Goal: Task Accomplishment & Management: Manage account settings

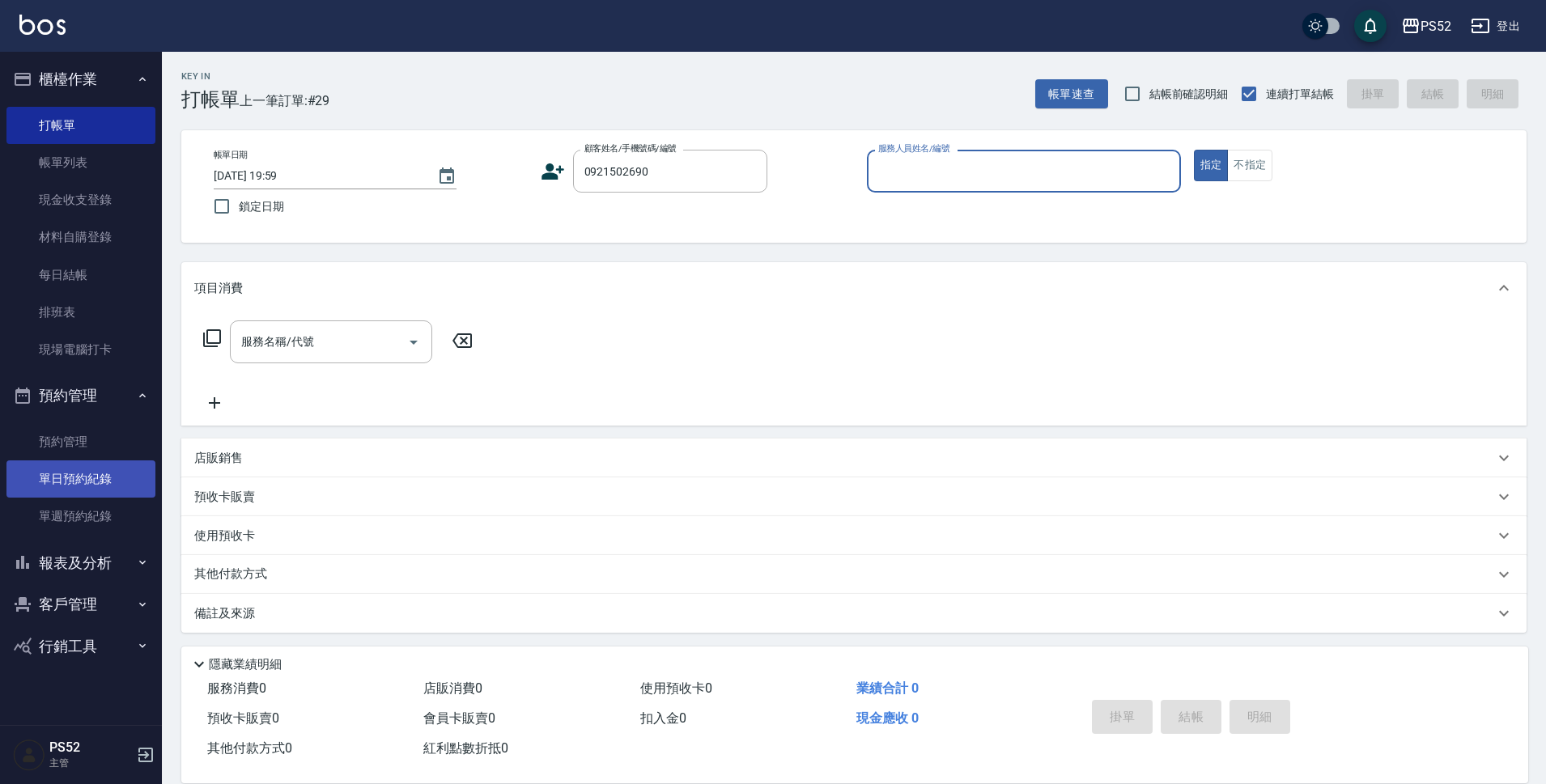
click at [94, 468] on link "單日預約紀錄" at bounding box center [81, 479] width 149 height 37
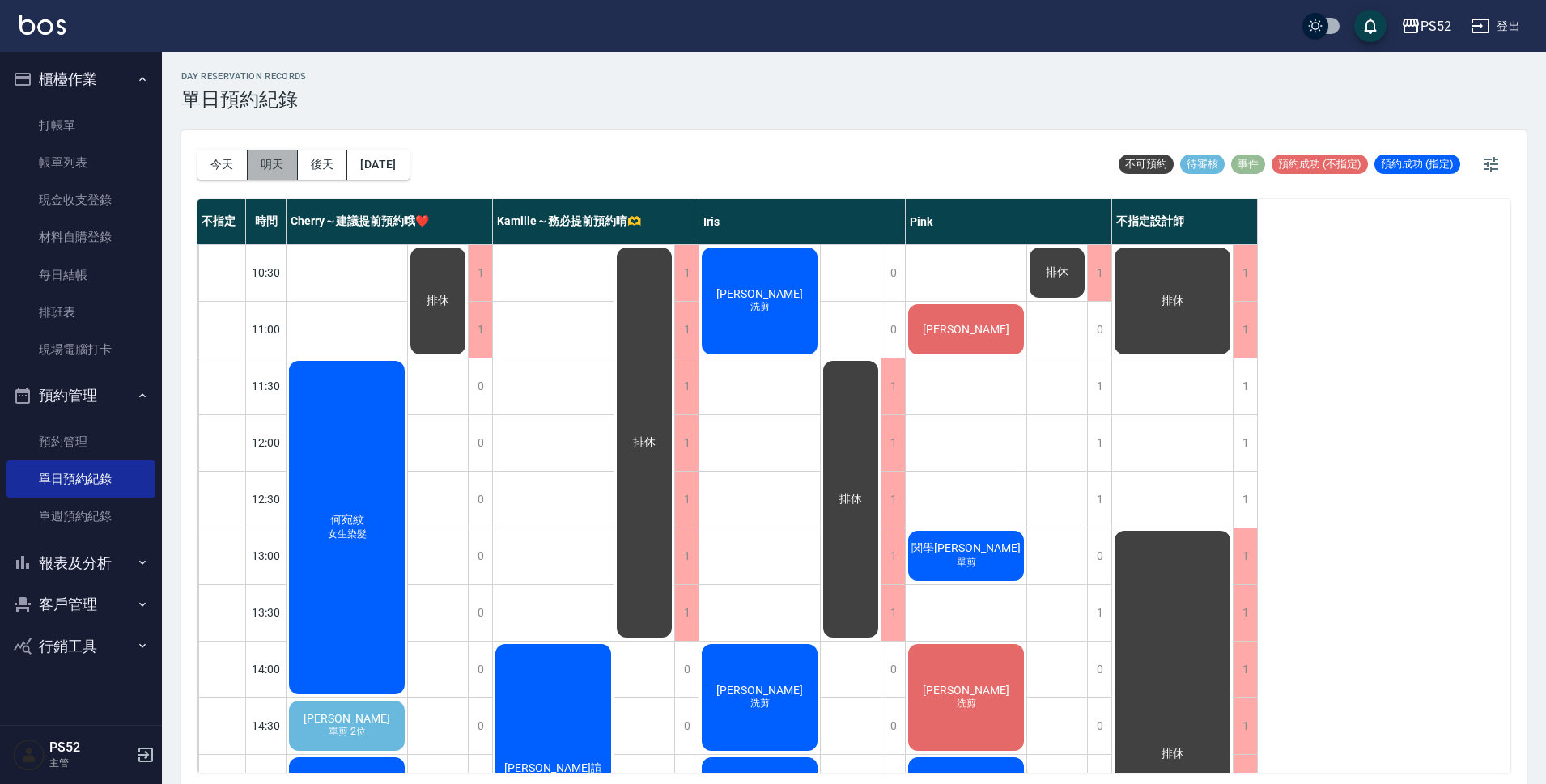
click at [260, 167] on button "明天" at bounding box center [272, 164] width 50 height 30
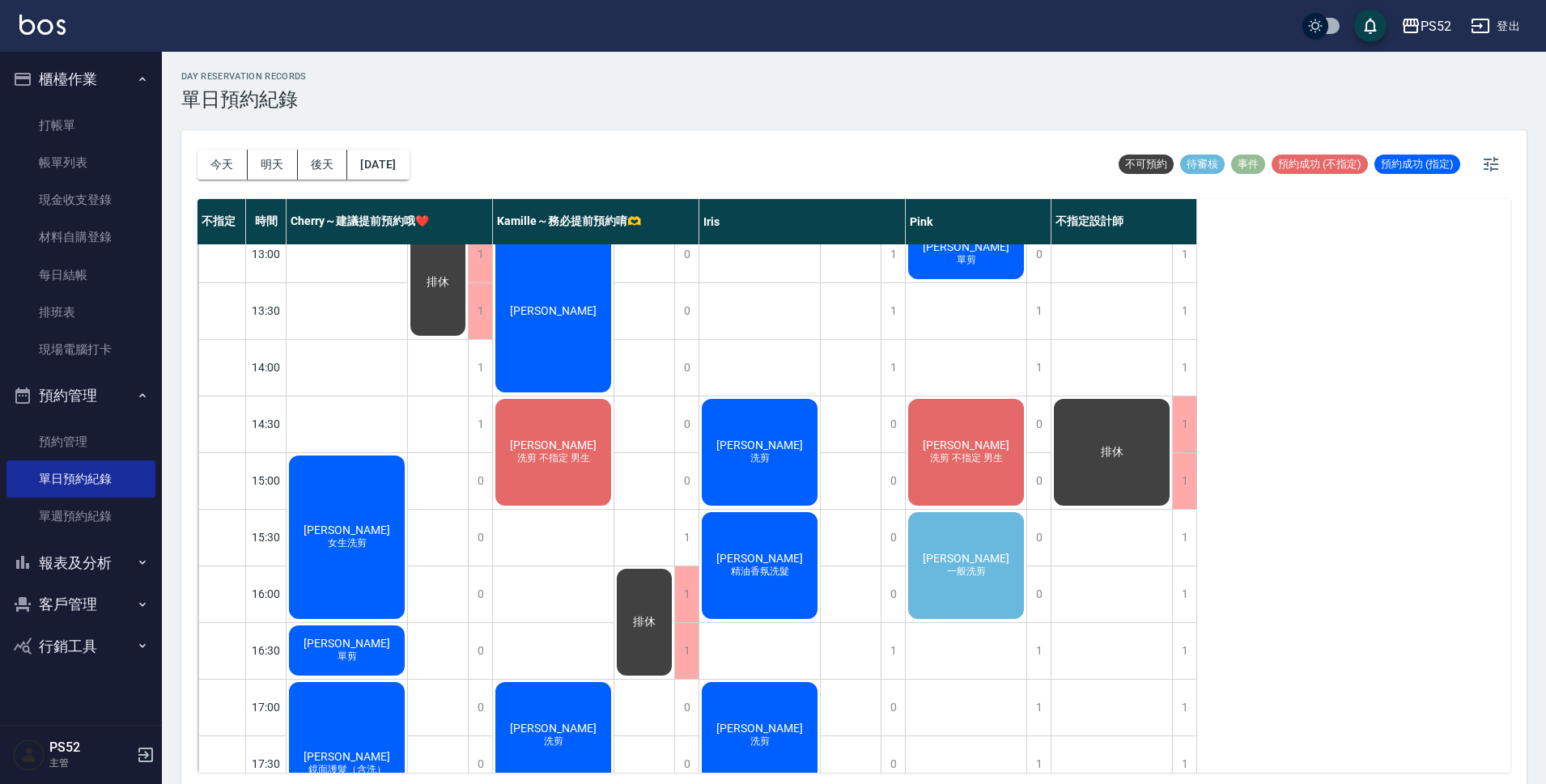
scroll to position [324, 0]
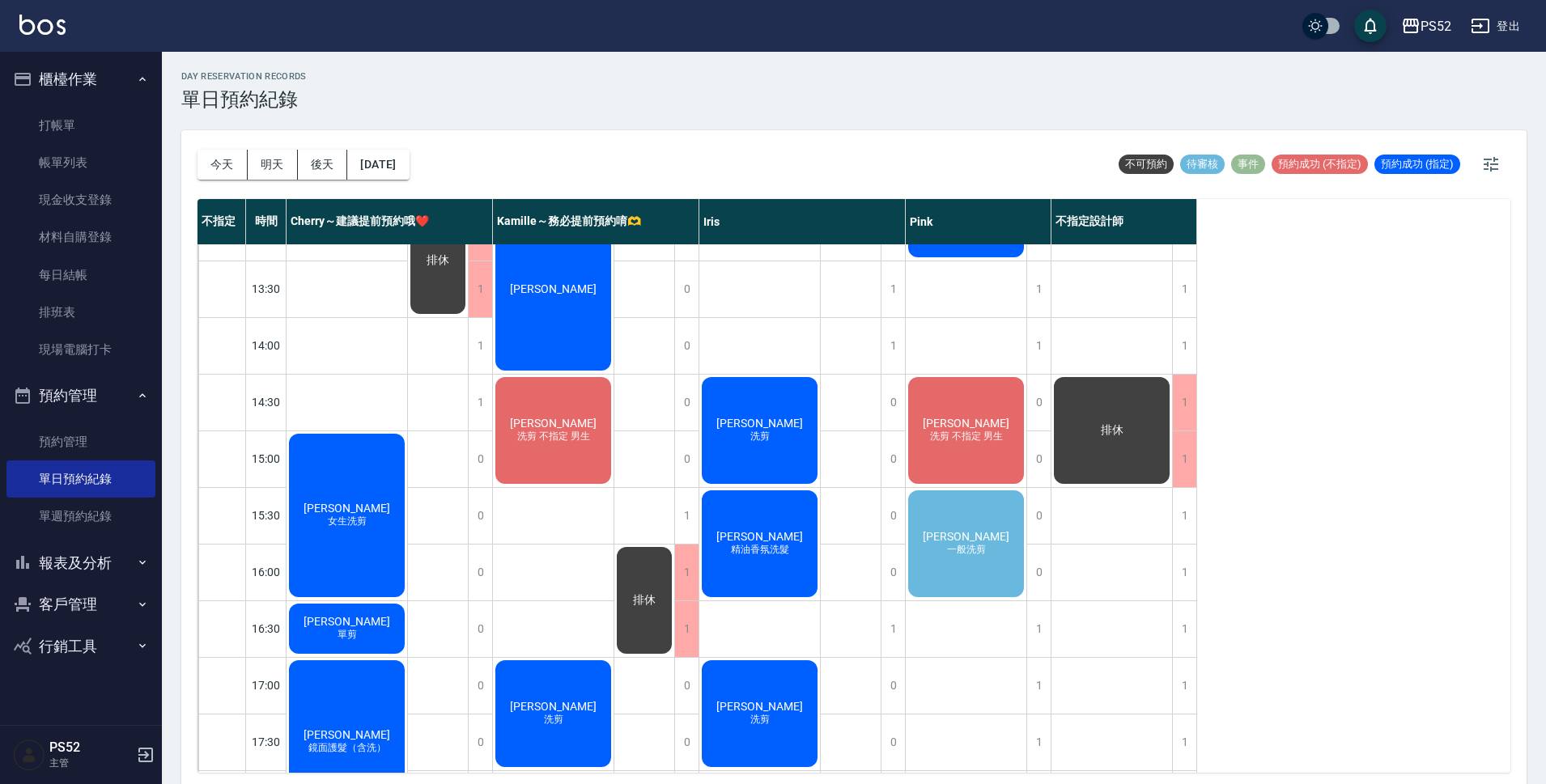
click at [958, 538] on span "許為程" at bounding box center [966, 536] width 93 height 13
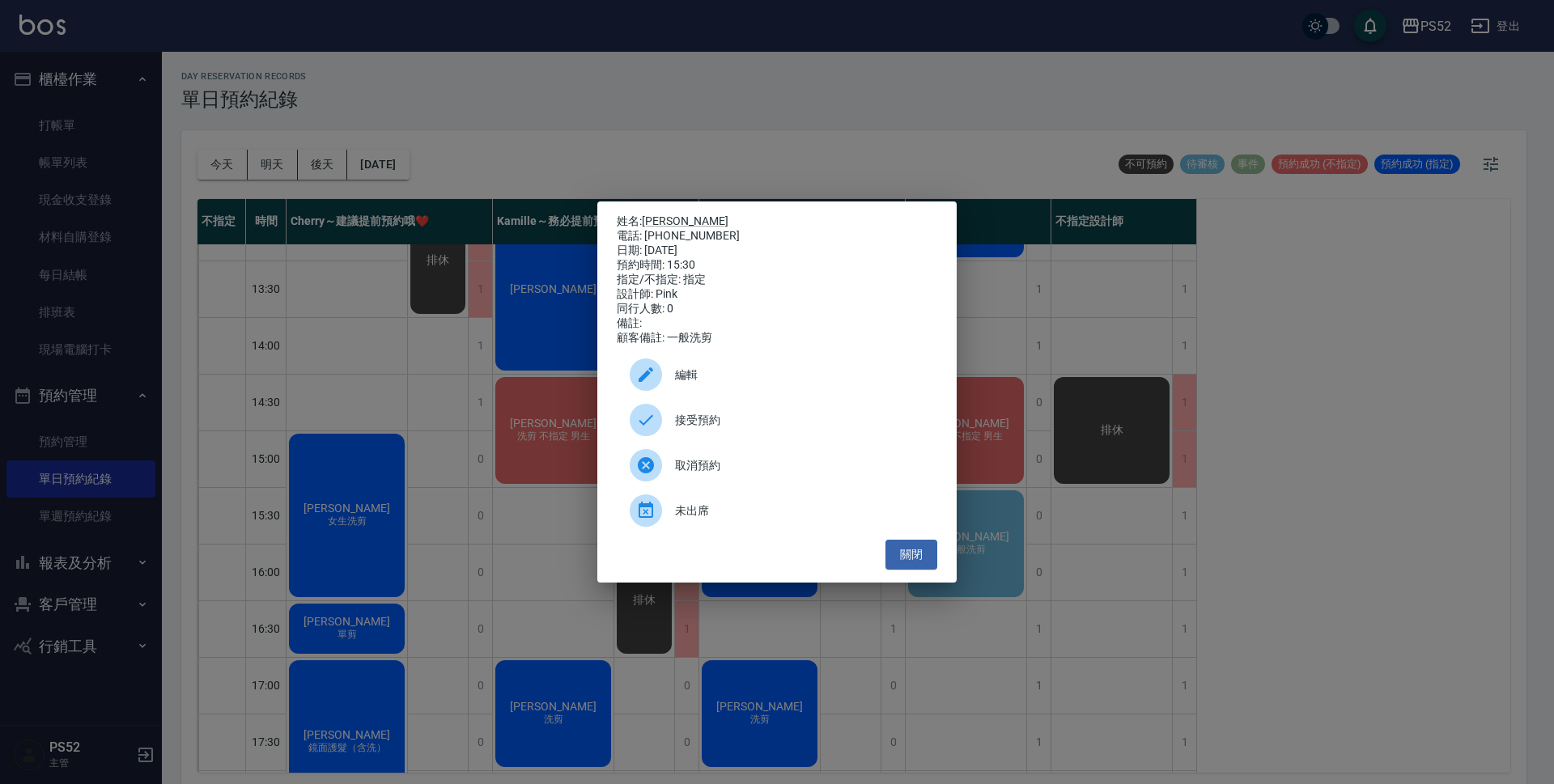
click at [767, 425] on span "接受預約" at bounding box center [799, 421] width 250 height 17
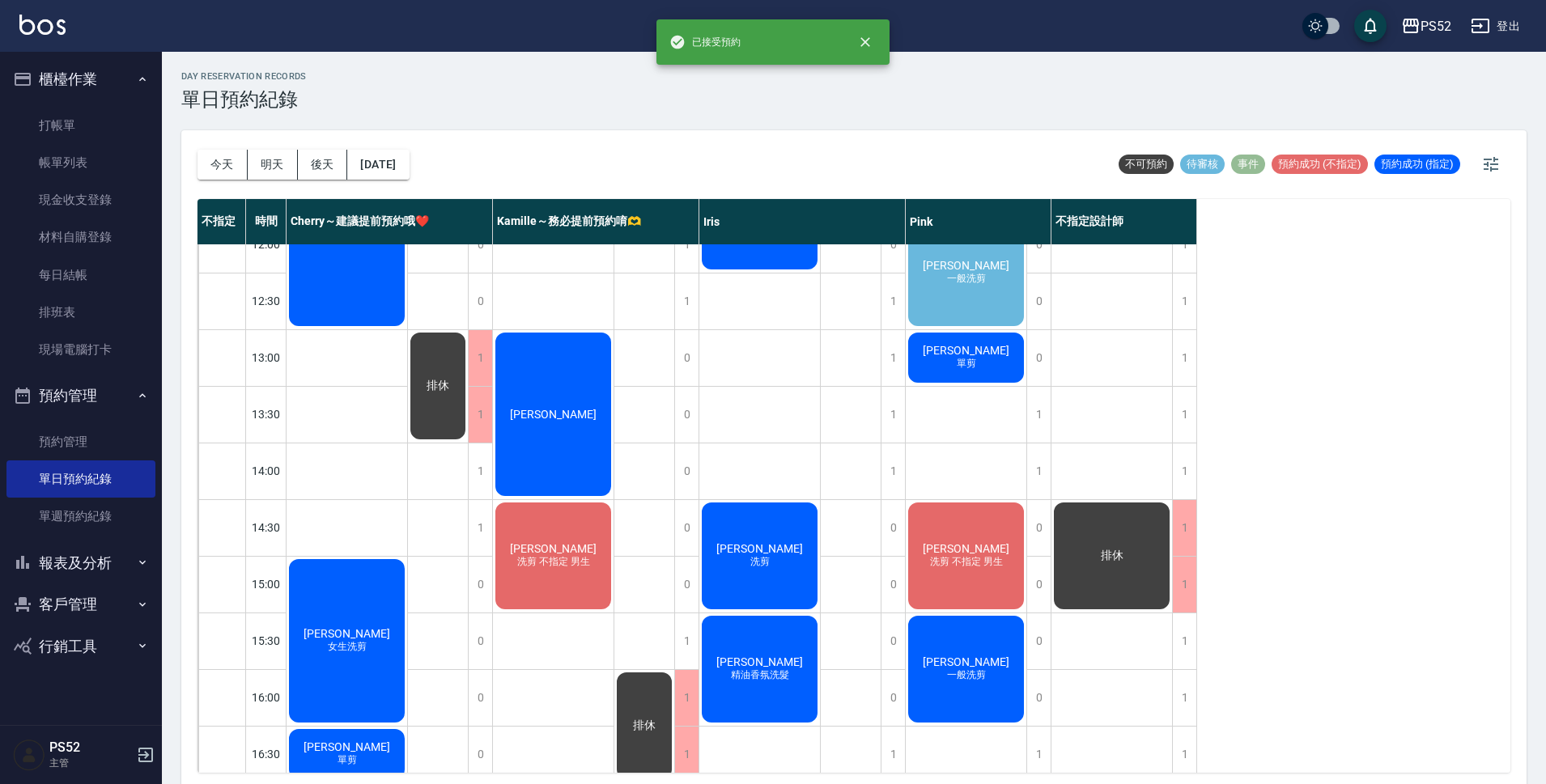
scroll to position [188, 0]
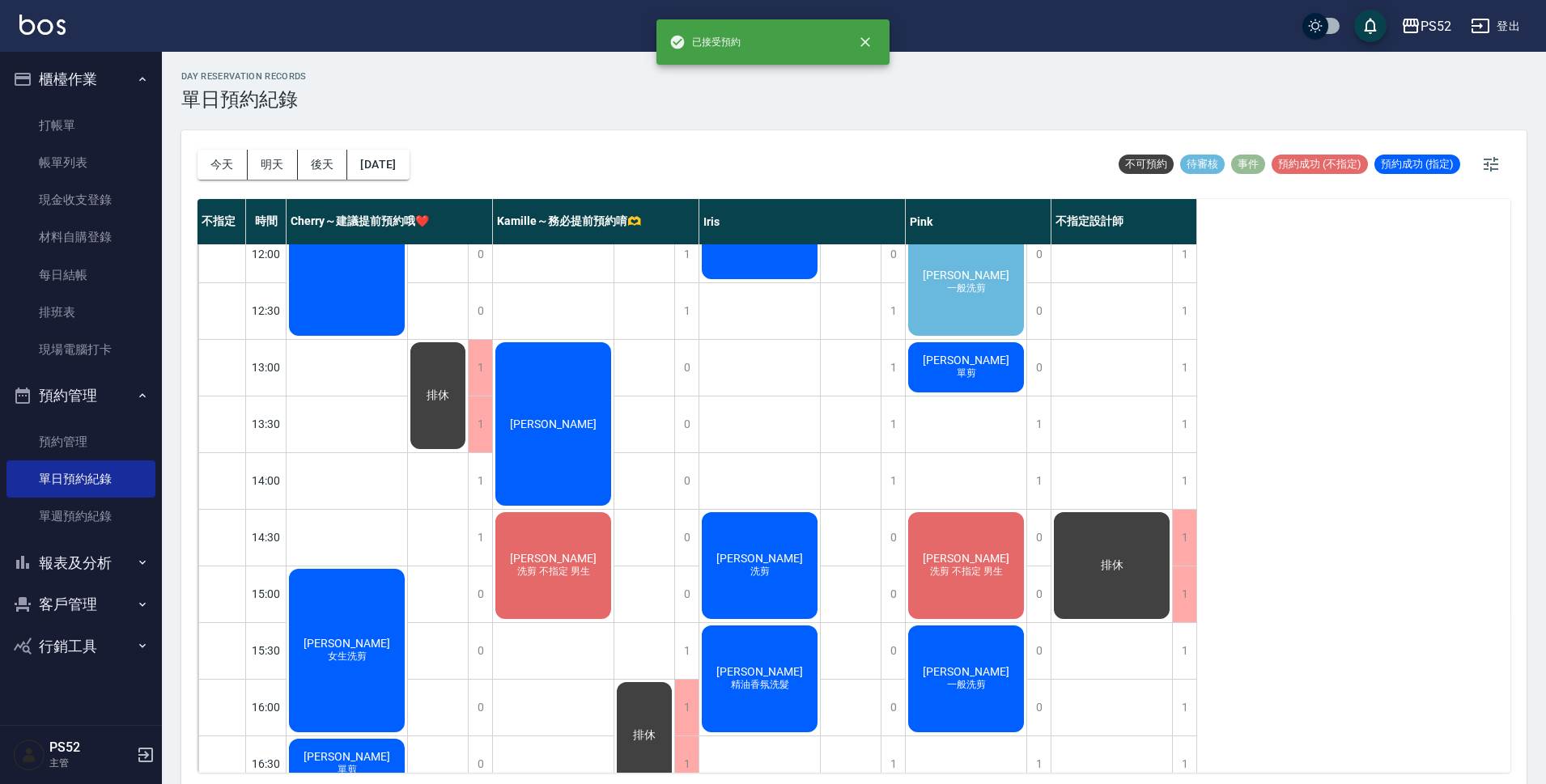
click at [994, 280] on div "劉于群 一般洗剪" at bounding box center [966, 282] width 120 height 112
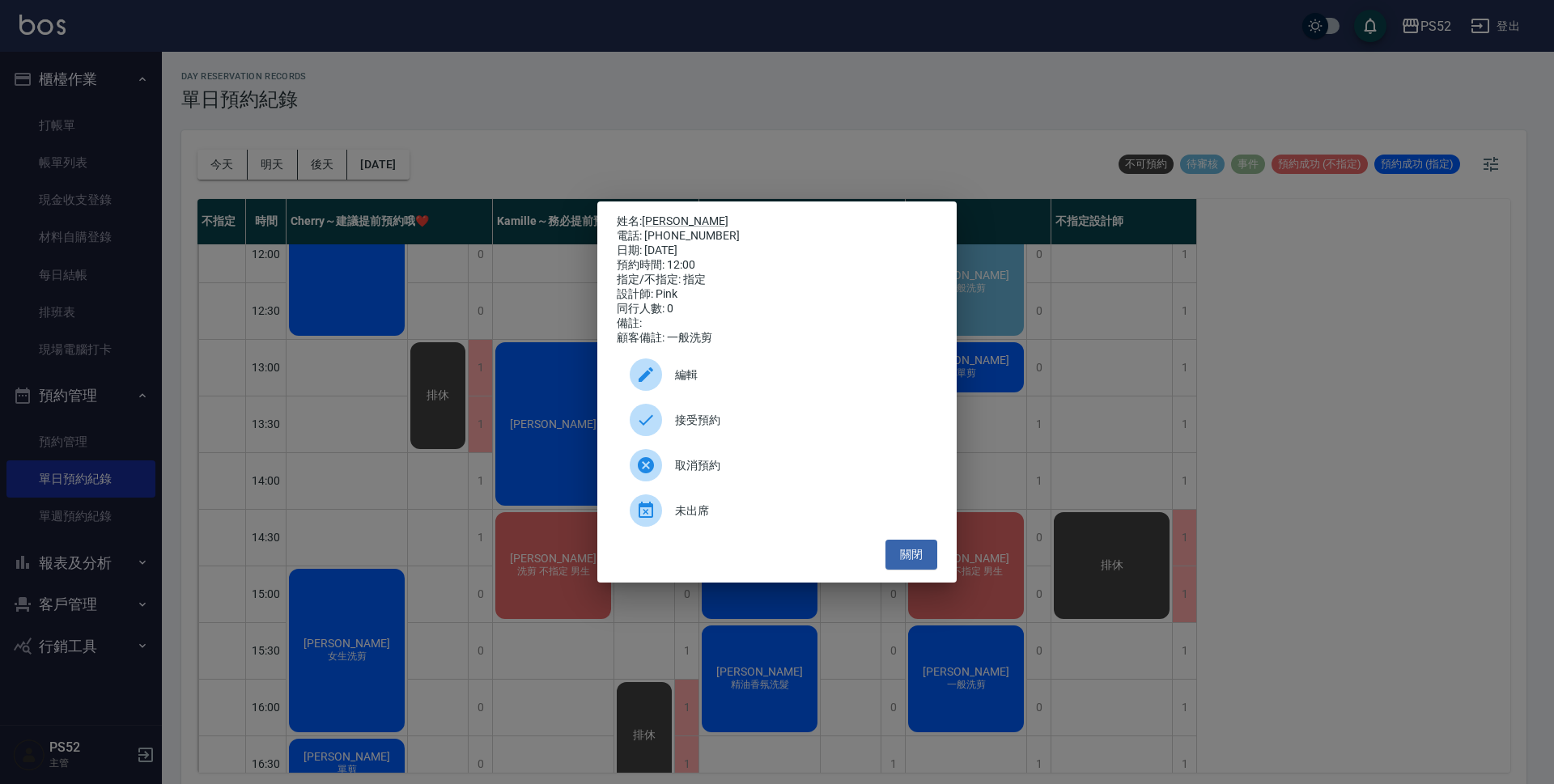
click at [724, 474] on span "取消預約" at bounding box center [799, 466] width 250 height 17
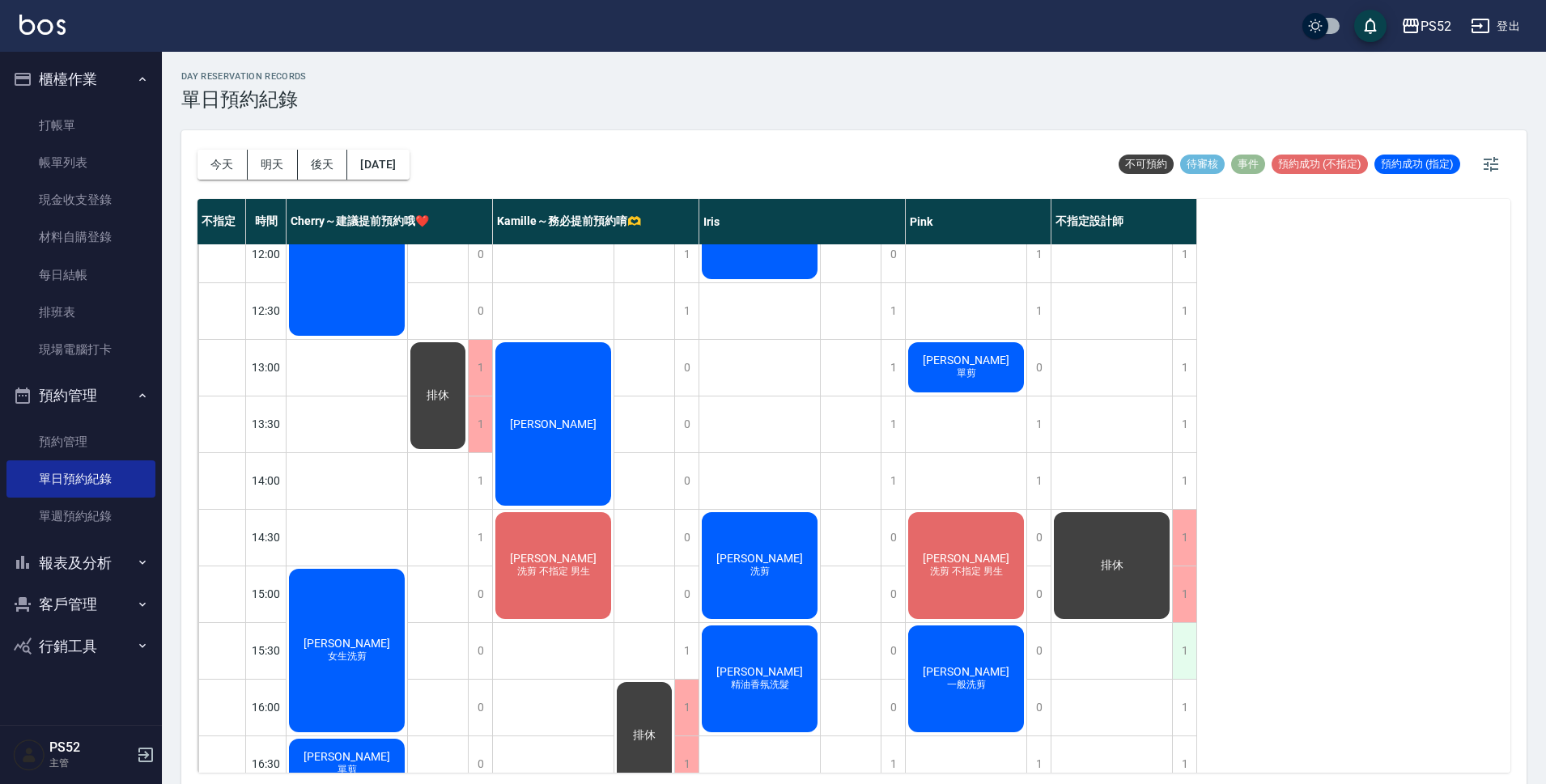
click at [1179, 649] on div "1" at bounding box center [1184, 651] width 24 height 55
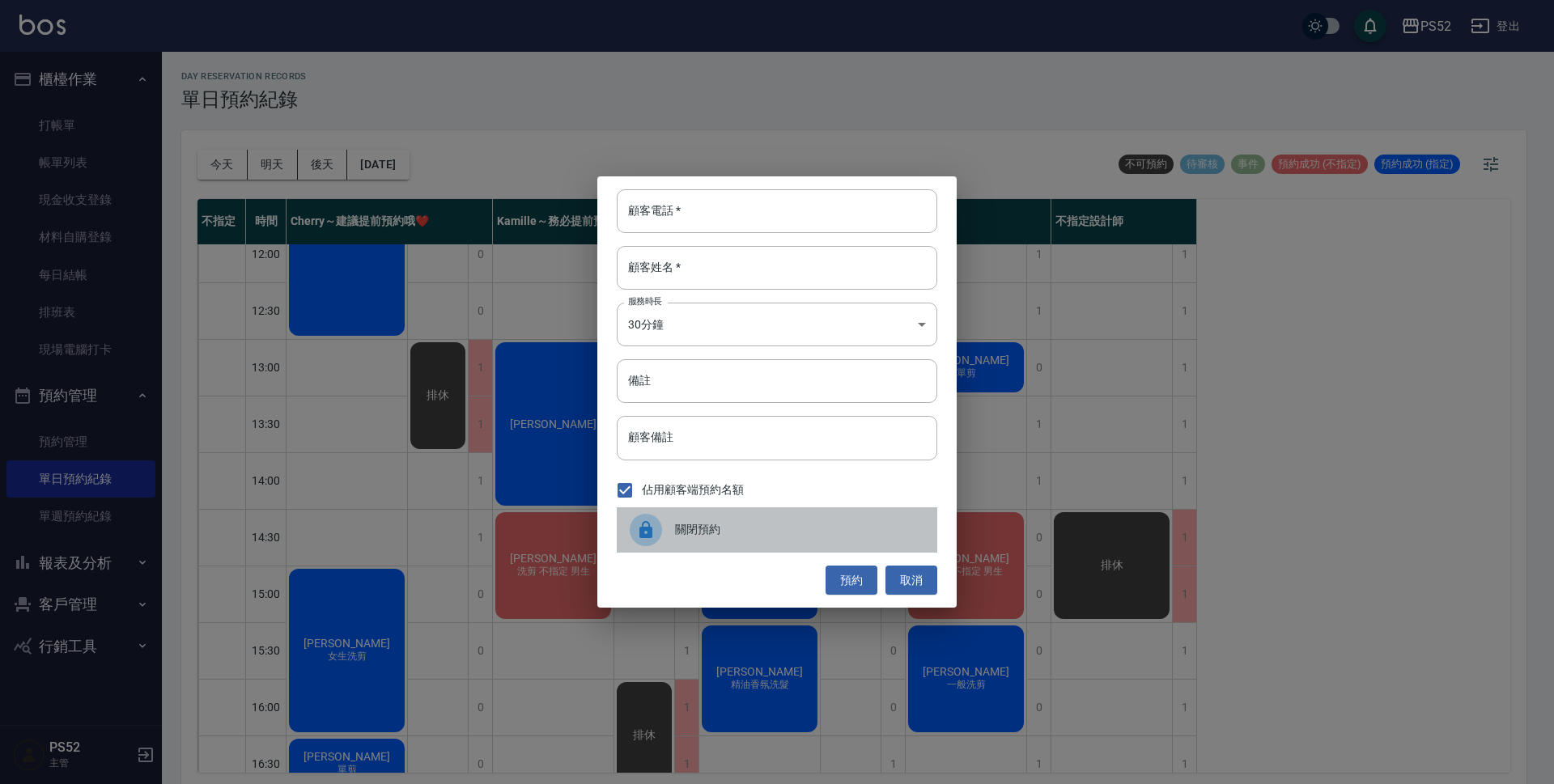
click at [712, 519] on div "關閉預約" at bounding box center [777, 530] width 320 height 45
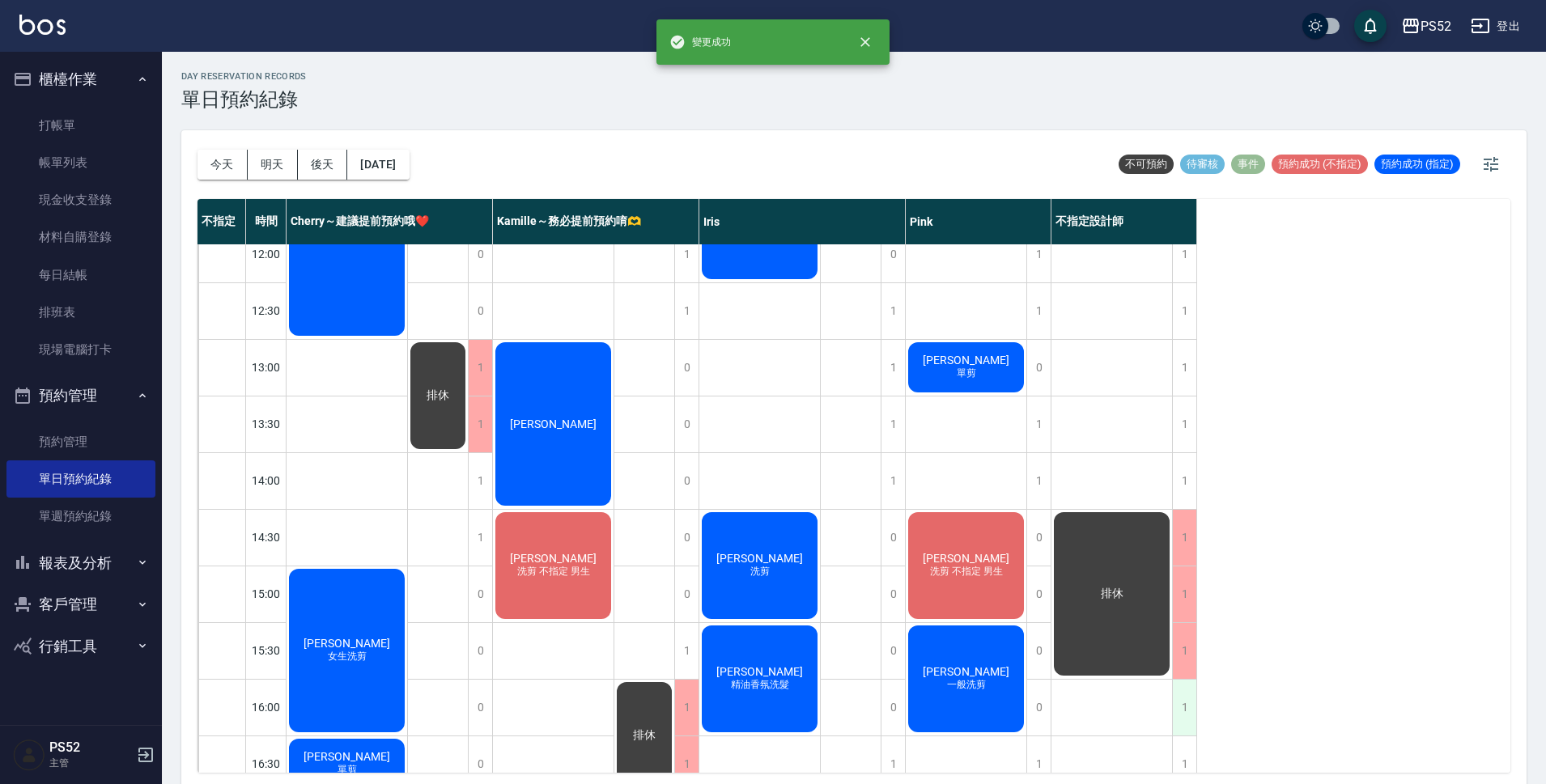
click at [1190, 704] on div "1" at bounding box center [1184, 708] width 24 height 55
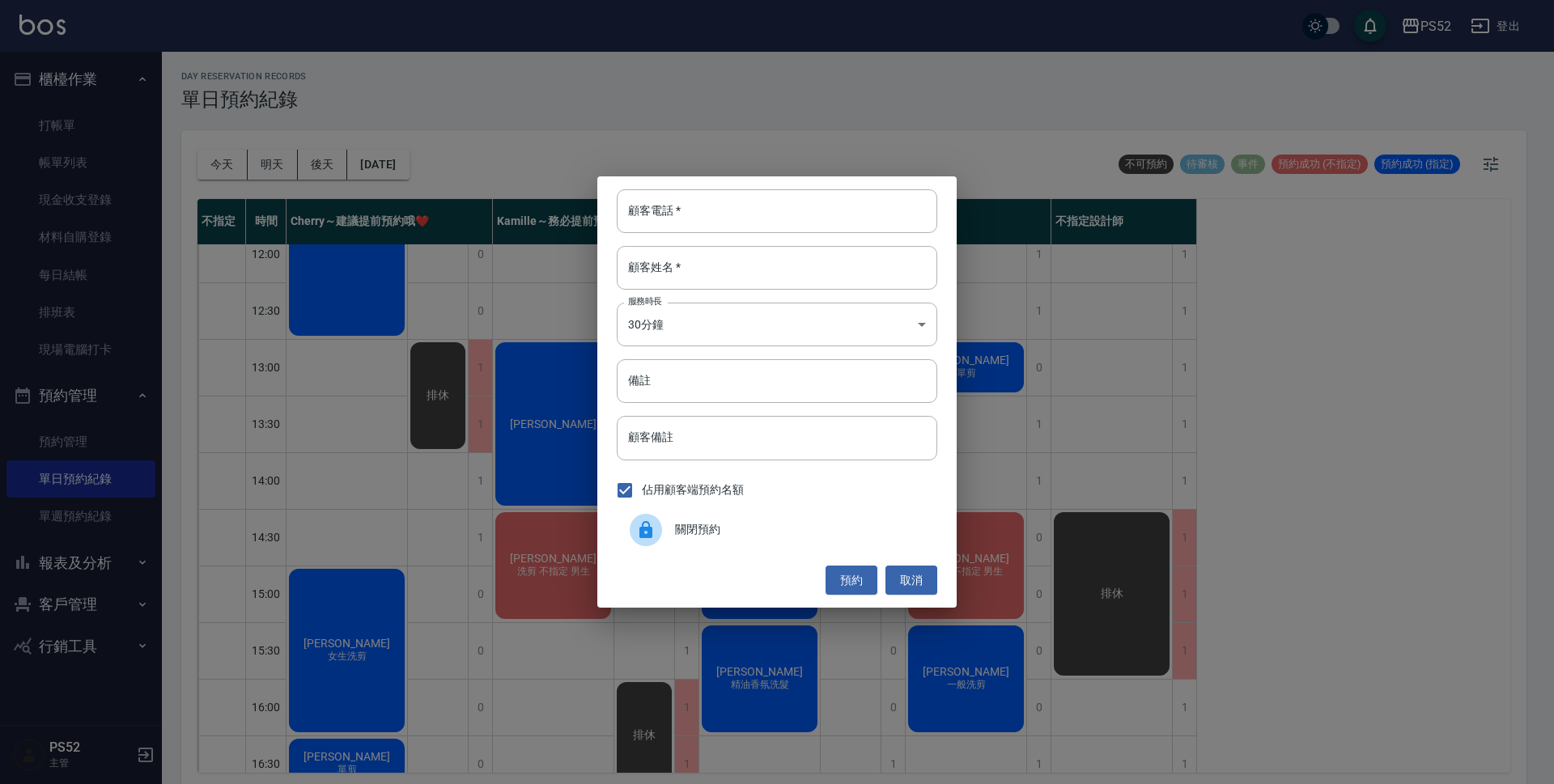
click at [825, 545] on div "關閉預約" at bounding box center [777, 530] width 320 height 45
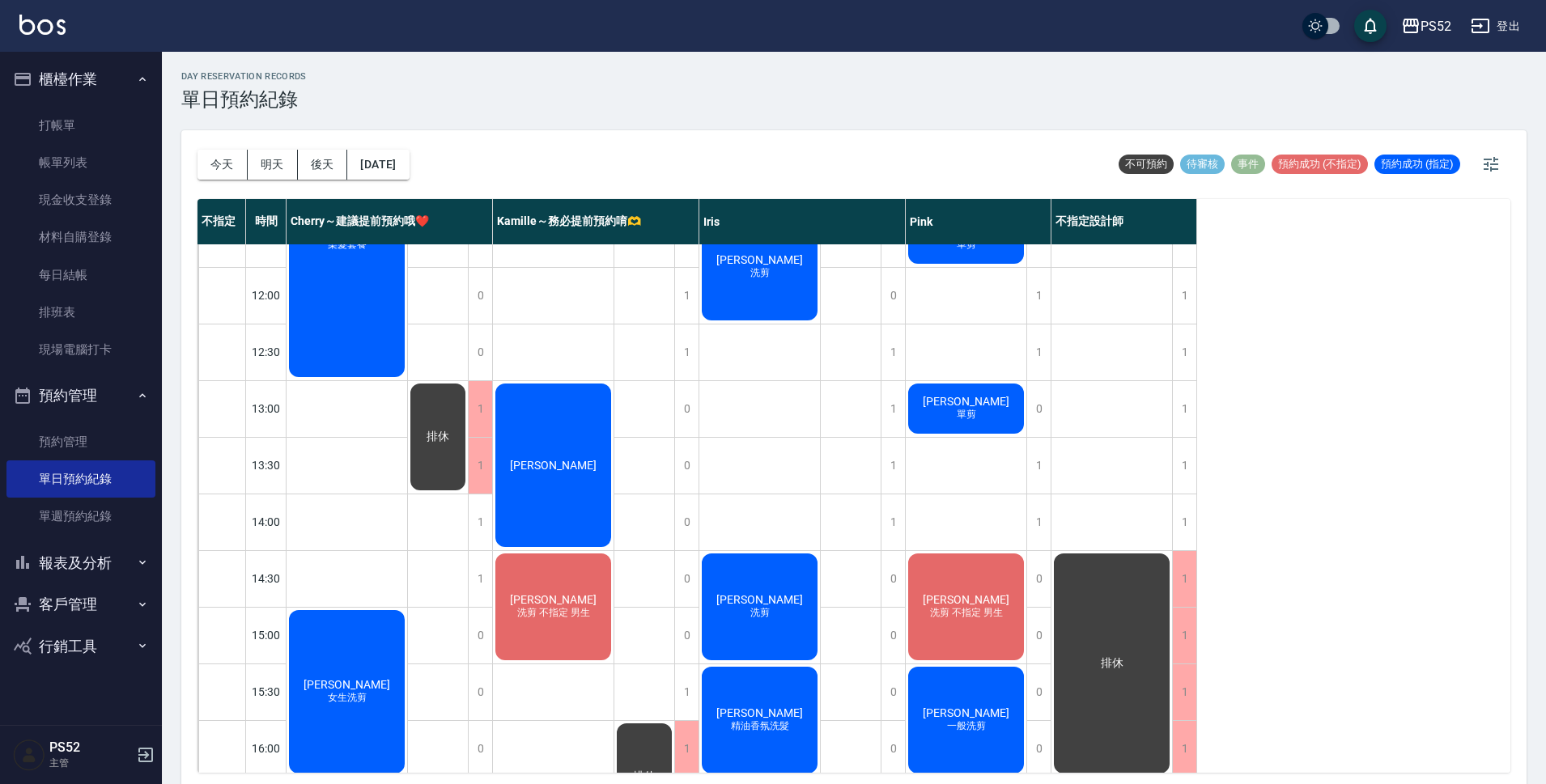
scroll to position [107, 0]
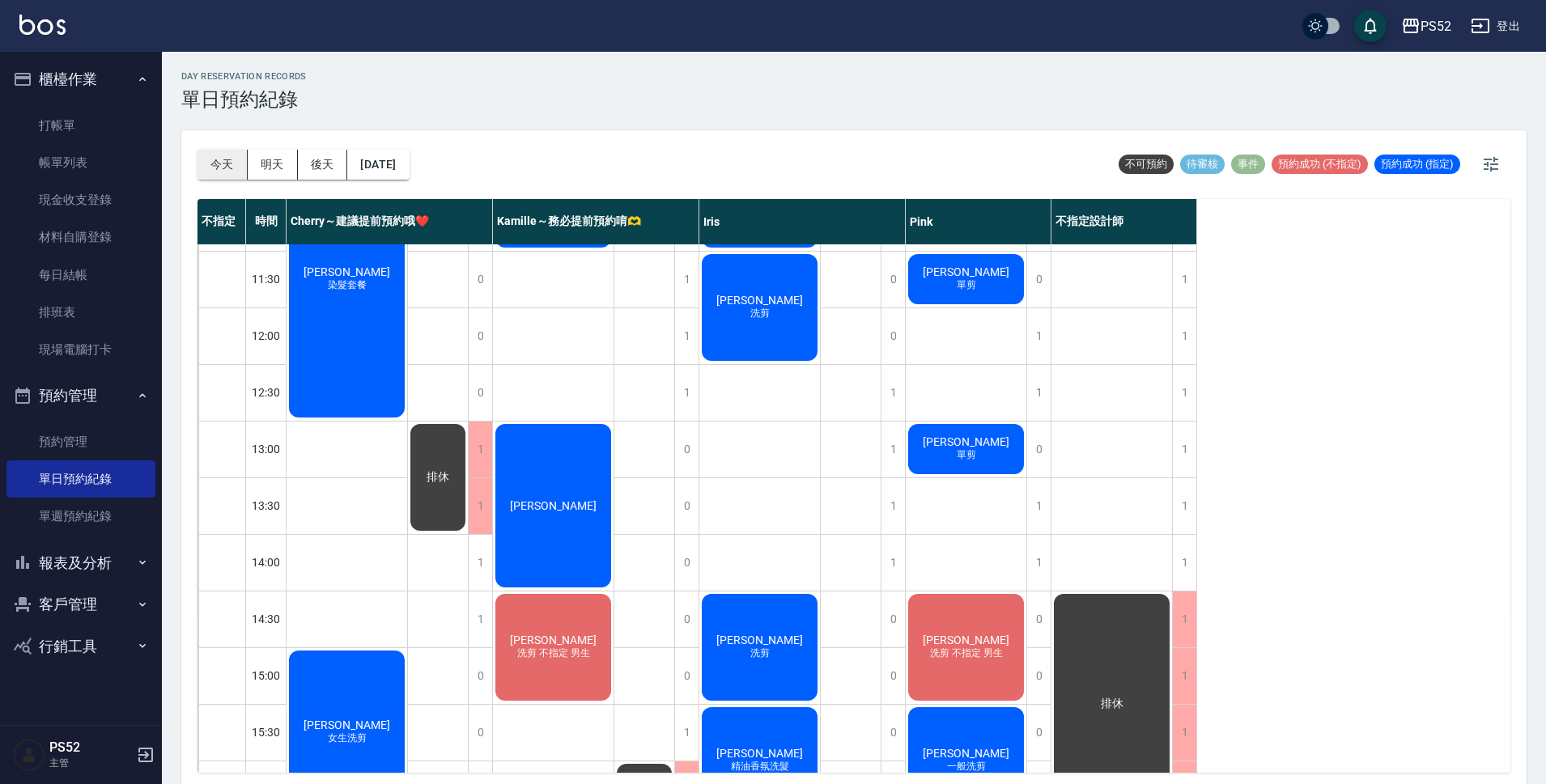
click at [233, 168] on button "今天" at bounding box center [223, 164] width 50 height 30
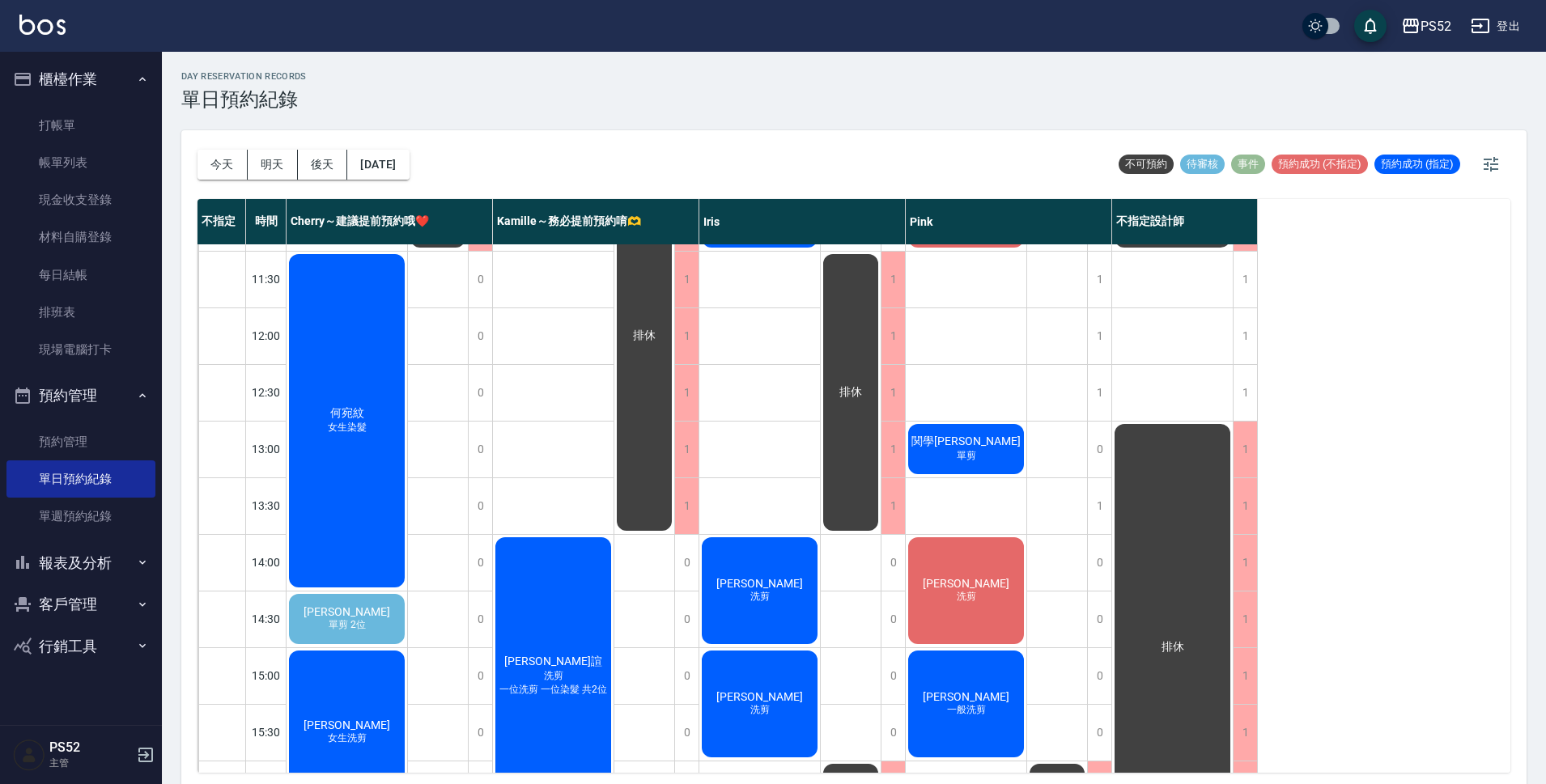
click at [270, 181] on div "今天 明天 後天 2025/10/11" at bounding box center [304, 164] width 212 height 69
click at [276, 161] on button "明天" at bounding box center [272, 164] width 50 height 30
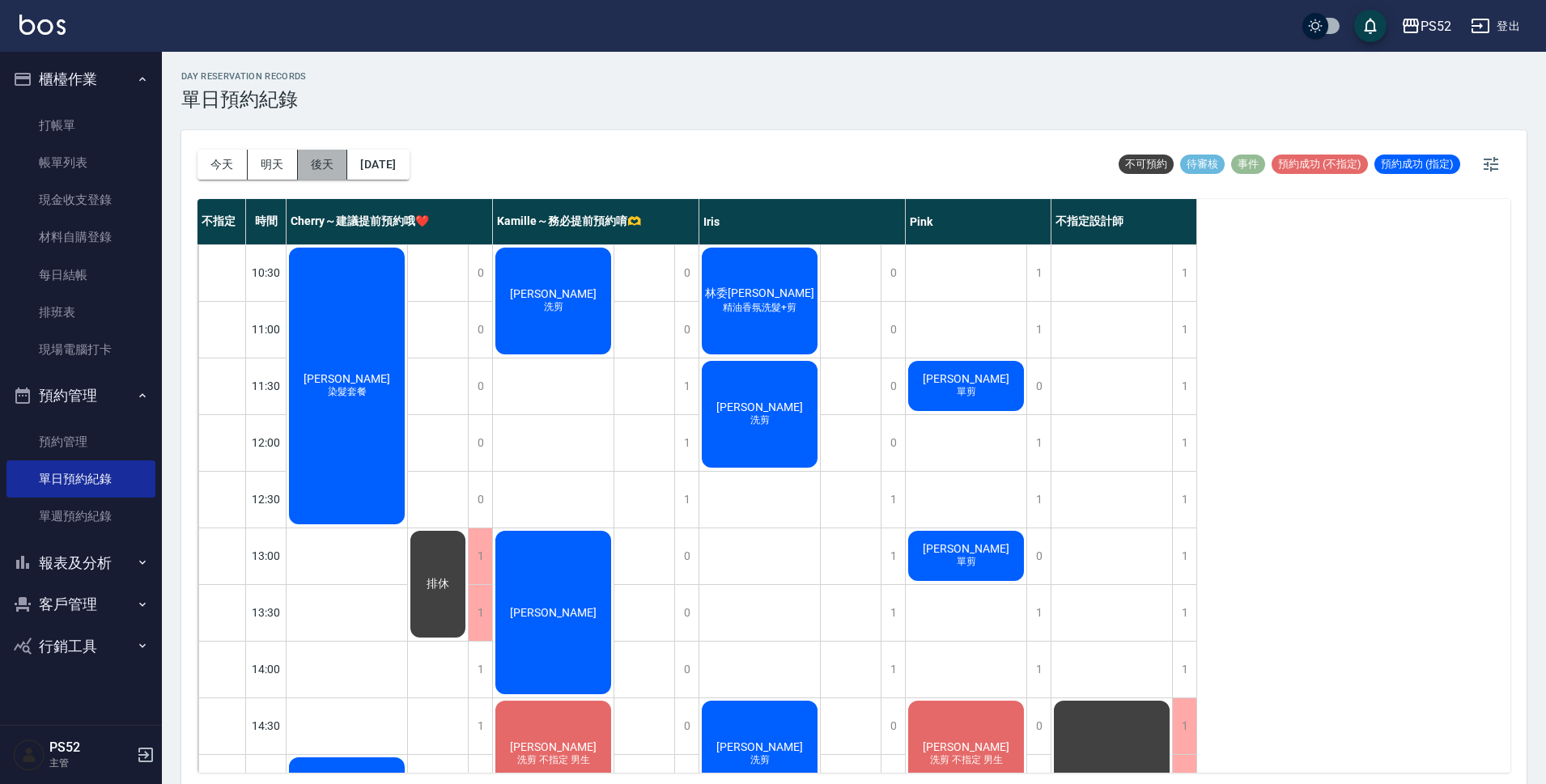
click at [314, 157] on button "後天" at bounding box center [322, 164] width 50 height 30
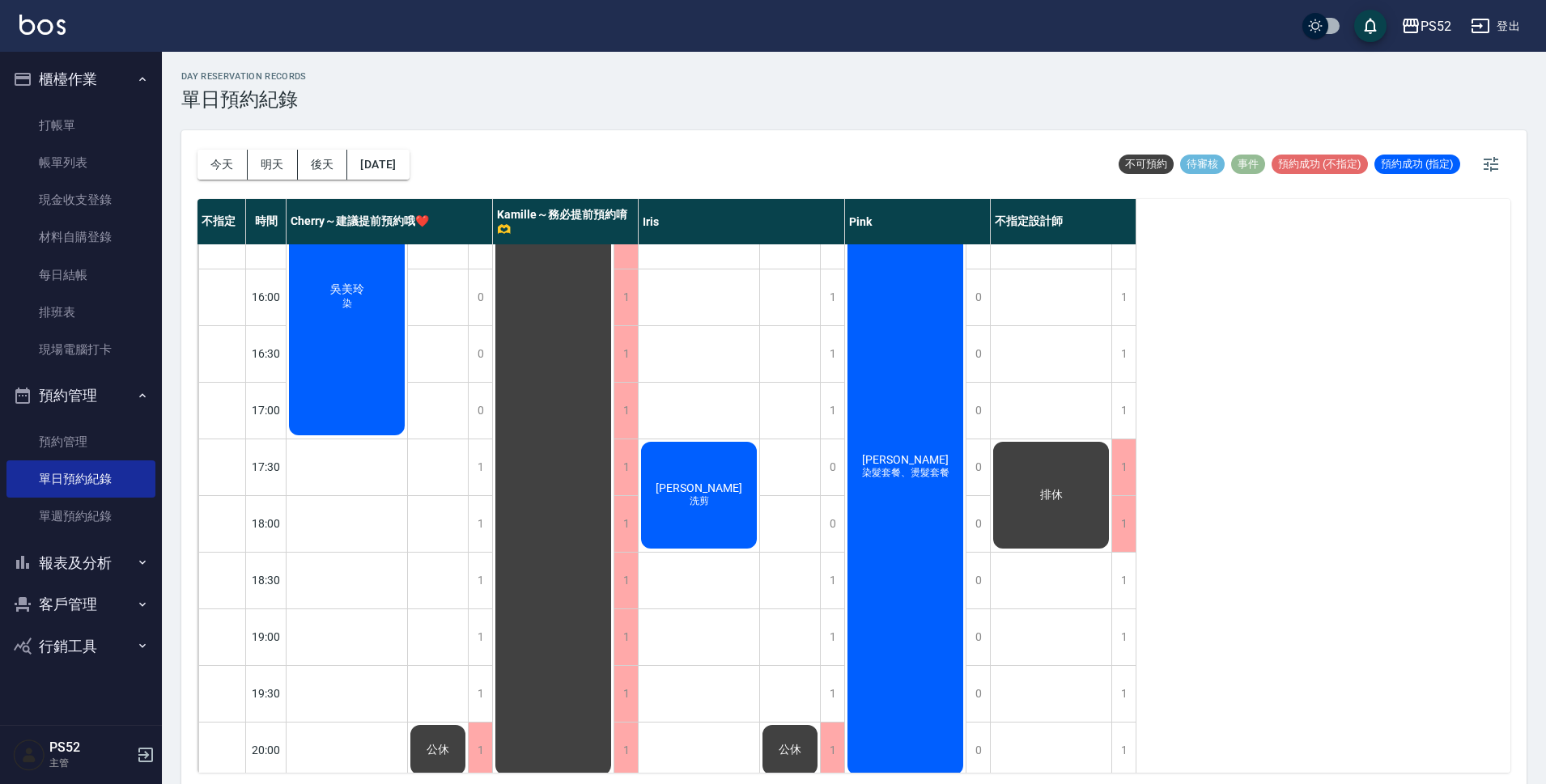
scroll to position [620, 0]
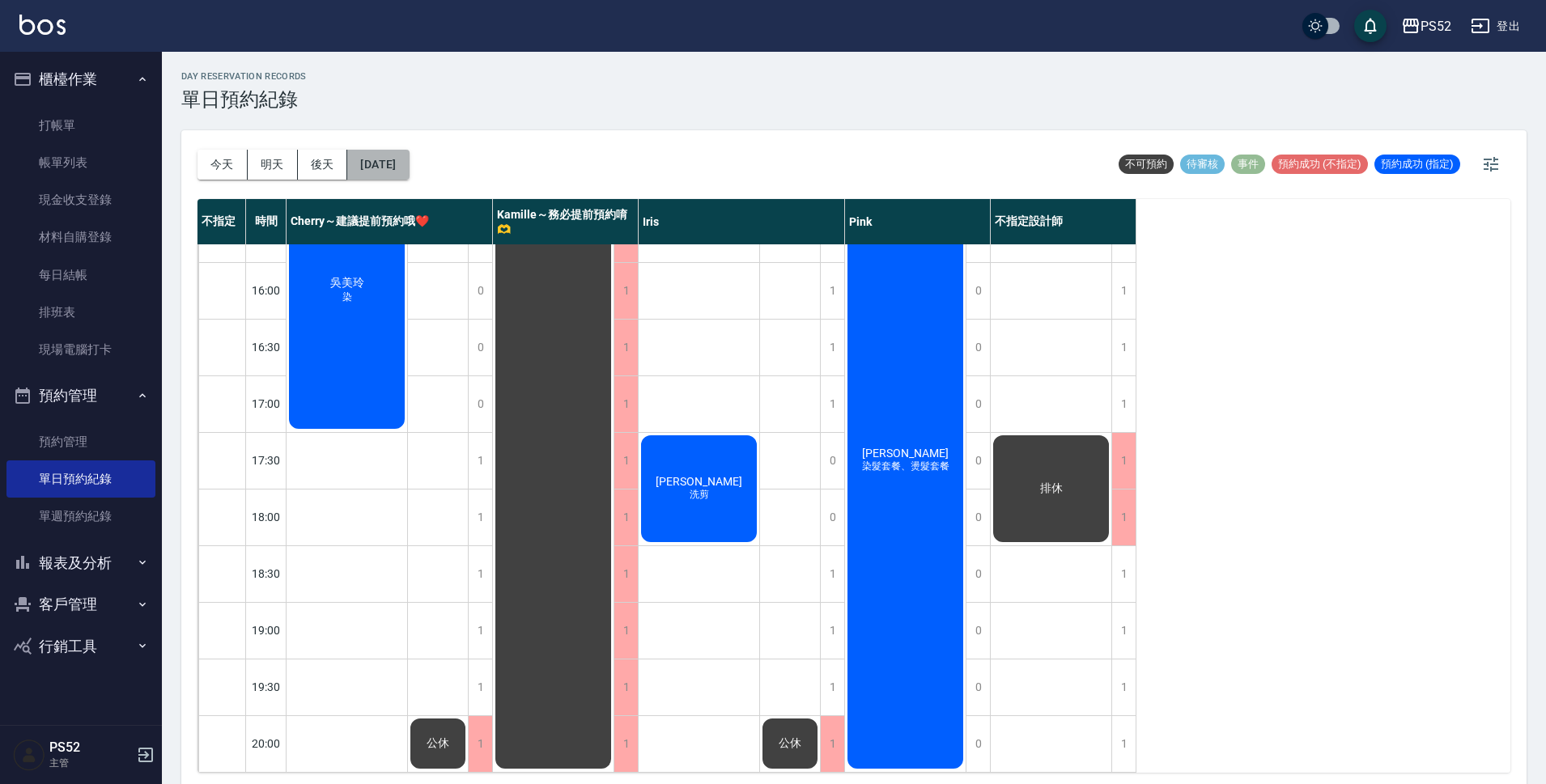
click at [401, 170] on button "2025/10/13" at bounding box center [378, 164] width 61 height 30
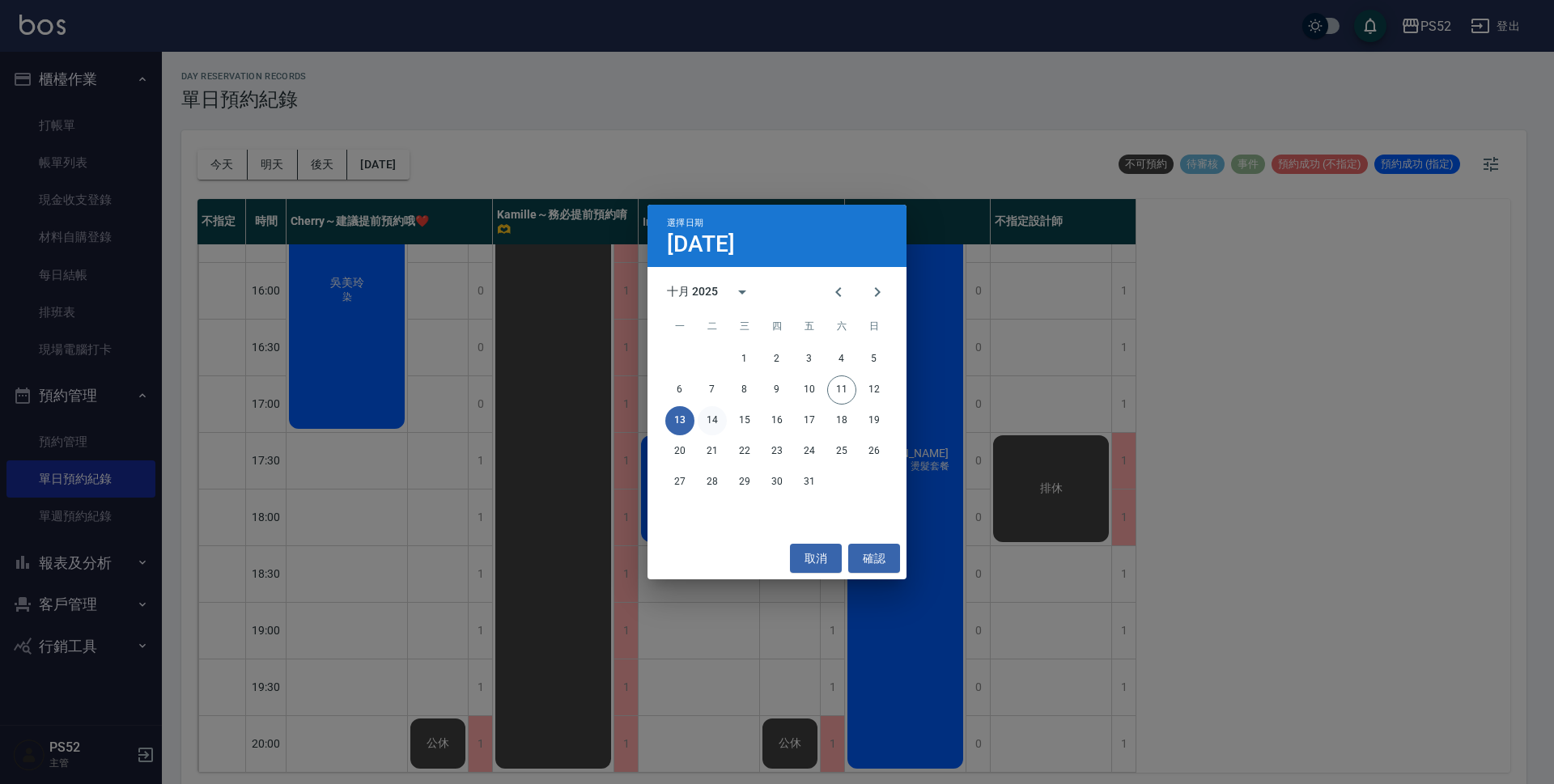
click at [717, 422] on button "14" at bounding box center [712, 421] width 29 height 29
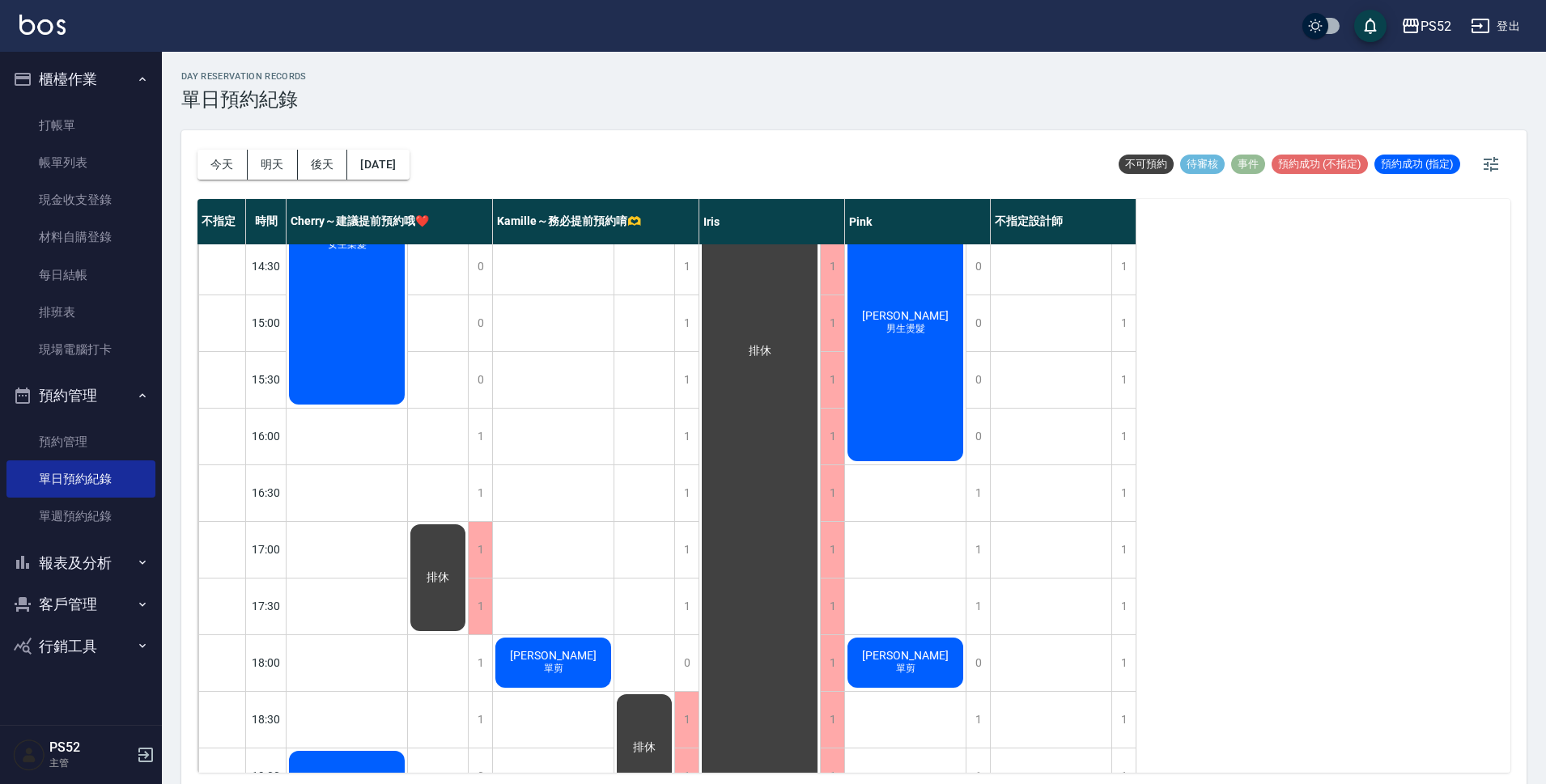
scroll to position [457, 0]
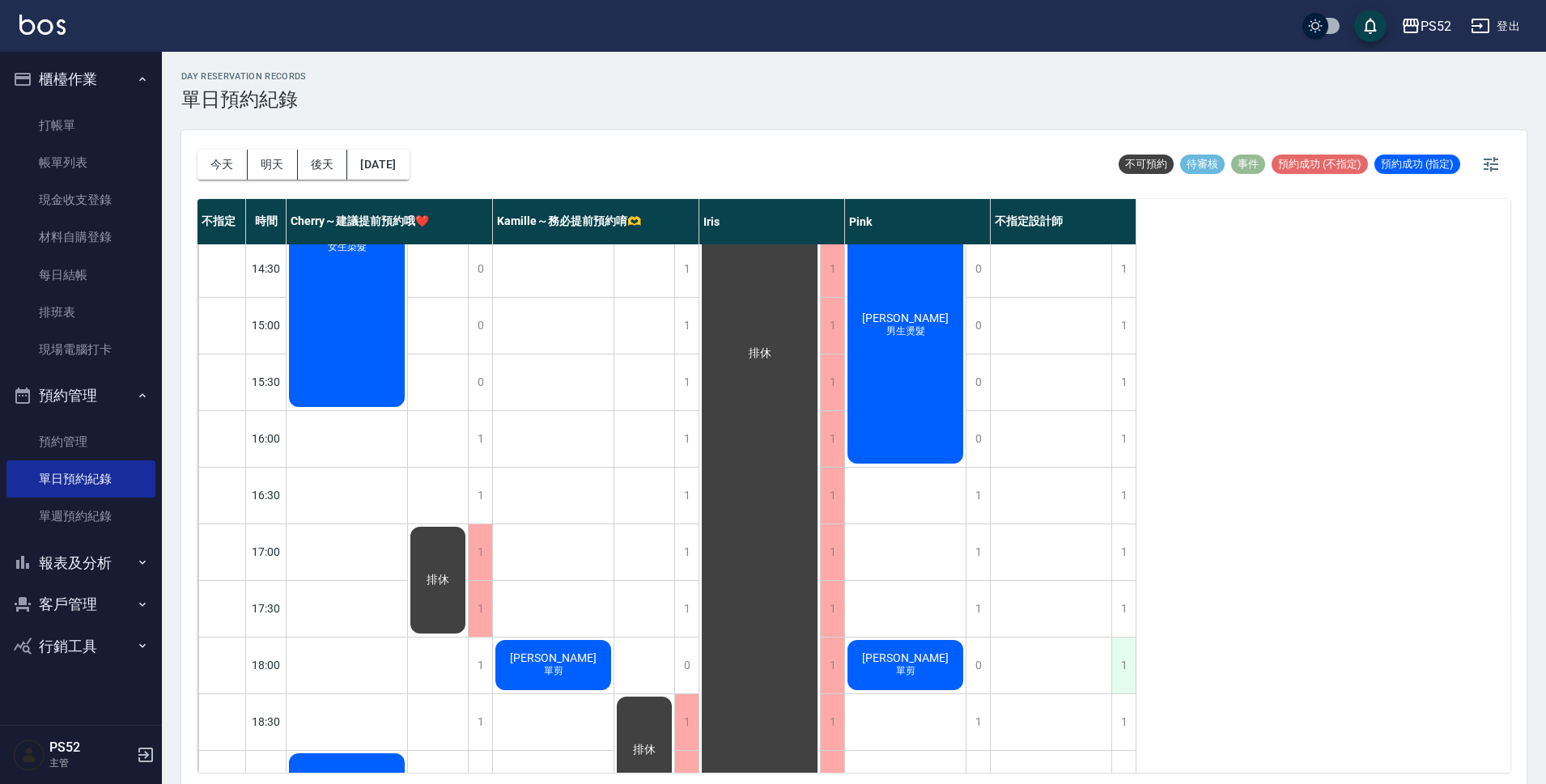
click at [1126, 662] on div "1" at bounding box center [1122, 665] width 24 height 55
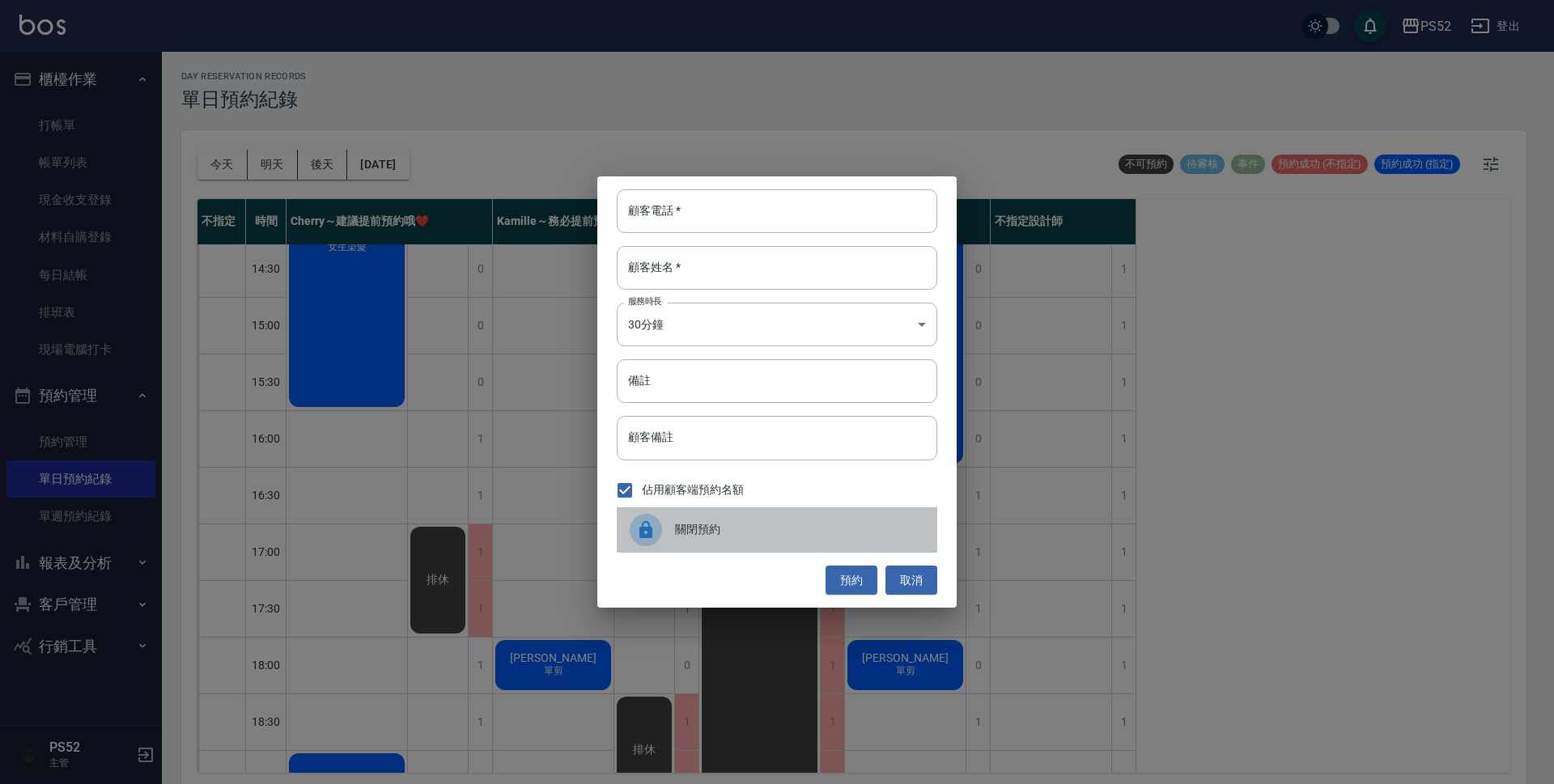
click at [716, 532] on span "關閉預約" at bounding box center [799, 530] width 250 height 17
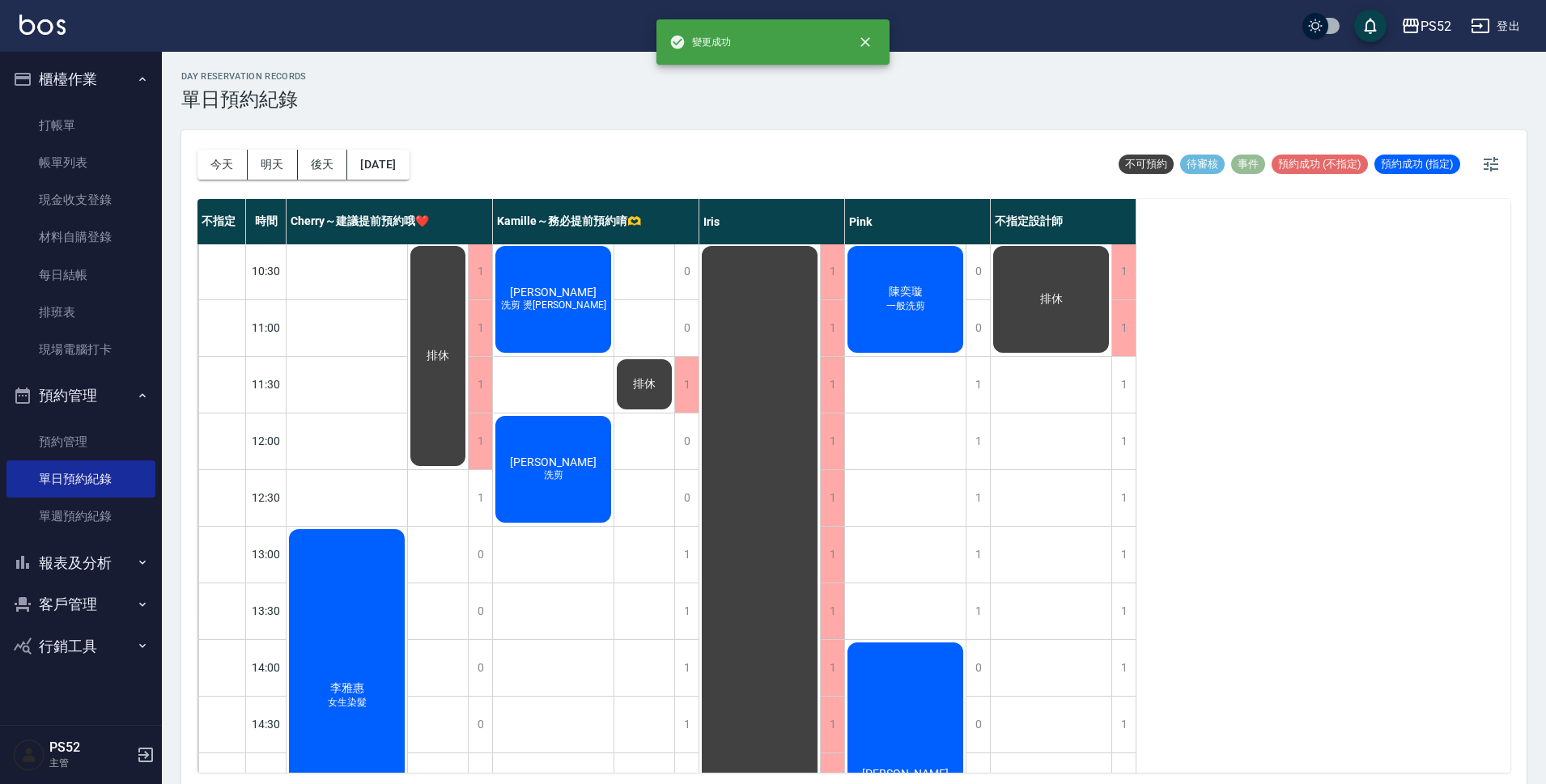
scroll to position [0, 0]
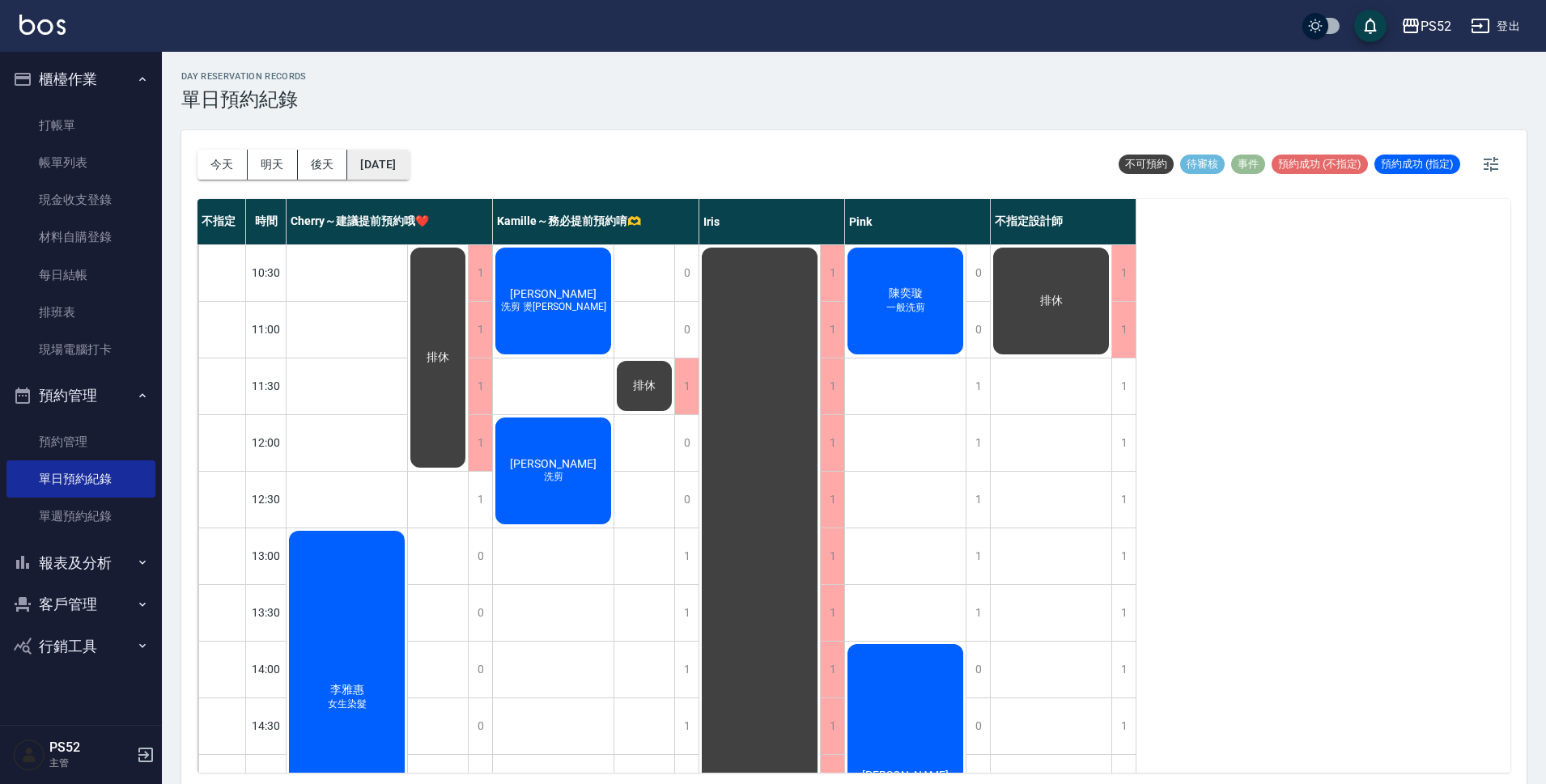
click at [408, 168] on button "2025/10/14" at bounding box center [378, 164] width 61 height 30
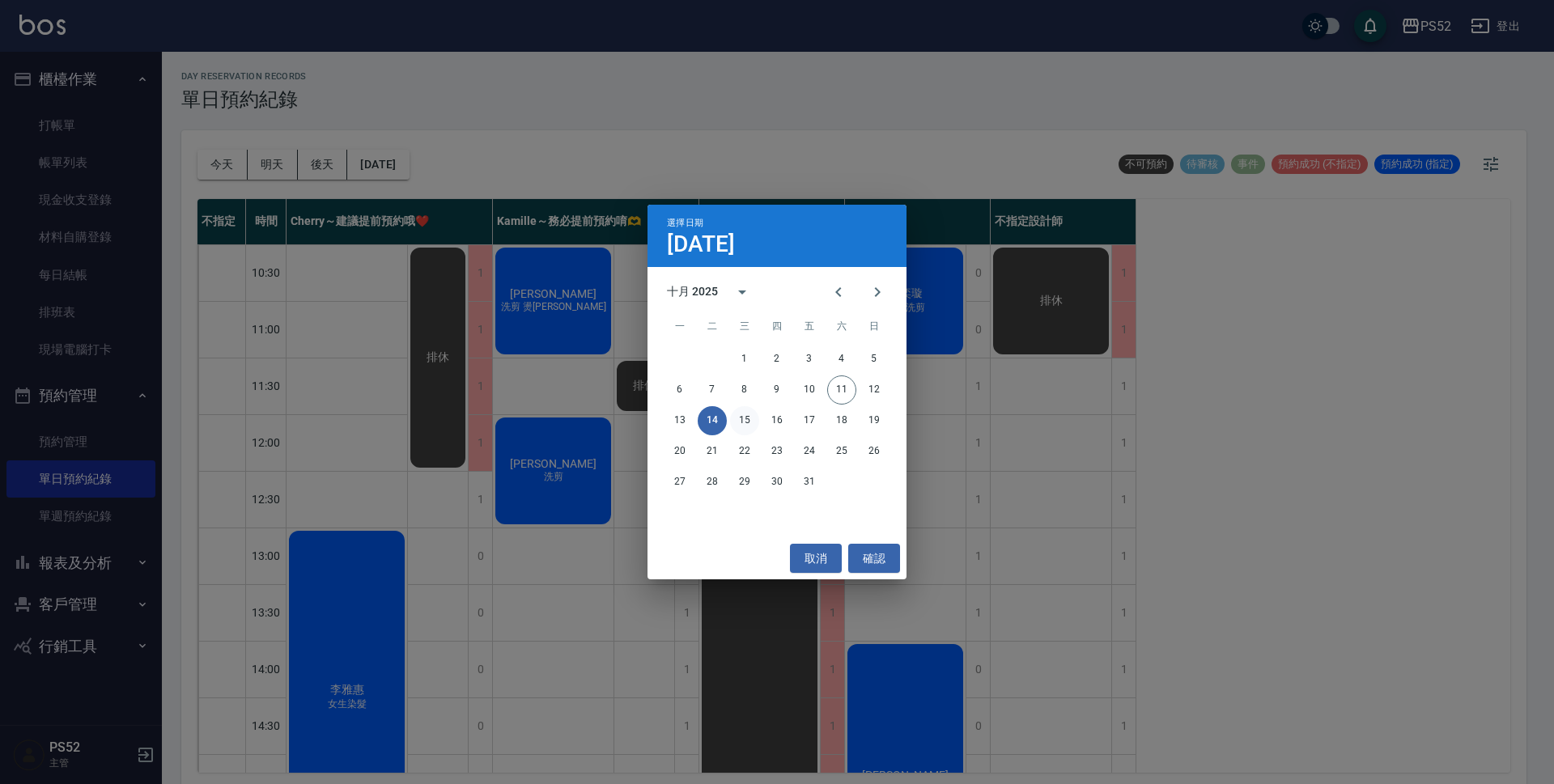
click at [751, 422] on button "15" at bounding box center [744, 421] width 29 height 29
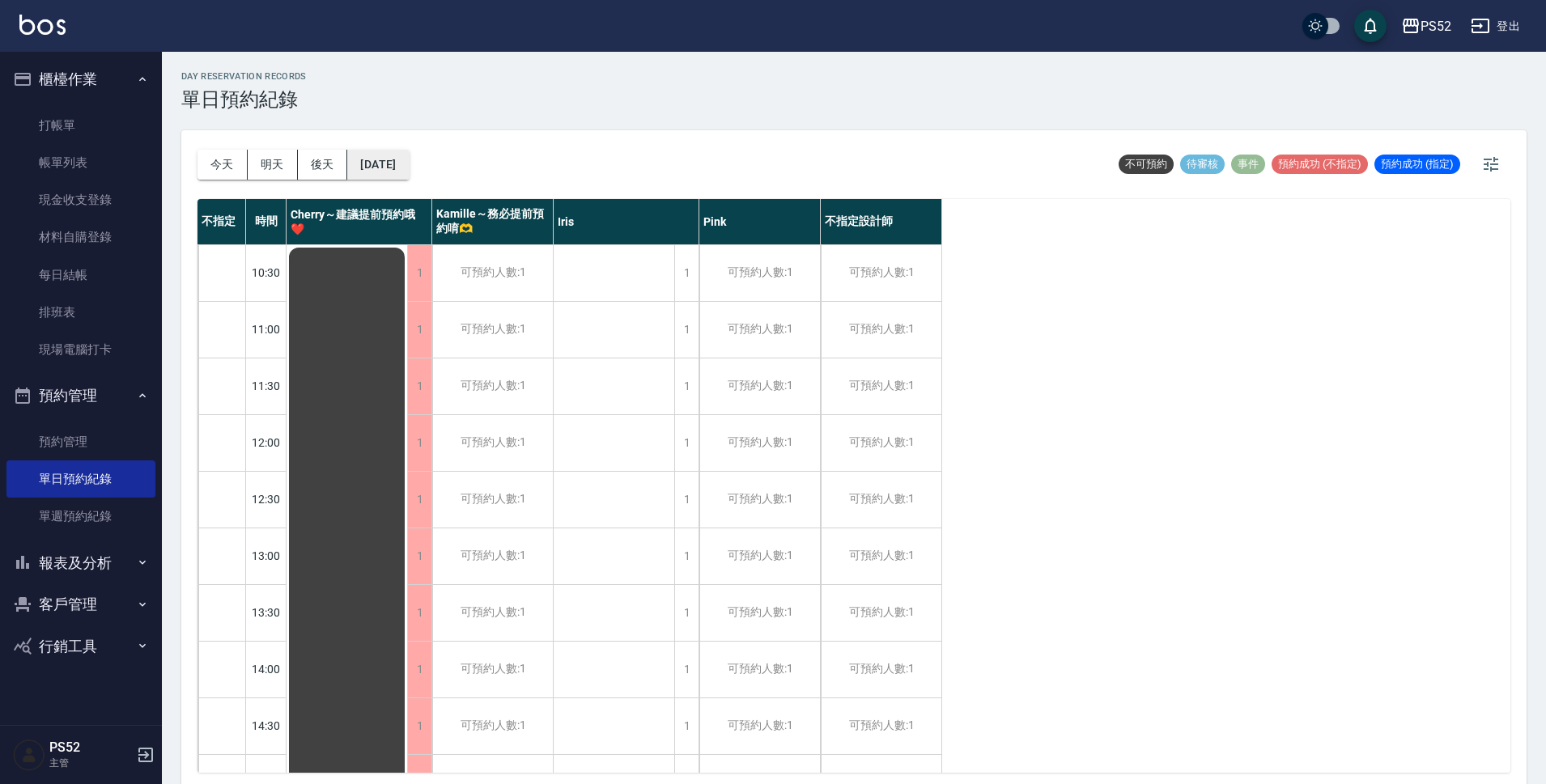
click at [401, 163] on button "2025/10/15" at bounding box center [378, 164] width 61 height 30
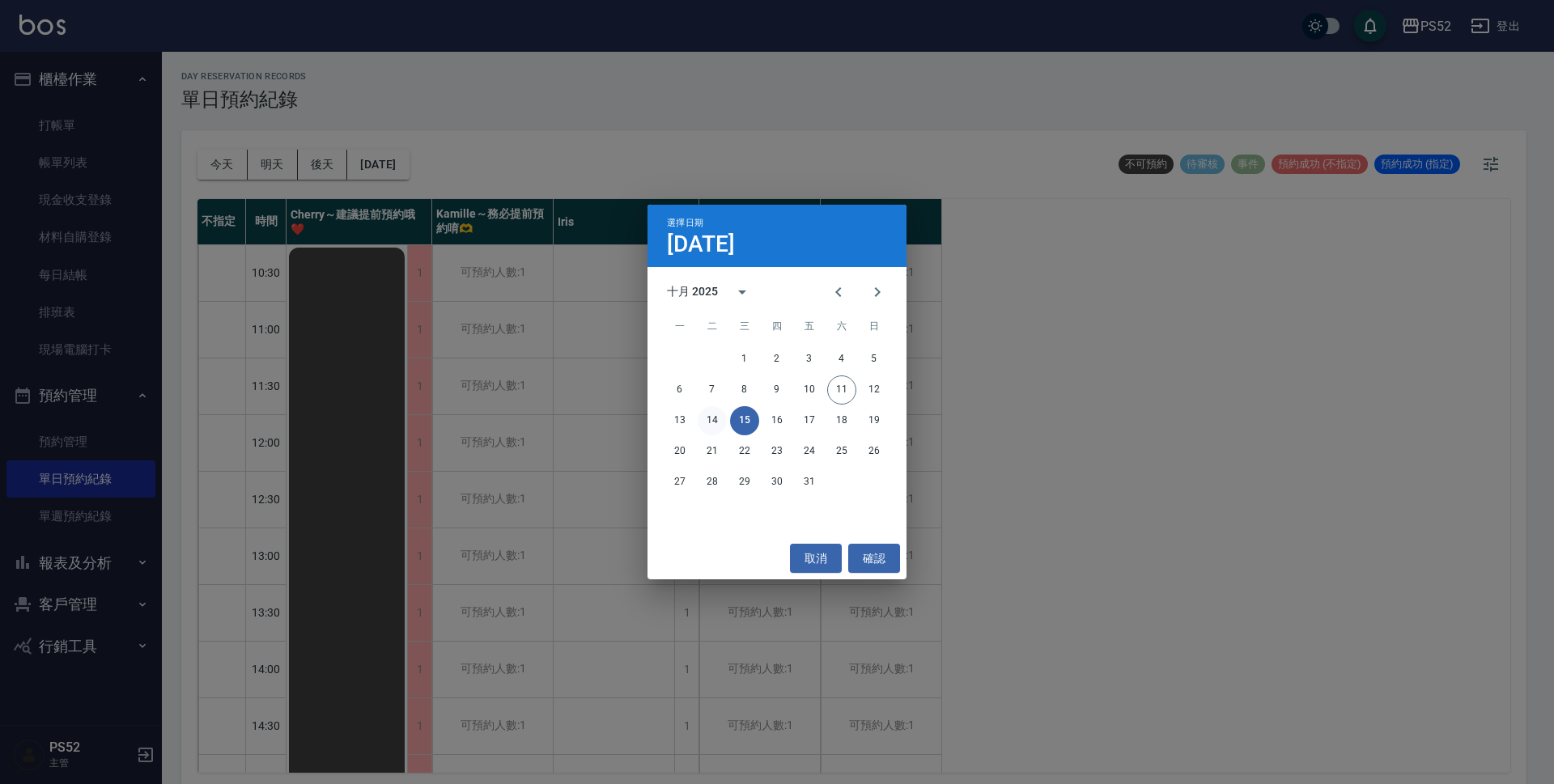
click at [713, 417] on button "14" at bounding box center [712, 421] width 29 height 29
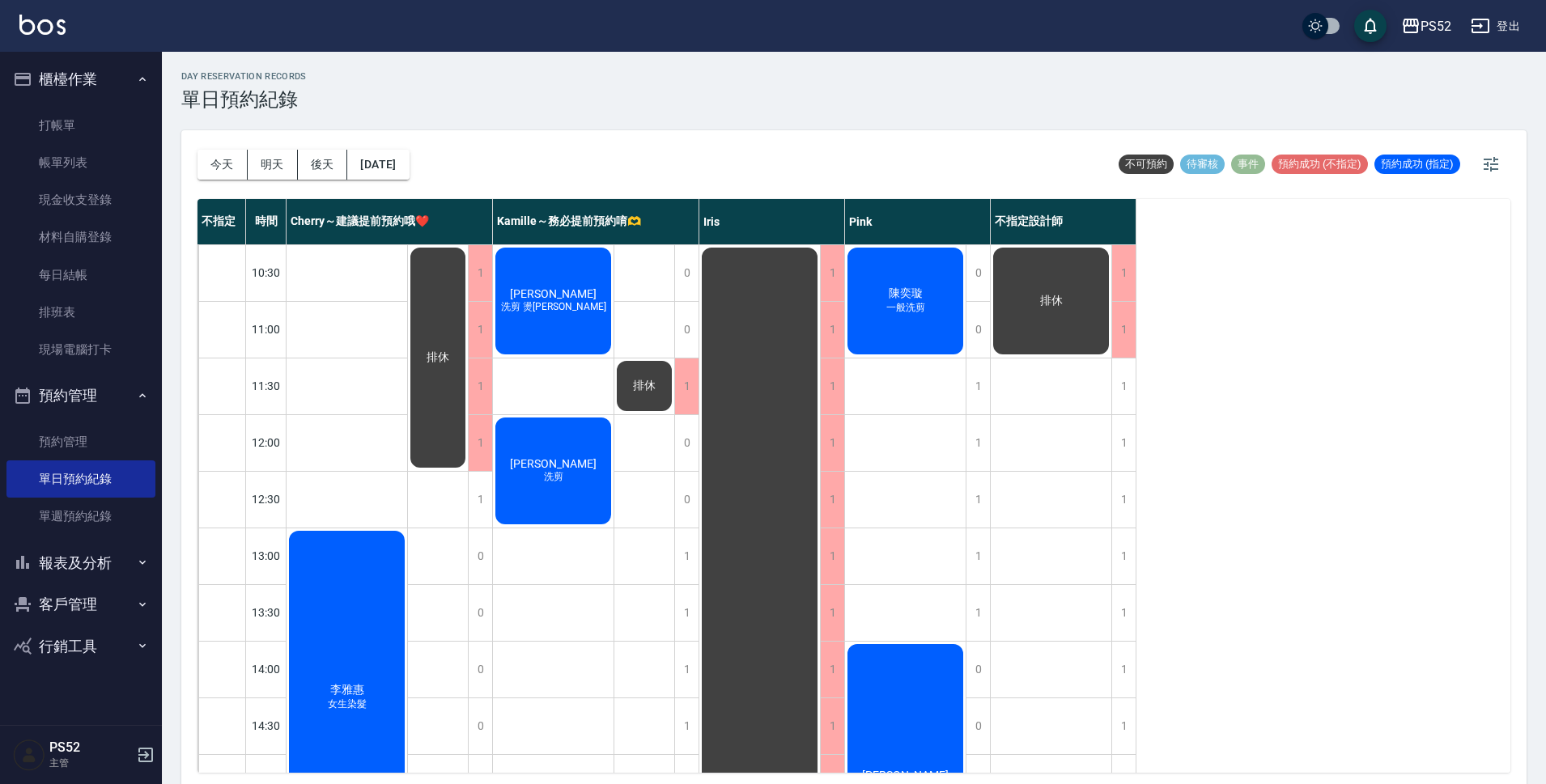
click at [424, 450] on div "排休" at bounding box center [438, 357] width 60 height 225
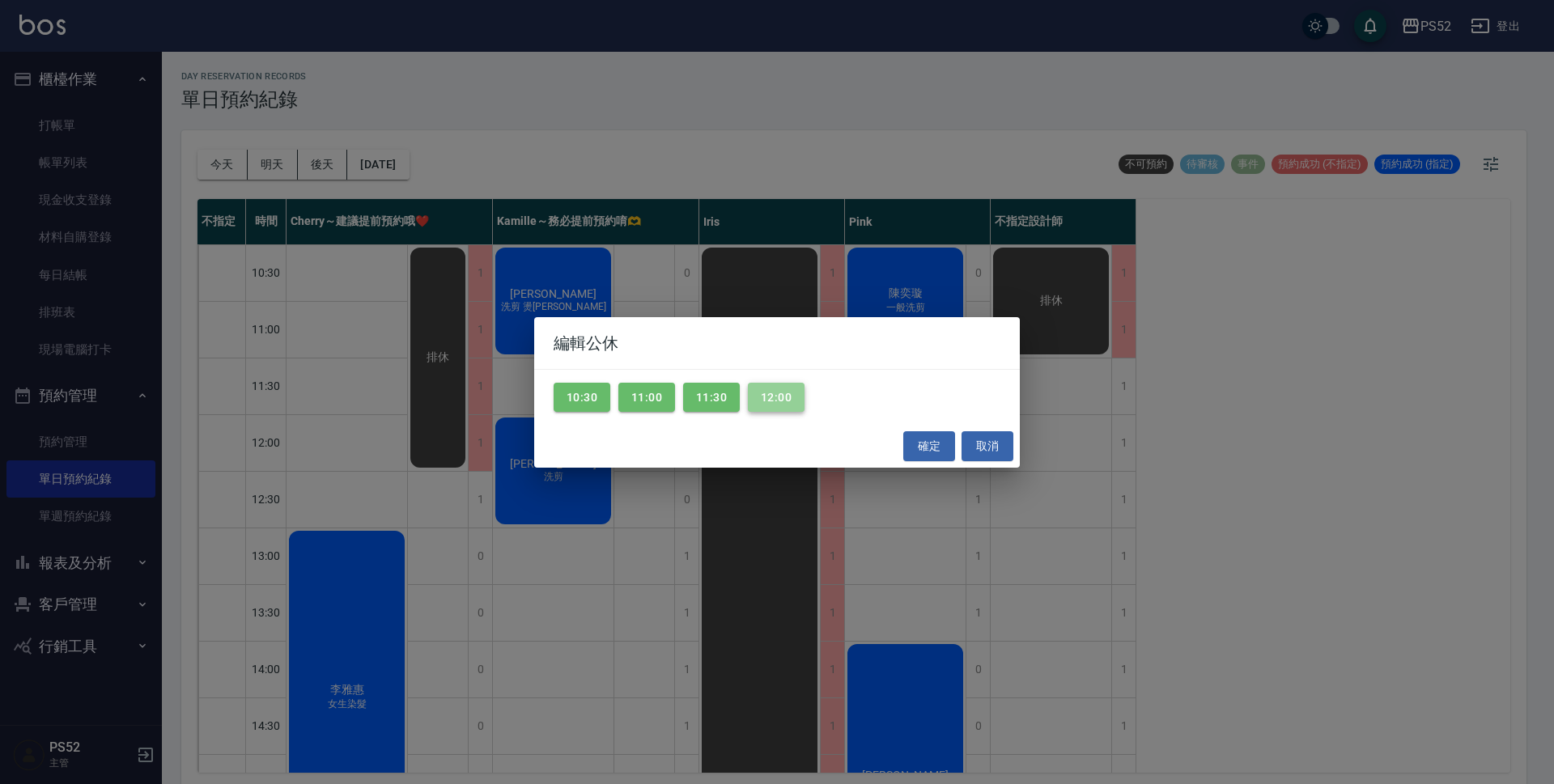
click at [773, 403] on button "12:00" at bounding box center [776, 397] width 56 height 30
click at [932, 436] on button "確定" at bounding box center [930, 446] width 52 height 30
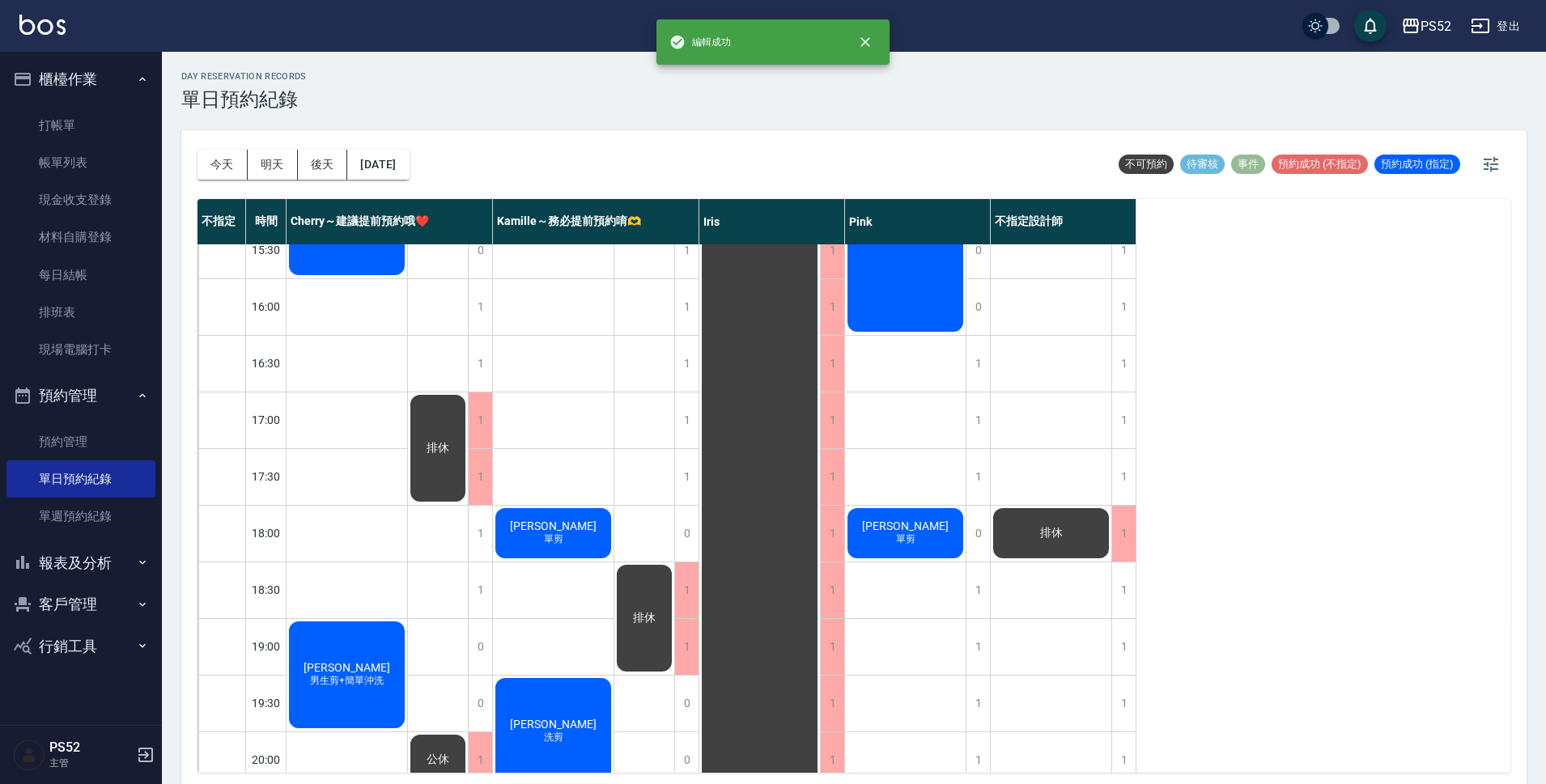
scroll to position [593, 0]
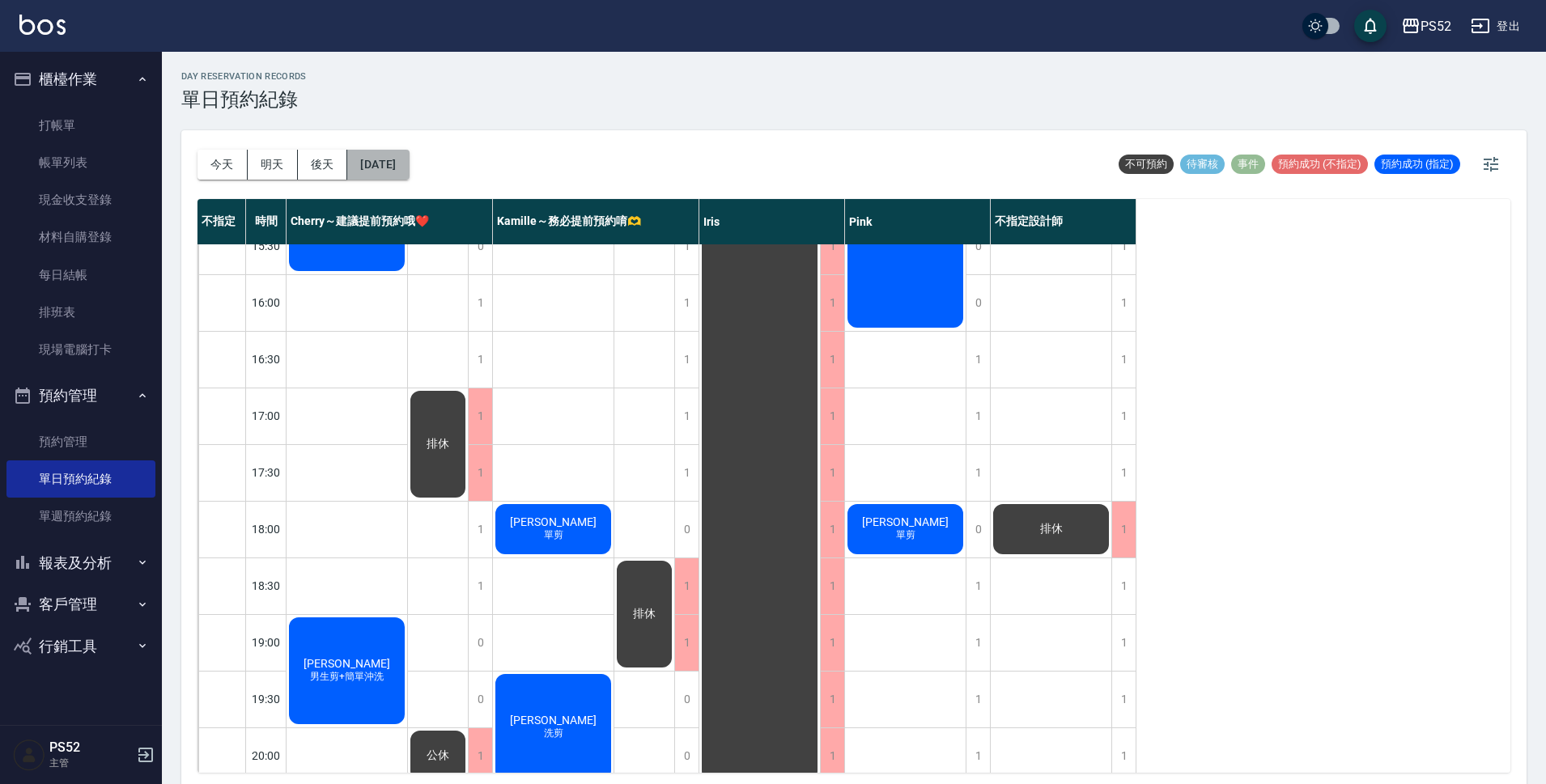
click at [408, 159] on button "2025/10/14" at bounding box center [378, 164] width 61 height 30
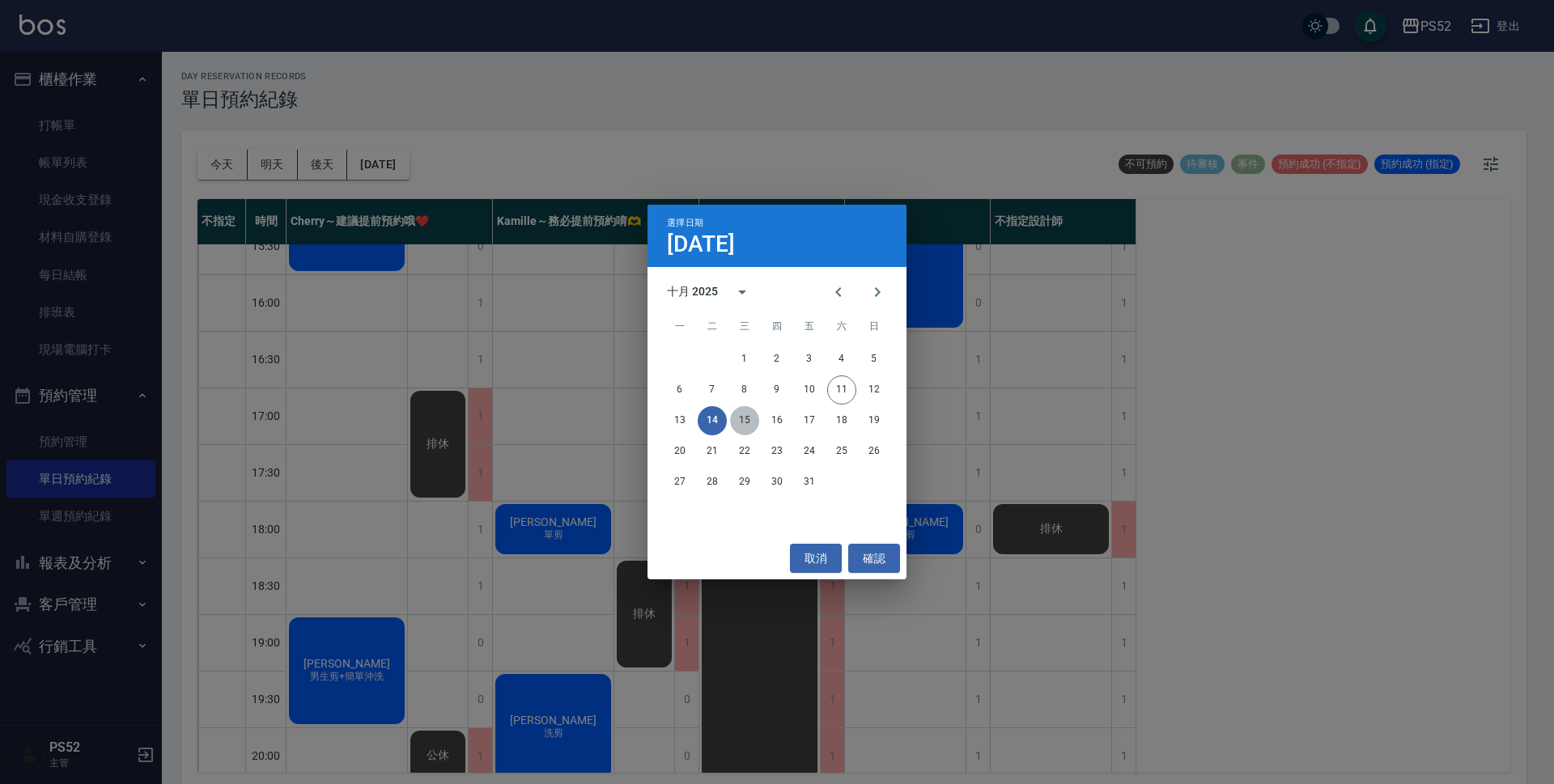
click at [742, 419] on button "15" at bounding box center [744, 421] width 29 height 29
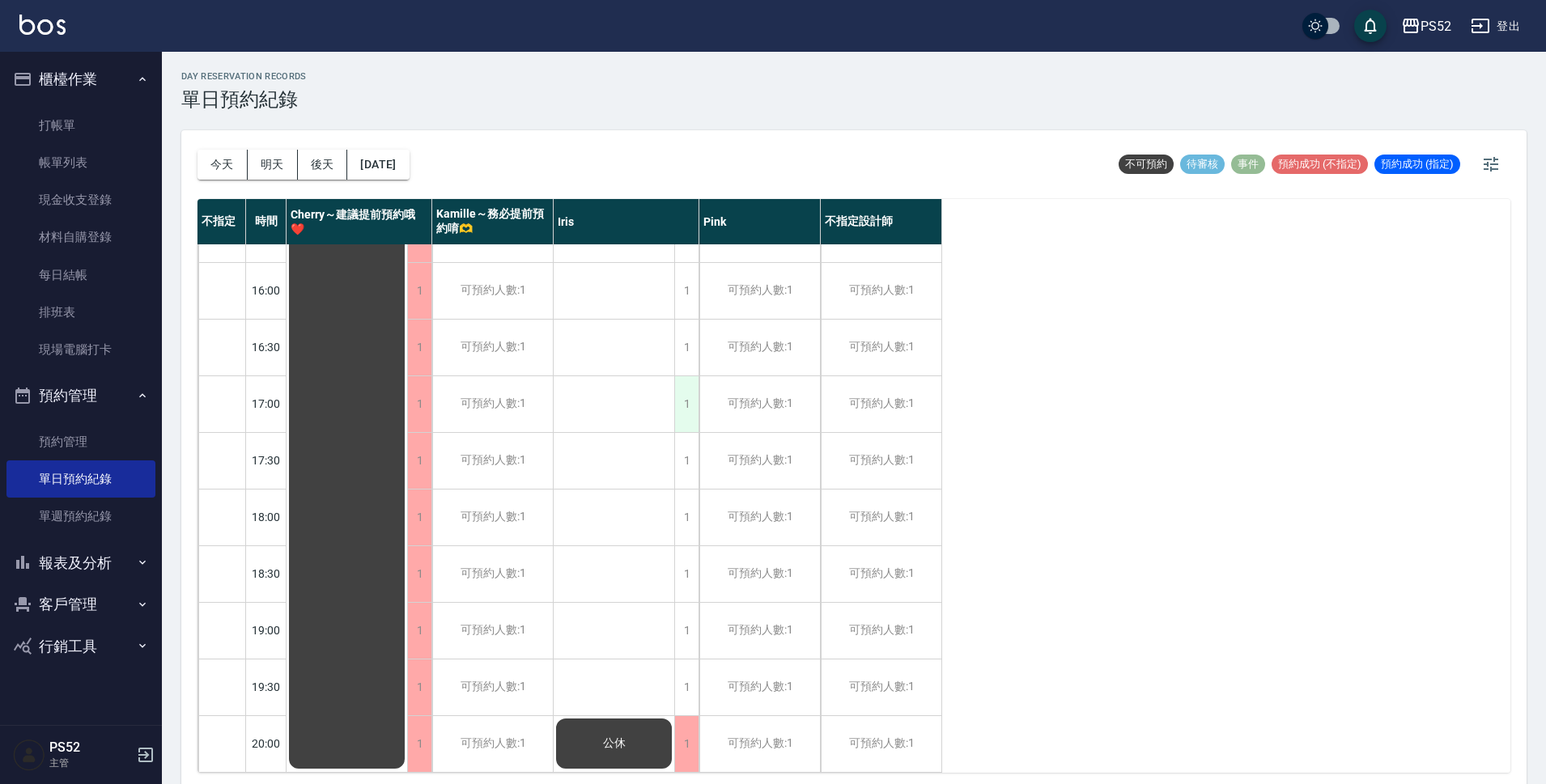
scroll to position [620, 0]
click at [408, 166] on button "2025/10/15" at bounding box center [378, 164] width 61 height 30
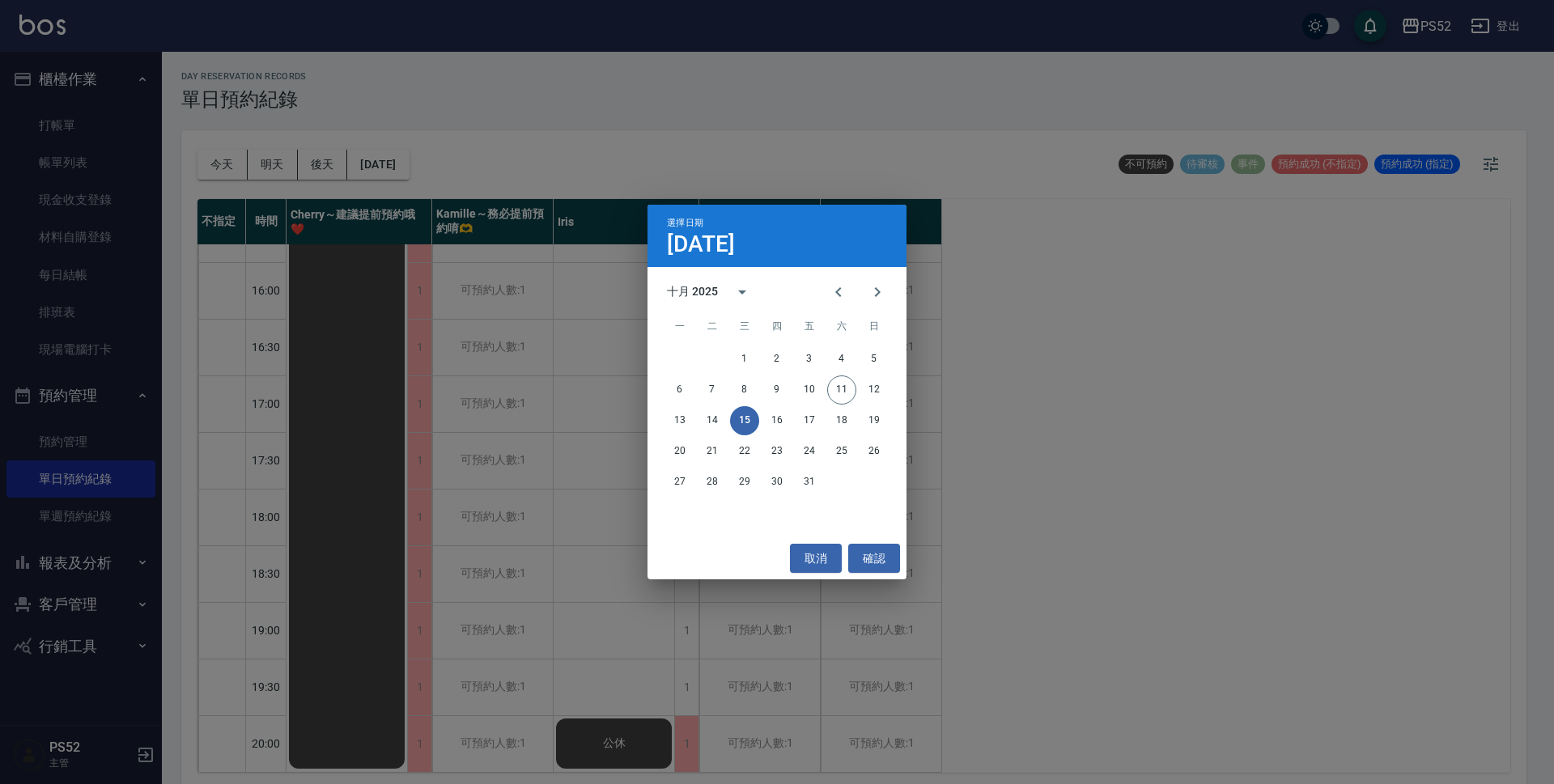
click at [794, 426] on div "13 14 15 16 17 18 19" at bounding box center [777, 421] width 259 height 29
click at [783, 425] on button "16" at bounding box center [777, 421] width 29 height 29
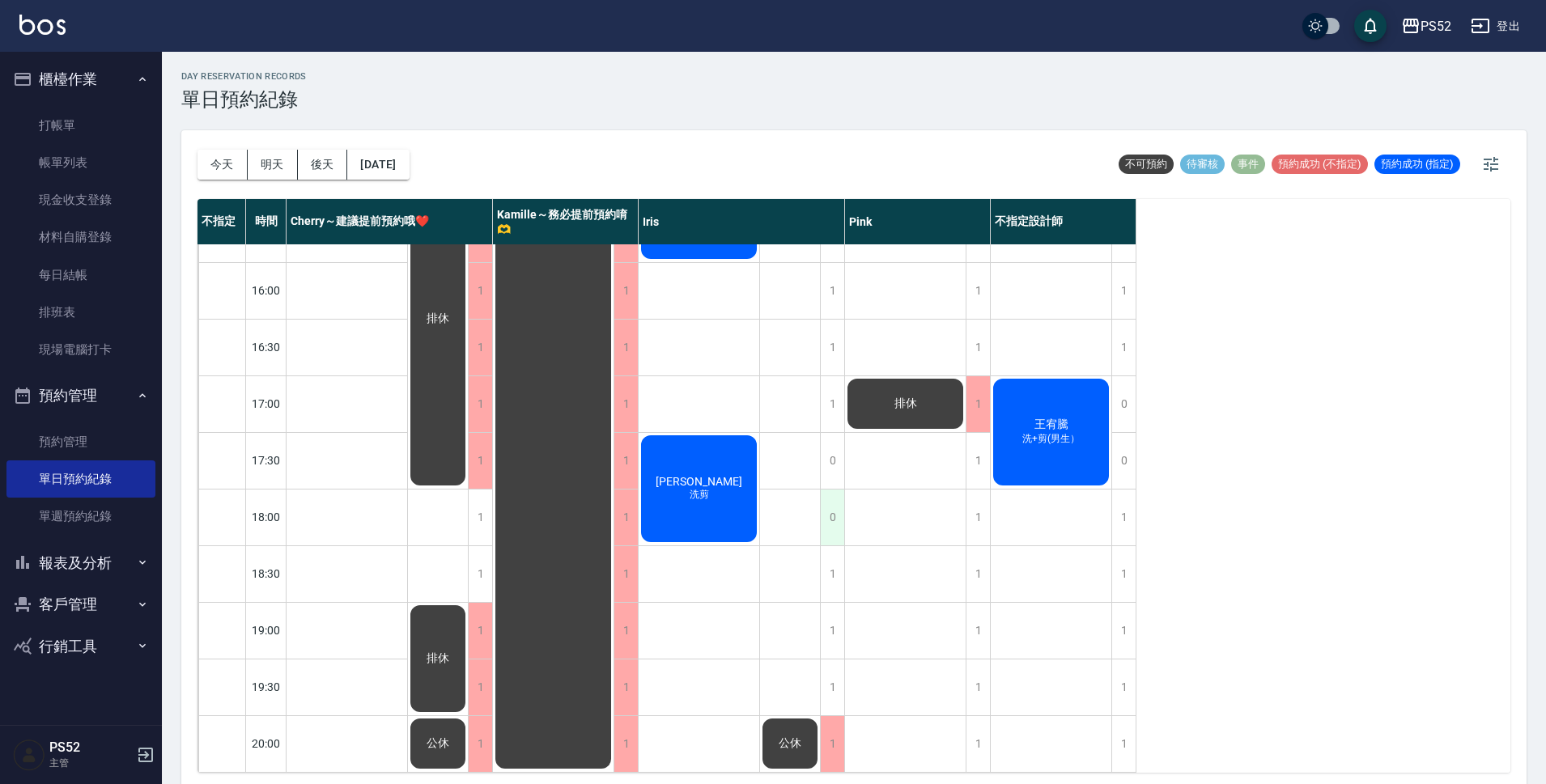
click at [842, 524] on div "0" at bounding box center [831, 517] width 24 height 55
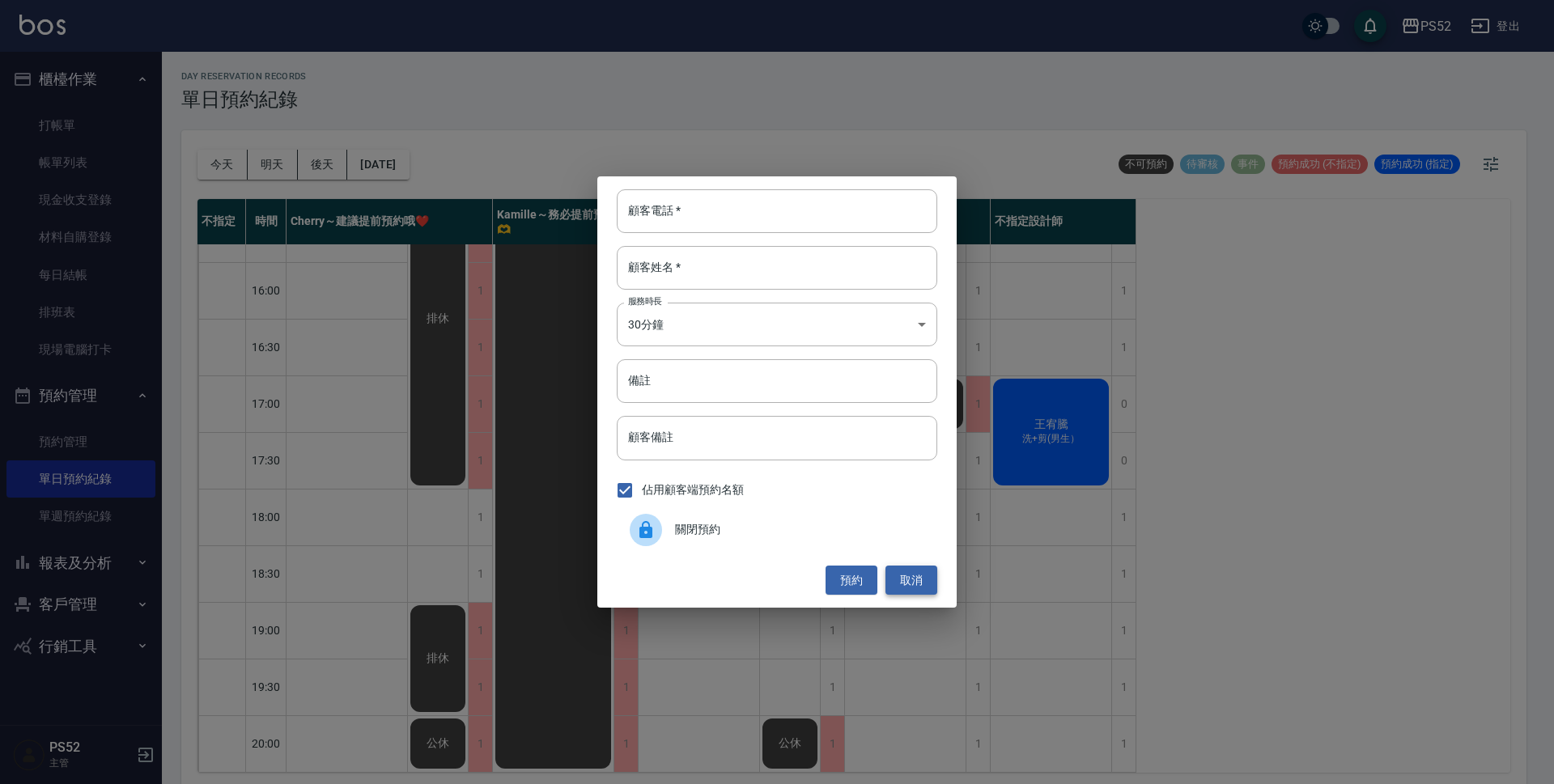
click at [928, 591] on button "取消" at bounding box center [911, 580] width 52 height 30
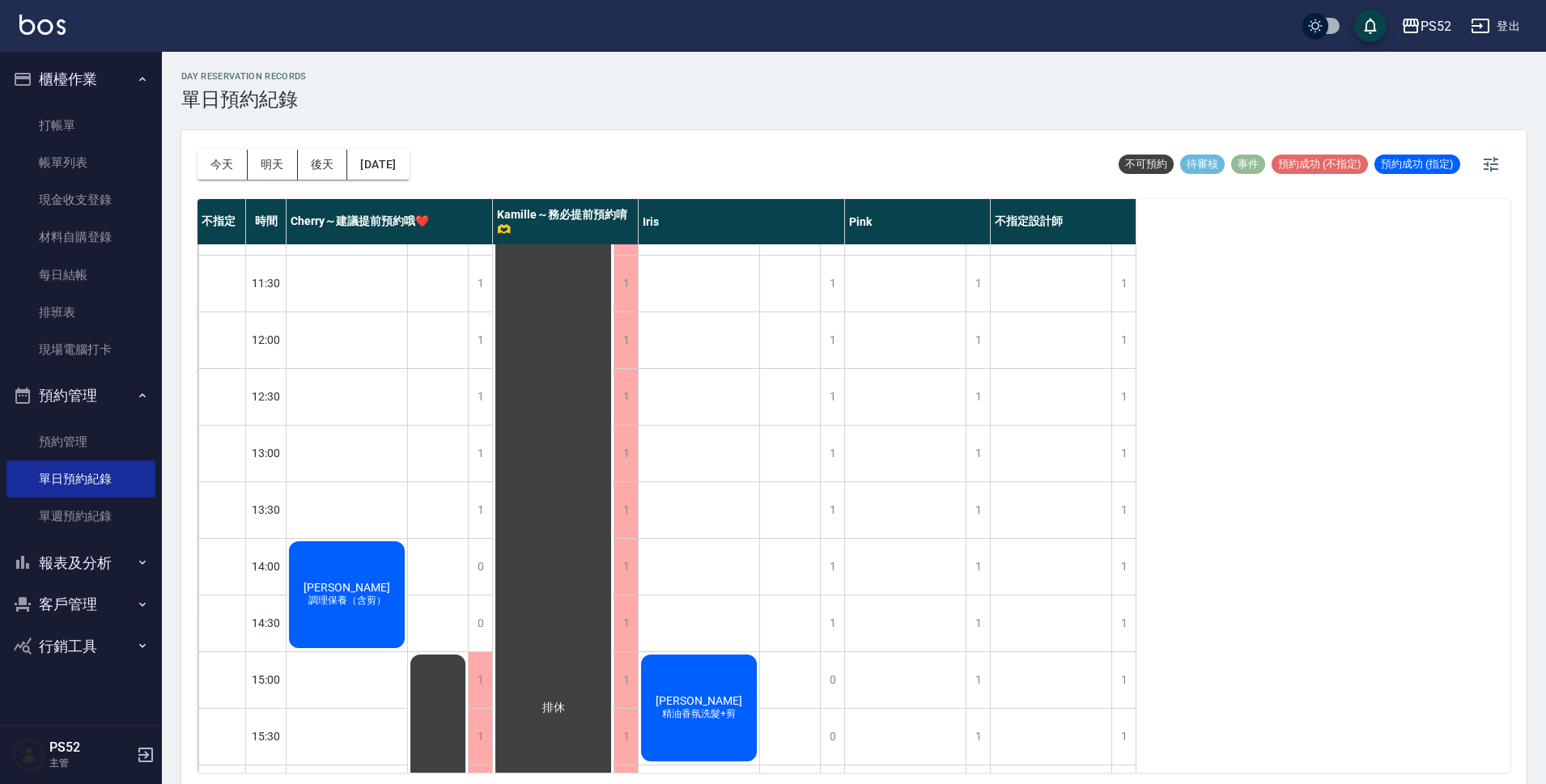
scroll to position [79, 0]
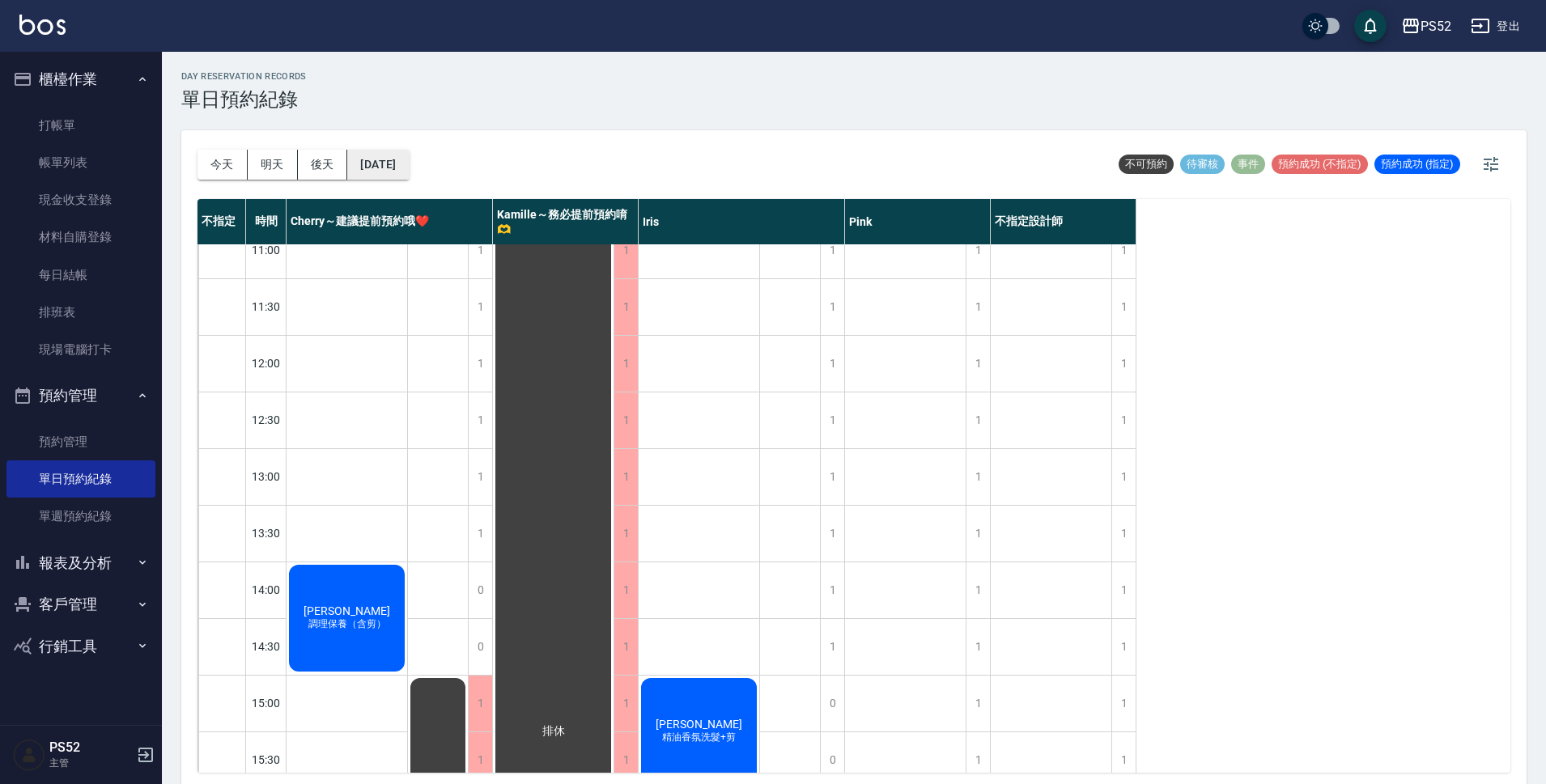
click at [387, 167] on button "2025/10/16" at bounding box center [378, 164] width 61 height 30
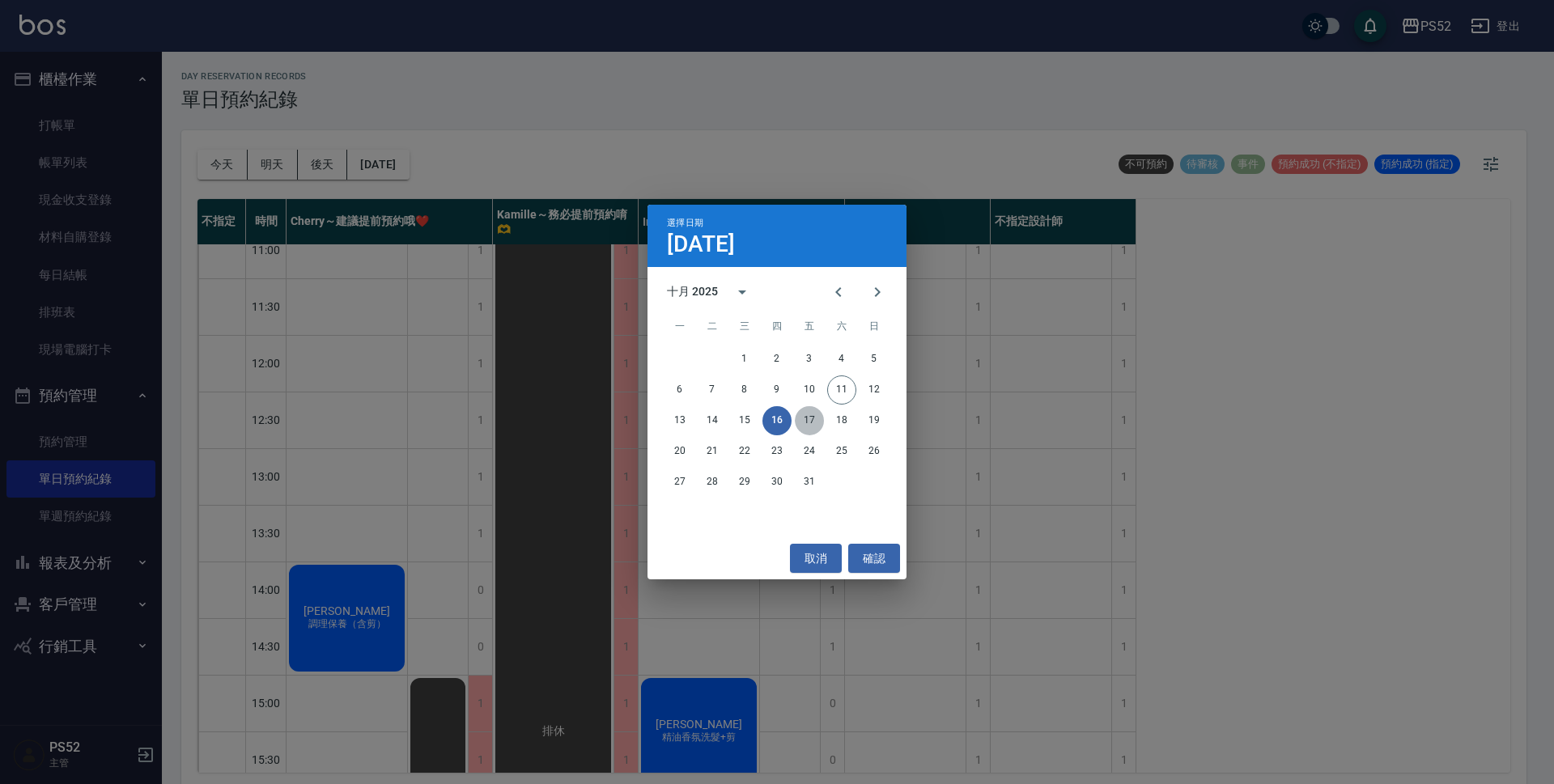
click at [808, 422] on button "17" at bounding box center [809, 421] width 29 height 29
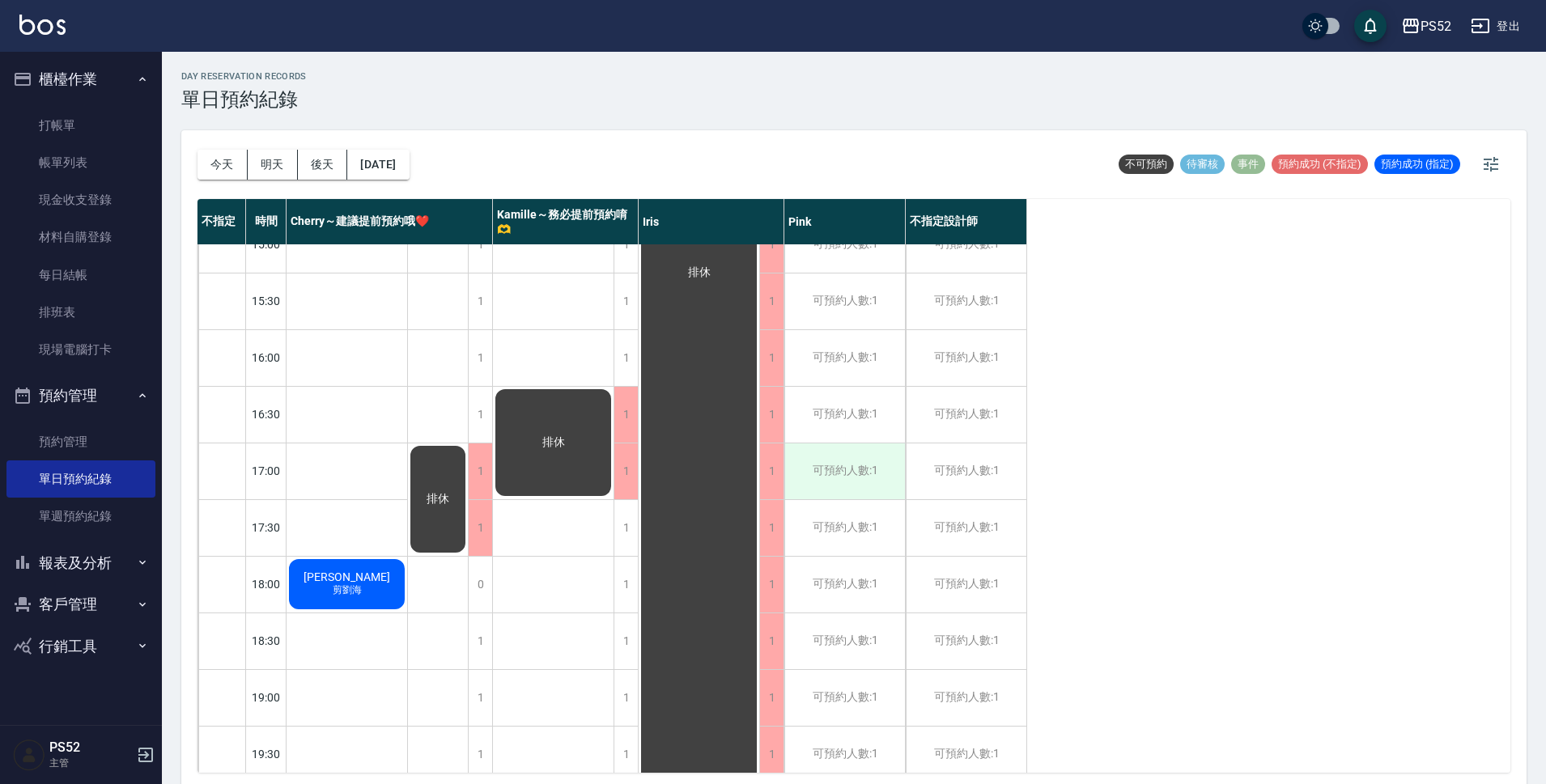
scroll to position [620, 0]
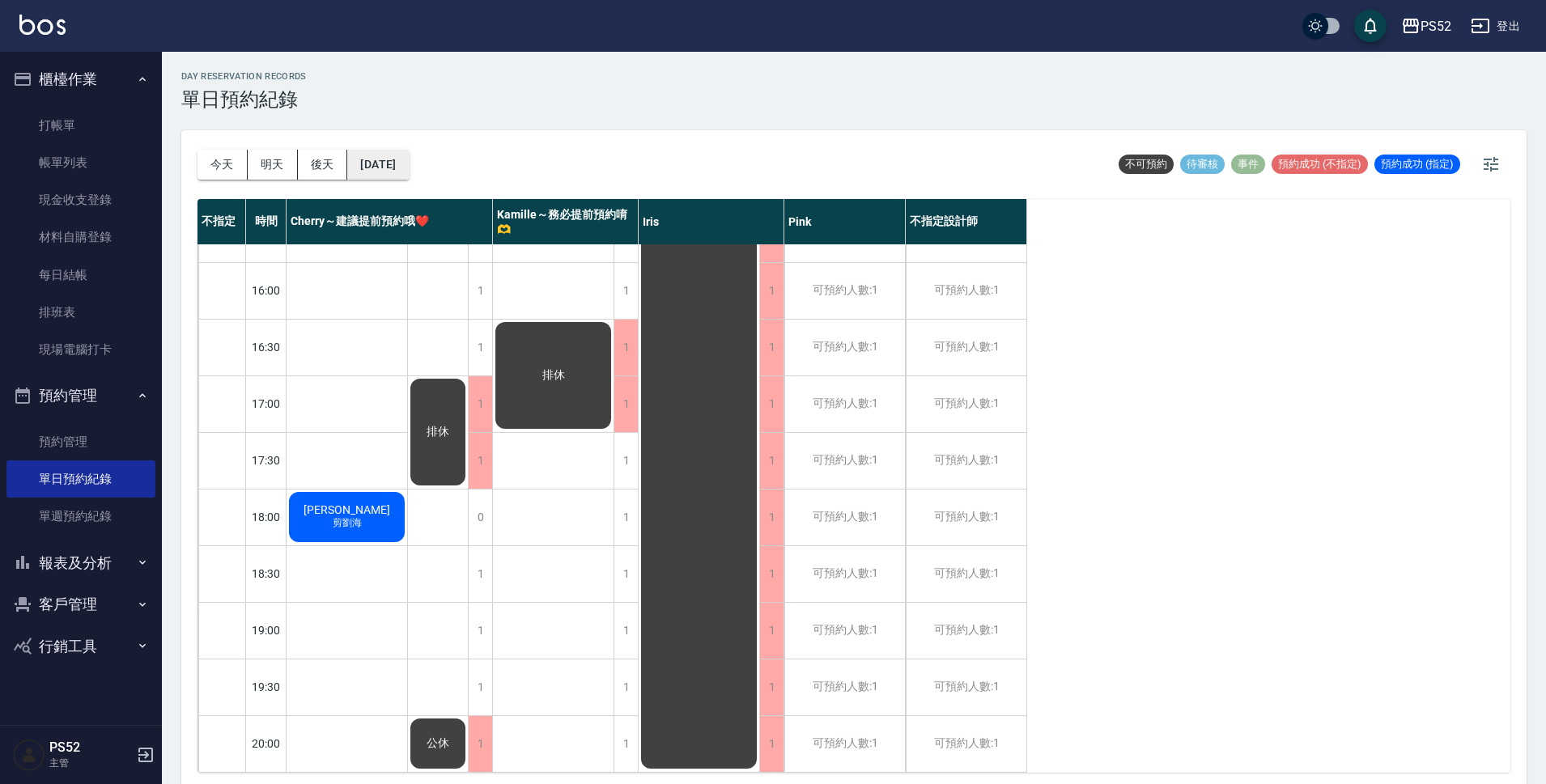
click at [408, 161] on button "2025/10/17" at bounding box center [378, 164] width 61 height 30
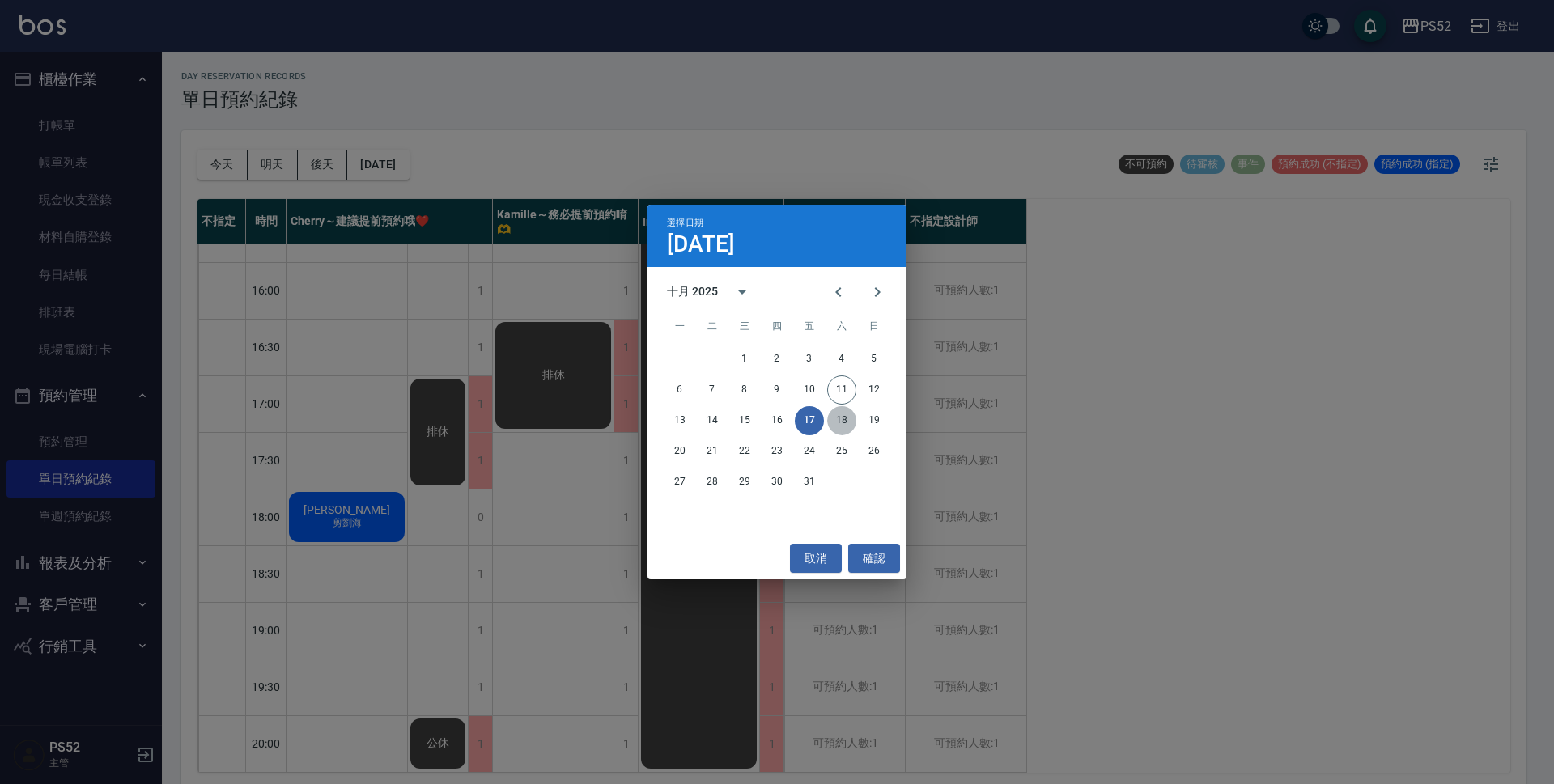
click at [840, 423] on button "18" at bounding box center [842, 421] width 29 height 29
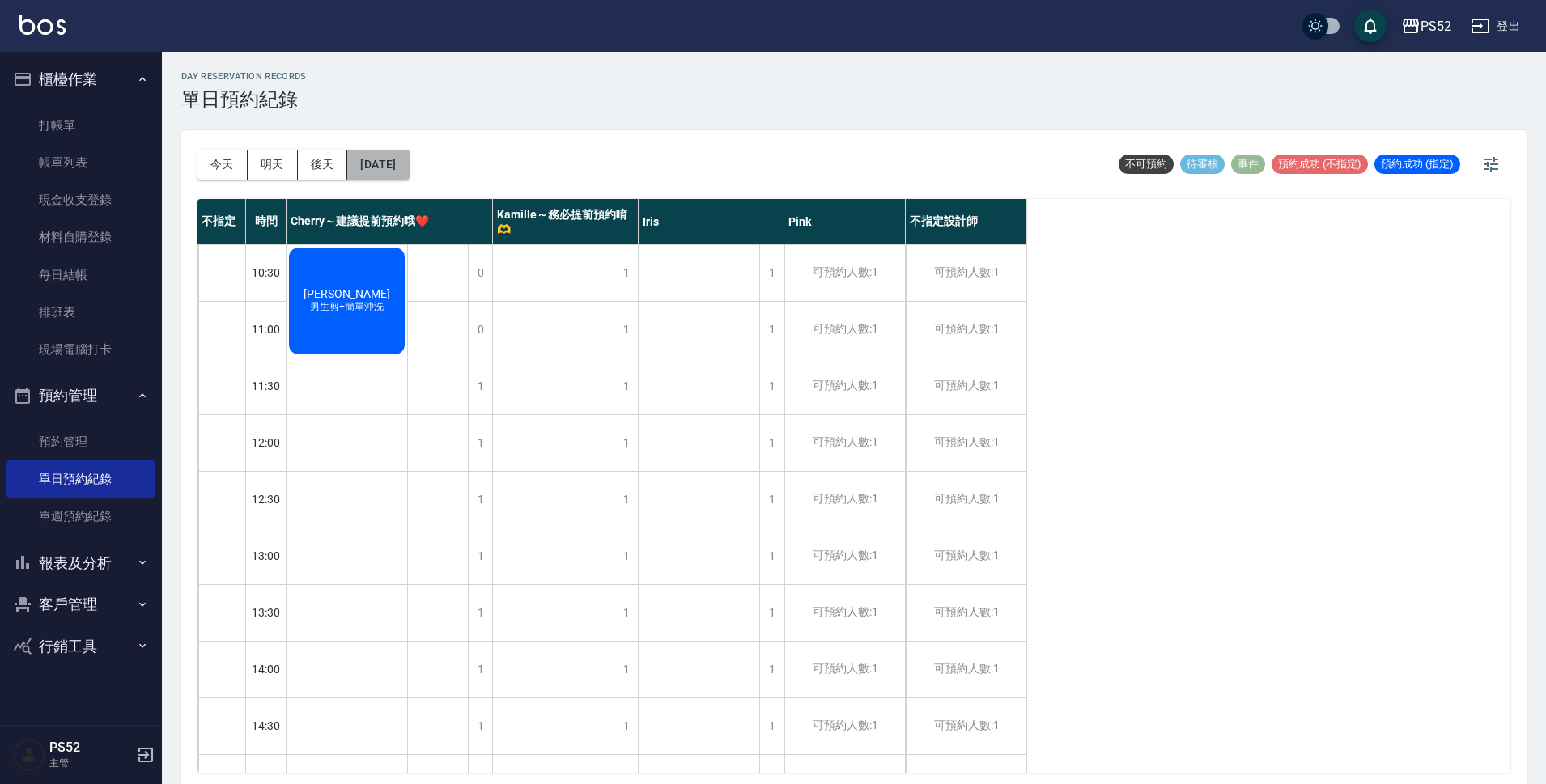
click at [408, 166] on button "2025/10/18" at bounding box center [378, 164] width 61 height 30
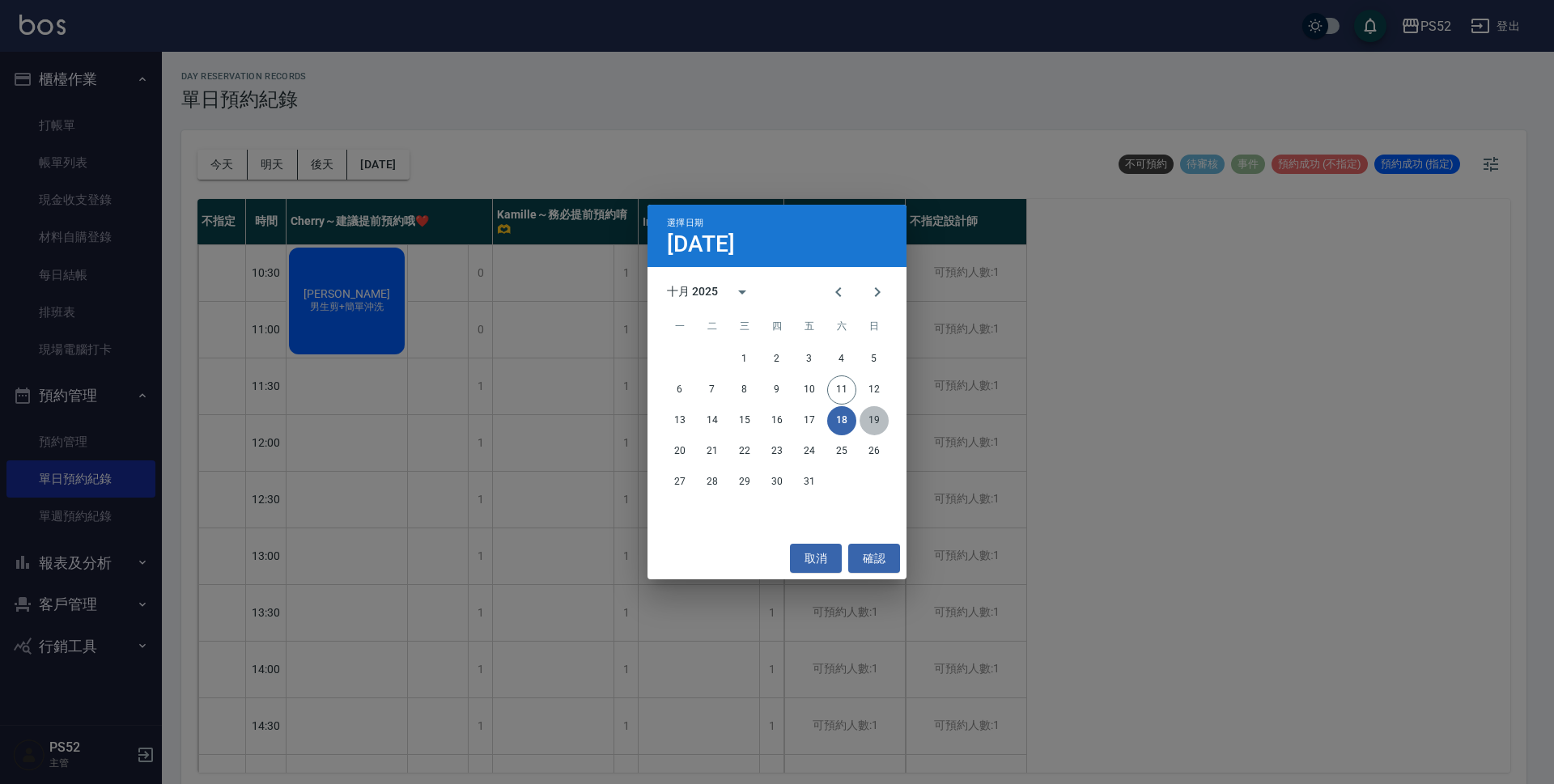
click at [878, 416] on button "19" at bounding box center [874, 421] width 29 height 29
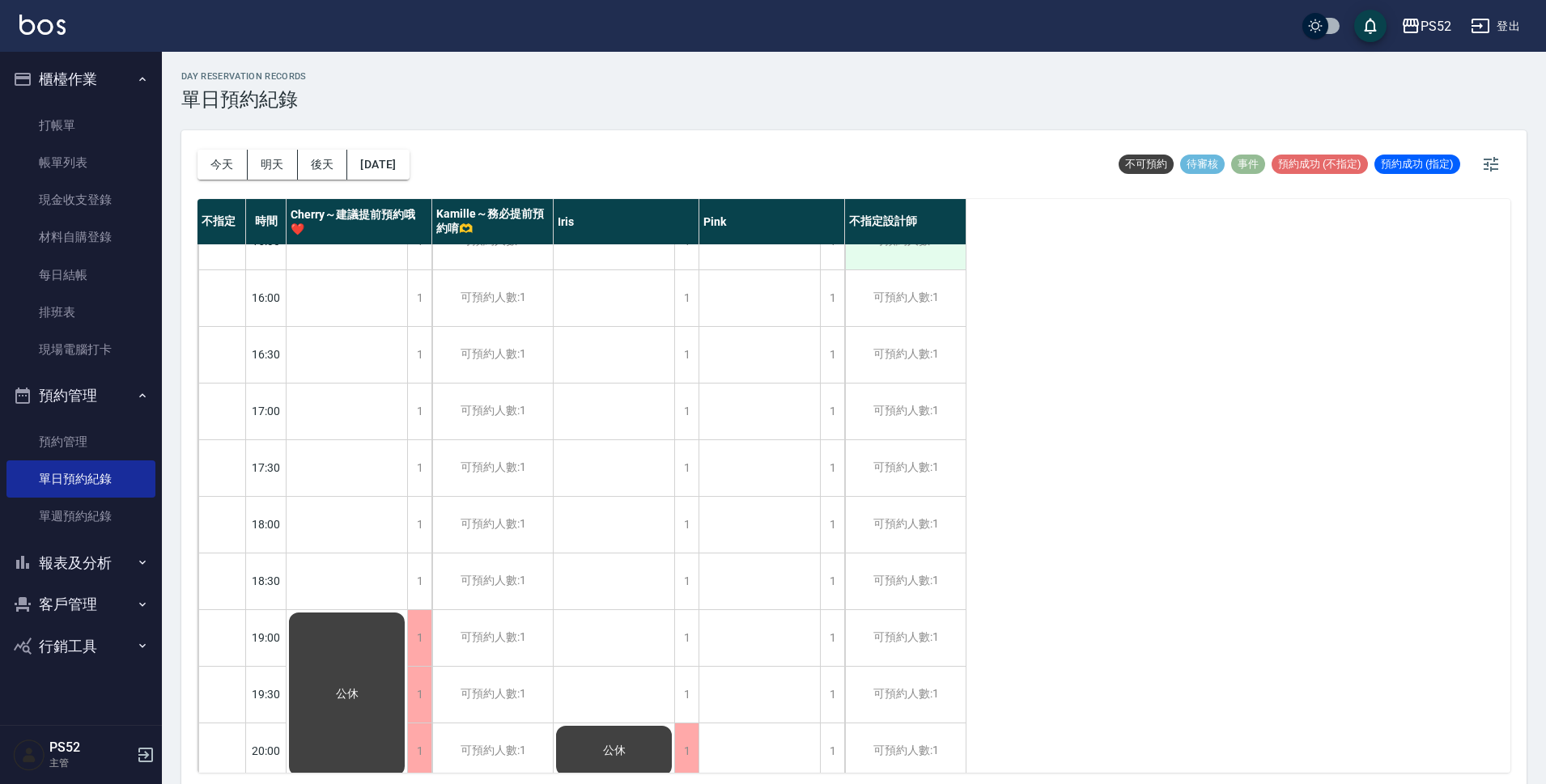
scroll to position [620, 0]
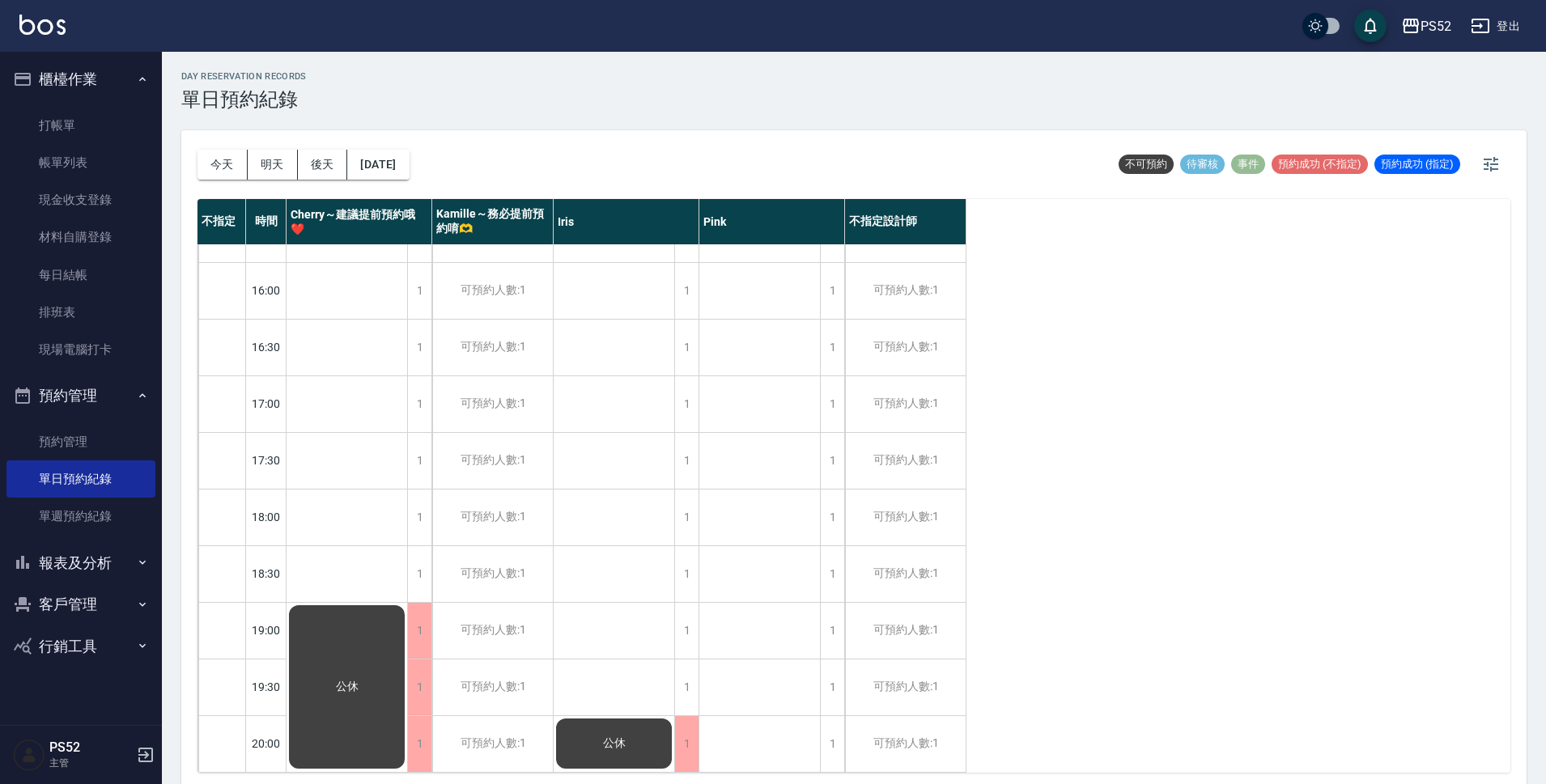
click at [355, 624] on div "公休" at bounding box center [347, 687] width 120 height 168
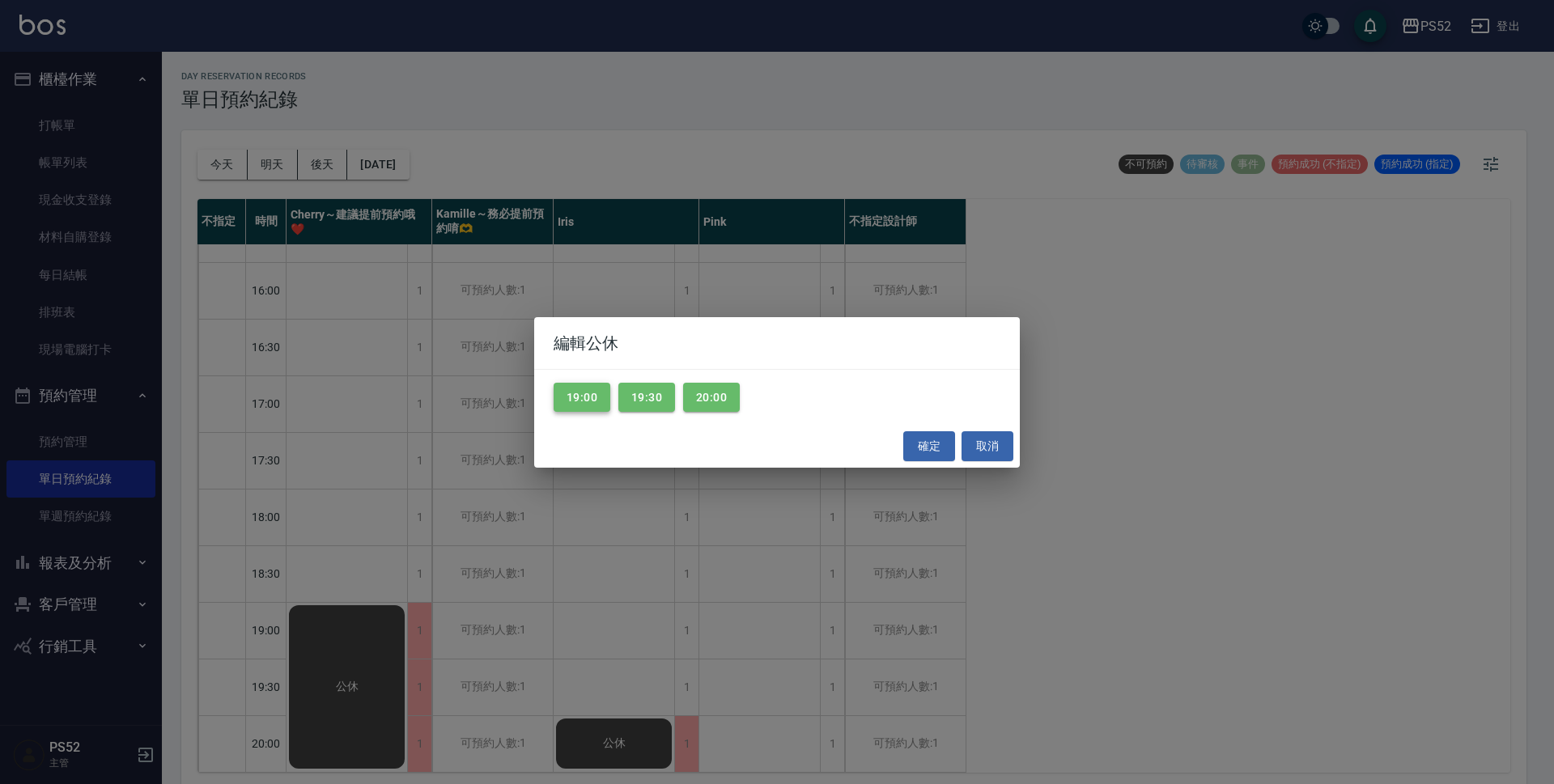
click at [595, 406] on button "19:00" at bounding box center [581, 397] width 56 height 30
click at [925, 438] on button "確定" at bounding box center [930, 446] width 52 height 30
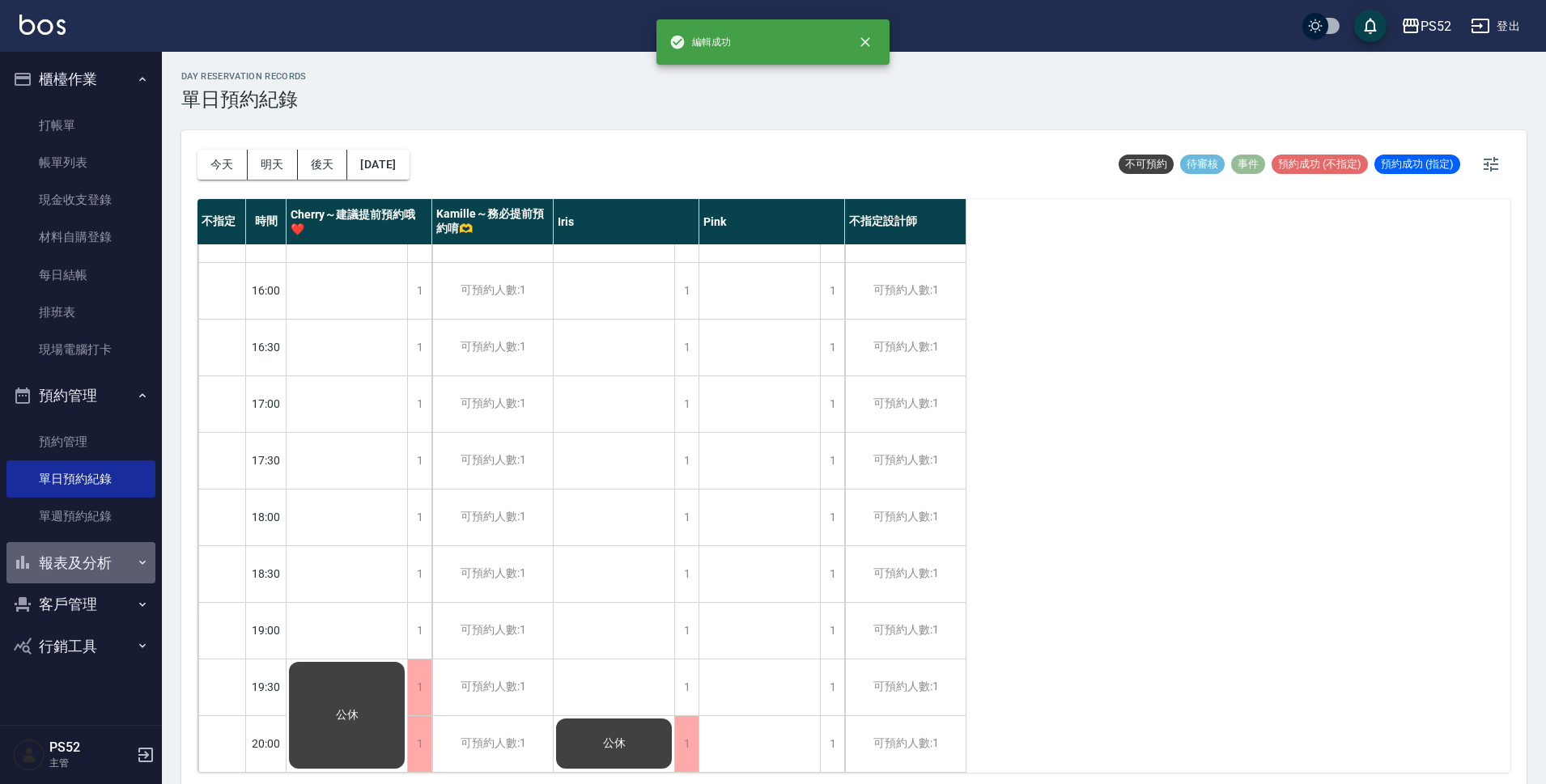
click at [72, 560] on button "報表及分析" at bounding box center [81, 563] width 149 height 42
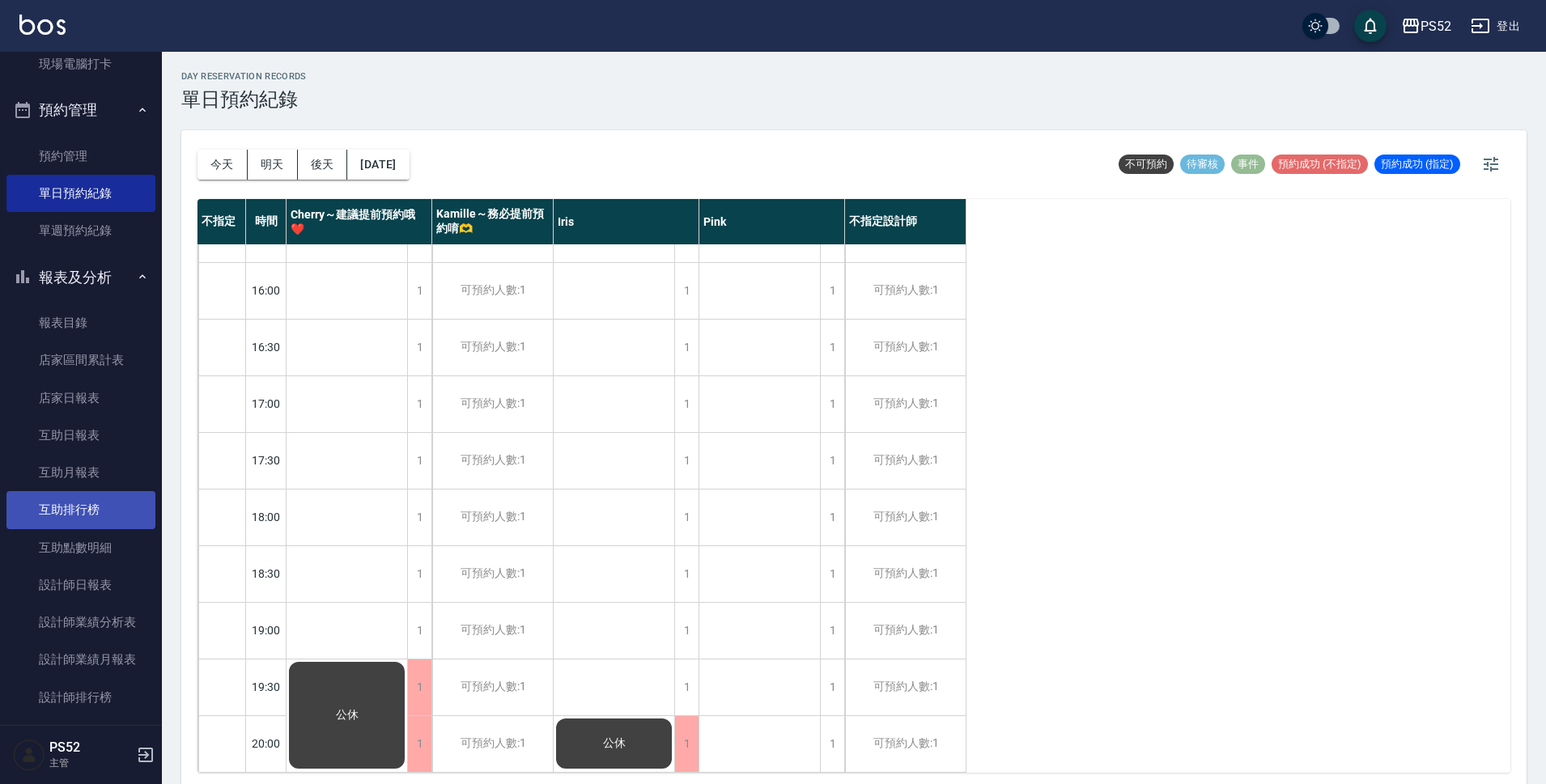
scroll to position [297, 0]
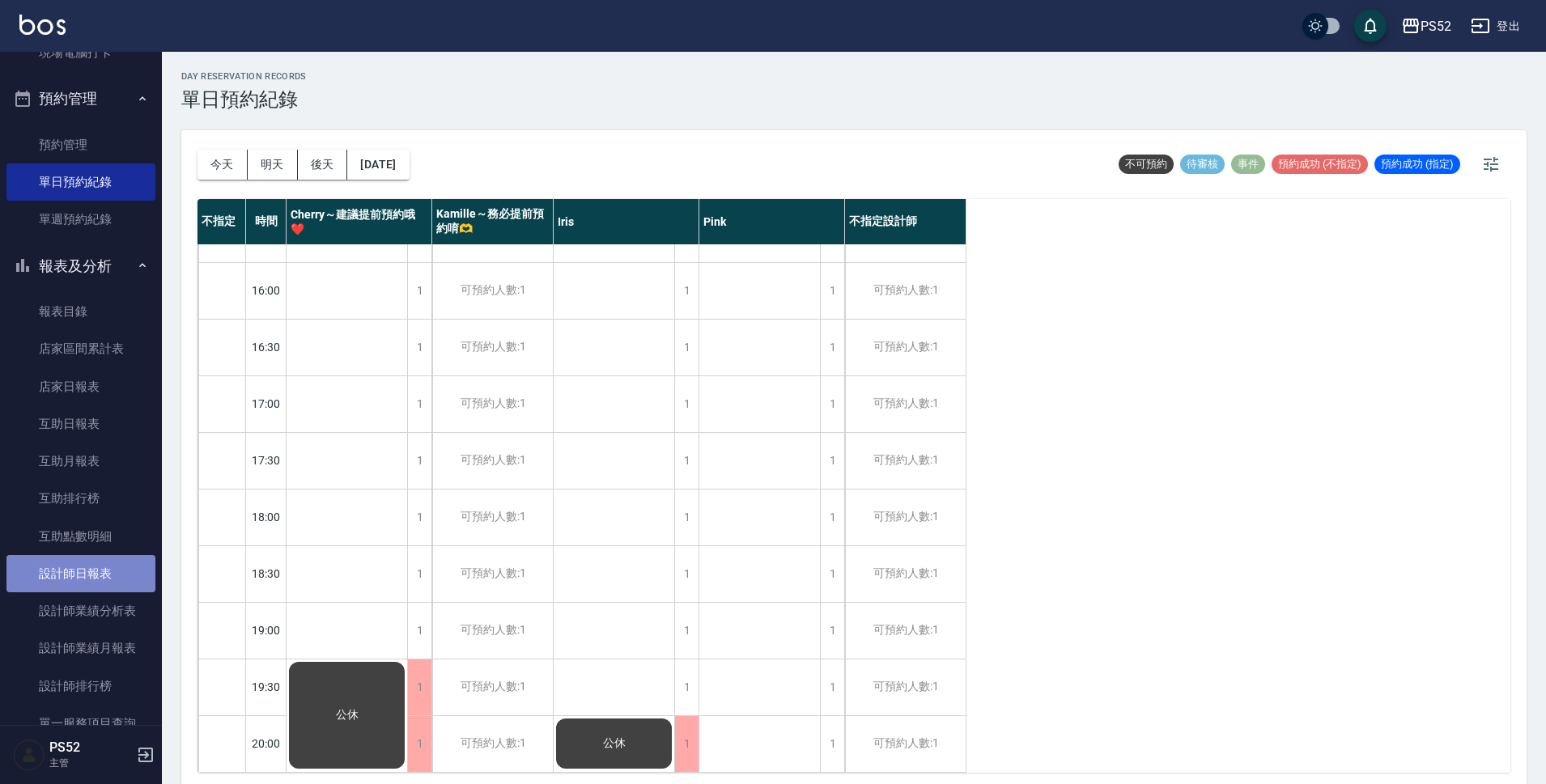
click at [85, 582] on link "設計師日報表" at bounding box center [81, 574] width 149 height 37
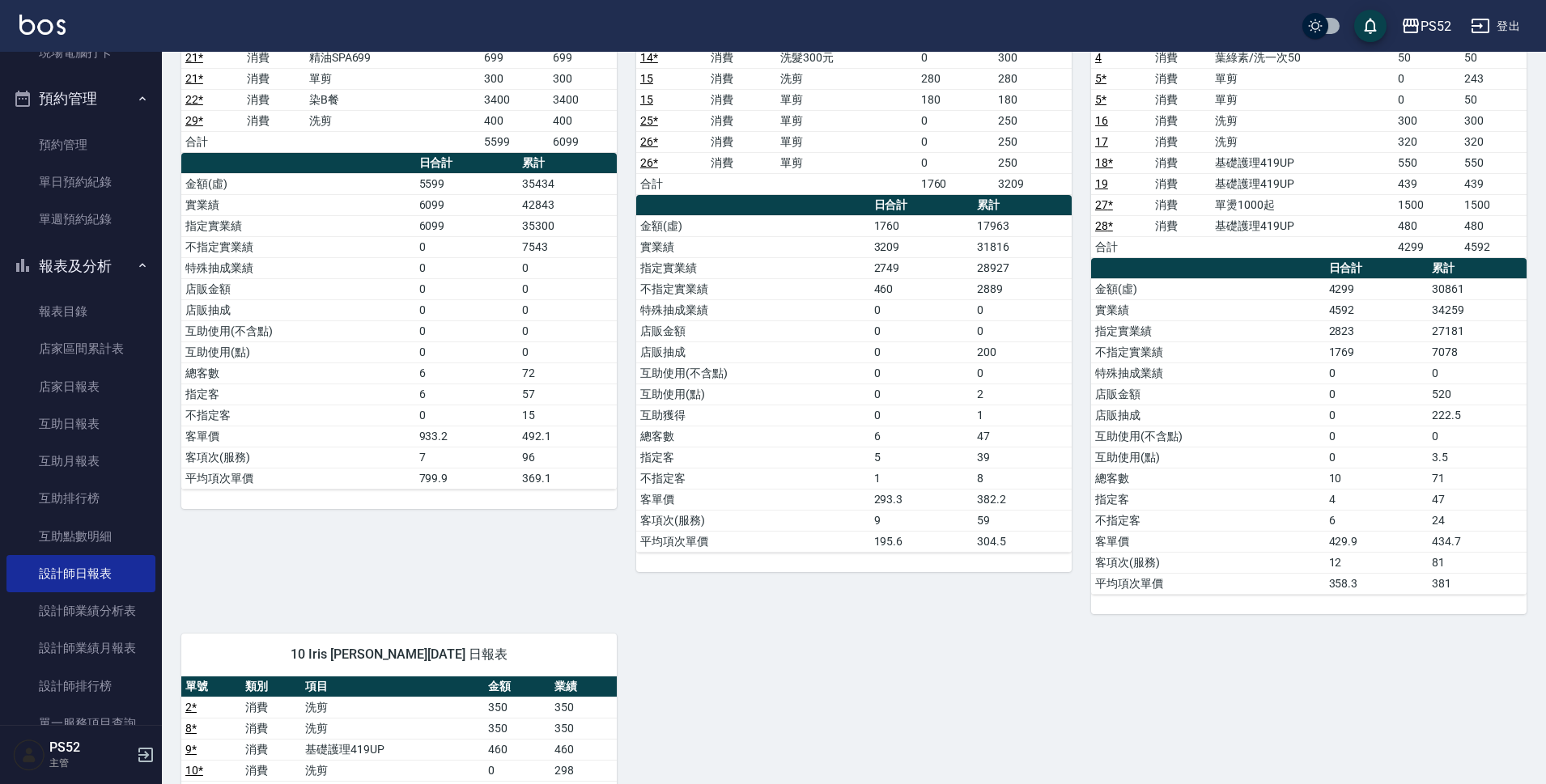
scroll to position [243, 0]
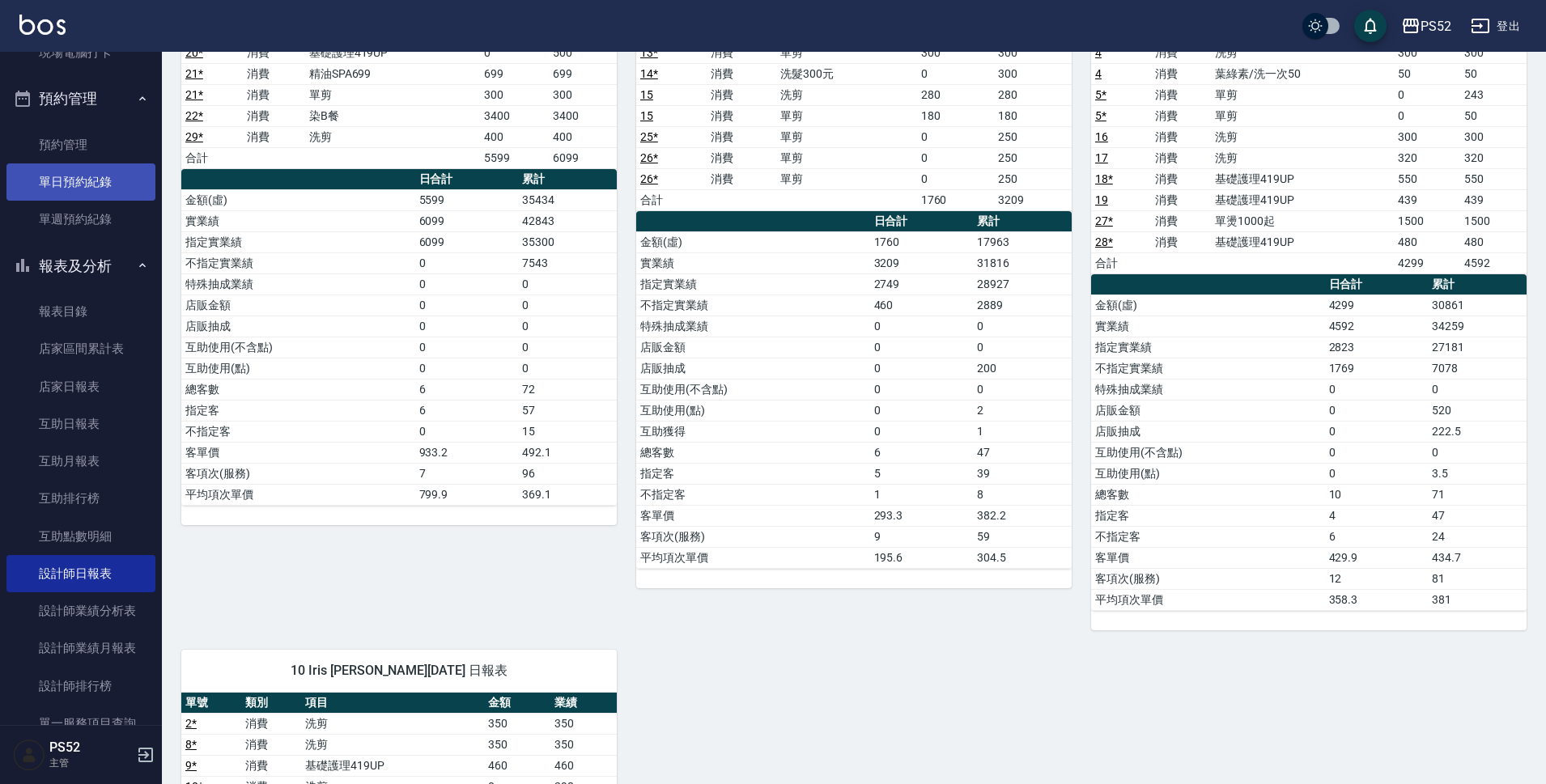
click at [99, 172] on link "單日預約紀錄" at bounding box center [81, 182] width 149 height 37
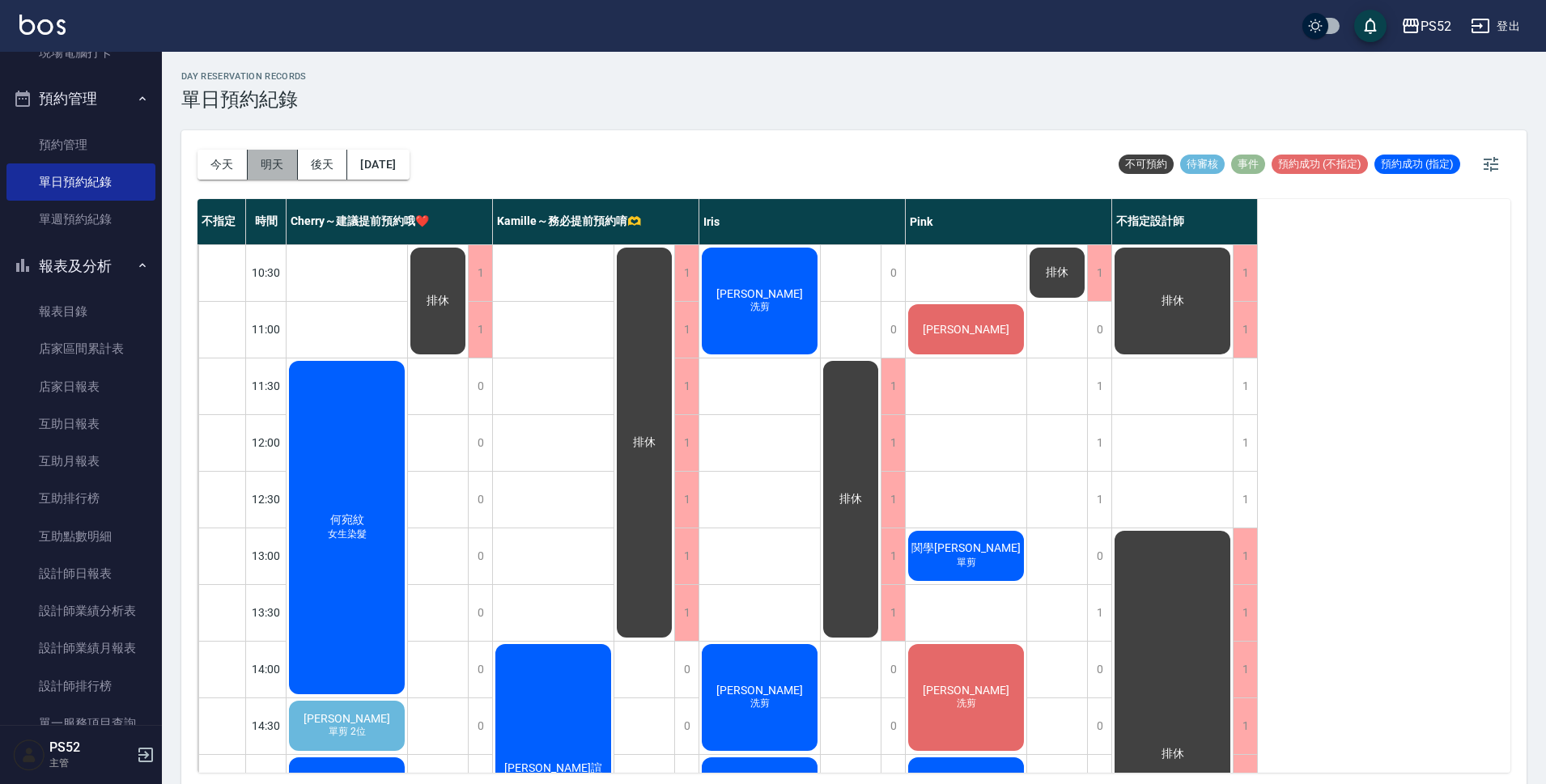
click at [274, 155] on button "明天" at bounding box center [272, 164] width 50 height 30
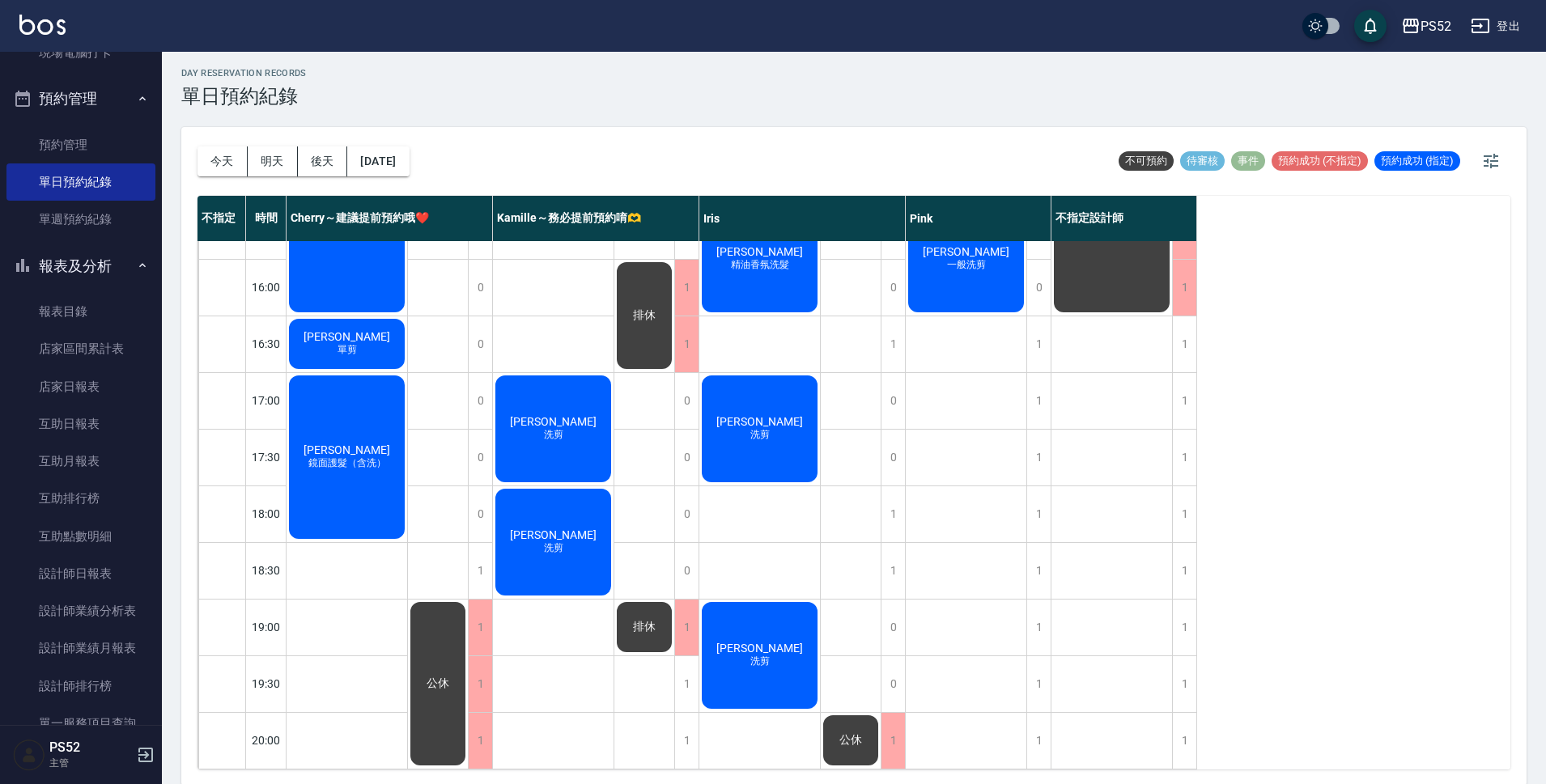
scroll to position [5, 0]
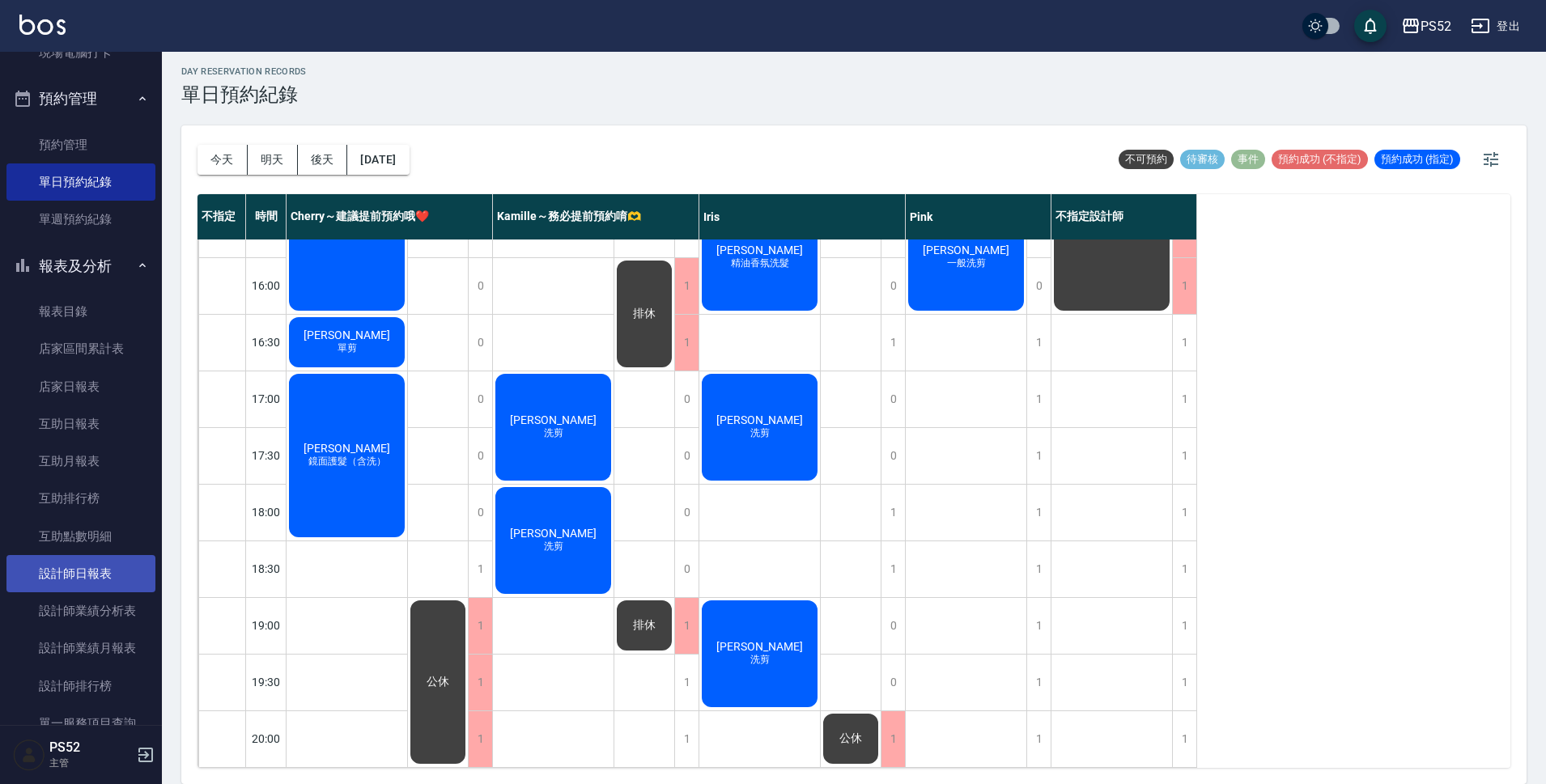
click at [91, 563] on link "設計師日報表" at bounding box center [81, 574] width 149 height 37
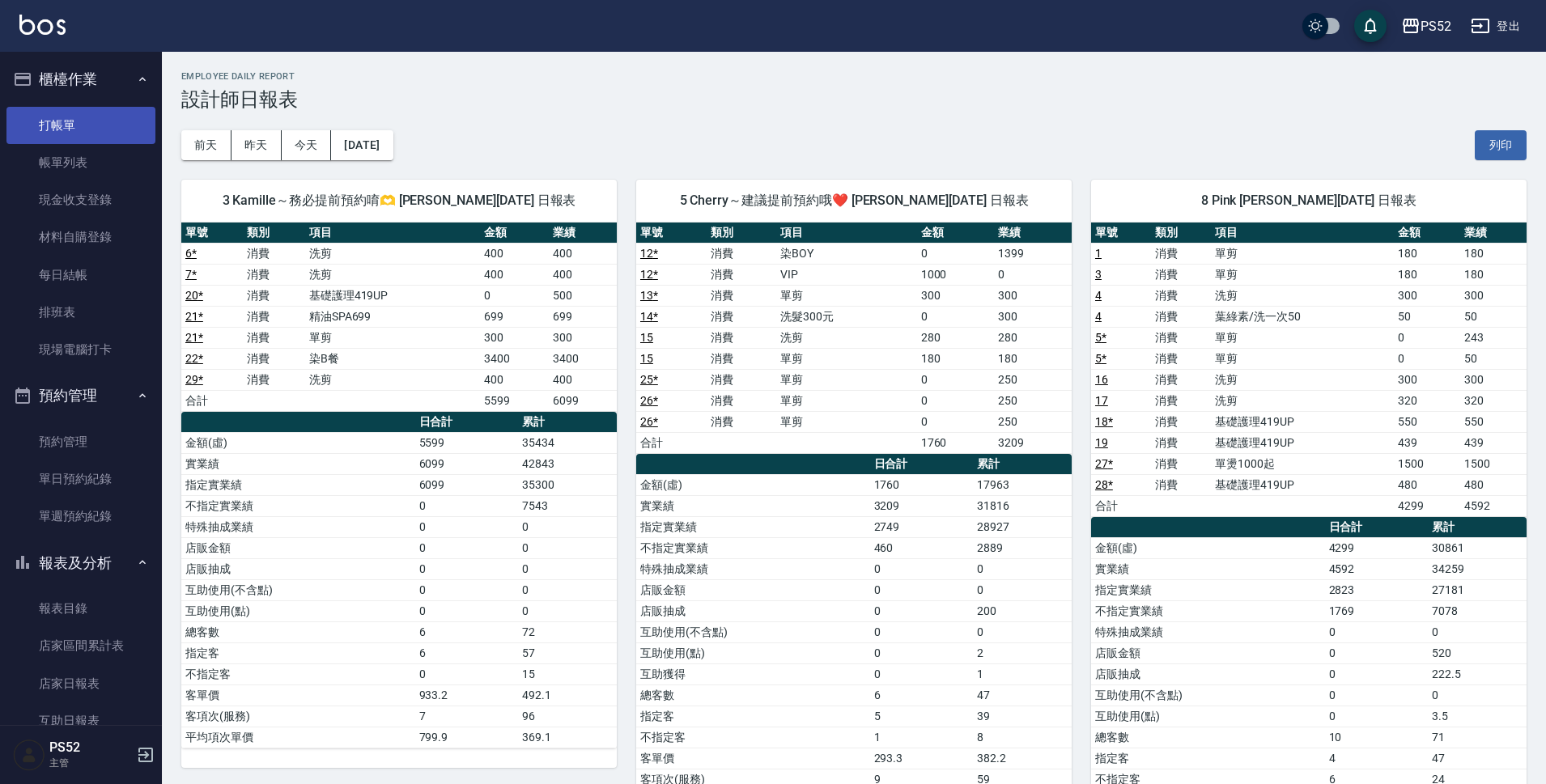
click at [72, 121] on link "打帳單" at bounding box center [81, 125] width 149 height 37
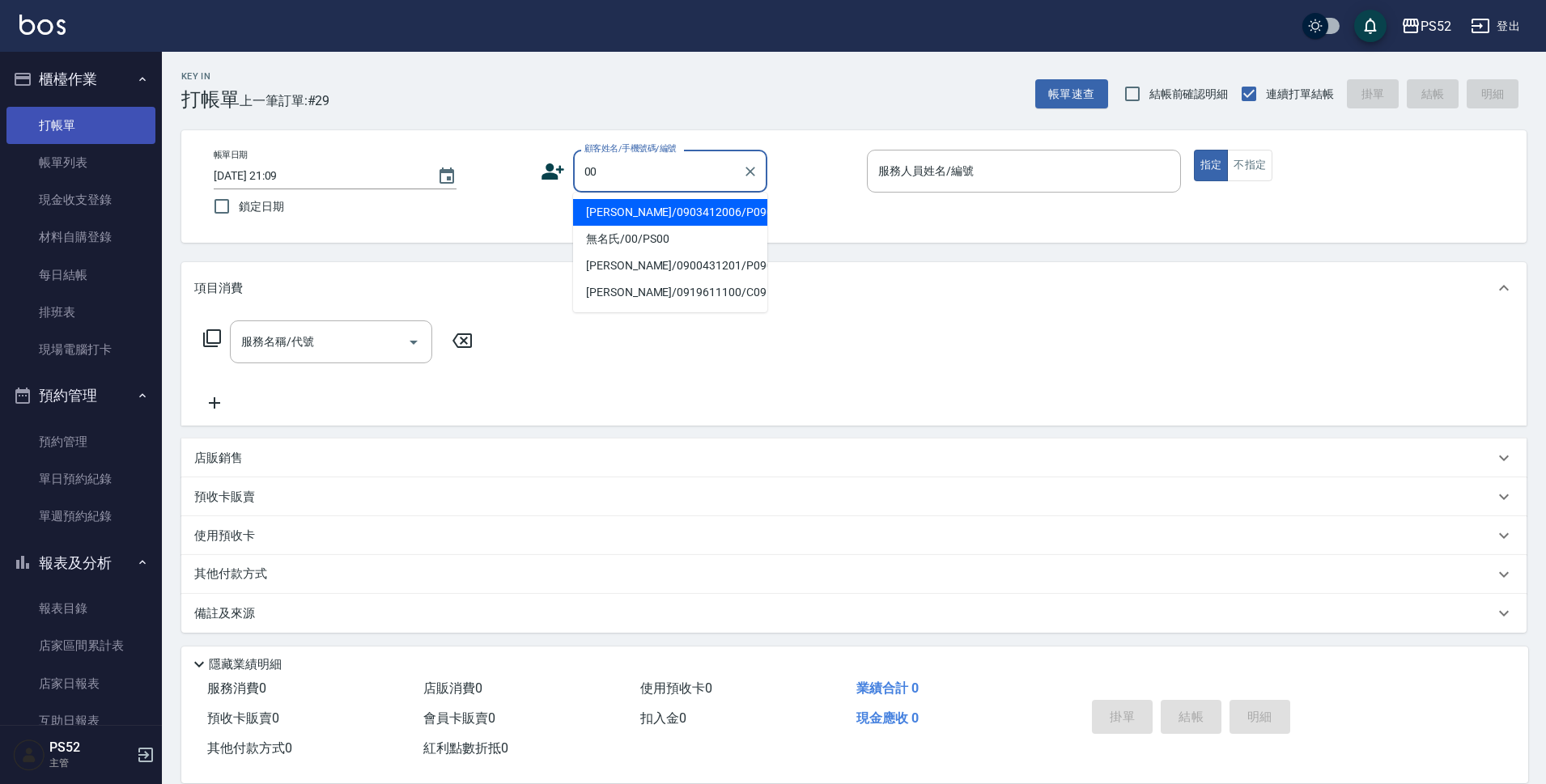
type input "[PERSON_NAME]/0903412006/P0903412006"
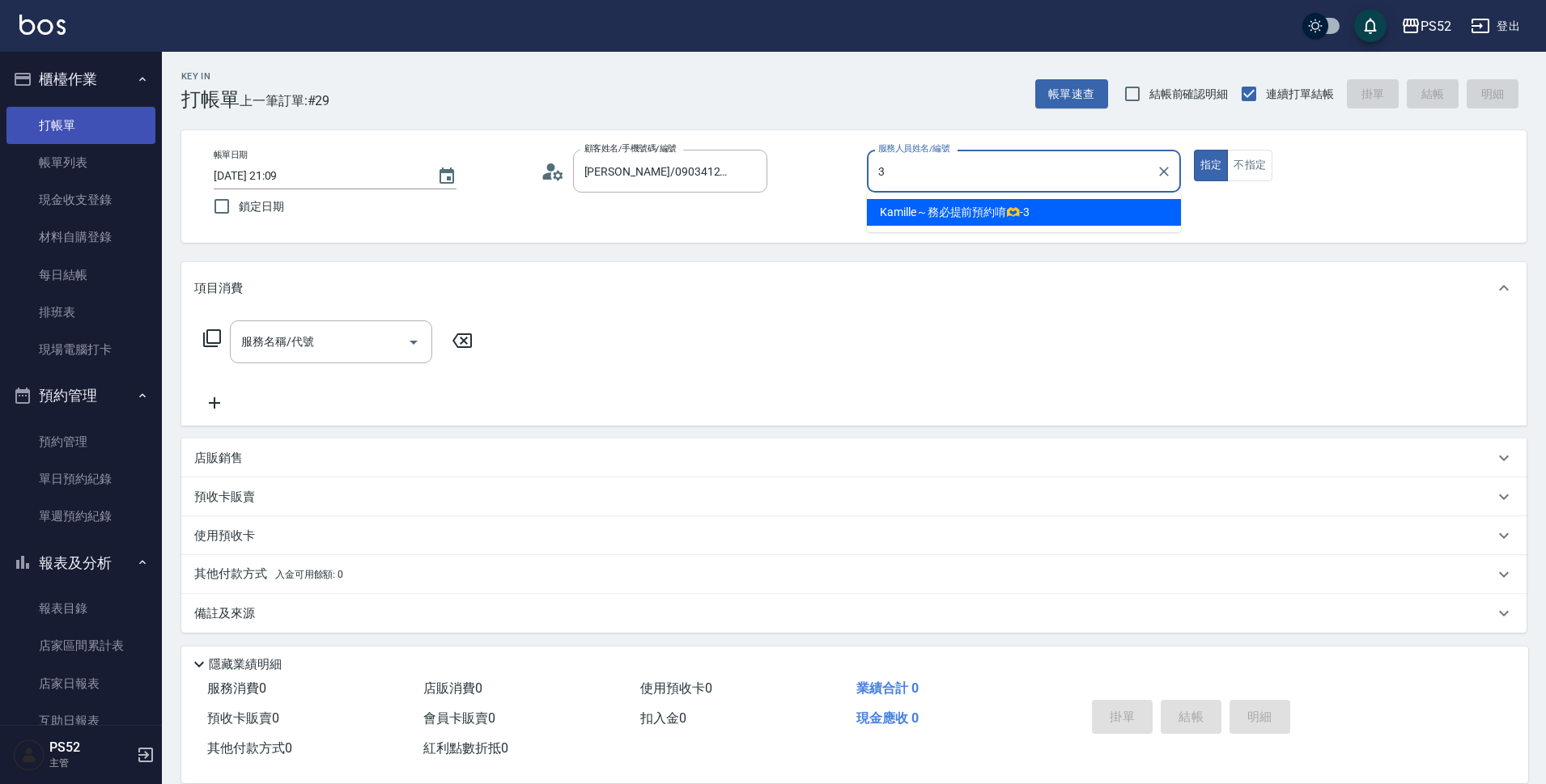
type input "Kamille～務必提前預約唷🫶-3"
type button "true"
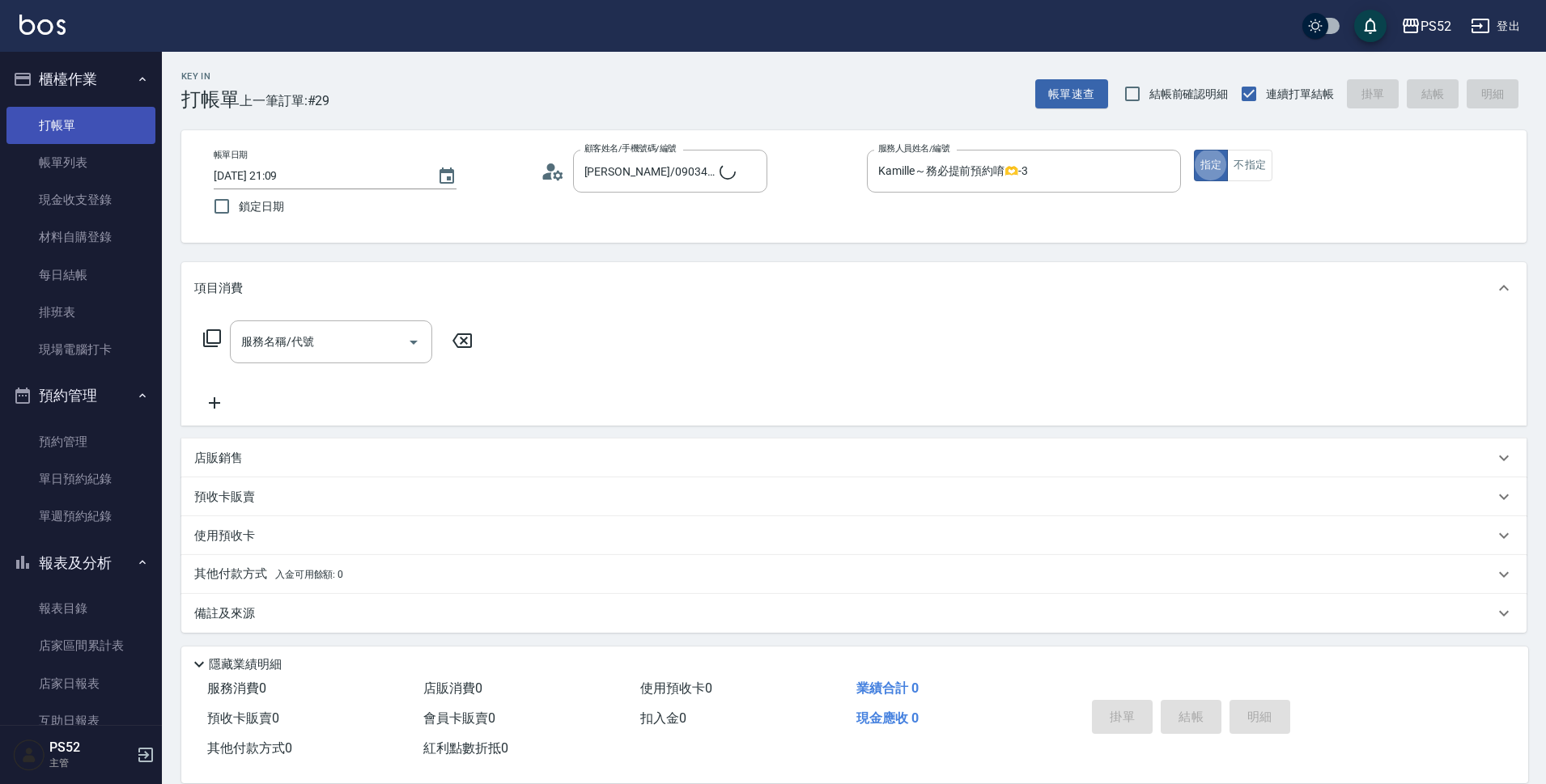
type input "無名氏/00/PS00"
type input "\"
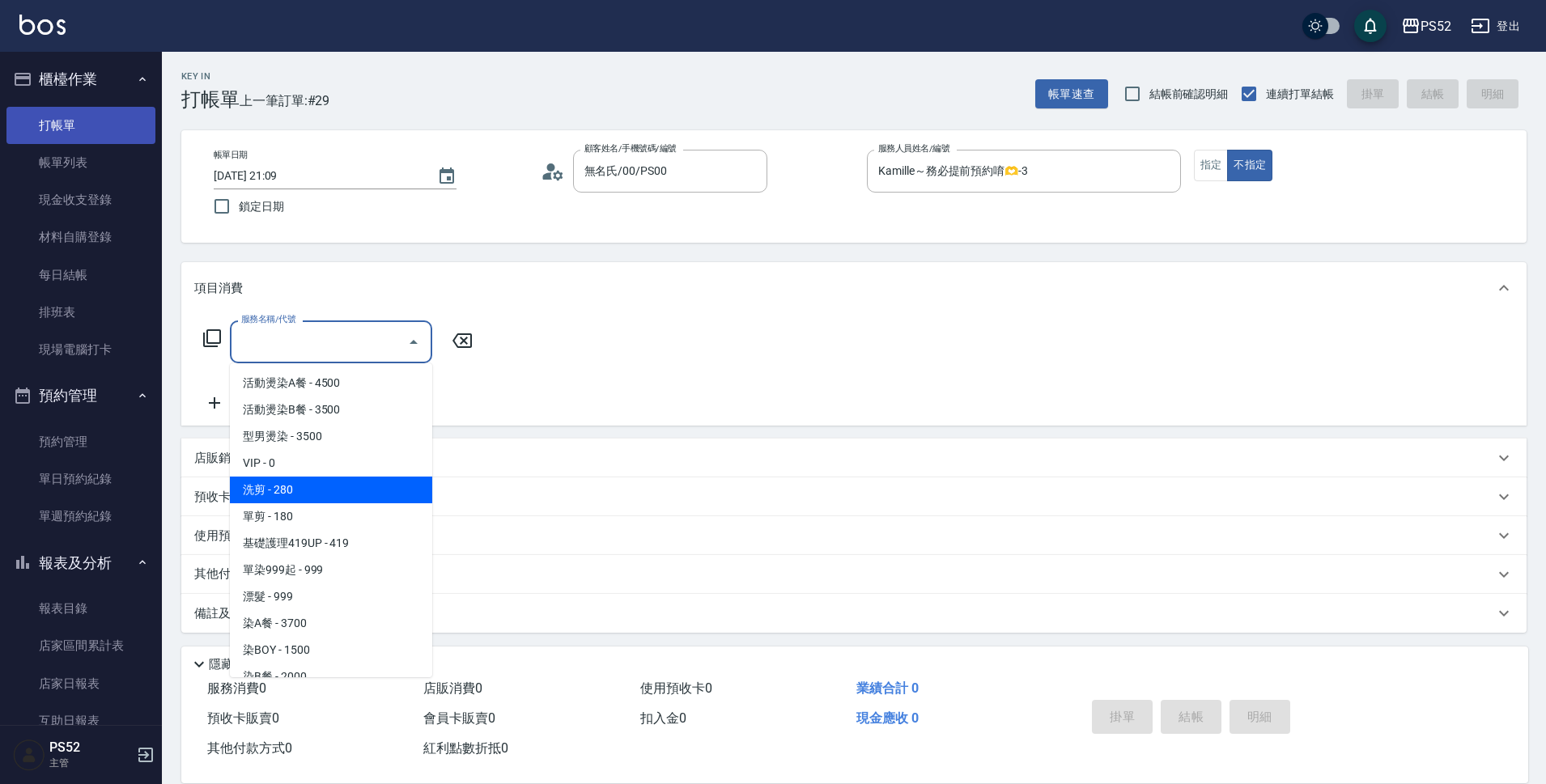
type input "洗剪(C1)"
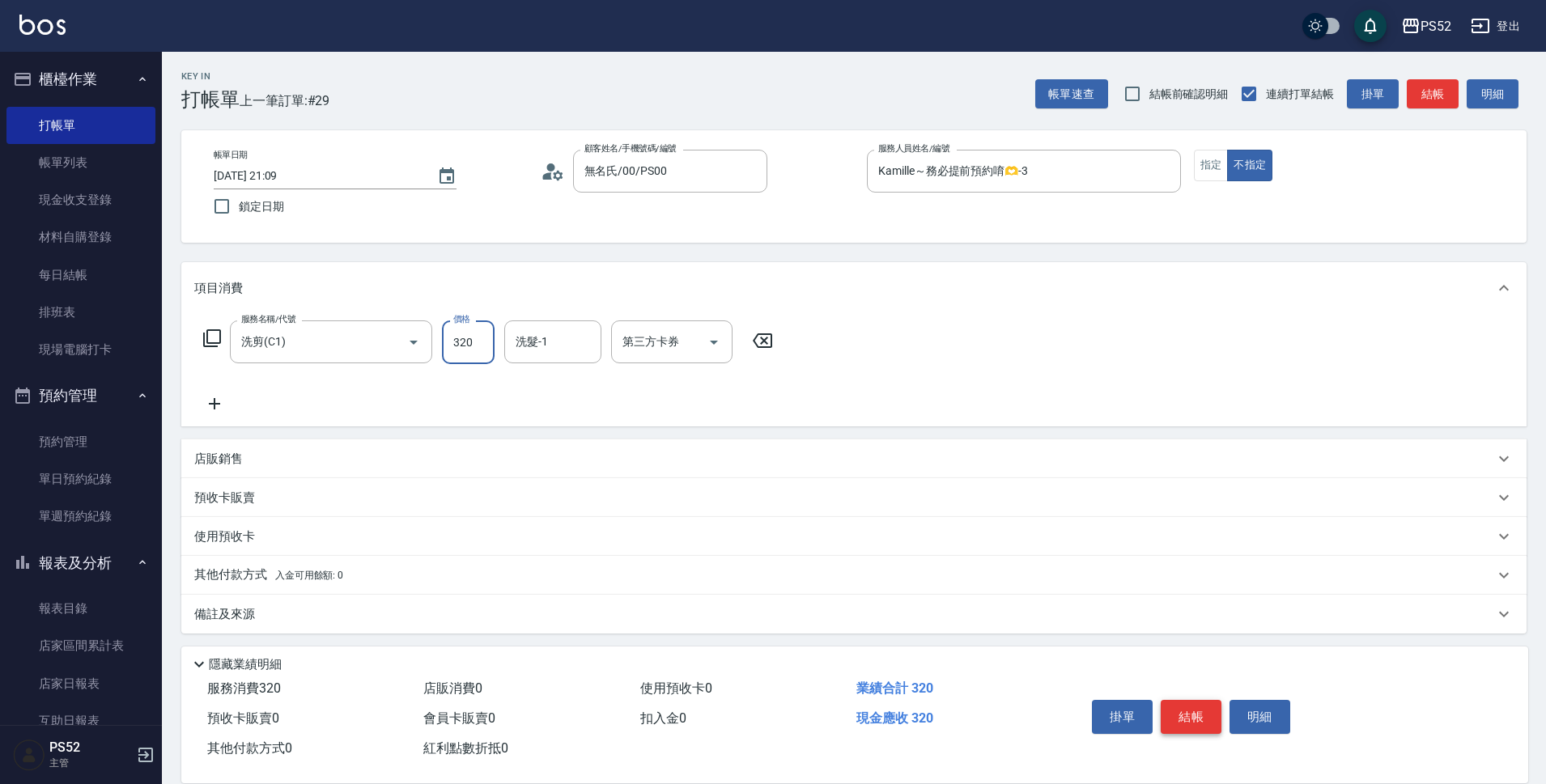
type input "320"
click at [1186, 714] on button "結帳" at bounding box center [1190, 717] width 60 height 34
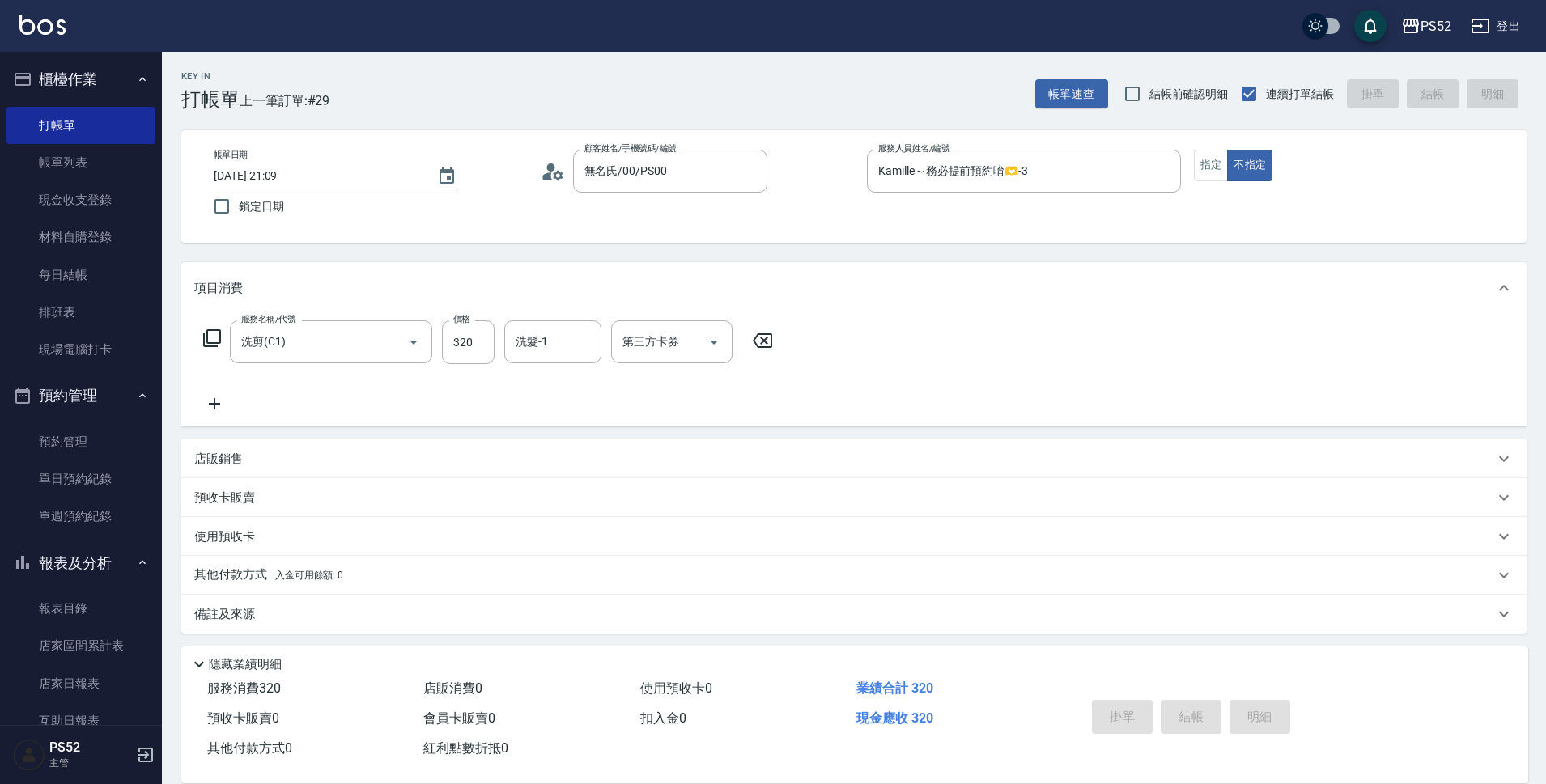
type input "2025/10/11 21:10"
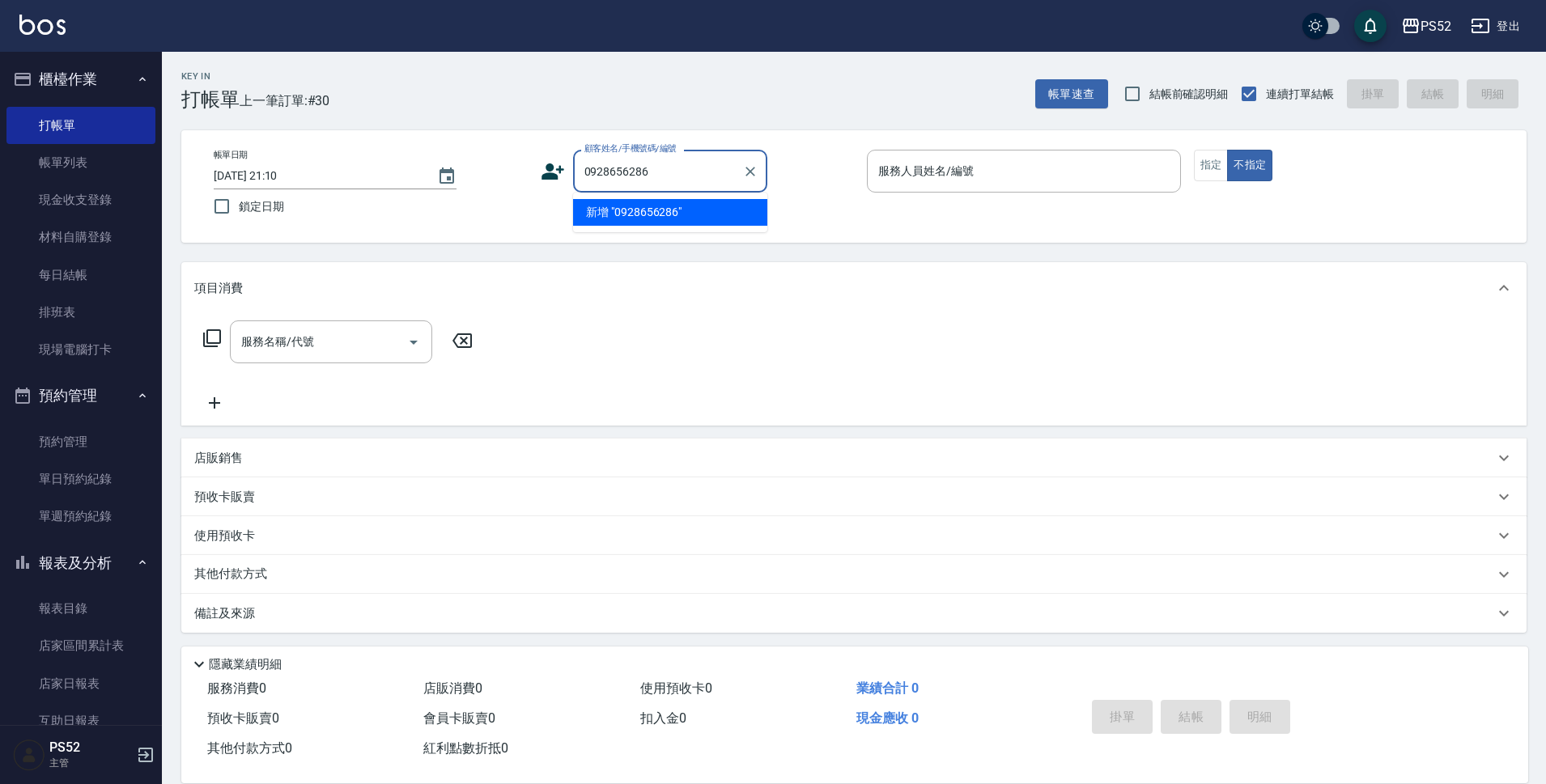
type input "0928656286"
click at [555, 163] on icon at bounding box center [552, 171] width 24 height 24
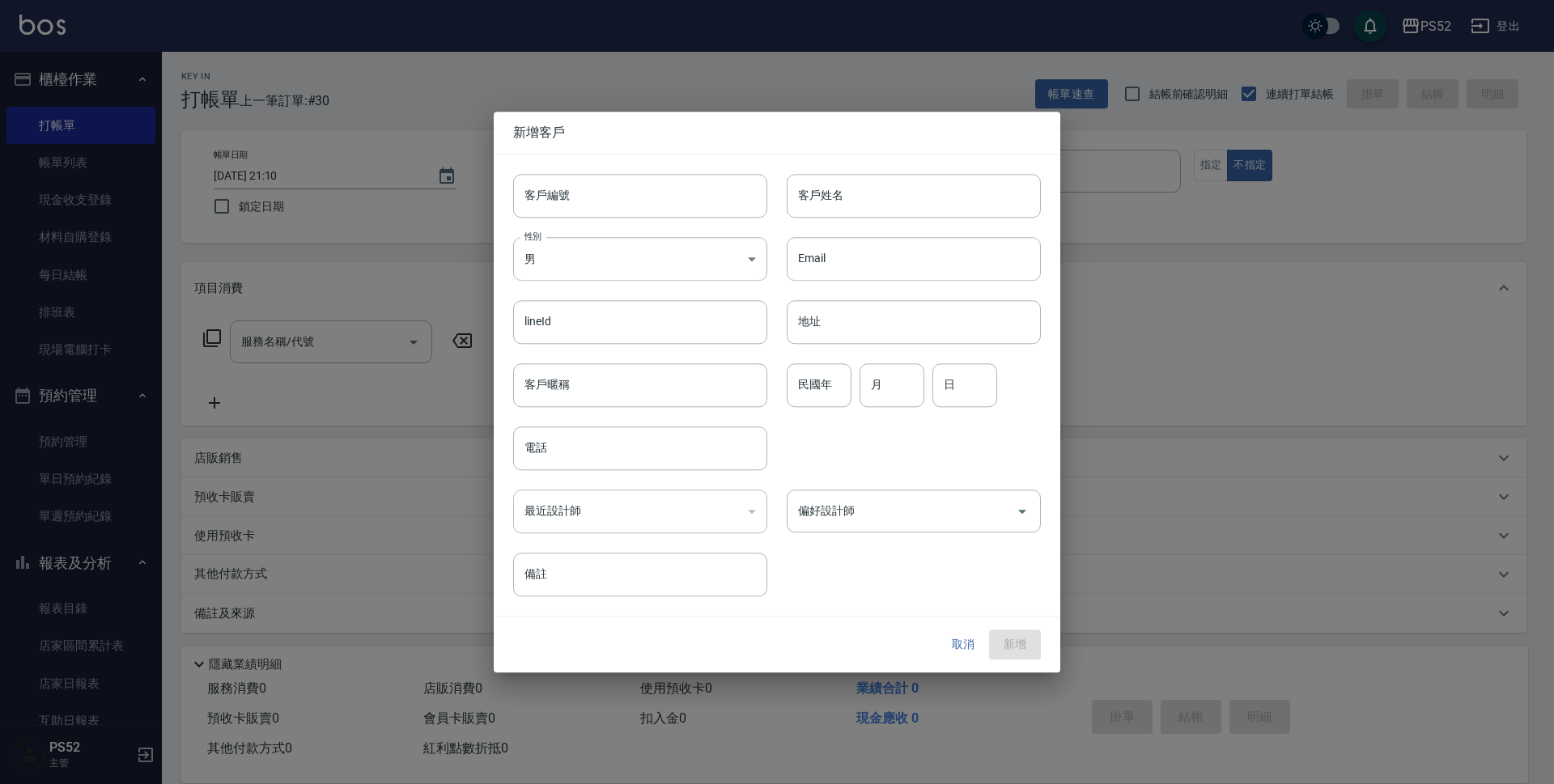
click at [604, 177] on input "客戶編號" at bounding box center [641, 196] width 254 height 44
type input "＿"
type input "I0928656286"
click at [597, 467] on input "電話" at bounding box center [641, 448] width 254 height 44
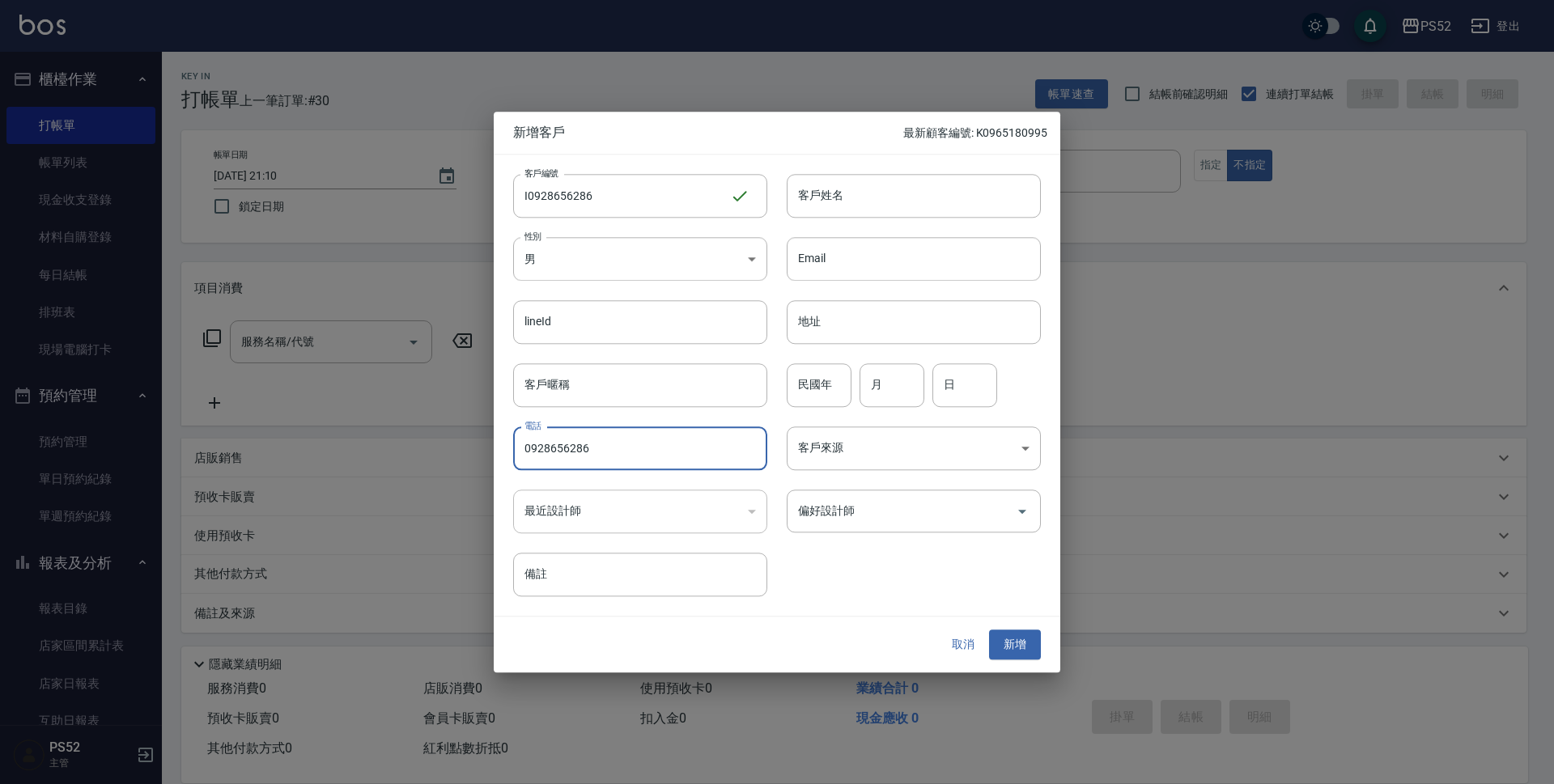
type input "0928656286"
click at [799, 360] on div "民國年 民國年 月 月 日 日" at bounding box center [904, 376] width 274 height 63
click at [830, 382] on input "民國年" at bounding box center [820, 385] width 65 height 44
type input "70"
type input "10"
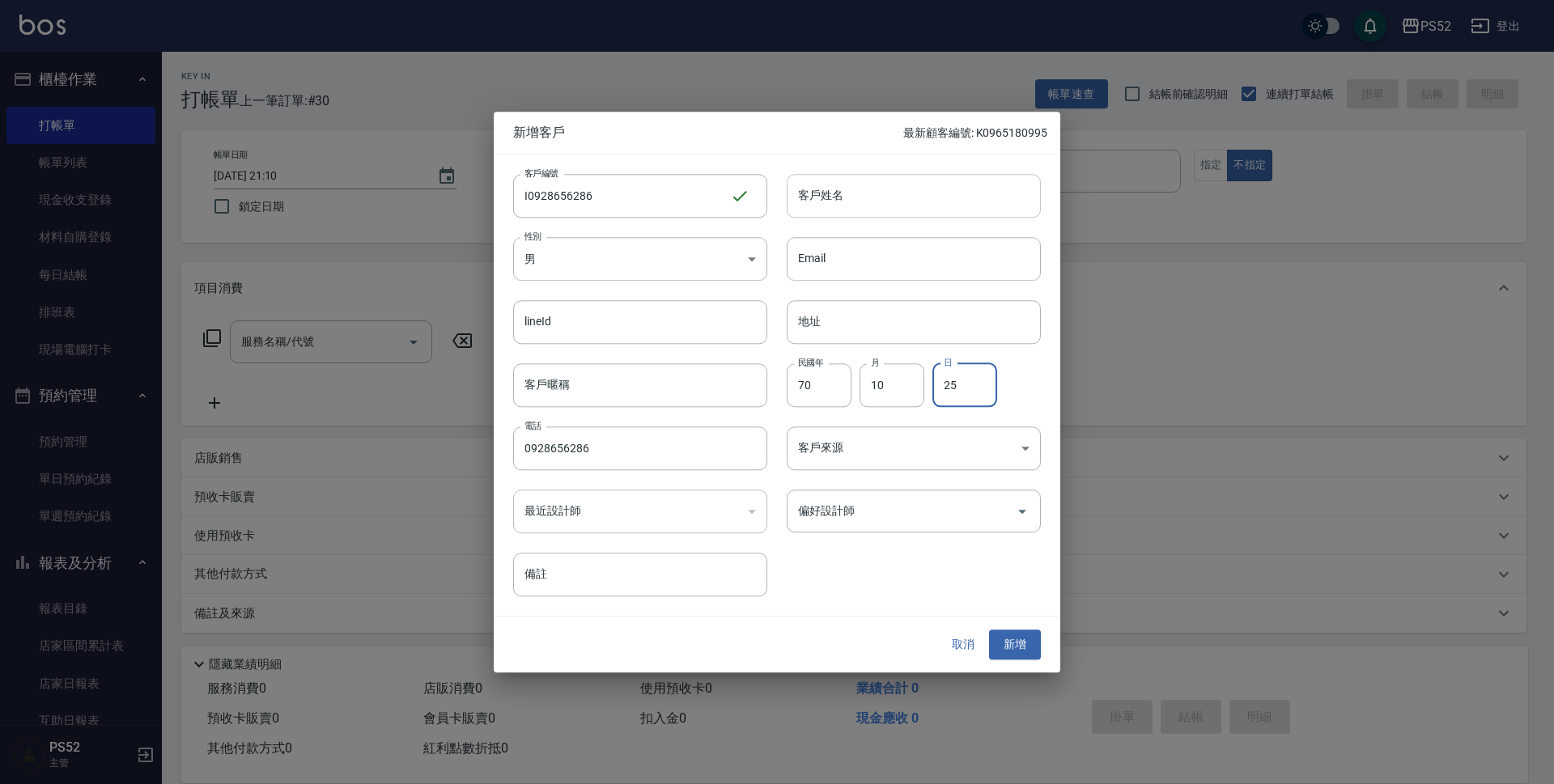
type input "25"
click at [854, 213] on input "客戶姓名" at bounding box center [914, 196] width 254 height 44
click at [857, 201] on input "客戶姓名" at bounding box center [914, 196] width 254 height 44
type input "林琦富"
click at [902, 534] on div "偏好設計師 偏好設計師" at bounding box center [904, 502] width 274 height 63
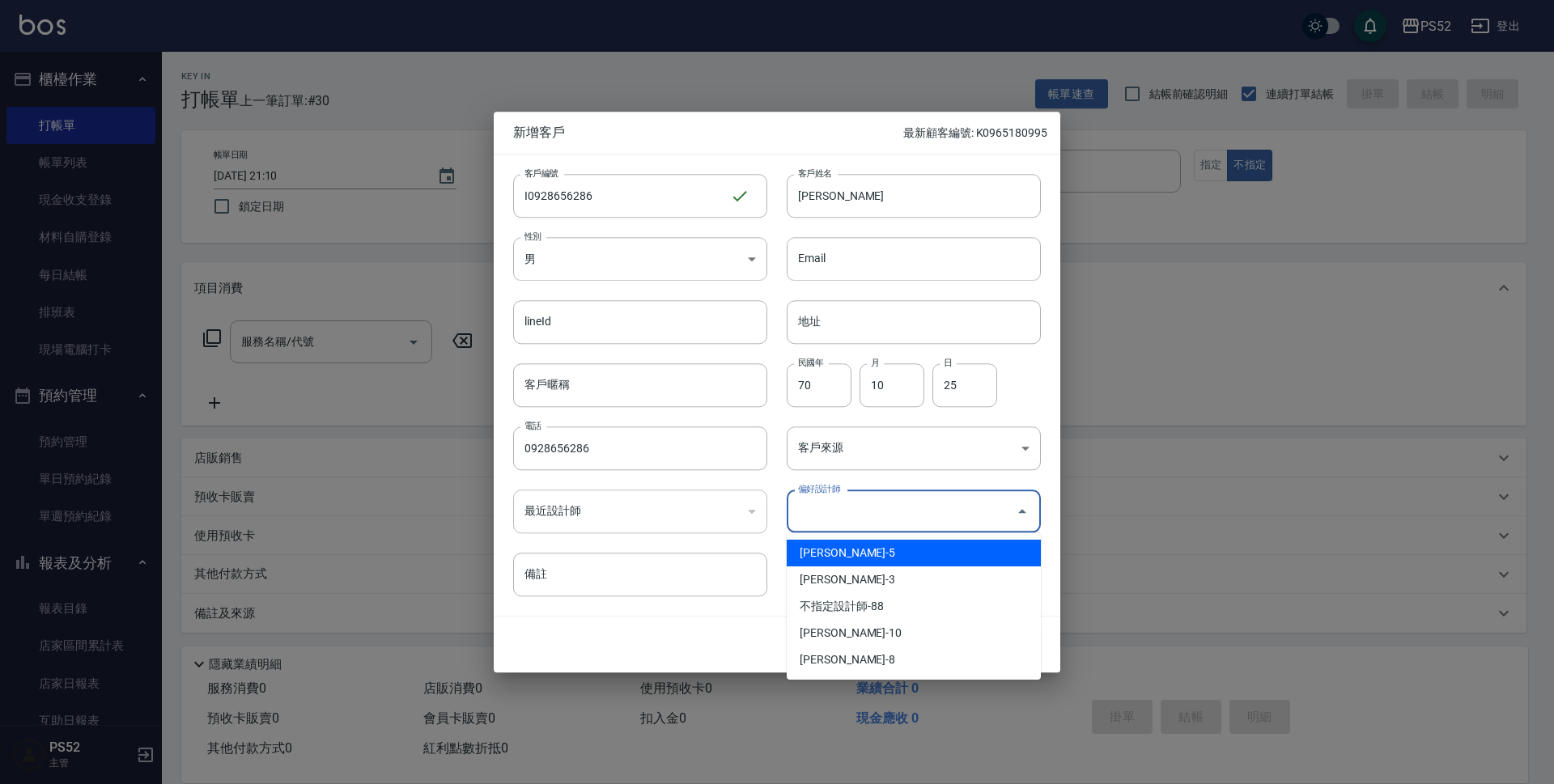
click at [898, 516] on input "偏好設計師" at bounding box center [901, 512] width 215 height 29
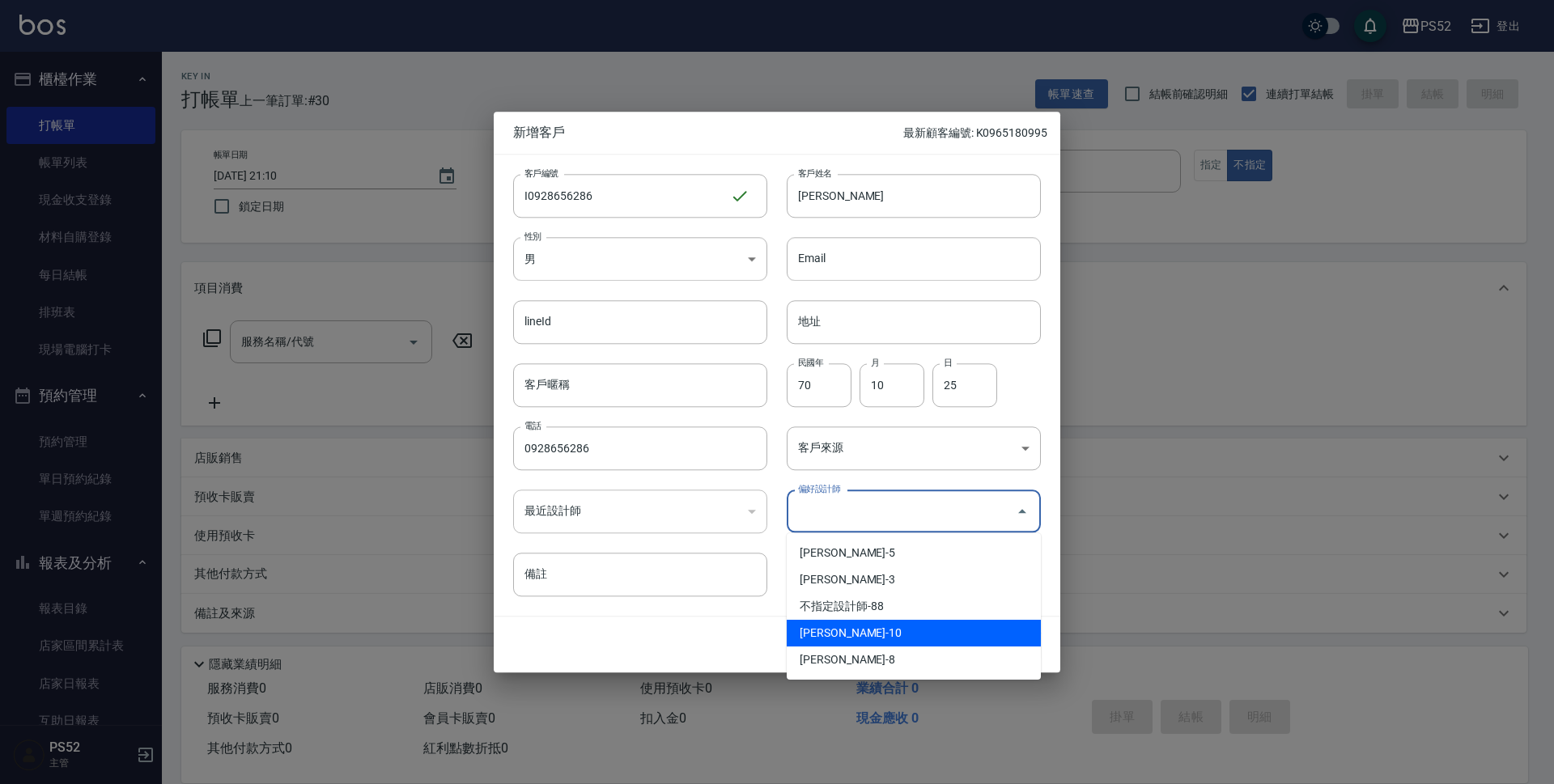
click at [851, 631] on li "張瑜庭-10" at bounding box center [914, 633] width 254 height 27
type input "張瑜庭"
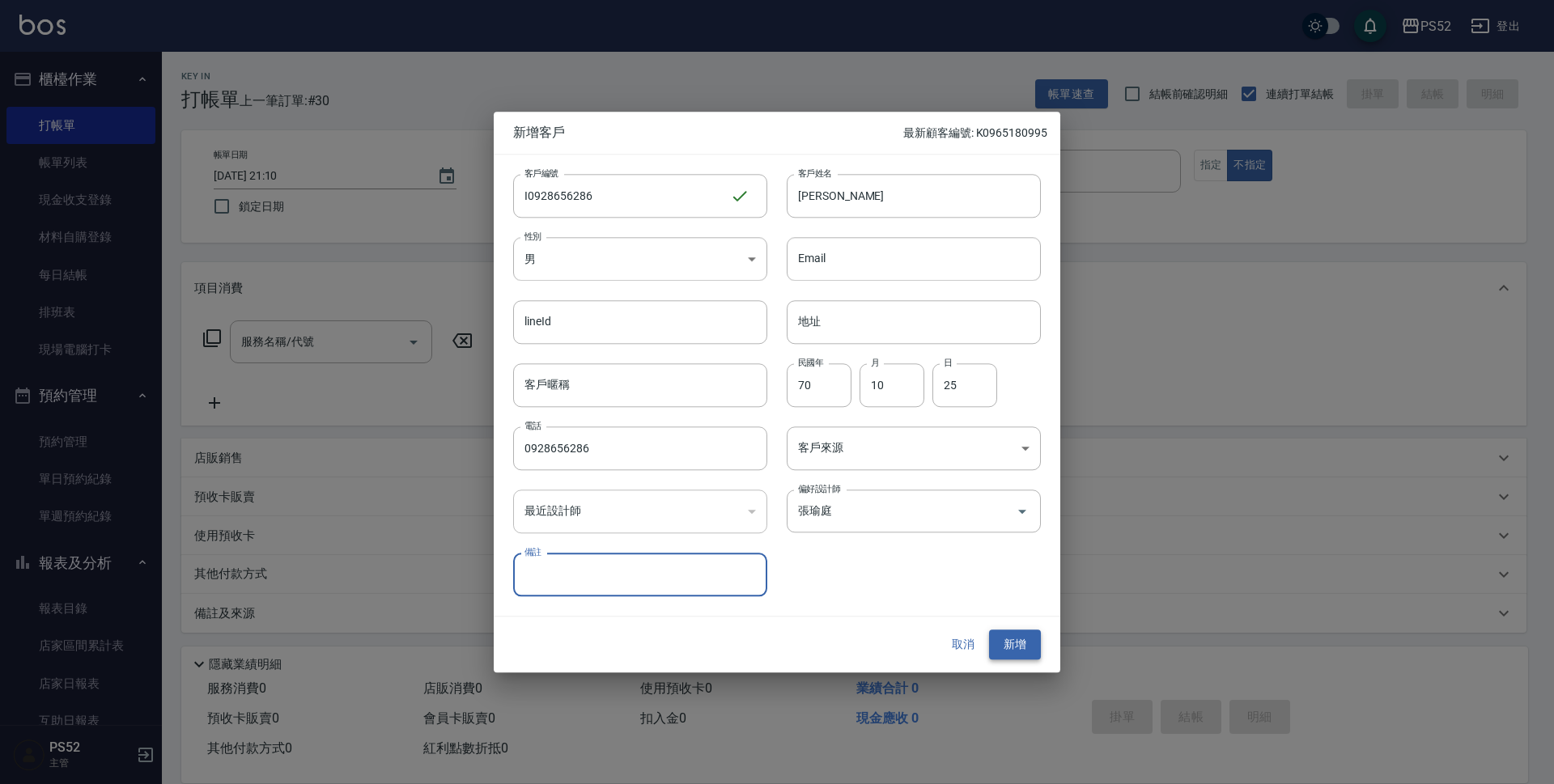
click at [1004, 637] on button "新增" at bounding box center [1015, 644] width 52 height 30
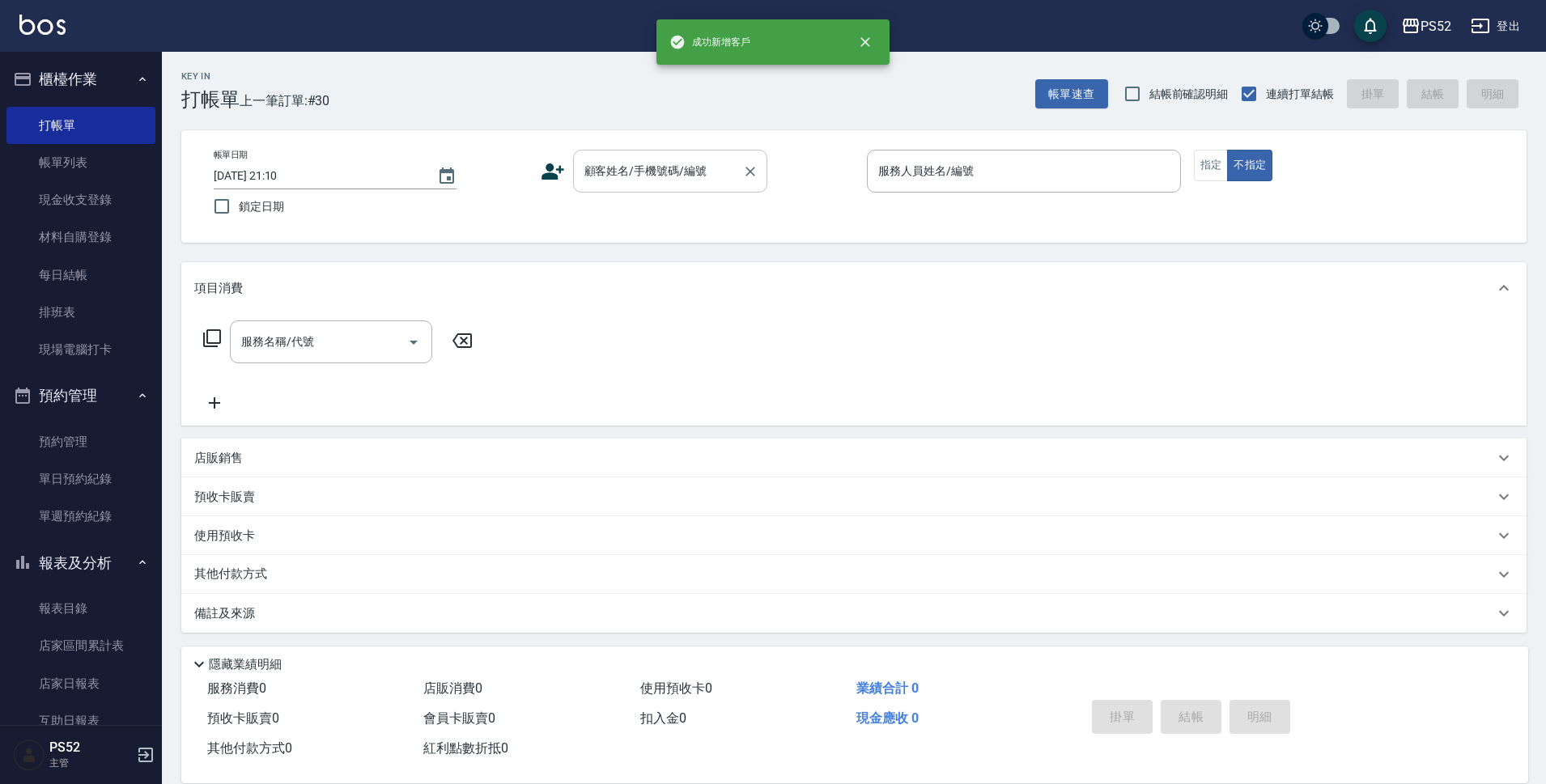
click at [679, 179] on input "顧客姓名/手機號碼/編號" at bounding box center [658, 171] width 156 height 29
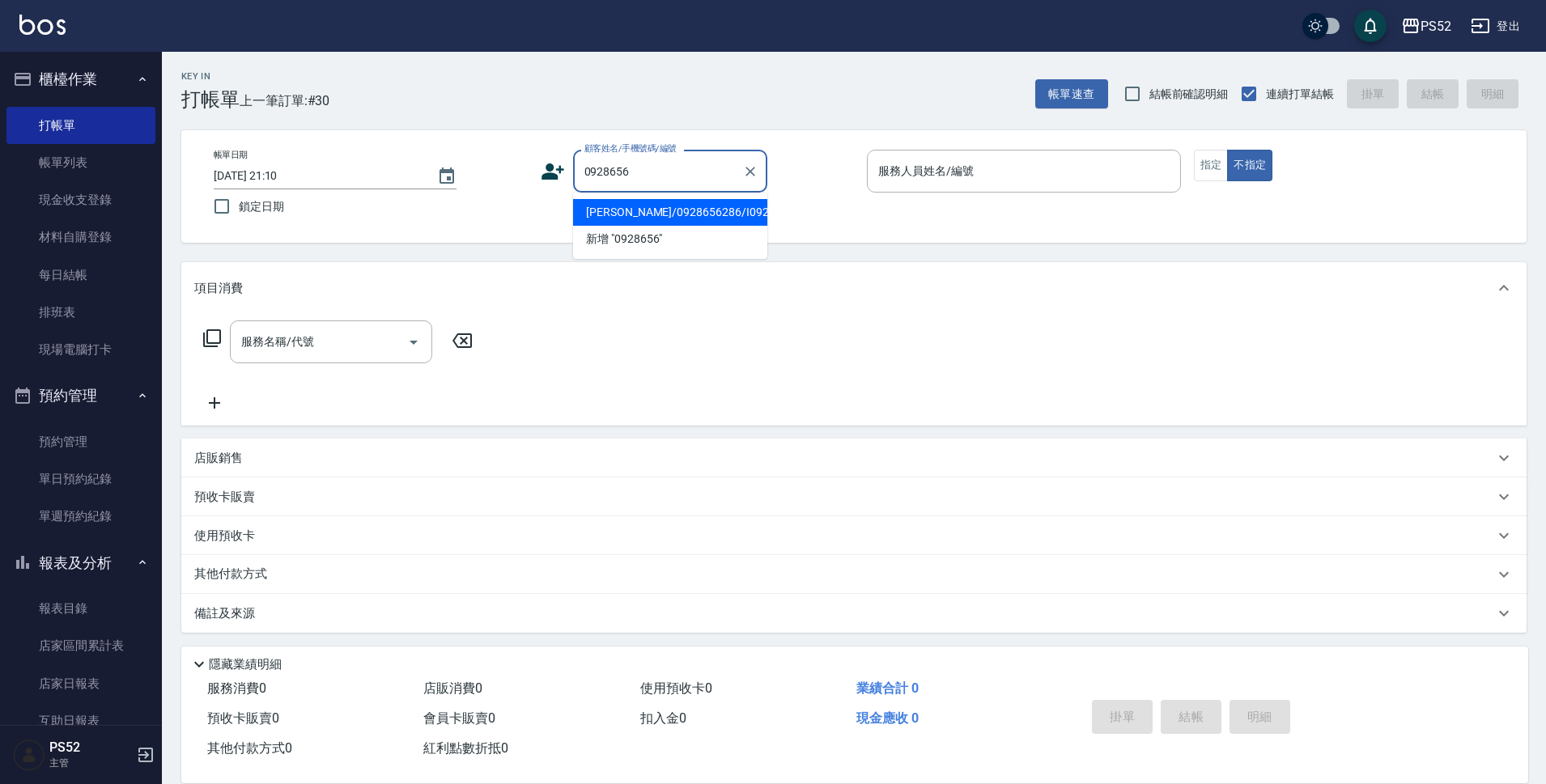
click at [655, 224] on li "林琦富/0928656286/I0928656286" at bounding box center [669, 212] width 194 height 27
type input "林琦富/0928656286/I0928656286"
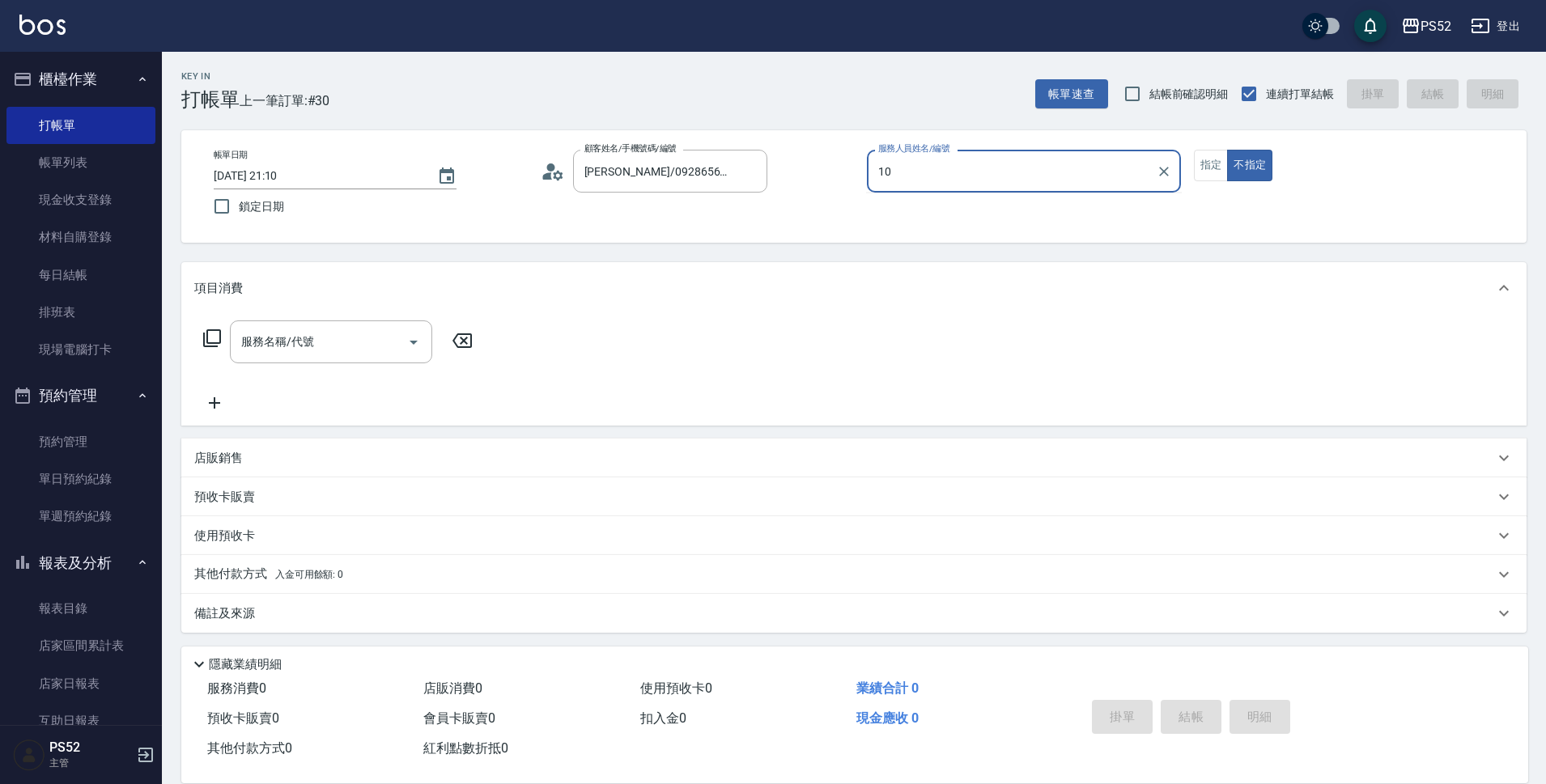
type input "10"
type button "false"
type input "Iris-10"
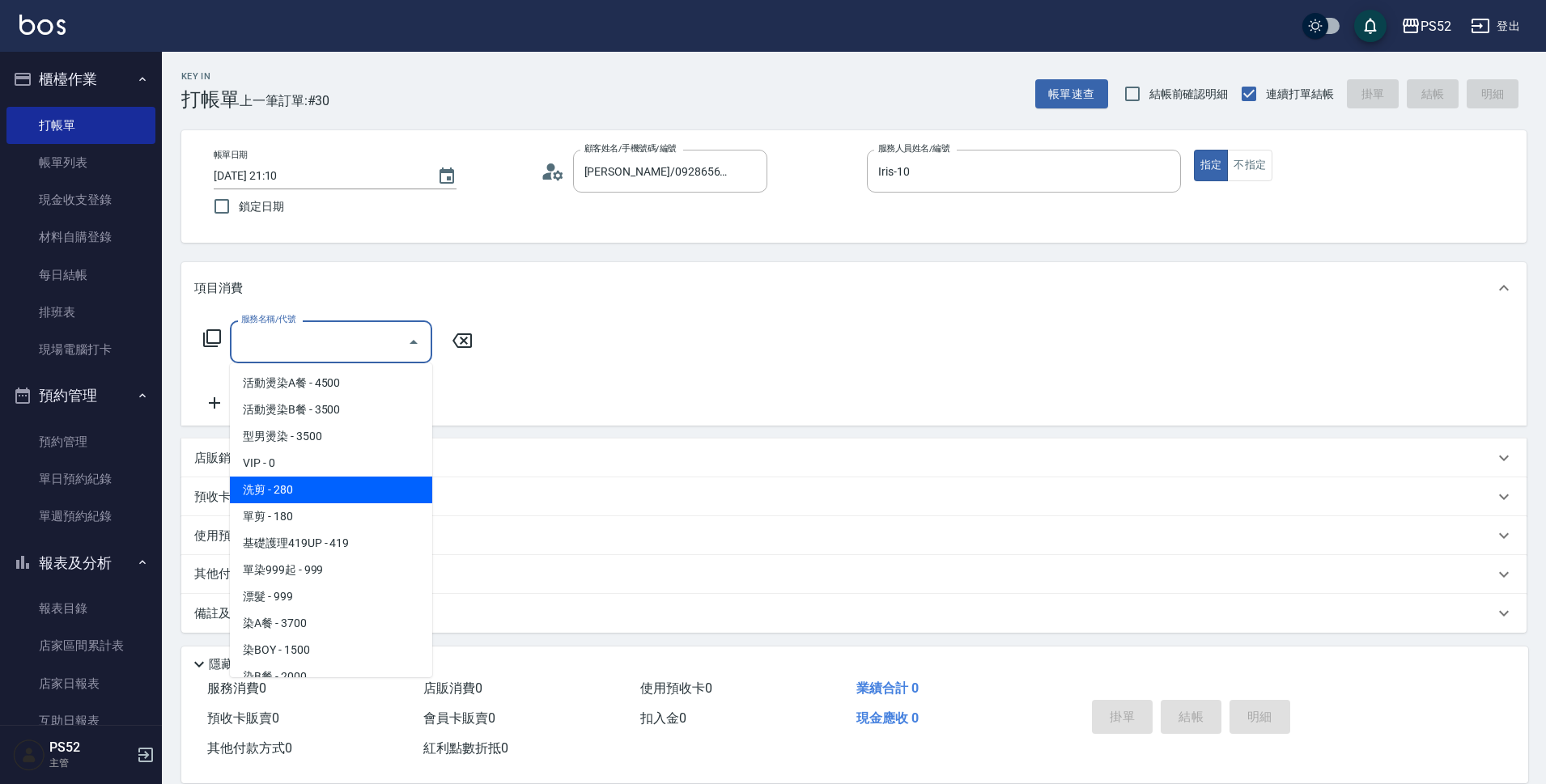
type input "洗剪(C1)"
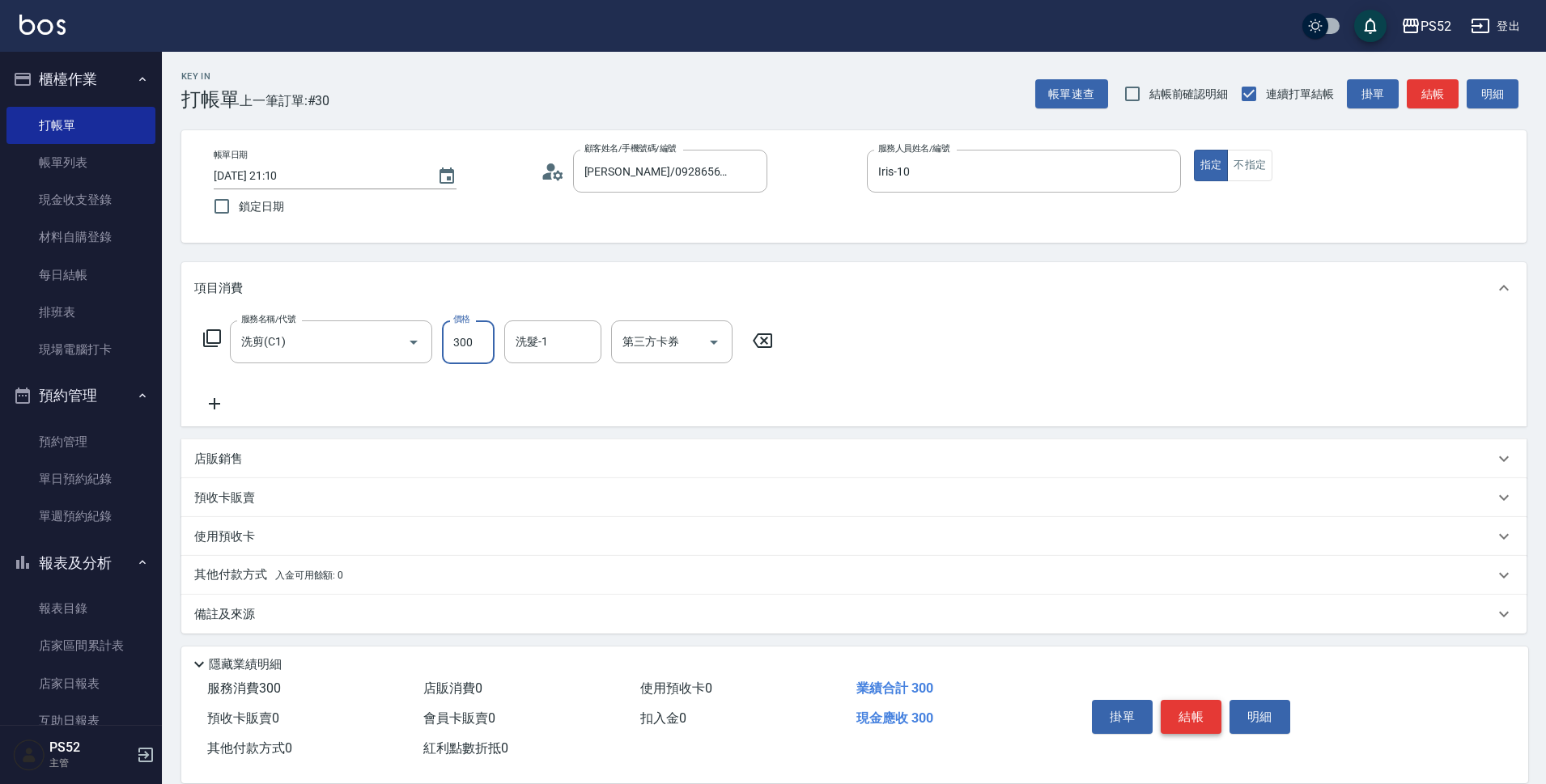
type input "300"
click at [1179, 701] on button "結帳" at bounding box center [1190, 717] width 60 height 34
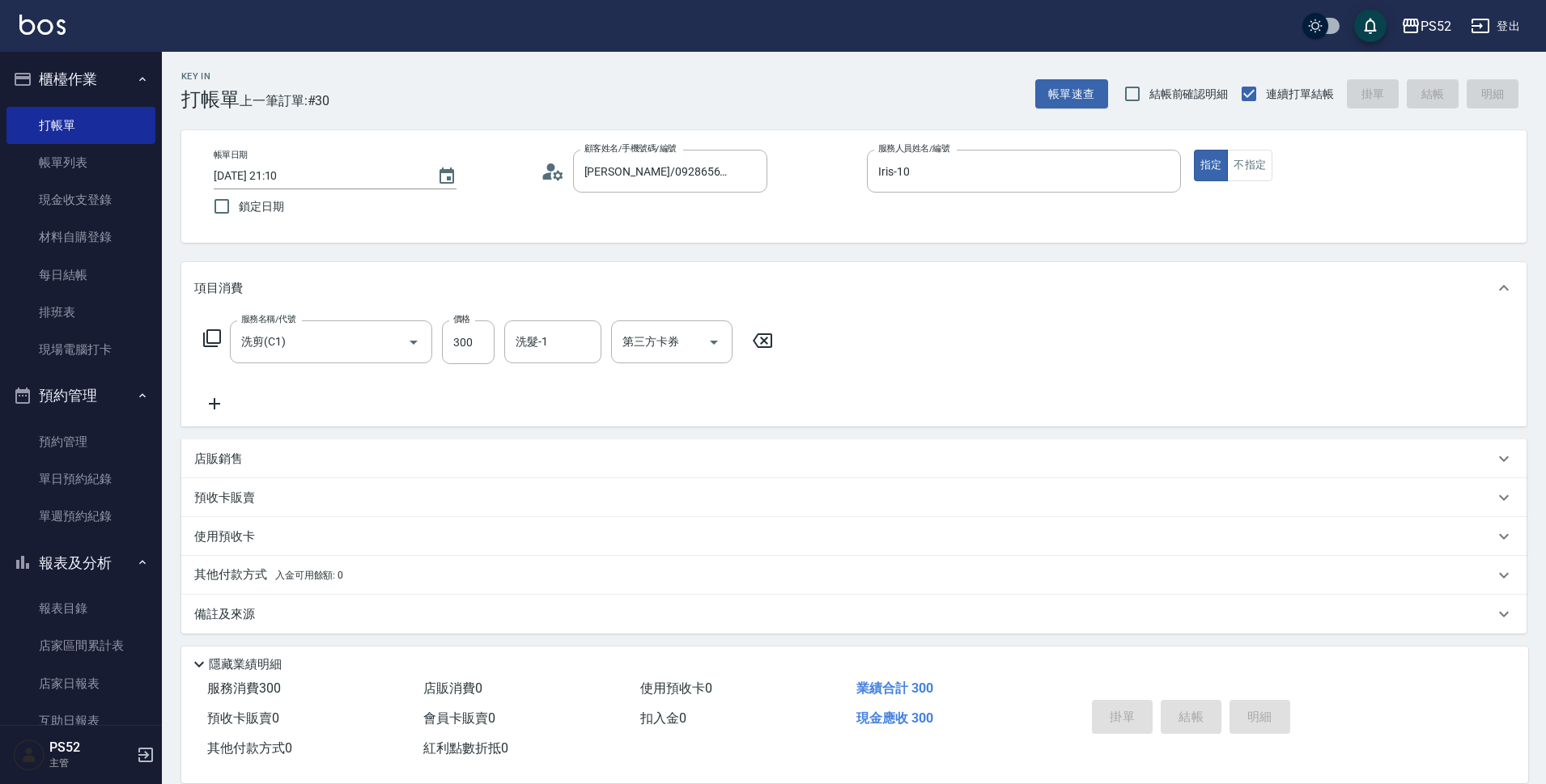
type input "2025/10/11 21:11"
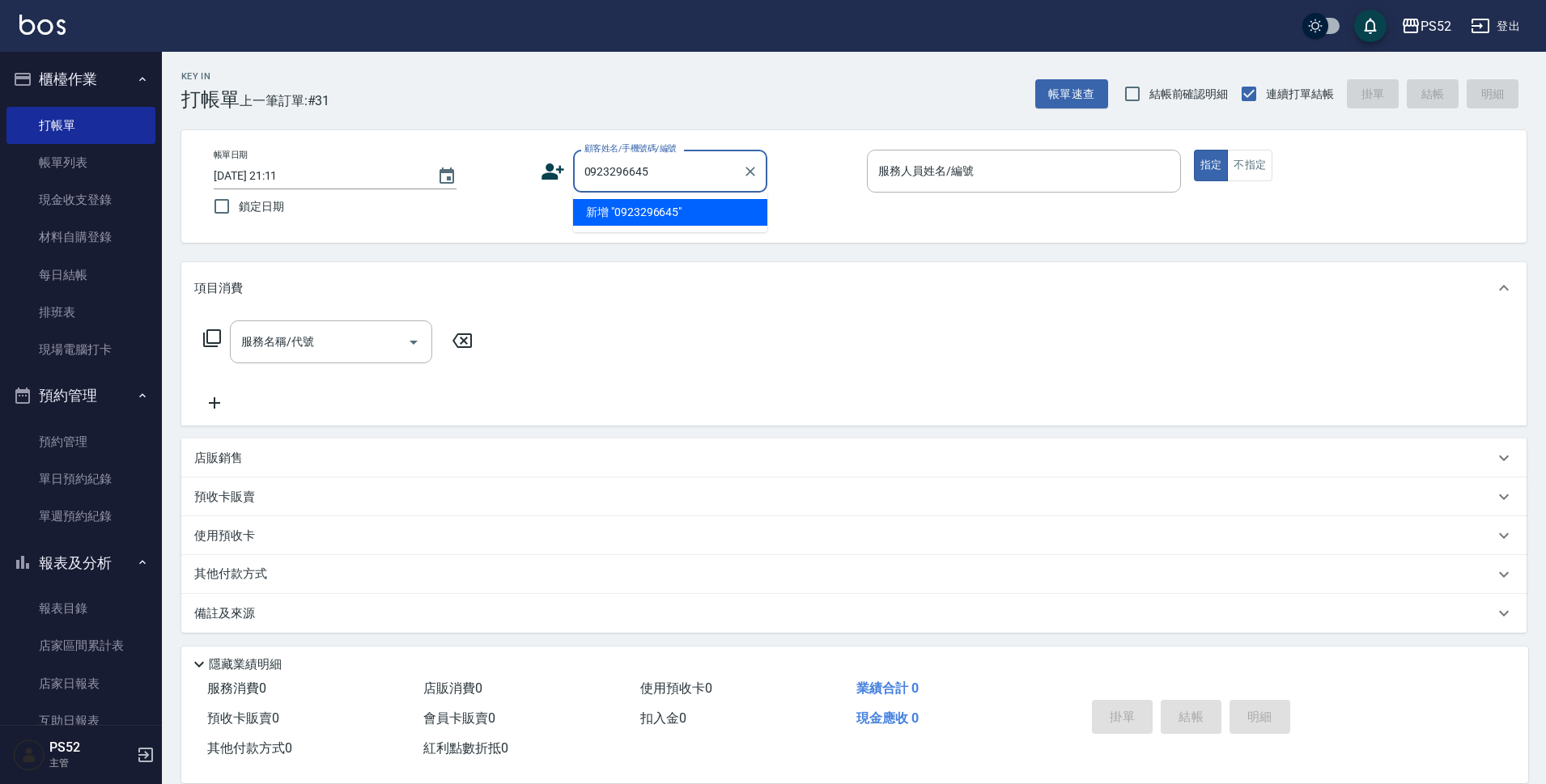
type input "0923296645"
click at [549, 175] on icon at bounding box center [553, 171] width 23 height 16
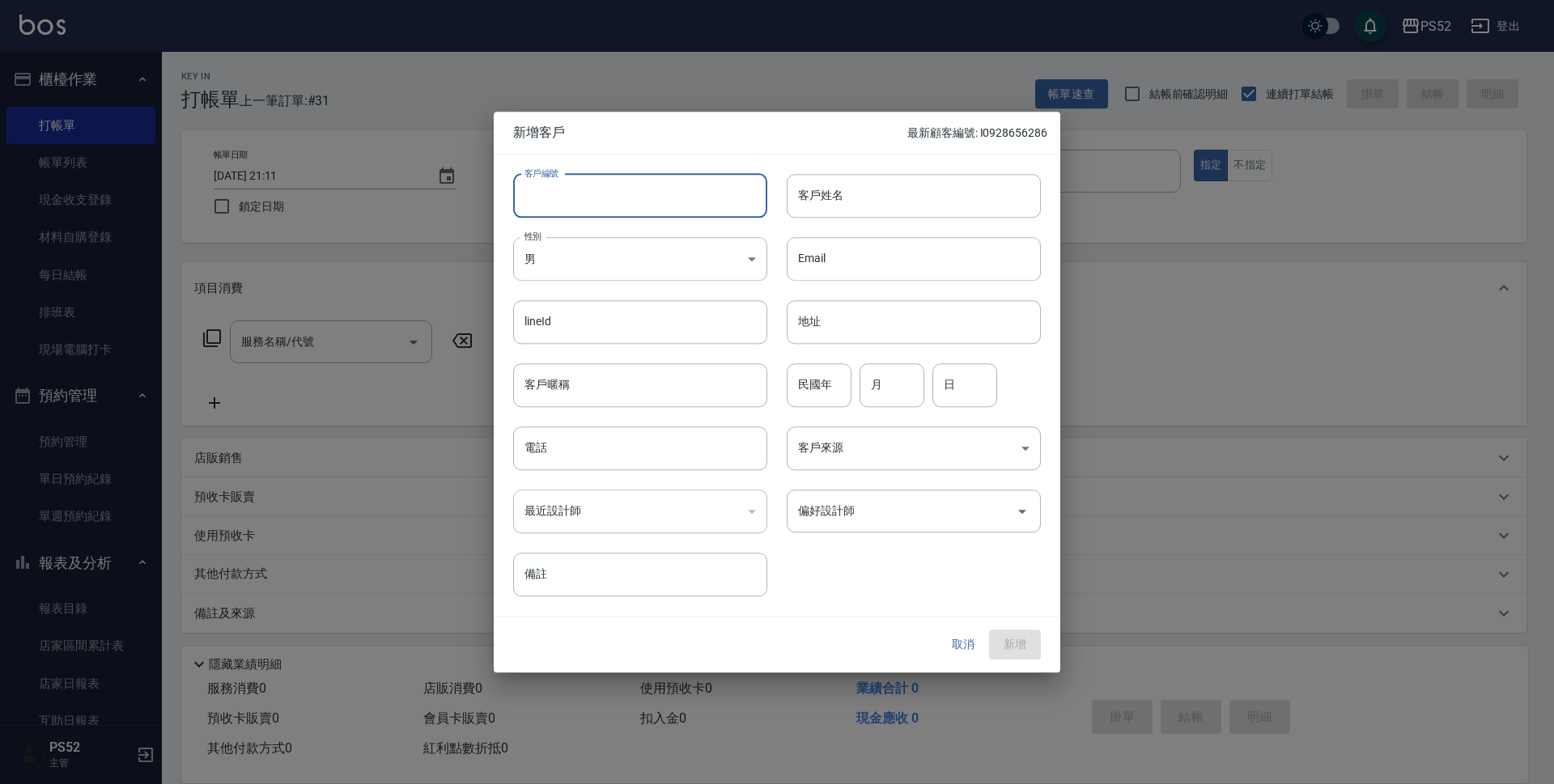
click at [568, 179] on input "客戶編號" at bounding box center [641, 196] width 254 height 44
paste input "0923296645"
type input "B0923296645"
click at [539, 389] on input "客戶暱稱" at bounding box center [641, 385] width 254 height 44
click at [552, 427] on div "電話 電話" at bounding box center [630, 439] width 274 height 63
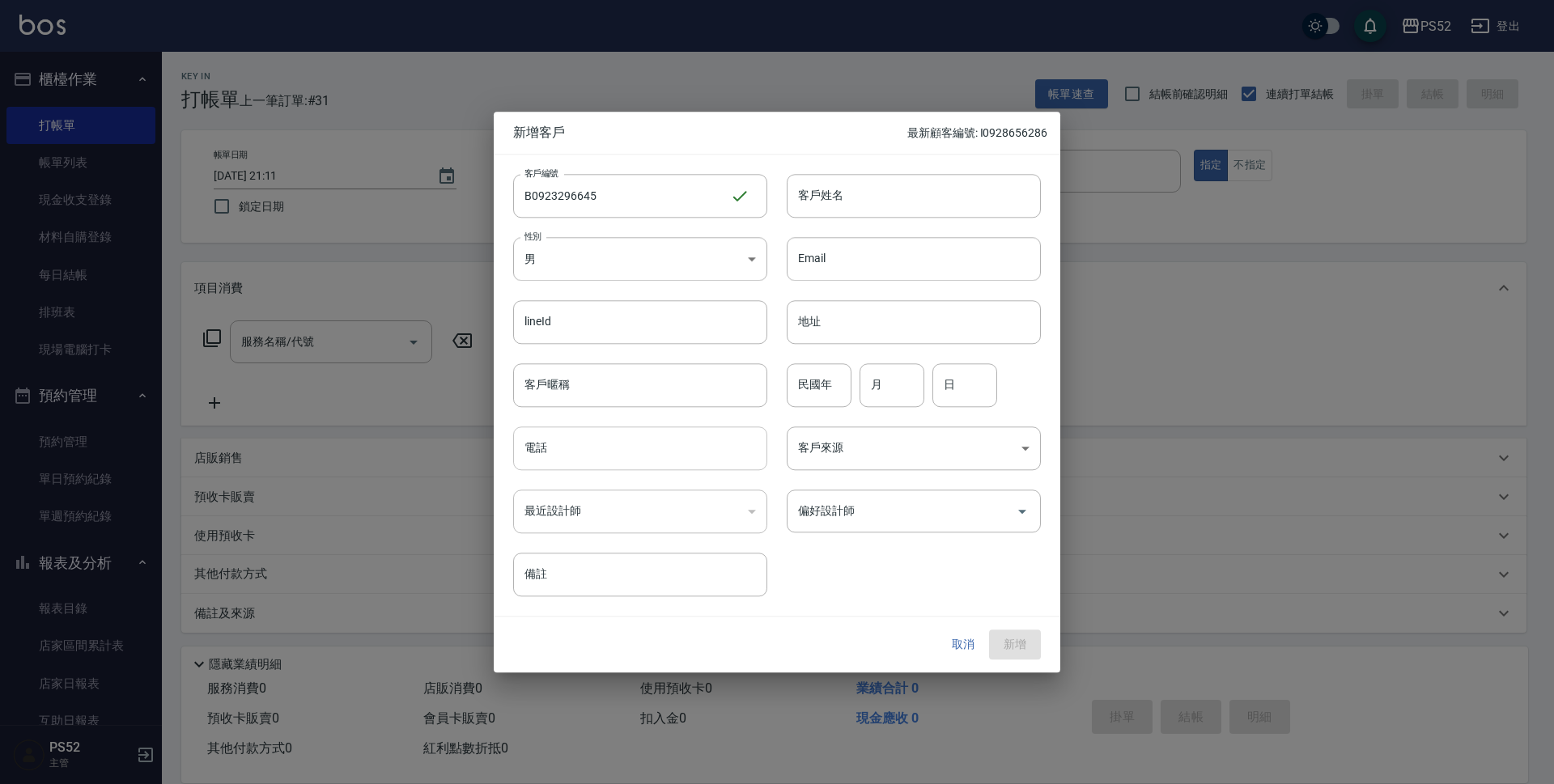
click at [559, 443] on input "電話" at bounding box center [641, 448] width 254 height 44
type input "0923296645"
click at [883, 387] on input "月" at bounding box center [892, 385] width 65 height 44
type input "1"
type input "15"
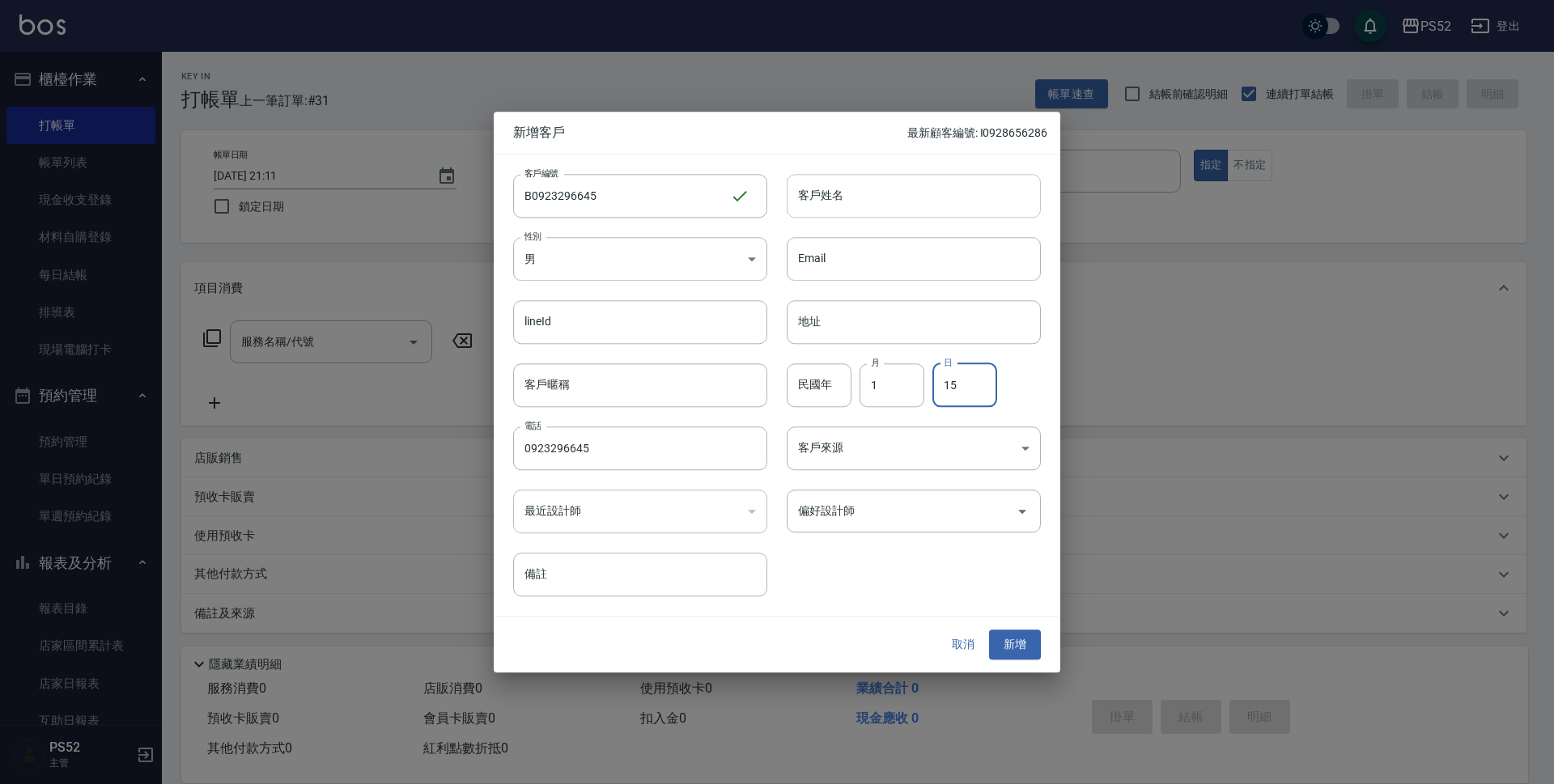
click at [848, 214] on input "客戶姓名" at bounding box center [914, 196] width 254 height 44
type input "巫效璇"
click at [1020, 653] on button "新增" at bounding box center [1015, 644] width 52 height 30
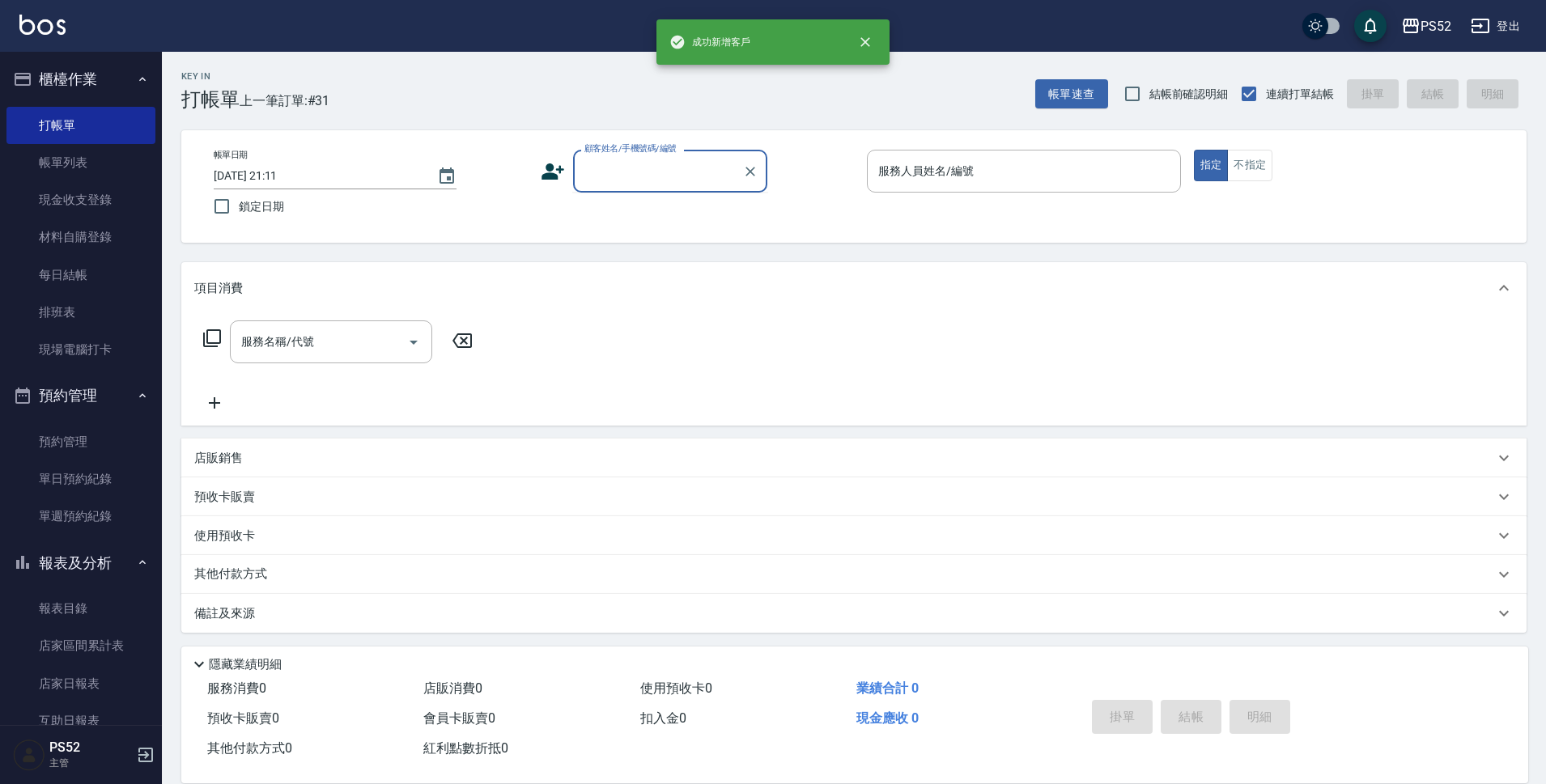
click at [725, 175] on input "顧客姓名/手機號碼/編號" at bounding box center [658, 171] width 156 height 29
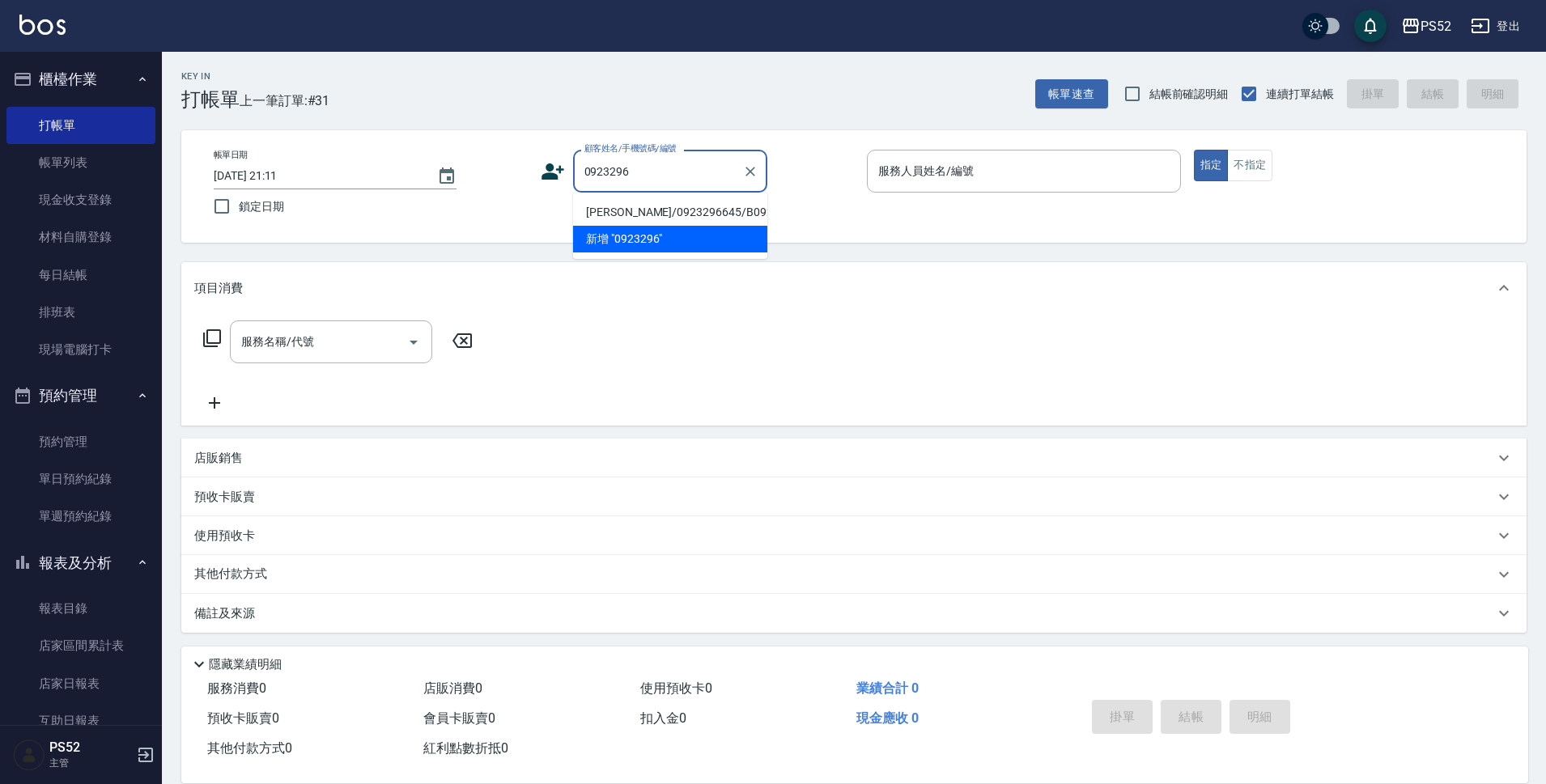
click at [649, 220] on li "巫效璇/0923296645/B0923296645" at bounding box center [669, 212] width 194 height 27
type input "巫效璇/0923296645/B0923296645"
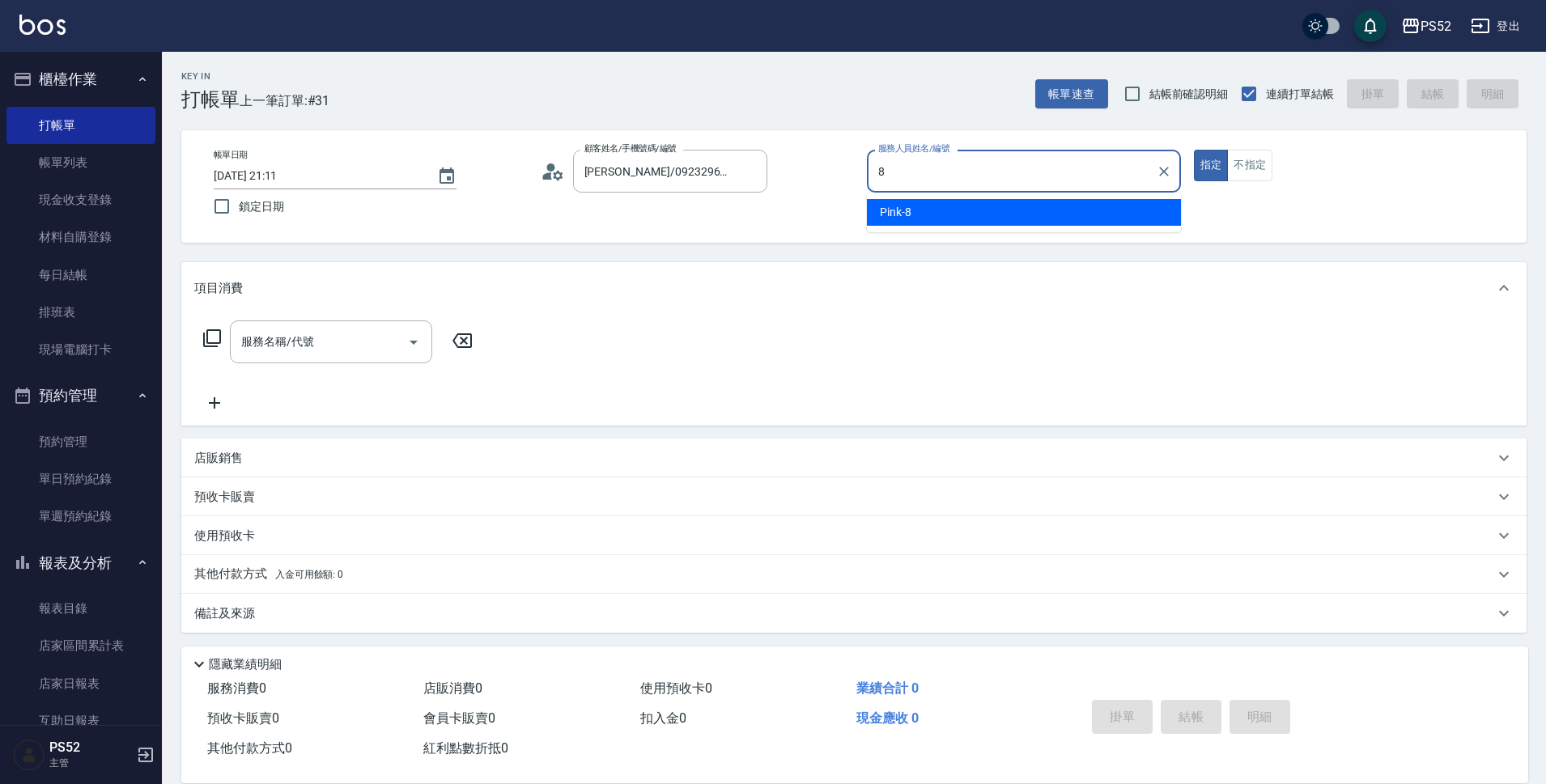
type input "Pink-8"
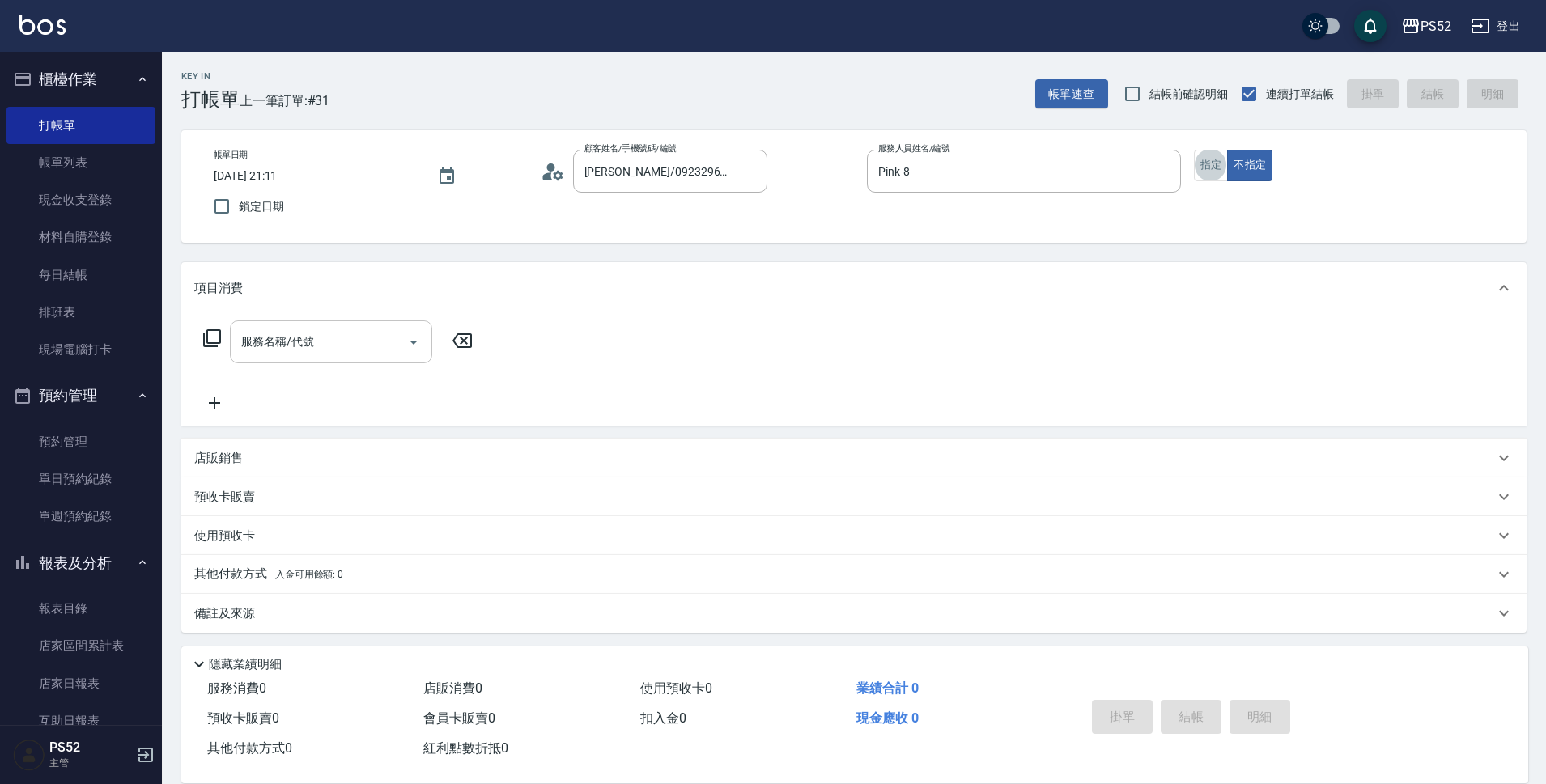
click at [283, 334] on div "服務名稱/代號 服務名稱/代號" at bounding box center [331, 341] width 203 height 43
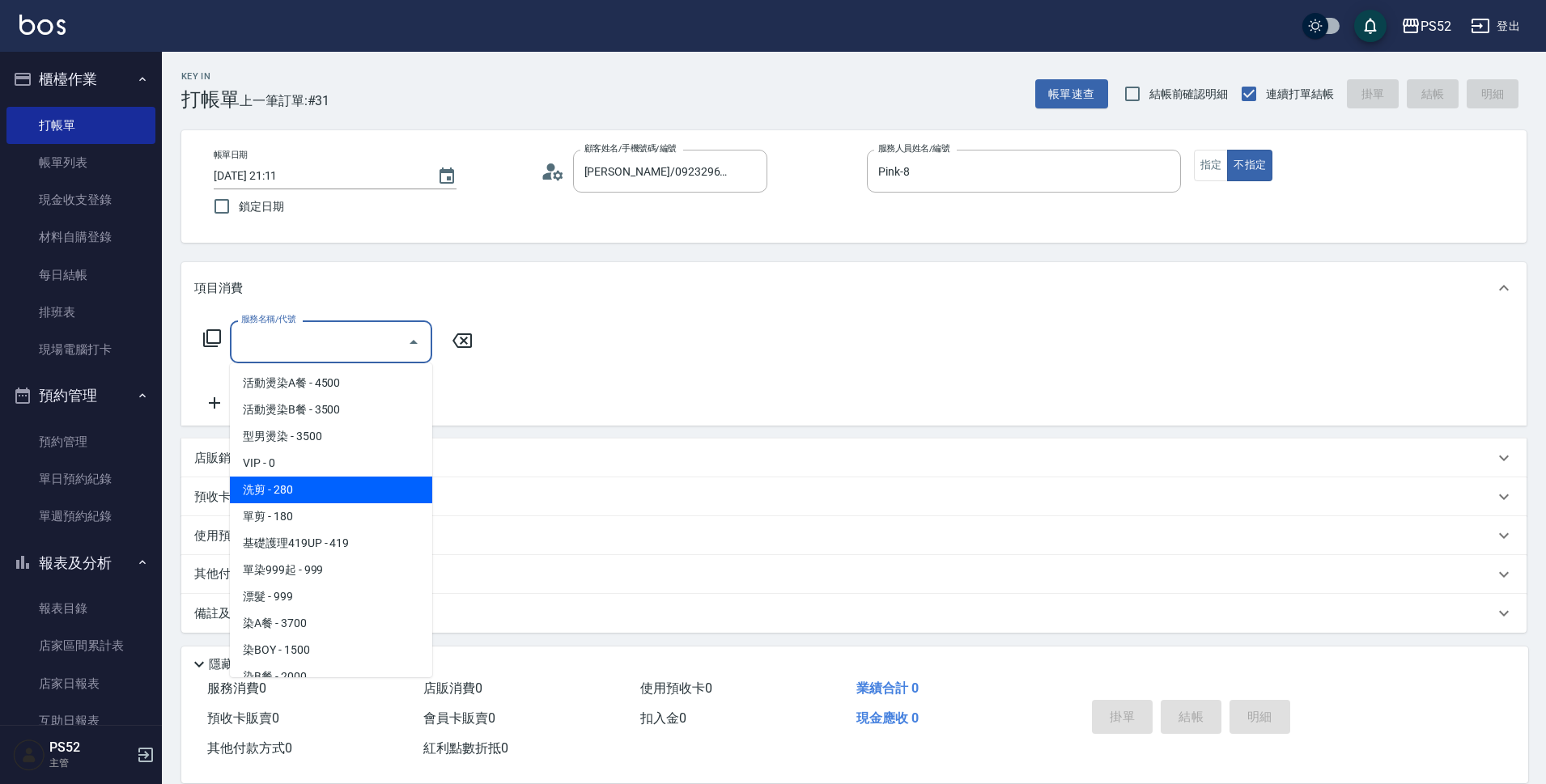
drag, startPoint x: 312, startPoint y: 482, endPoint x: 621, endPoint y: 488, distance: 309.1
click at [313, 482] on span "洗剪 - 280" at bounding box center [331, 490] width 203 height 27
type input "洗剪(C1)"
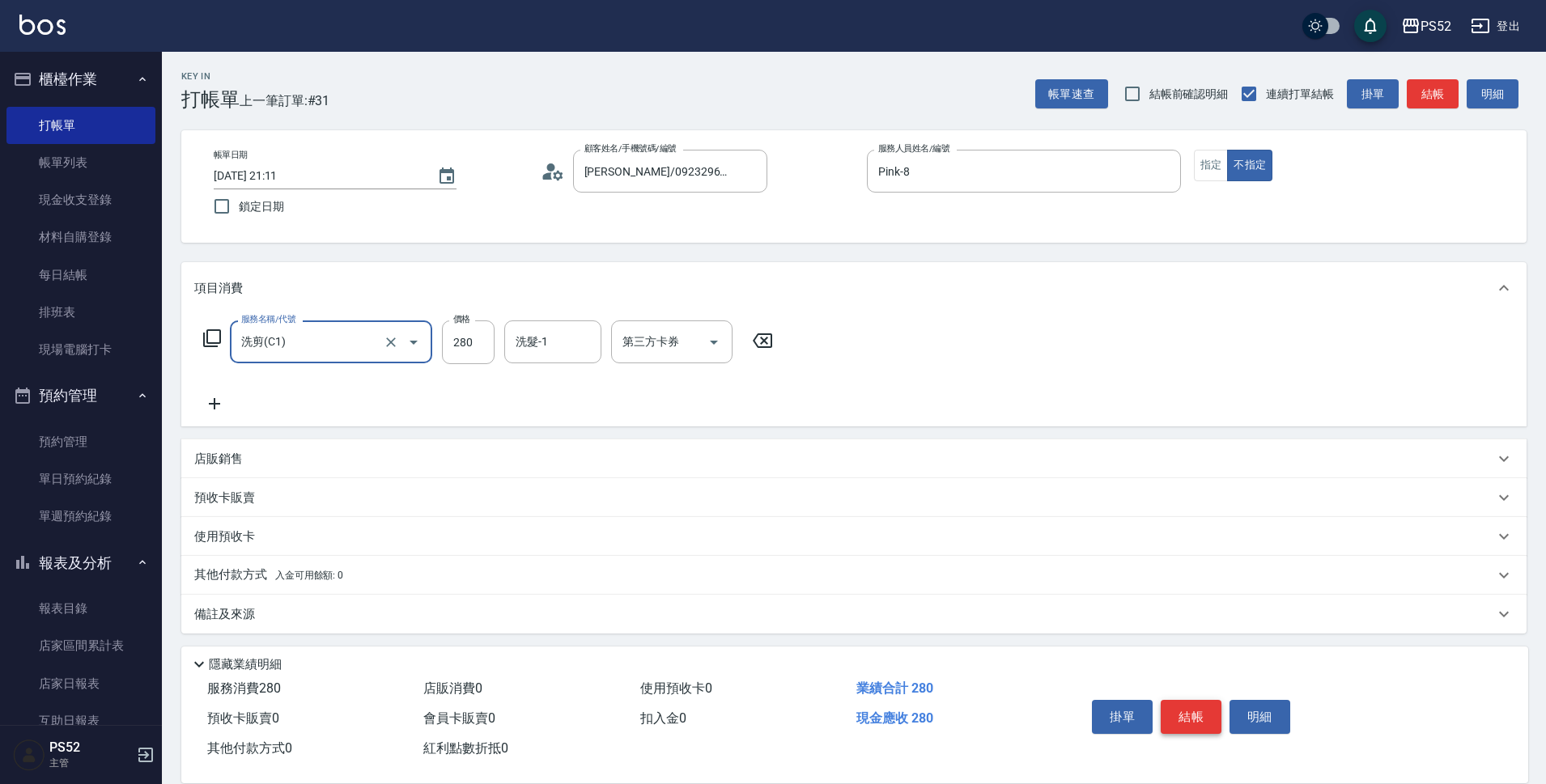
click at [1178, 702] on button "結帳" at bounding box center [1190, 717] width 60 height 34
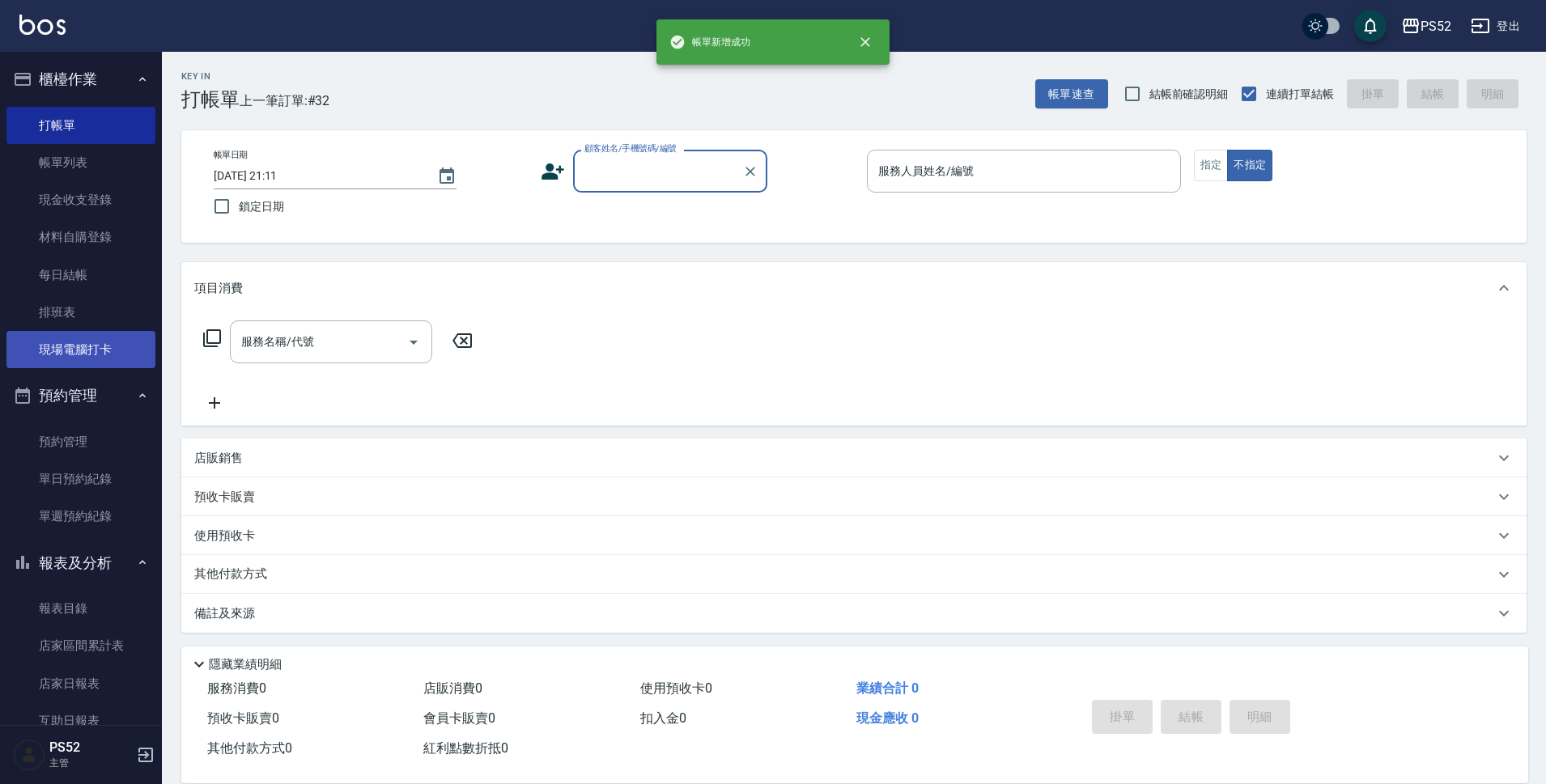
click at [80, 360] on link "現場電腦打卡" at bounding box center [81, 349] width 149 height 37
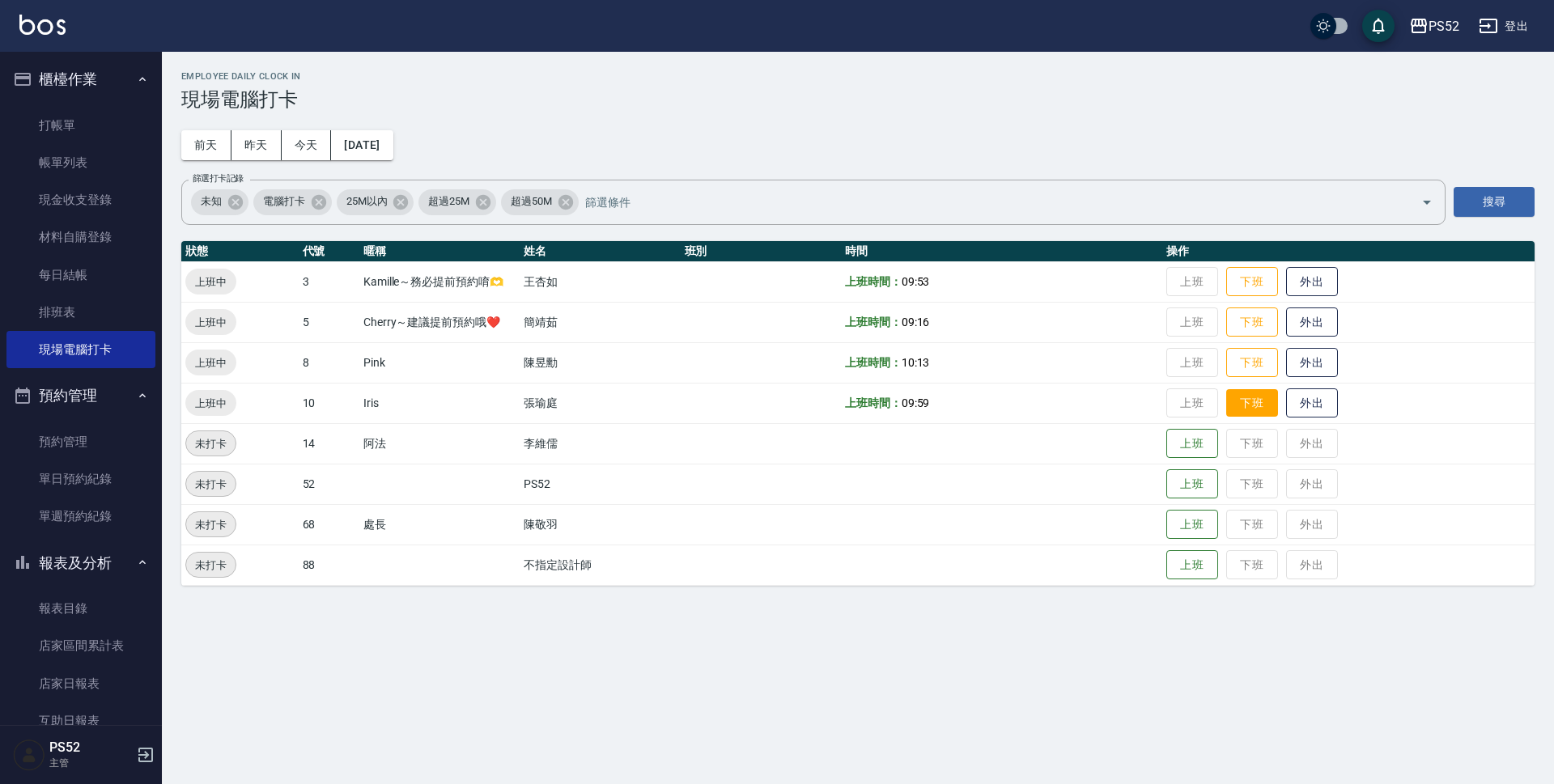
click at [1259, 410] on button "下班" at bounding box center [1252, 403] width 52 height 29
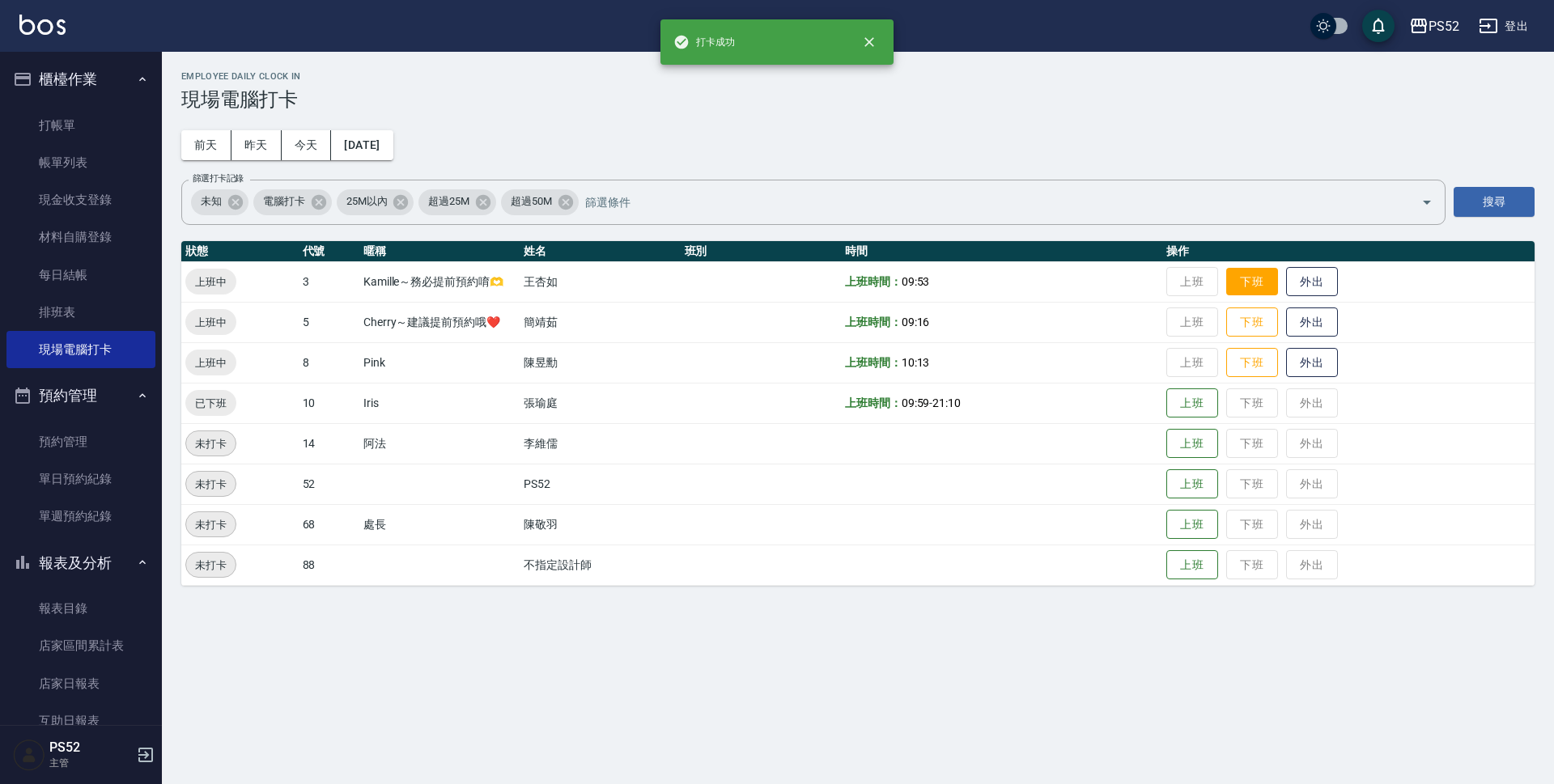
click at [1248, 277] on button "下班" at bounding box center [1252, 282] width 52 height 29
click at [1264, 368] on button "下班" at bounding box center [1252, 363] width 52 height 29
click at [1259, 331] on button "下班" at bounding box center [1252, 322] width 52 height 29
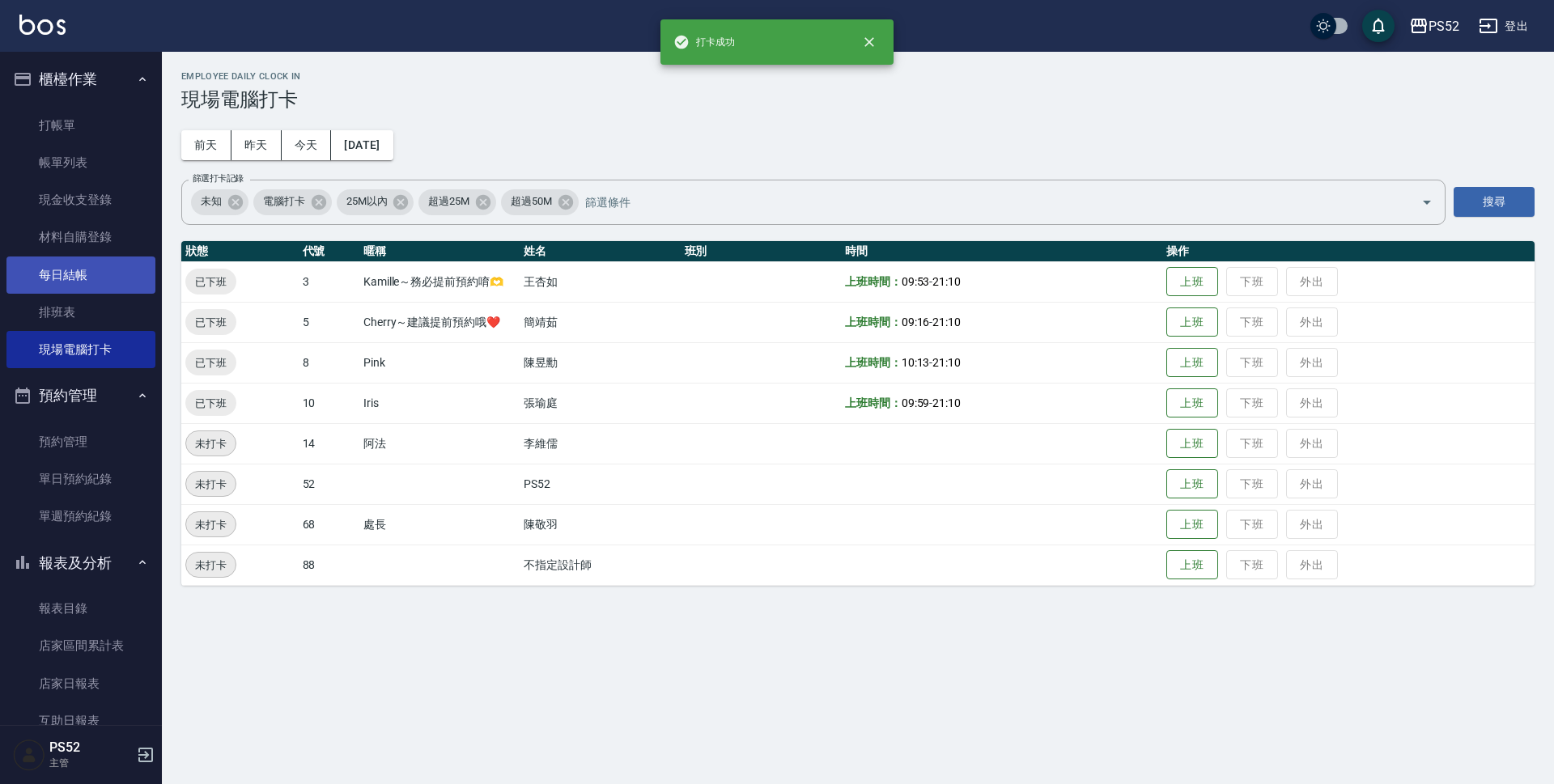
click at [67, 274] on link "每日結帳" at bounding box center [81, 274] width 149 height 37
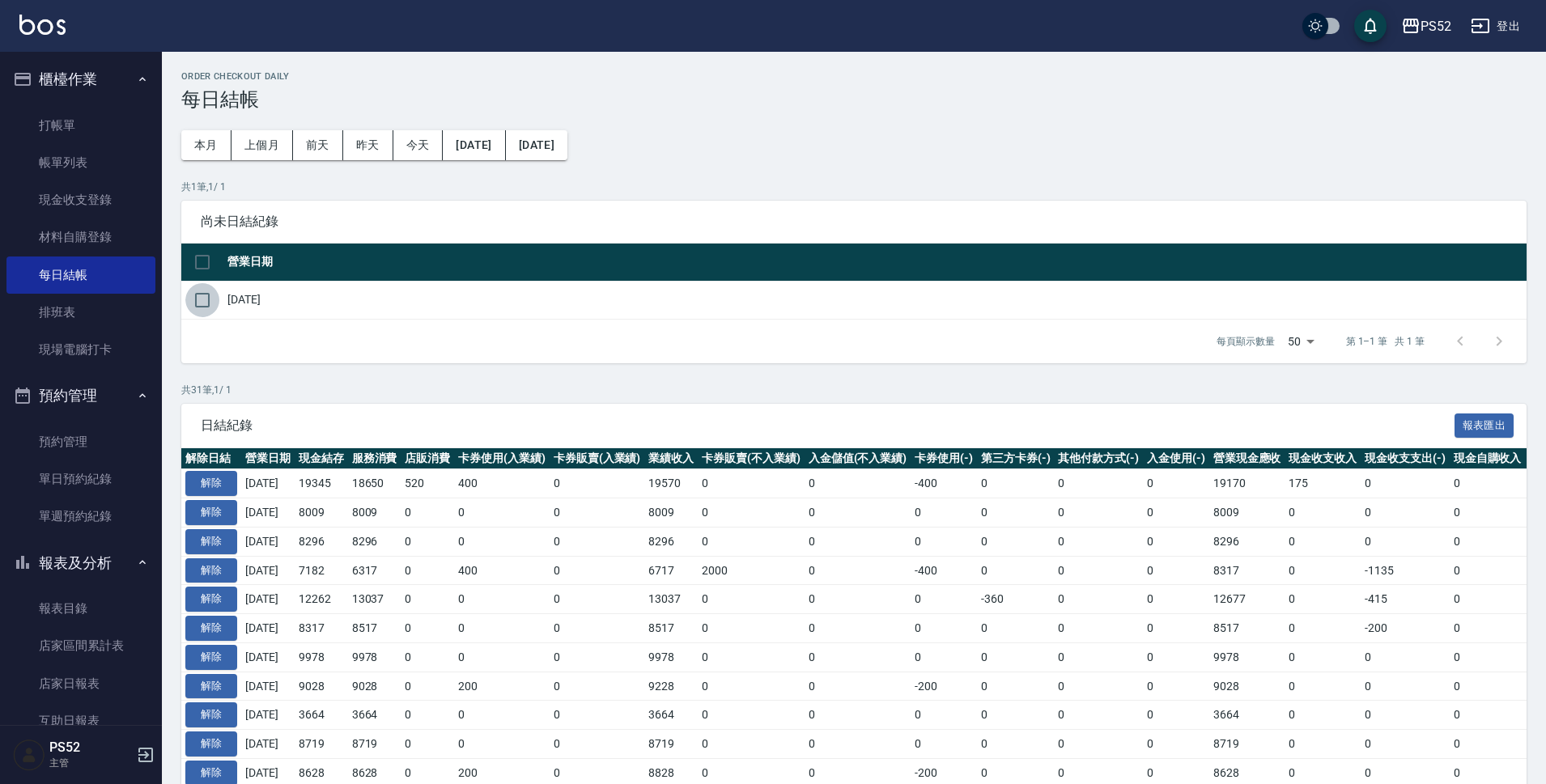
click at [215, 303] on input "checkbox" at bounding box center [203, 300] width 34 height 34
checkbox input "true"
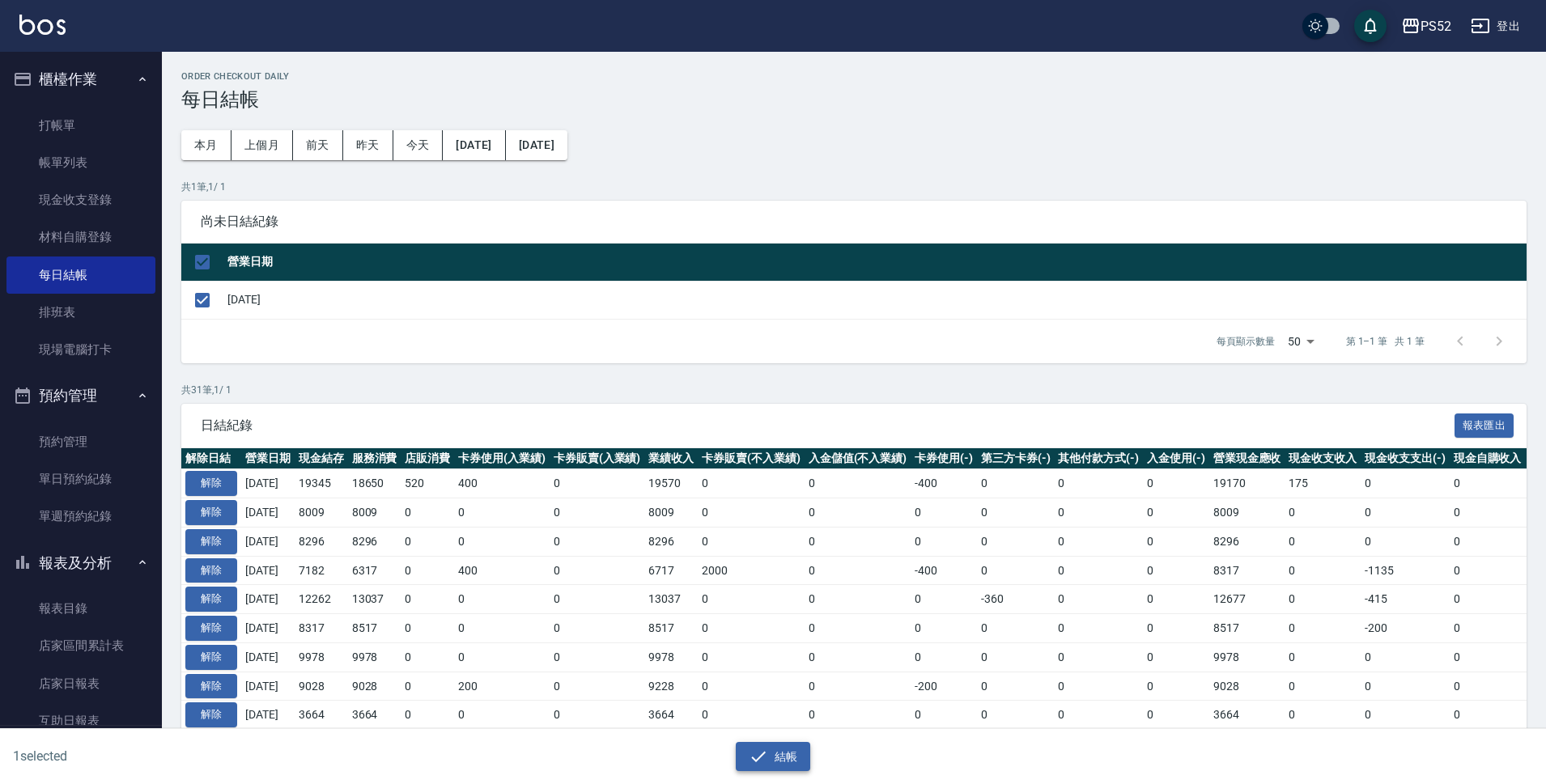
click at [762, 749] on icon "button" at bounding box center [758, 756] width 19 height 19
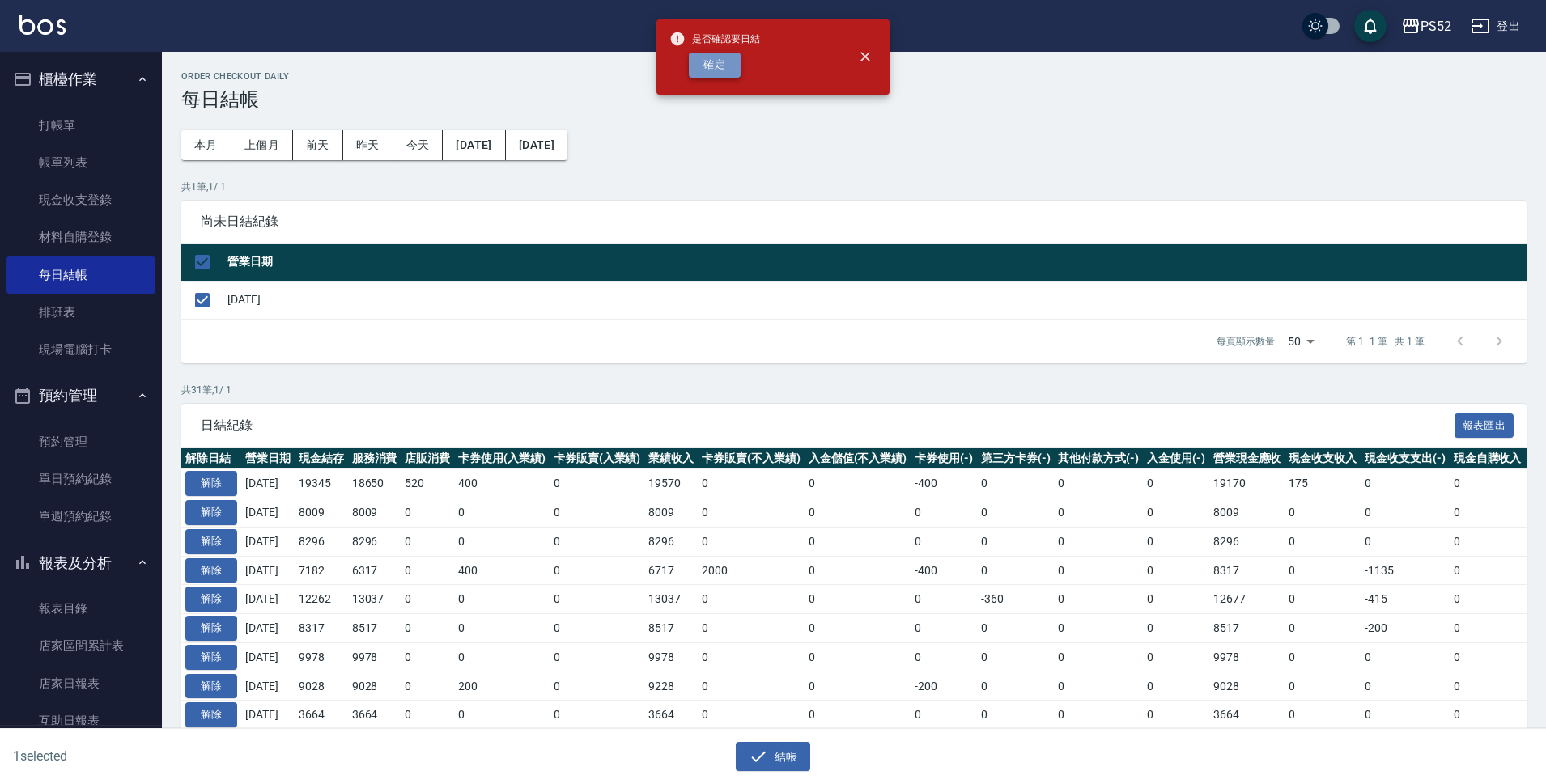
click at [707, 62] on button "確定" at bounding box center [714, 65] width 52 height 25
checkbox input "false"
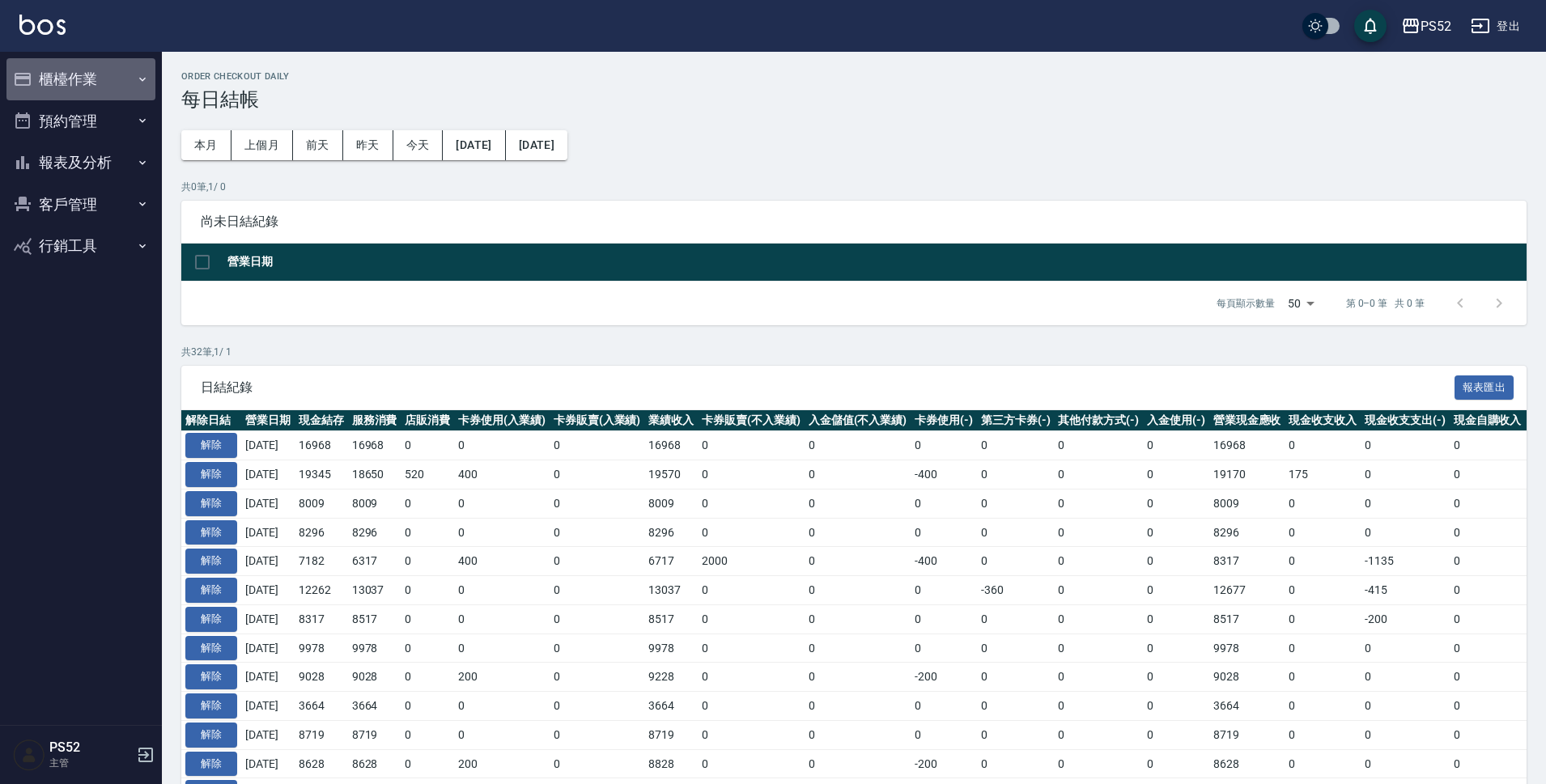
click at [76, 72] on button "櫃檯作業" at bounding box center [81, 79] width 149 height 42
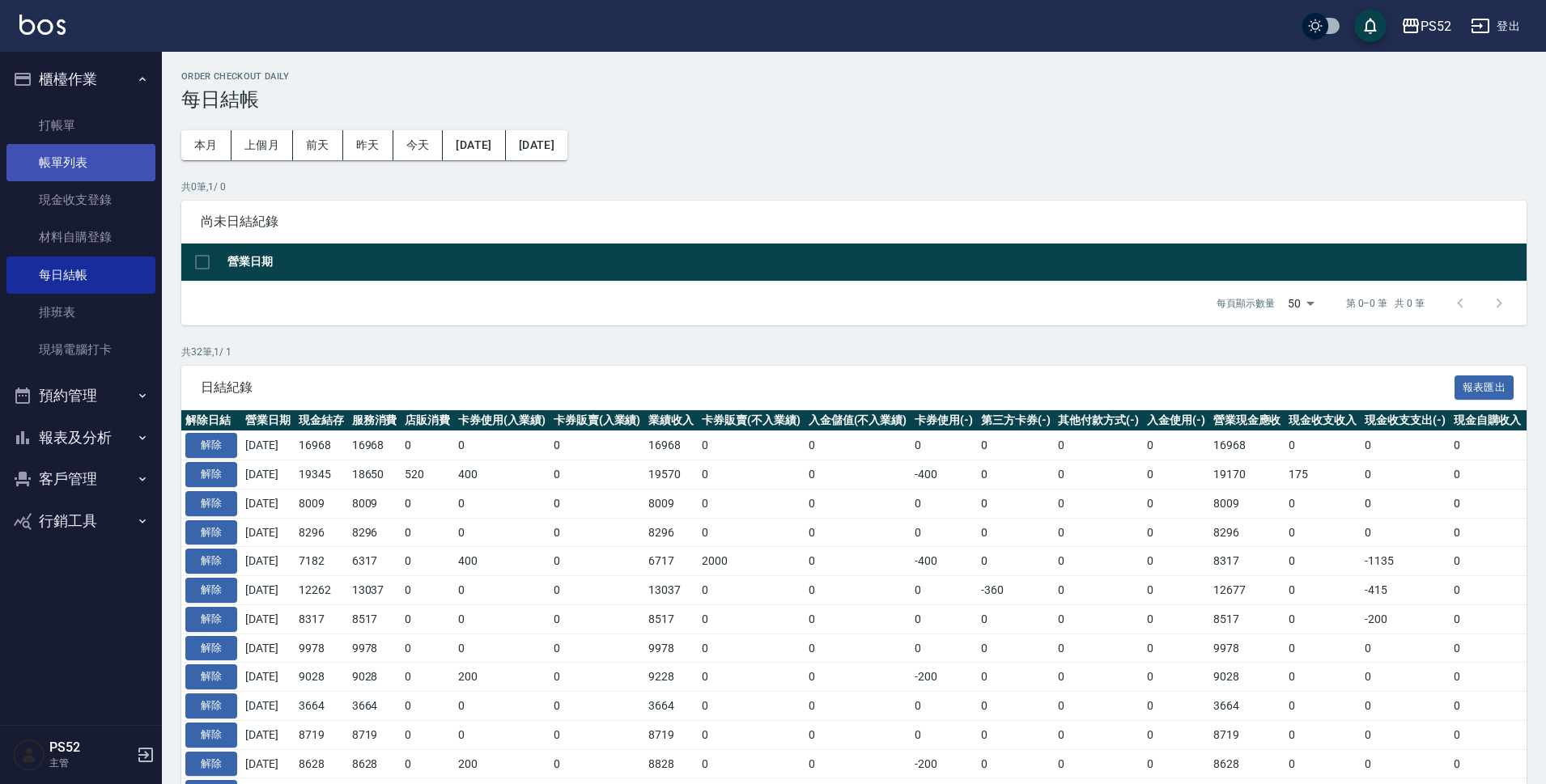
click at [92, 156] on link "帳單列表" at bounding box center [81, 163] width 149 height 37
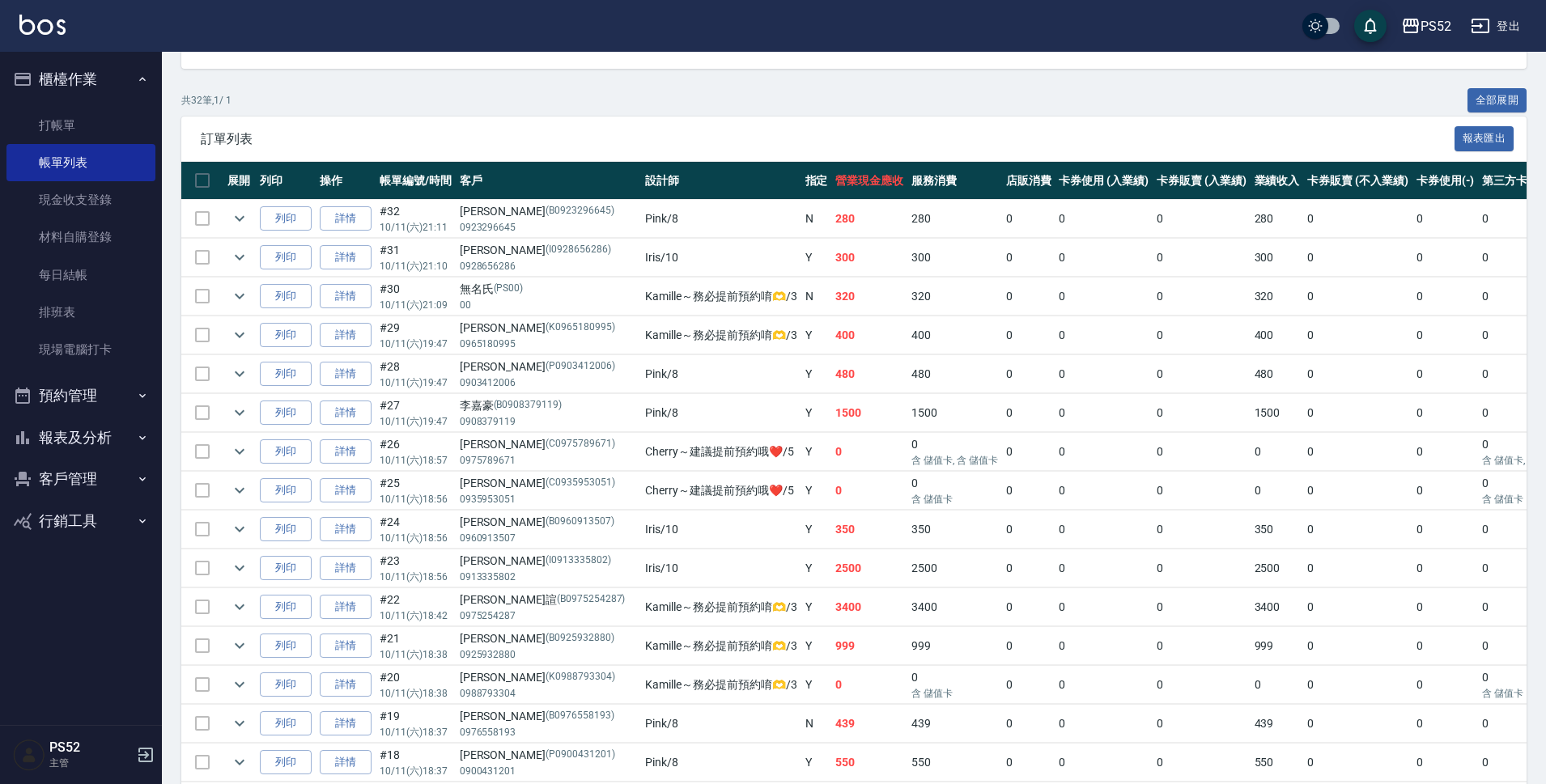
scroll to position [240, 0]
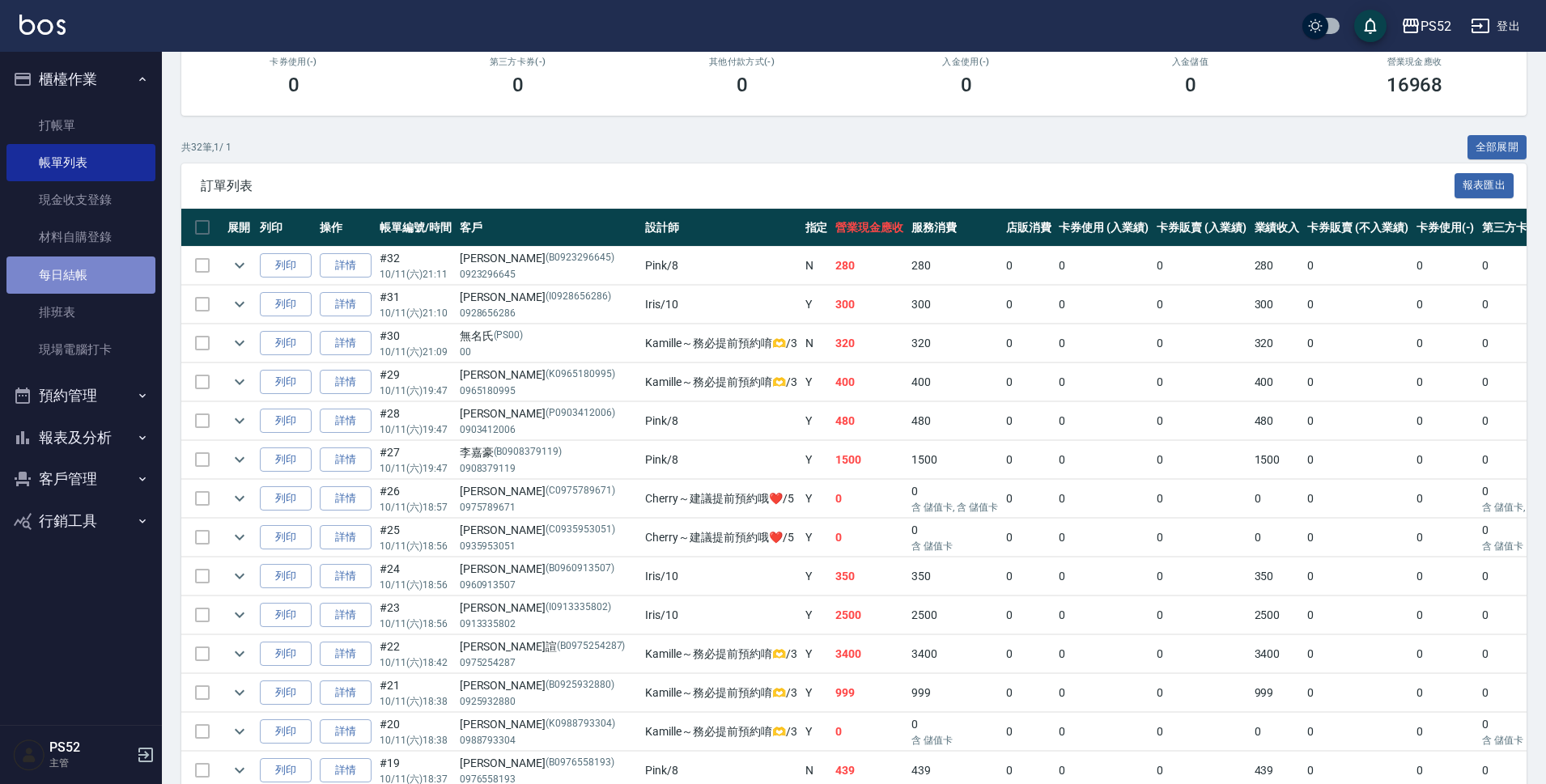
click at [83, 272] on link "每日結帳" at bounding box center [81, 274] width 149 height 37
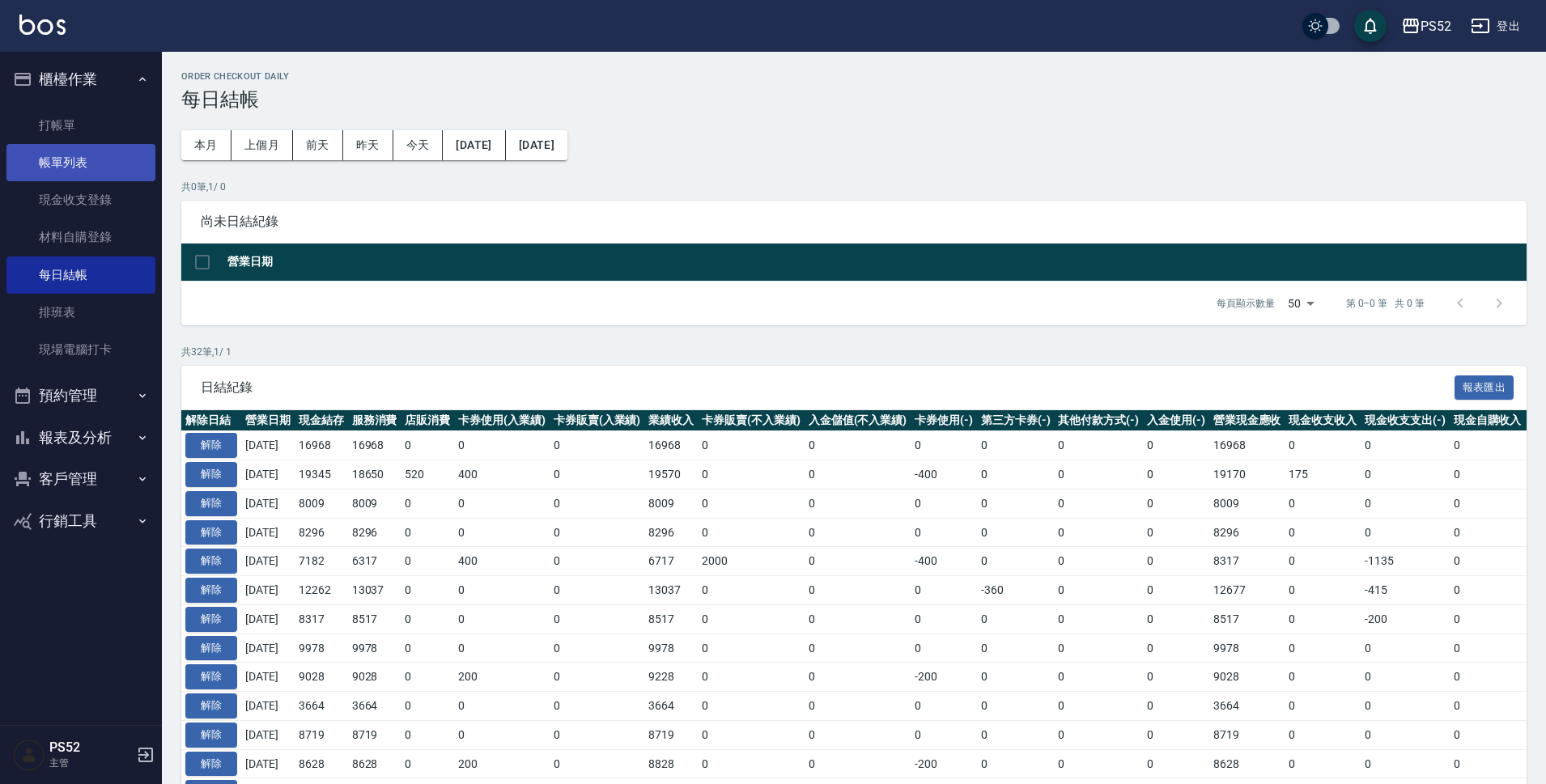
click at [66, 170] on link "帳單列表" at bounding box center [81, 163] width 149 height 37
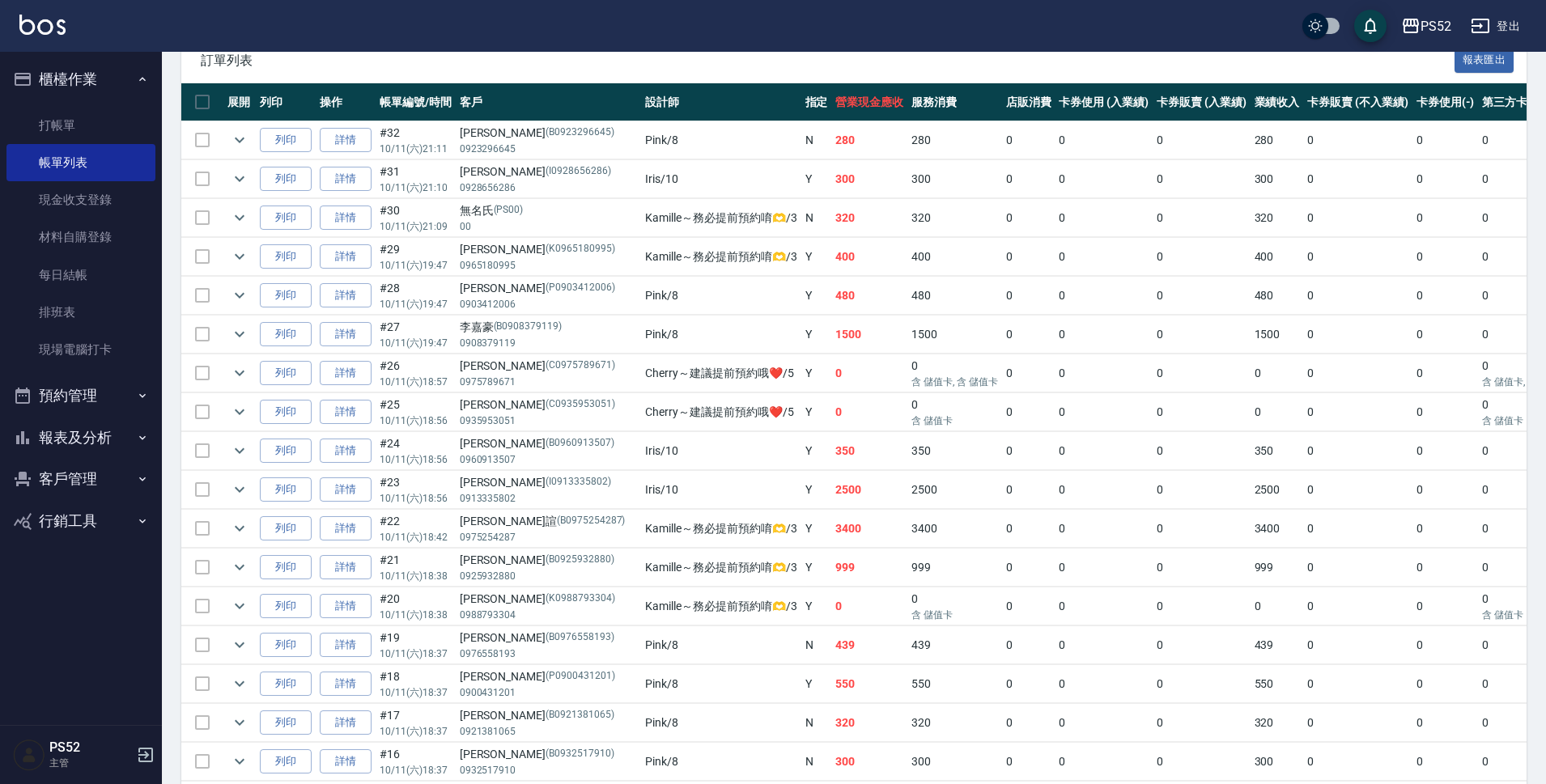
scroll to position [351, 0]
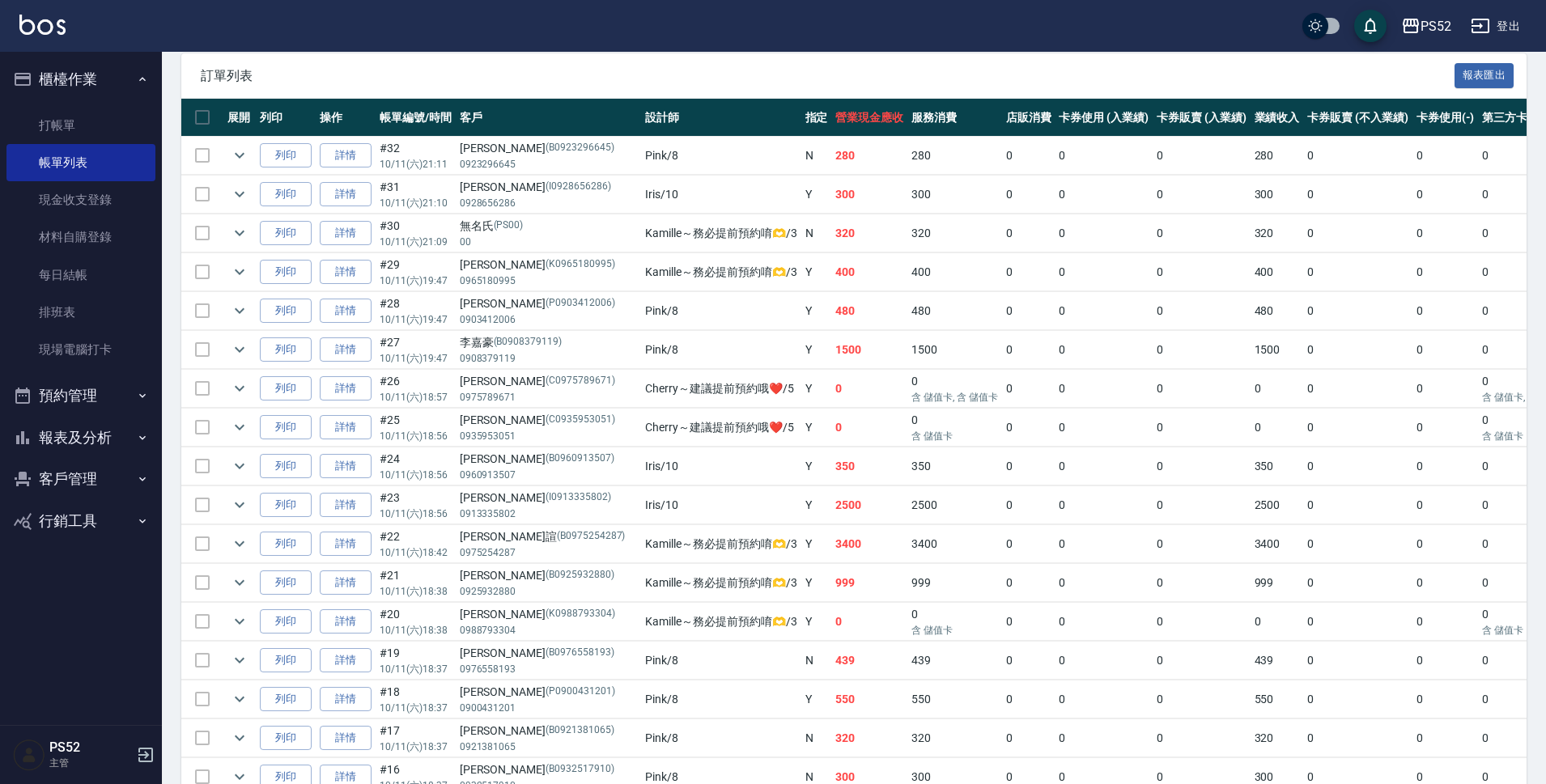
click at [76, 447] on button "報表及分析" at bounding box center [81, 438] width 149 height 42
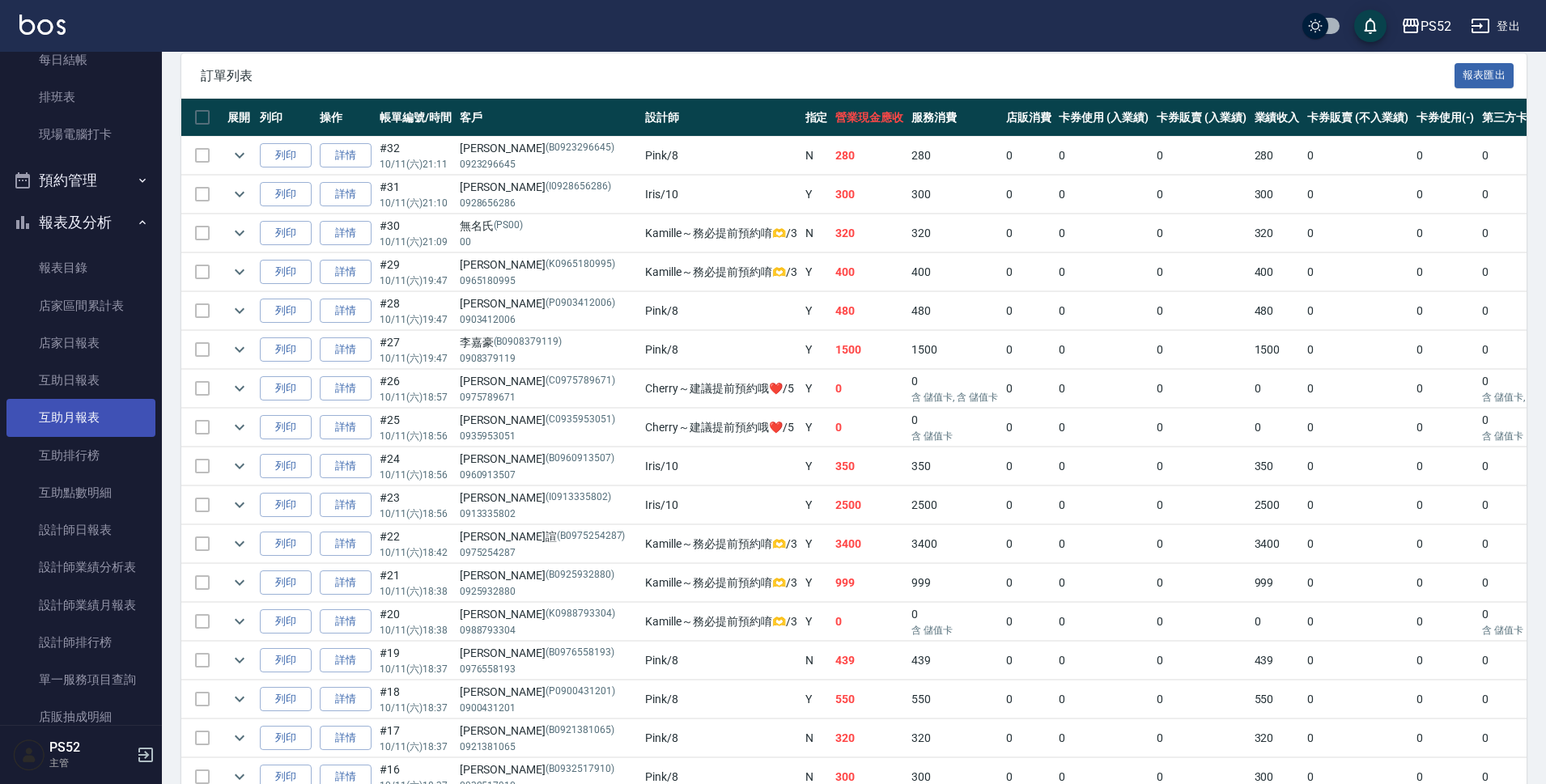
scroll to position [216, 0]
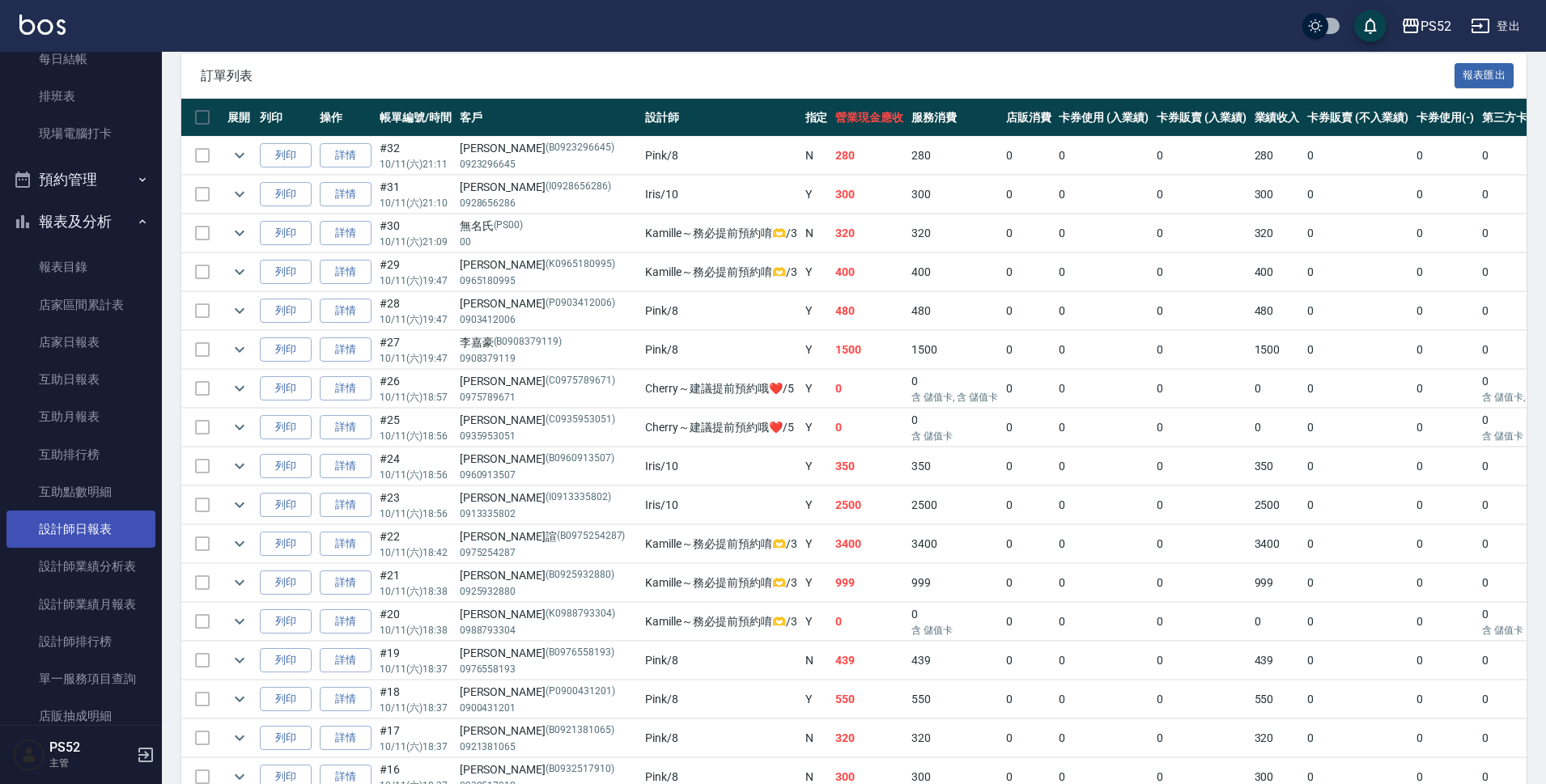
click at [83, 535] on link "設計師日報表" at bounding box center [81, 529] width 149 height 37
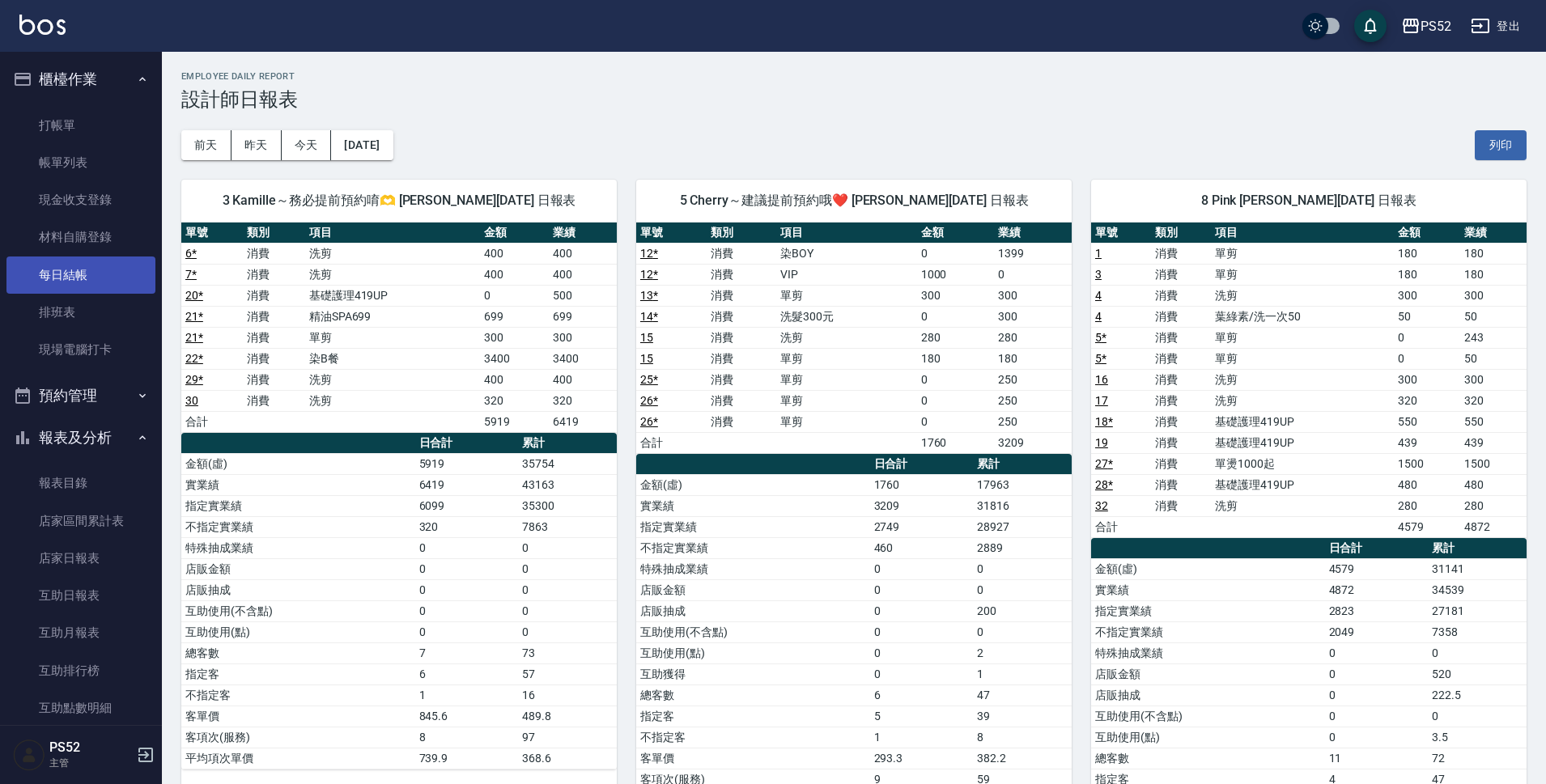
click at [64, 262] on link "每日結帳" at bounding box center [81, 274] width 149 height 37
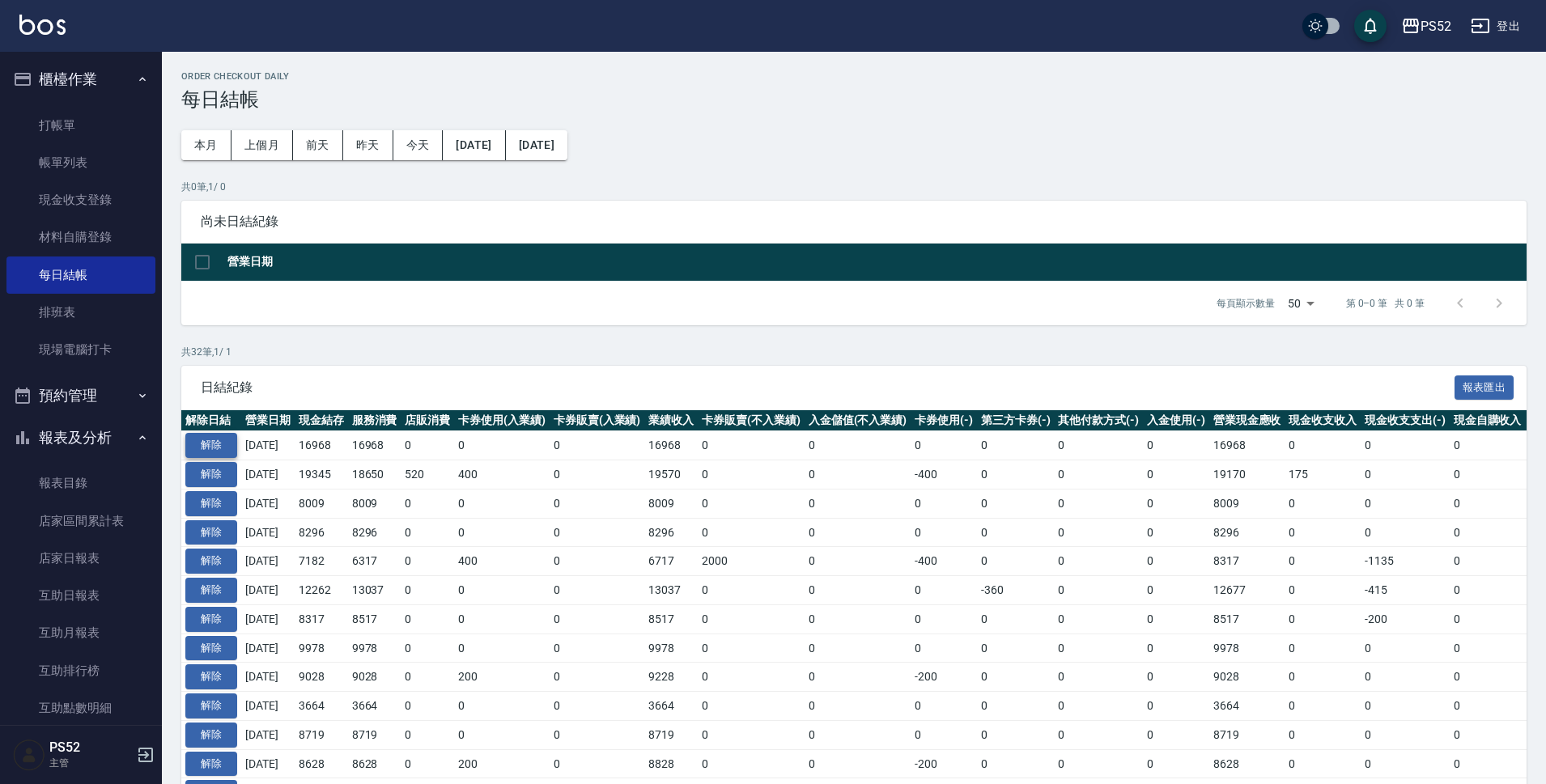
click at [227, 446] on button "解除" at bounding box center [211, 446] width 52 height 25
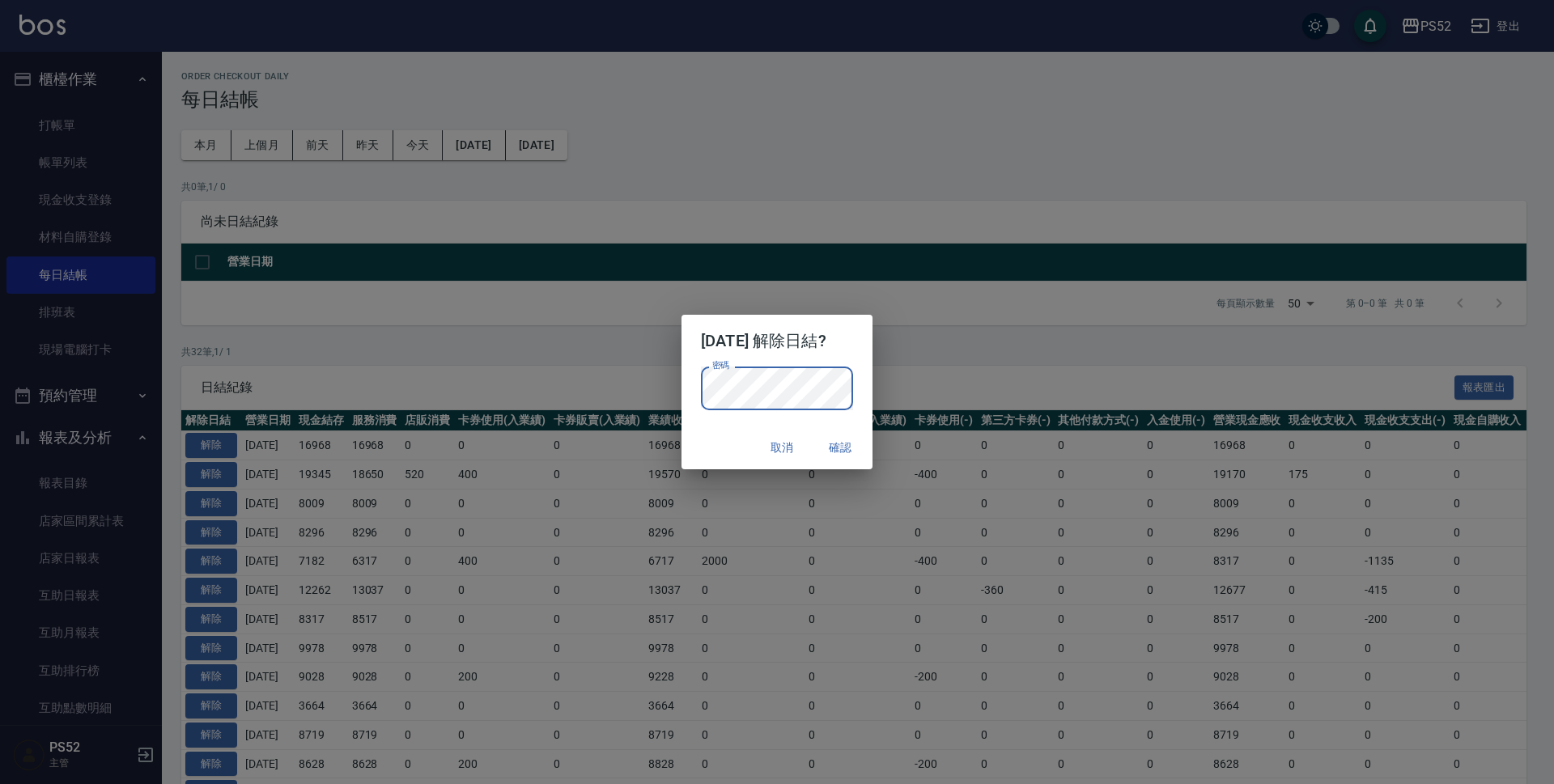
click at [838, 449] on button "確認" at bounding box center [841, 447] width 52 height 30
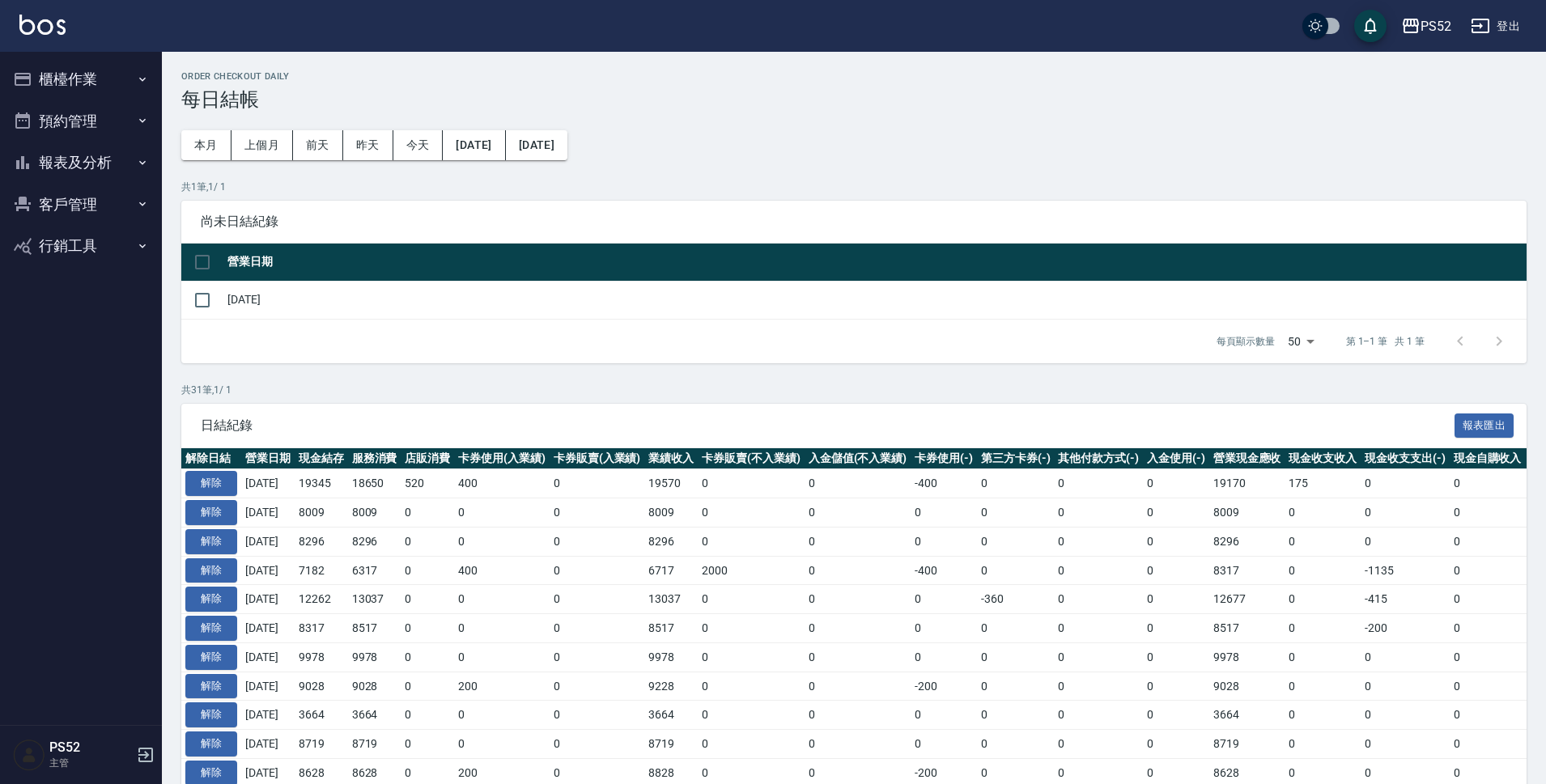
click at [36, 76] on button "櫃檯作業" at bounding box center [81, 79] width 149 height 42
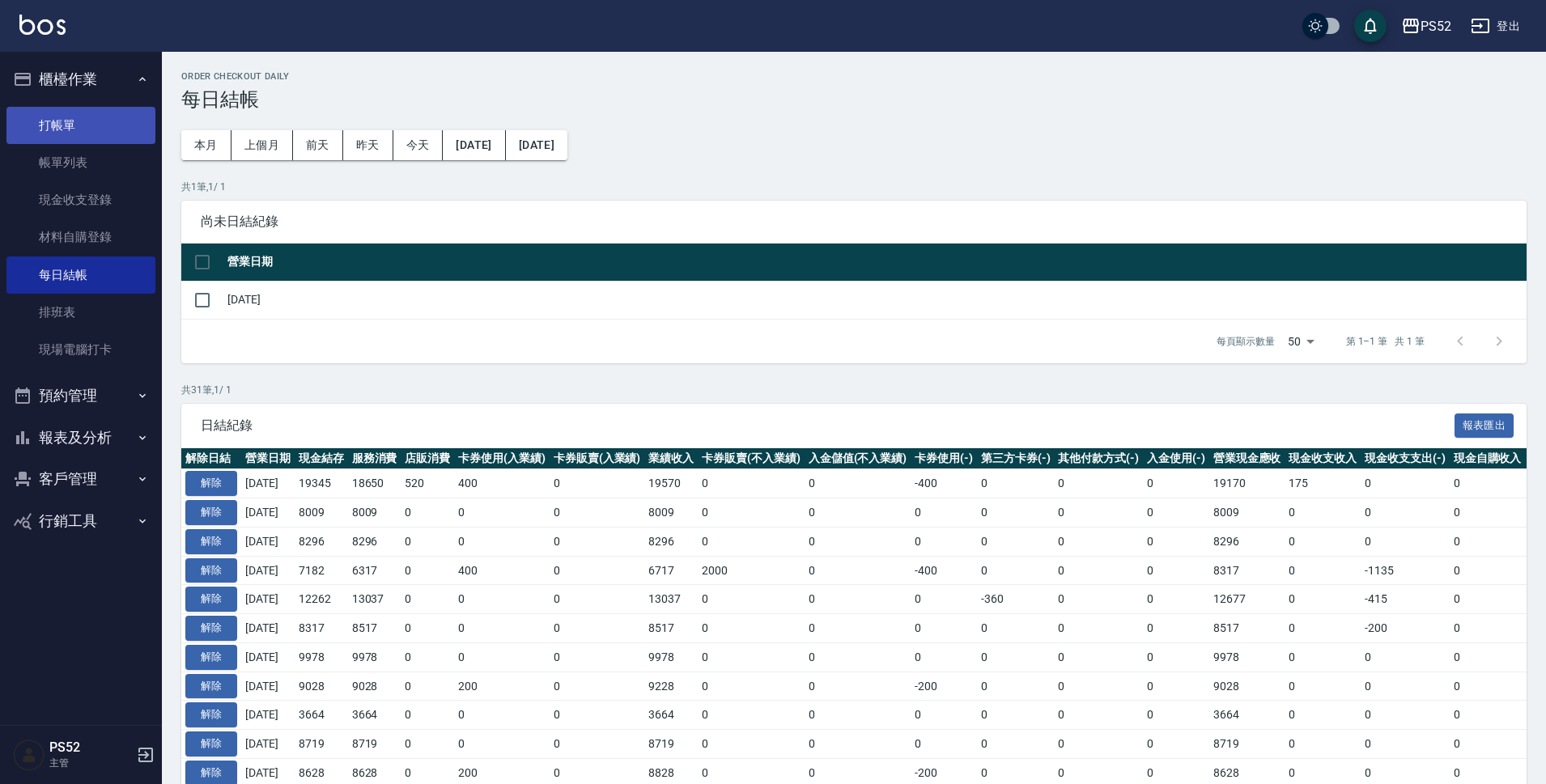
click at [92, 130] on link "打帳單" at bounding box center [81, 125] width 149 height 37
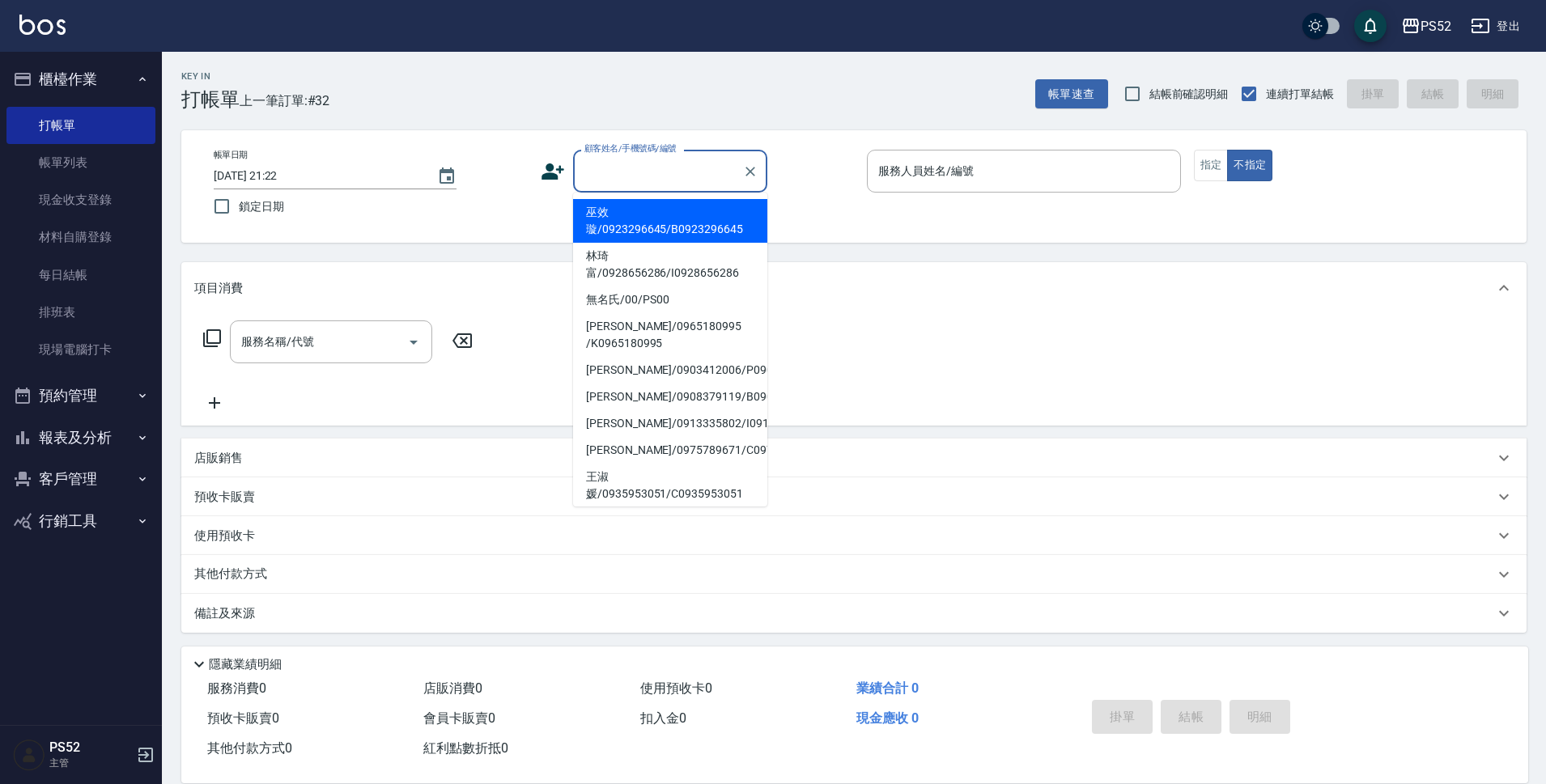
click at [662, 170] on input "顧客姓名/手機號碼/編號" at bounding box center [658, 171] width 156 height 29
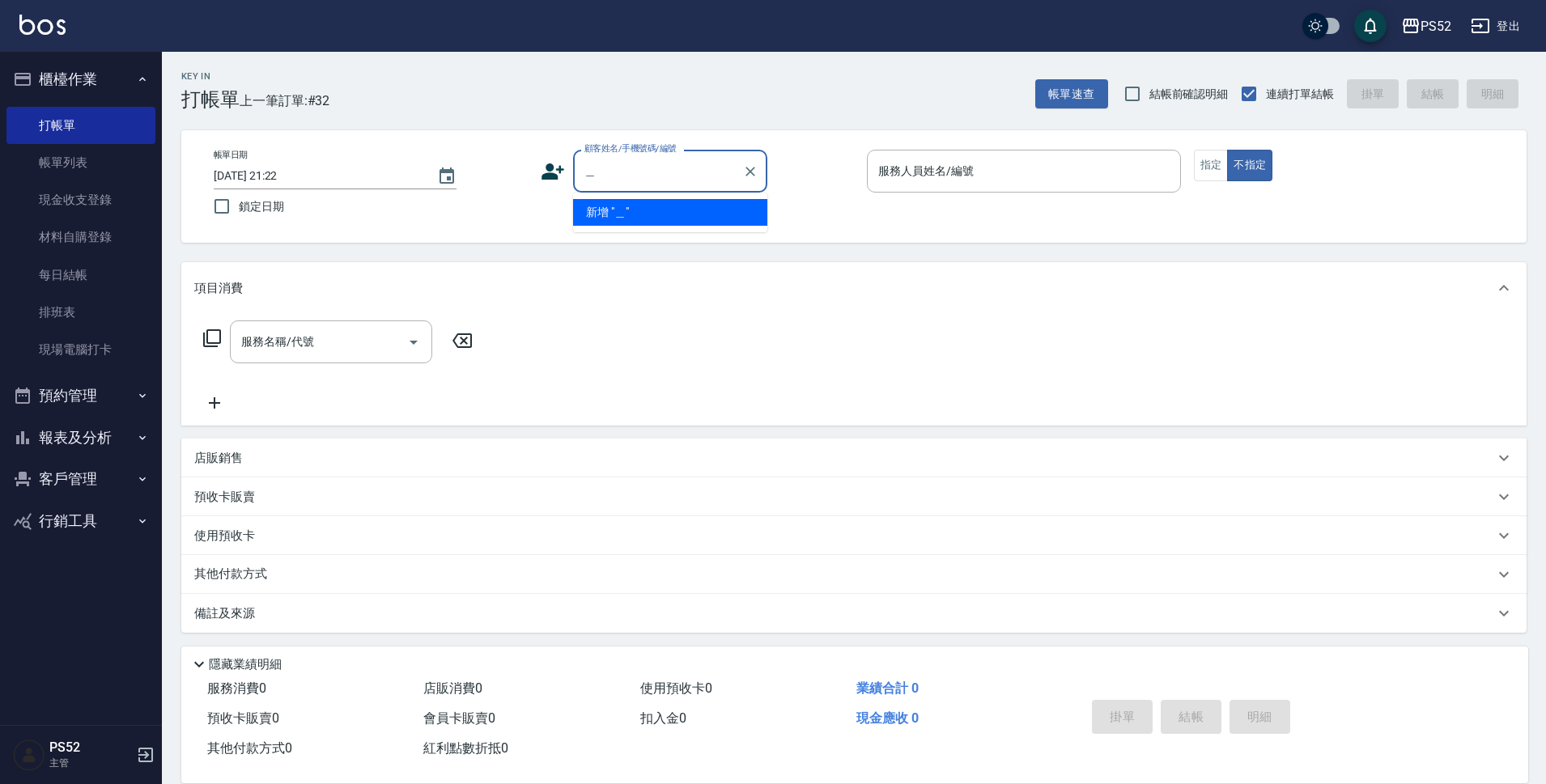
type input "逧"
type input "[PERSON_NAME]/0977676909/B0977676909"
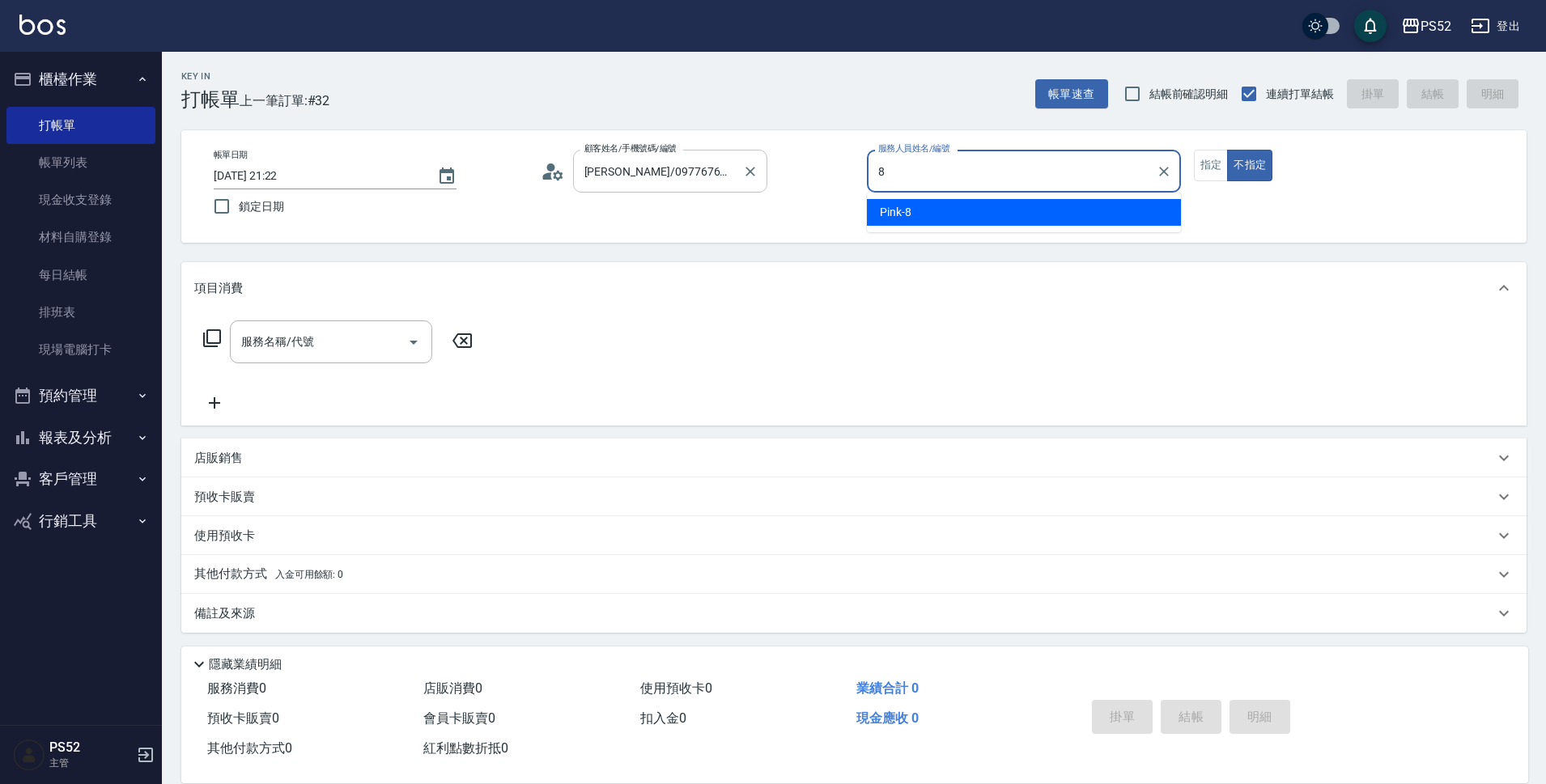
type input "Pink-8"
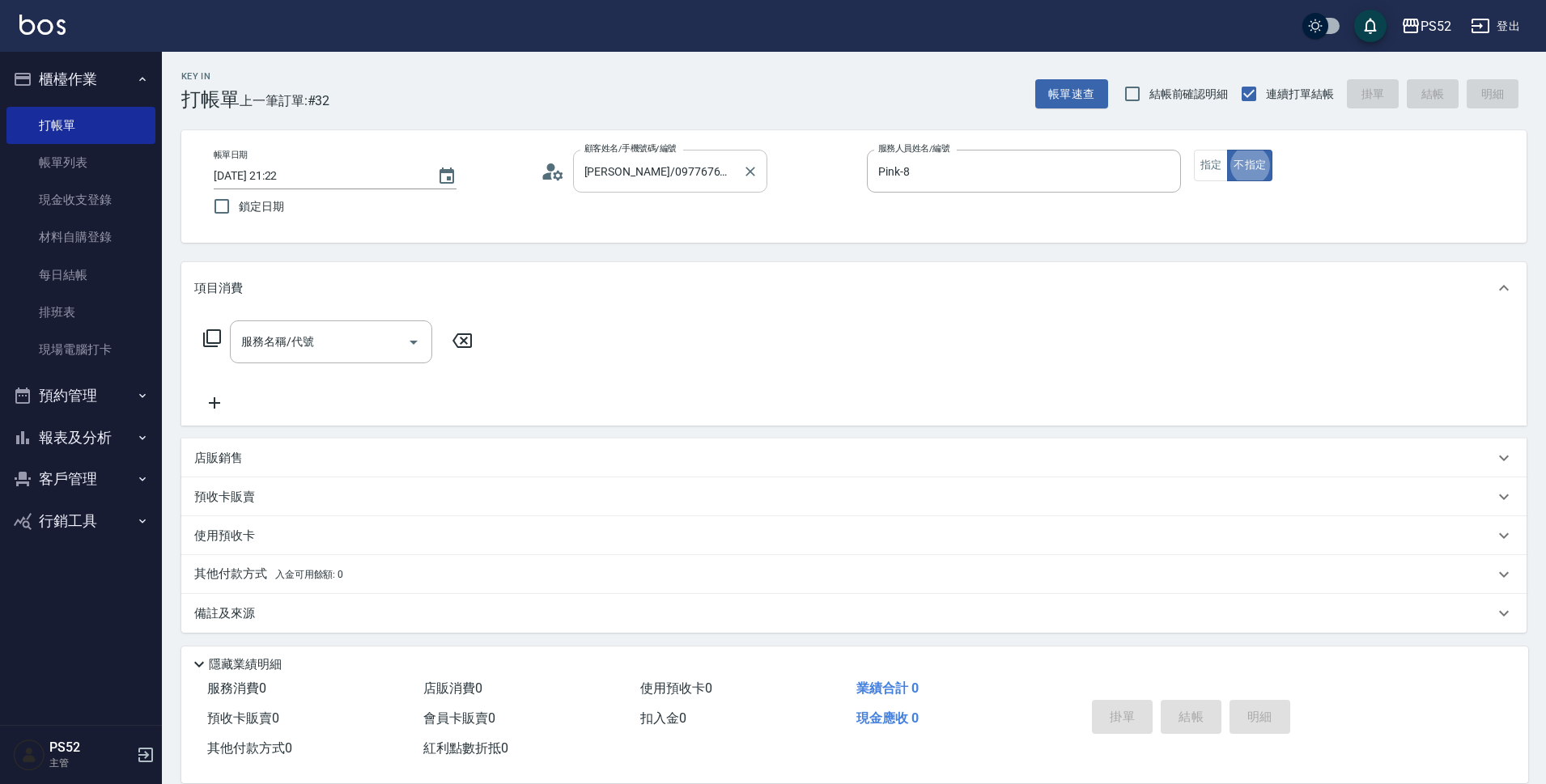
type button "false"
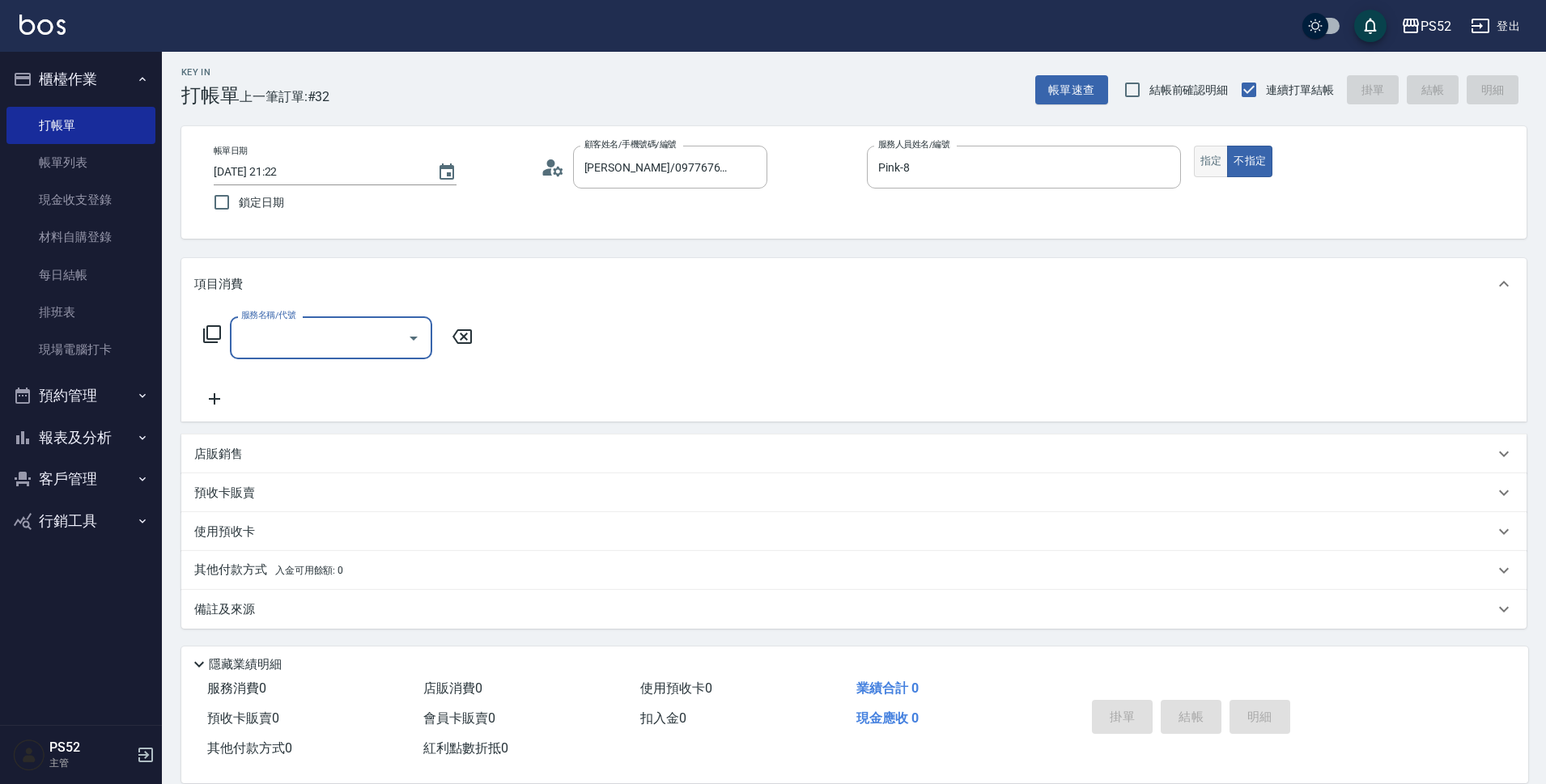
click at [1206, 174] on button "指定" at bounding box center [1211, 161] width 34 height 32
click at [335, 340] on input "服務名稱/代號" at bounding box center [318, 338] width 163 height 29
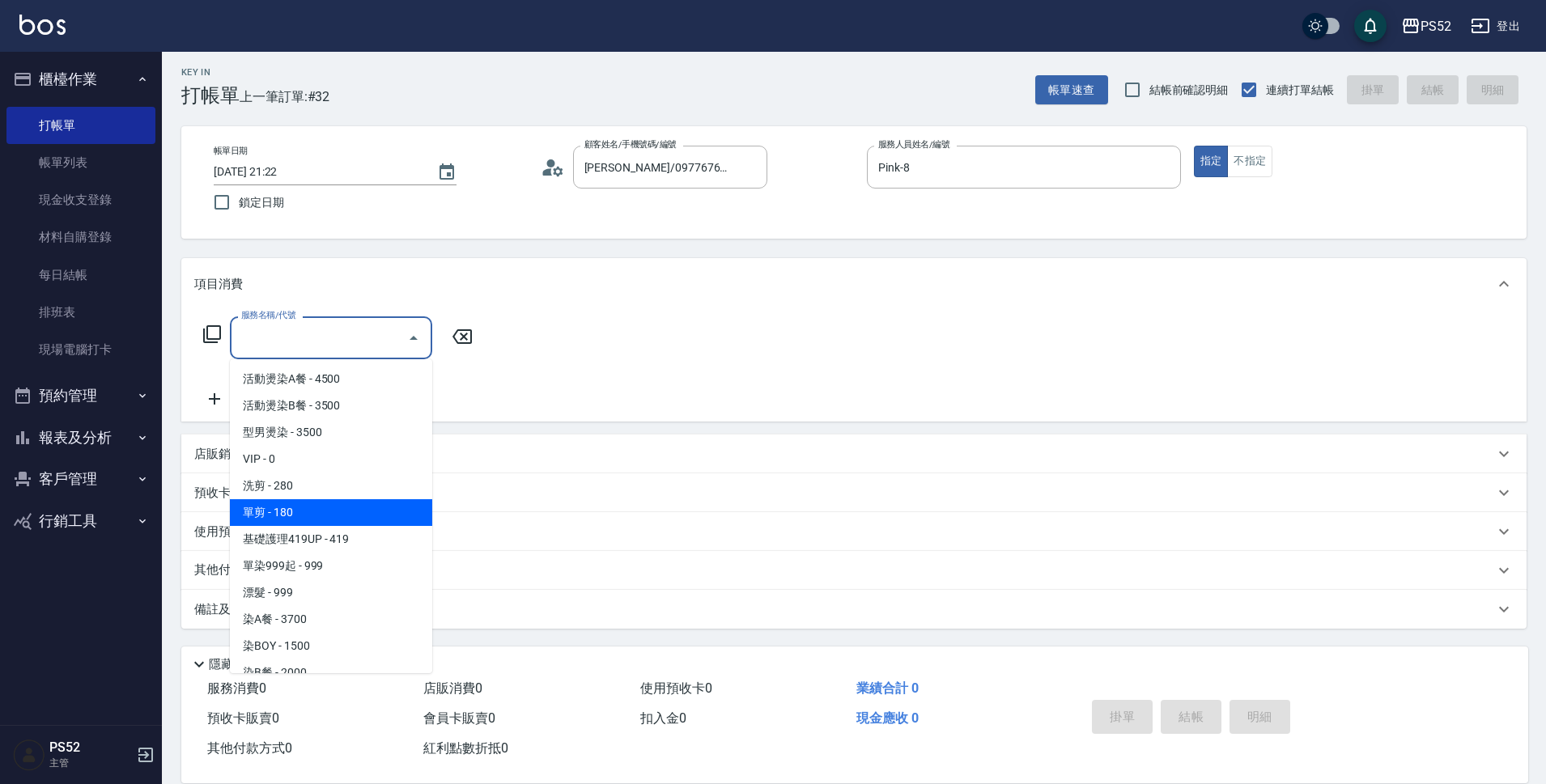
click at [297, 512] on span "單剪 - 180" at bounding box center [331, 512] width 203 height 27
type input "單剪(C2)"
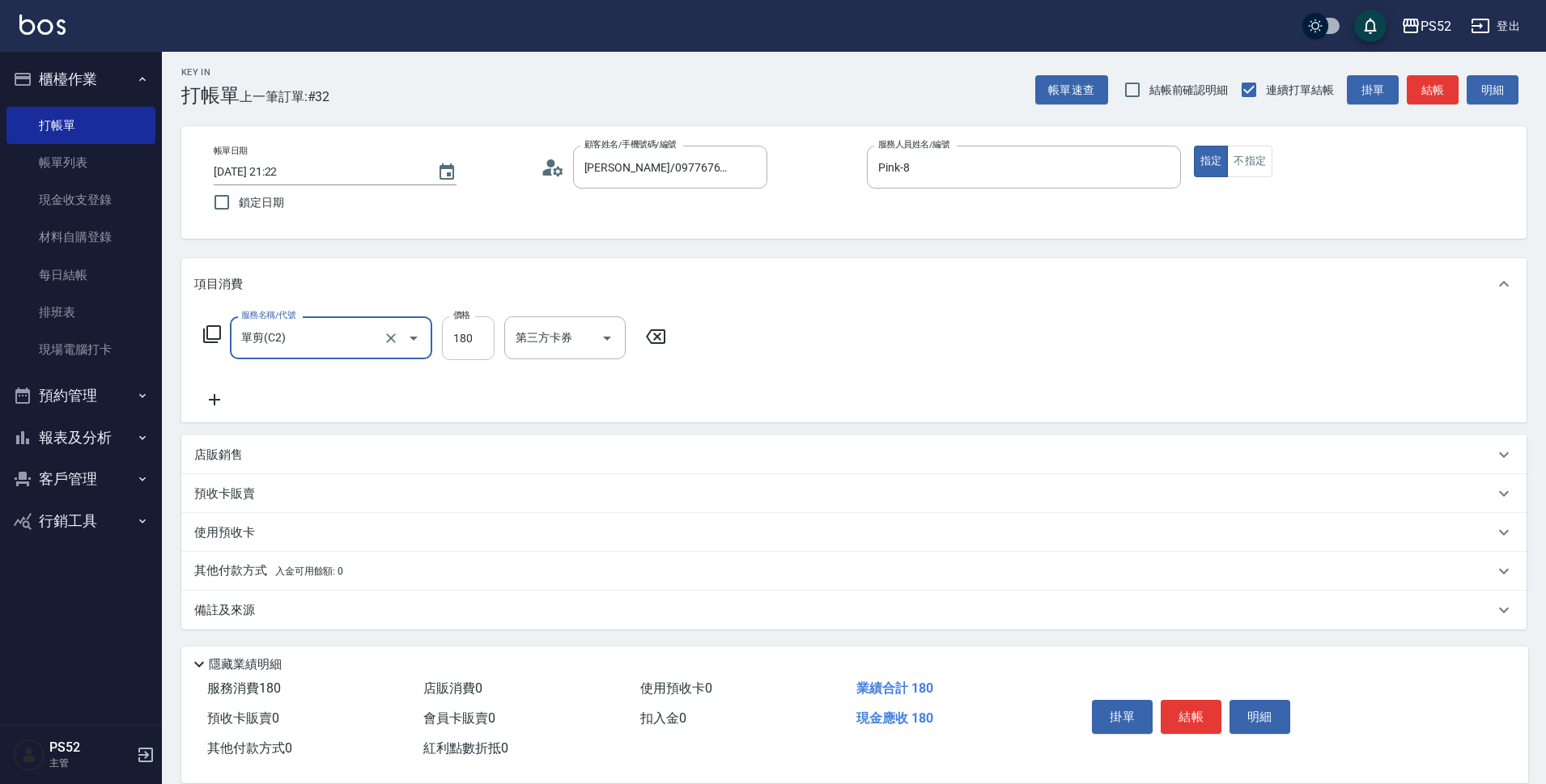
click at [450, 333] on input "180" at bounding box center [468, 338] width 53 height 44
type input "270"
click at [1171, 714] on button "結帳" at bounding box center [1190, 717] width 60 height 34
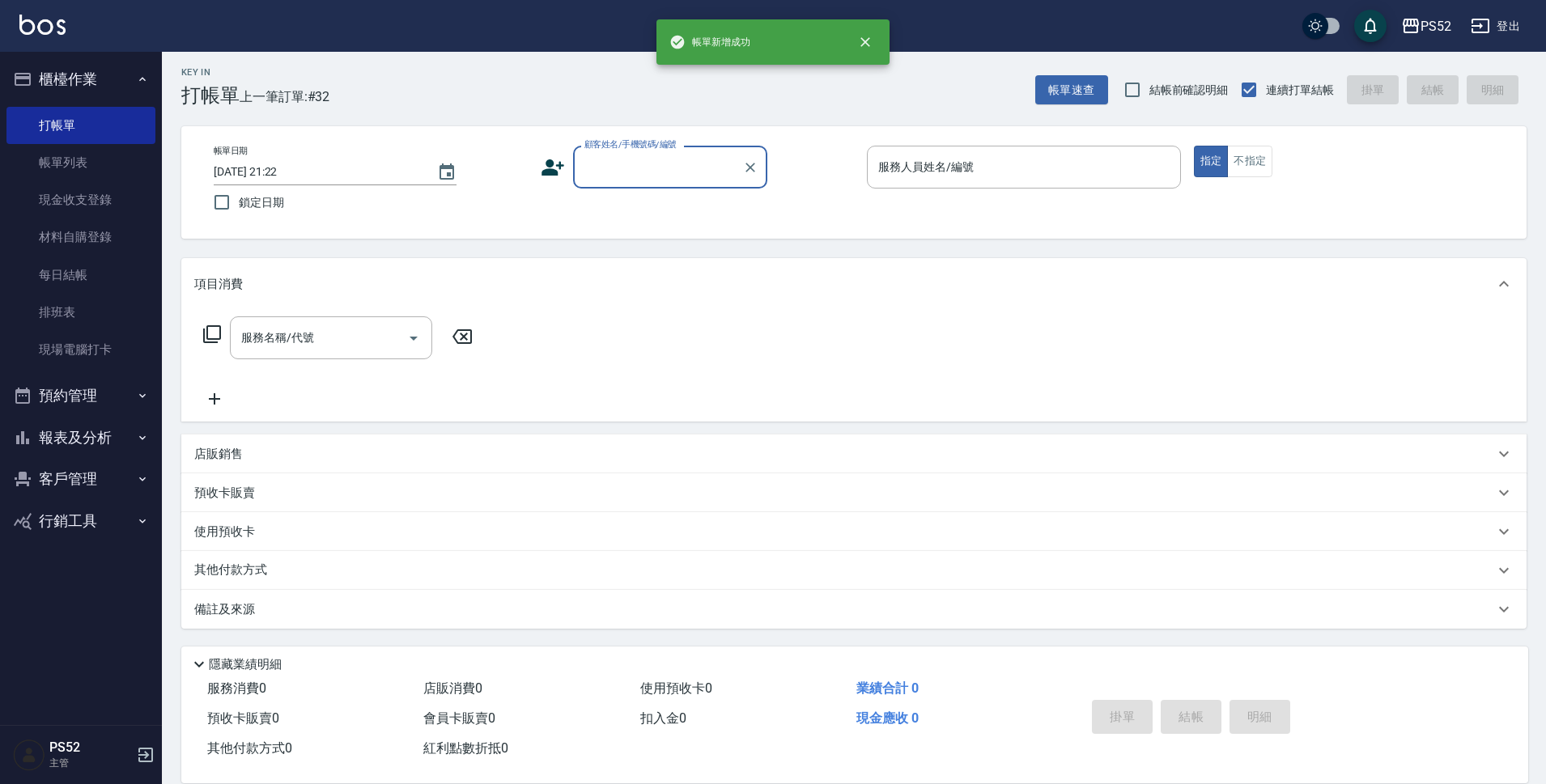
scroll to position [0, 0]
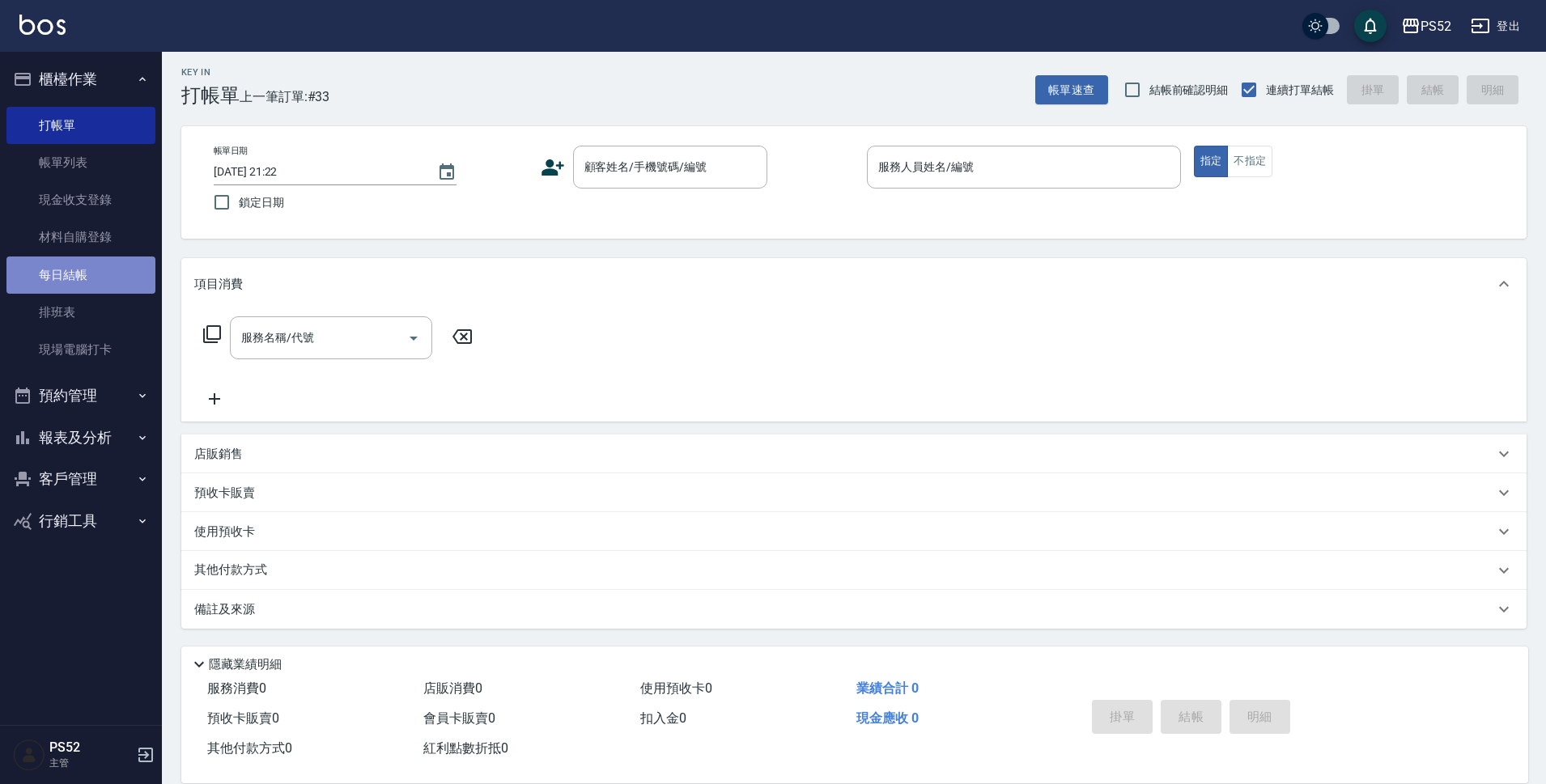
click at [82, 277] on link "每日結帳" at bounding box center [81, 274] width 149 height 37
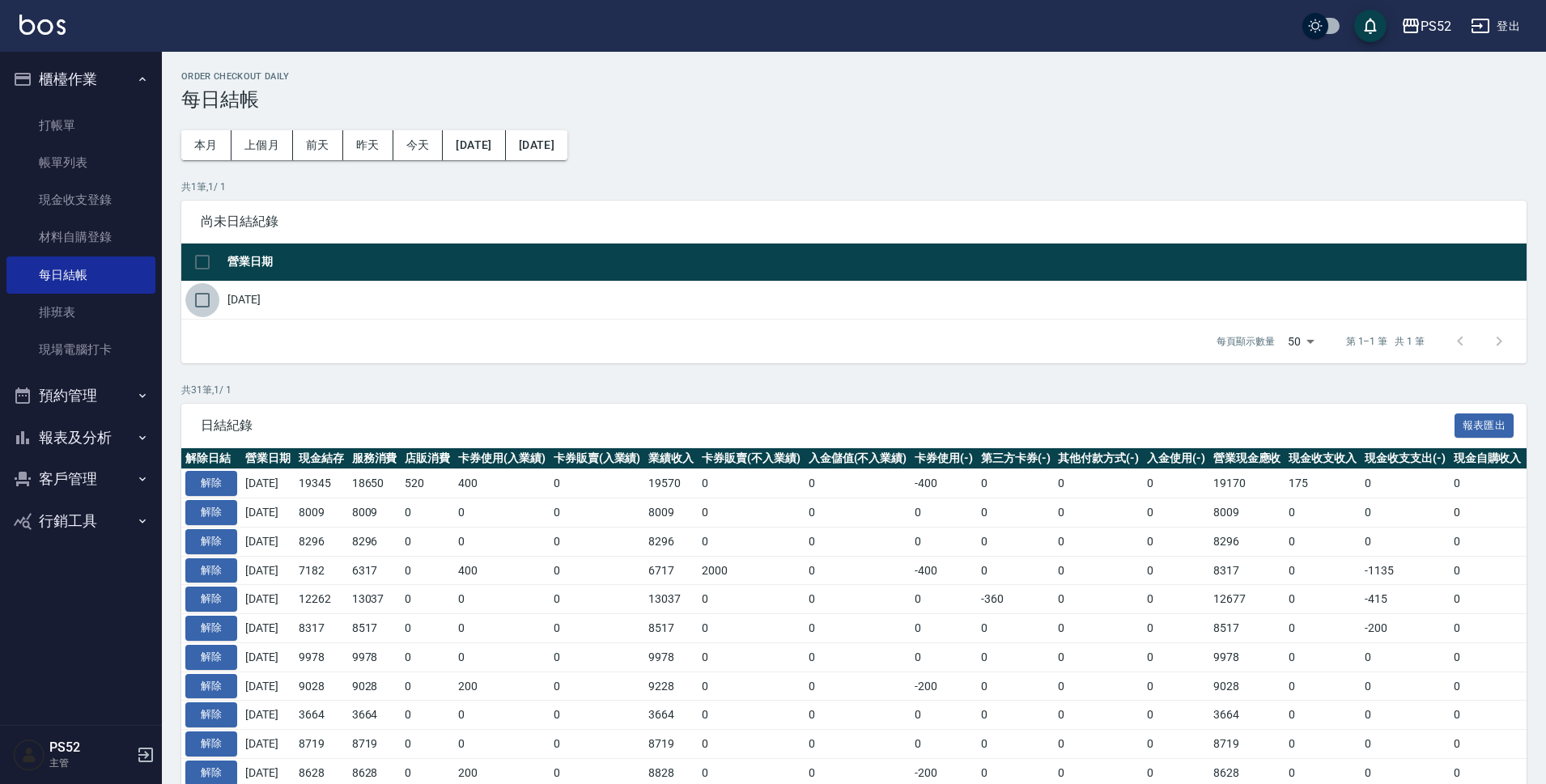
click at [203, 295] on input "checkbox" at bounding box center [203, 300] width 34 height 34
checkbox input "true"
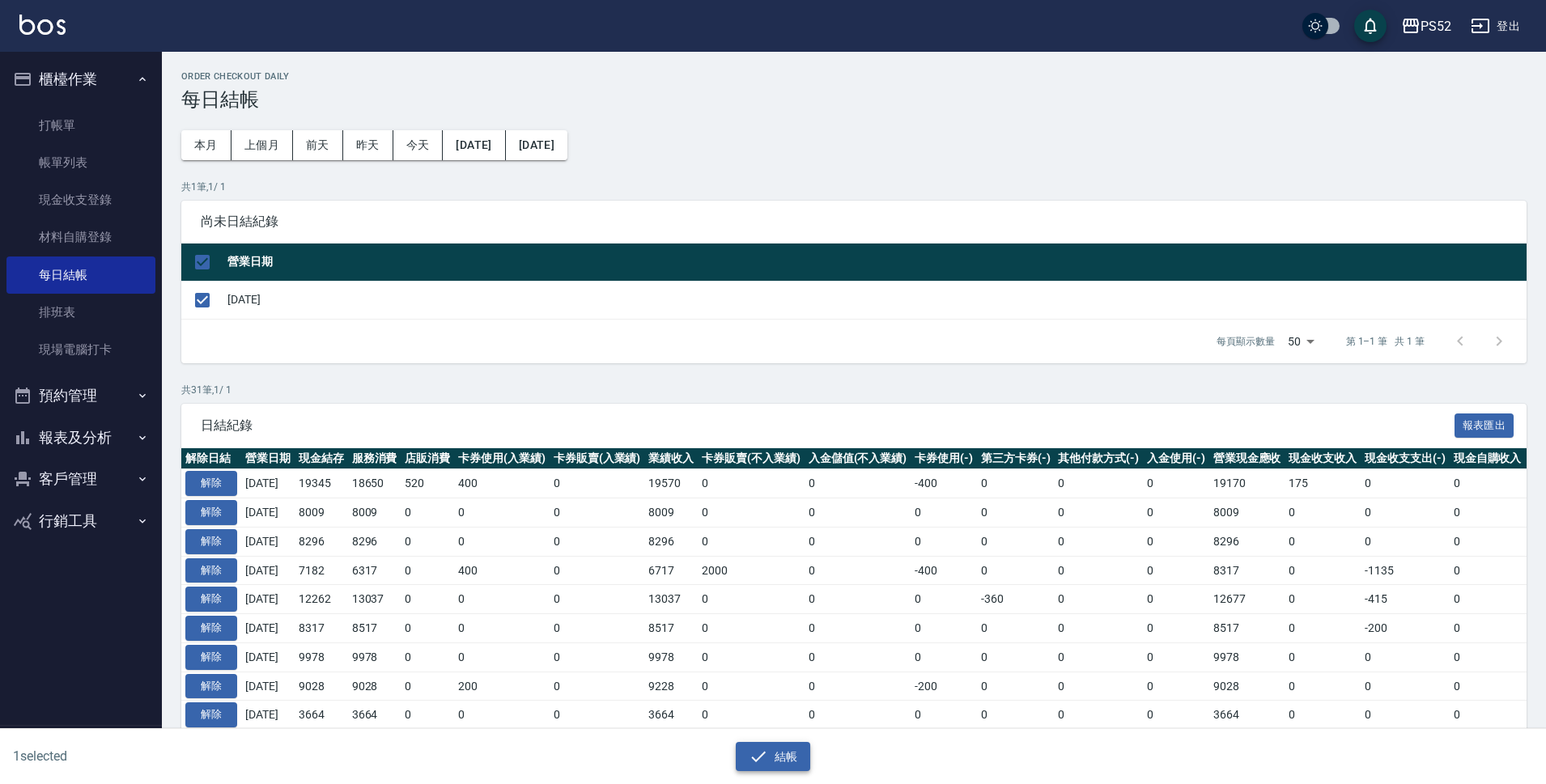
click at [777, 751] on button "結帳" at bounding box center [773, 756] width 76 height 30
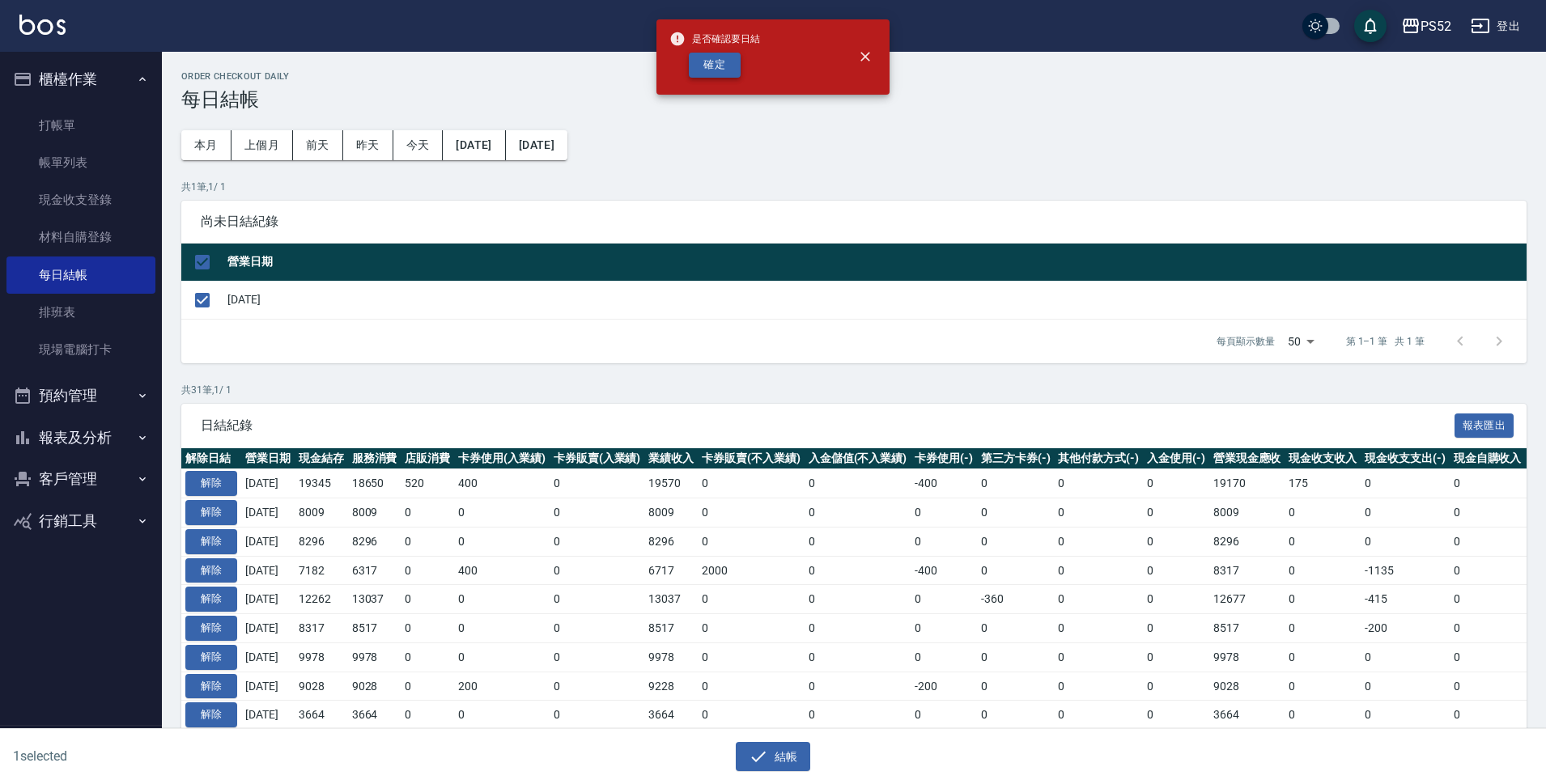
click at [692, 65] on button "確定" at bounding box center [714, 65] width 52 height 25
checkbox input "false"
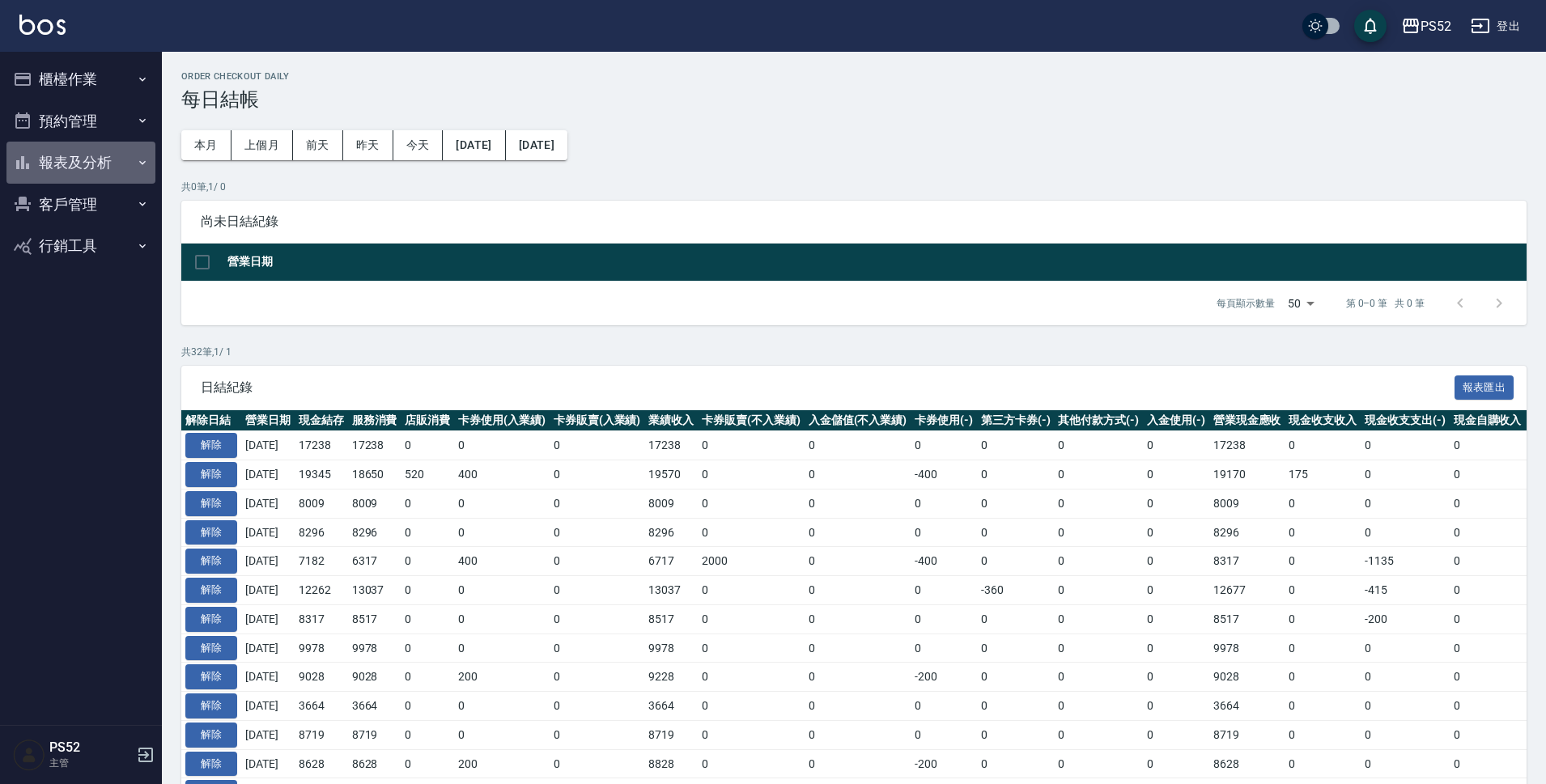
click at [35, 171] on button "報表及分析" at bounding box center [81, 163] width 149 height 42
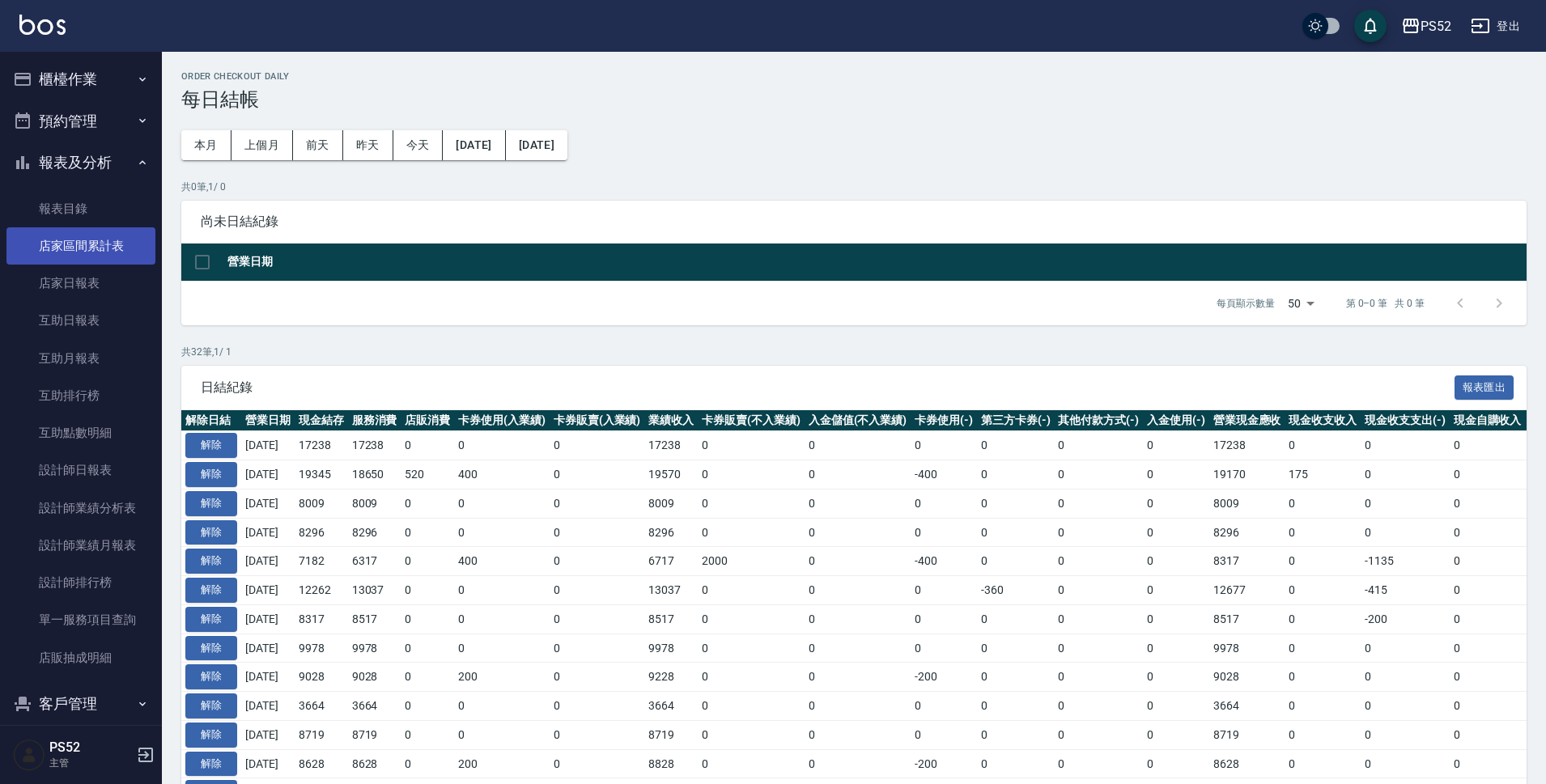
click at [52, 252] on link "店家區間累計表" at bounding box center [81, 246] width 149 height 37
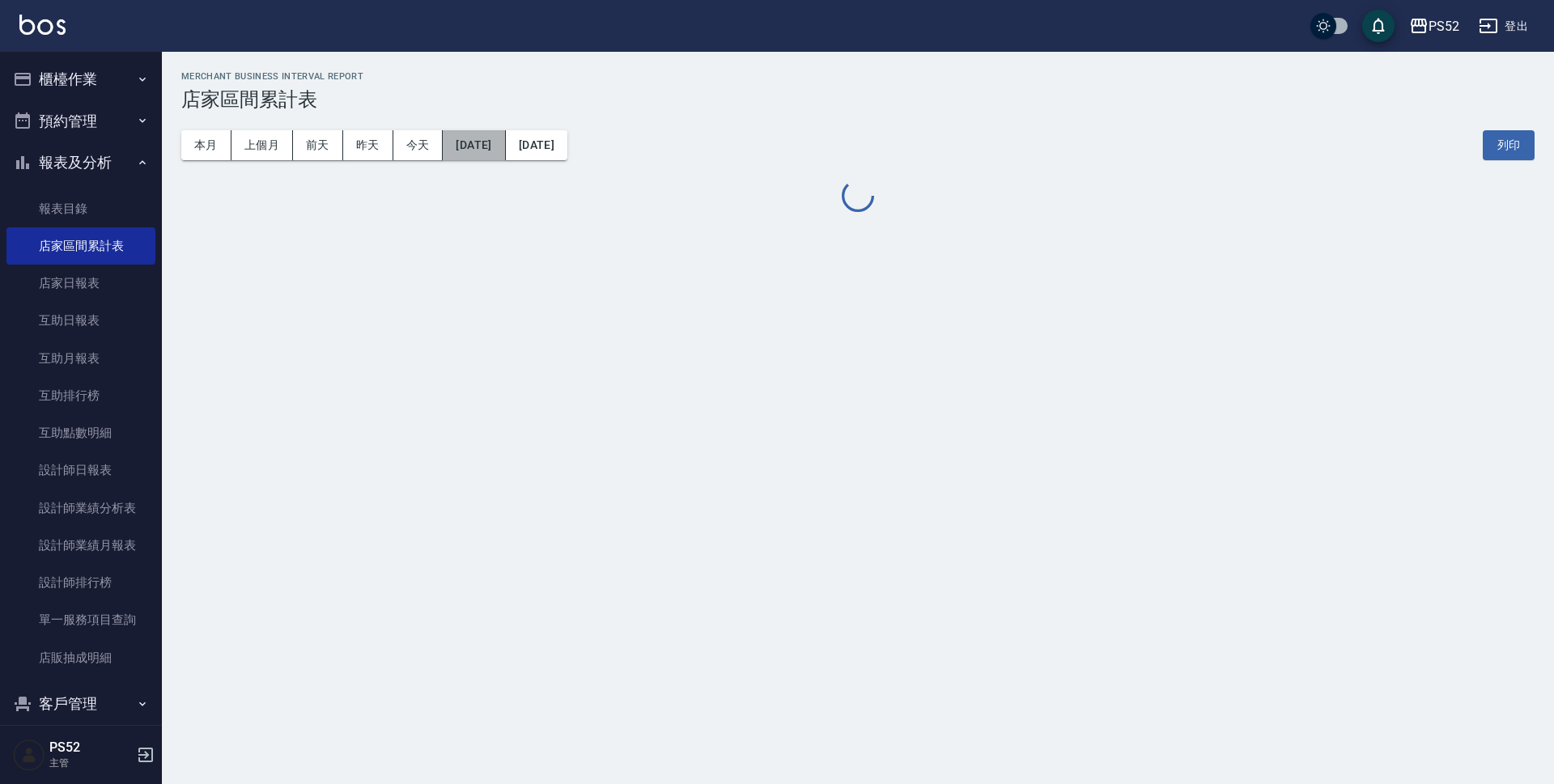
click at [478, 148] on button "[DATE]" at bounding box center [473, 144] width 62 height 30
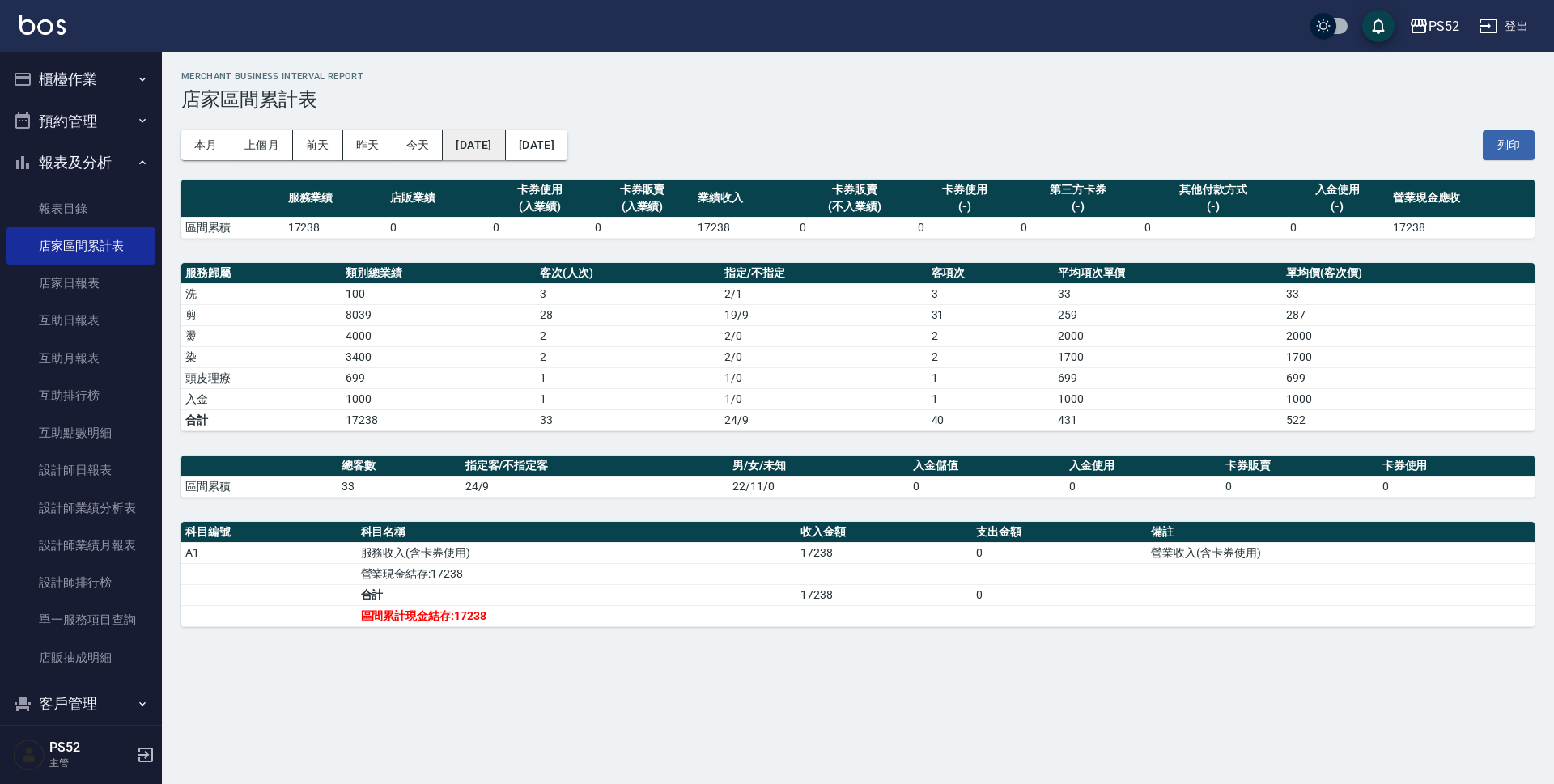
click at [505, 147] on button "[DATE]" at bounding box center [473, 144] width 62 height 30
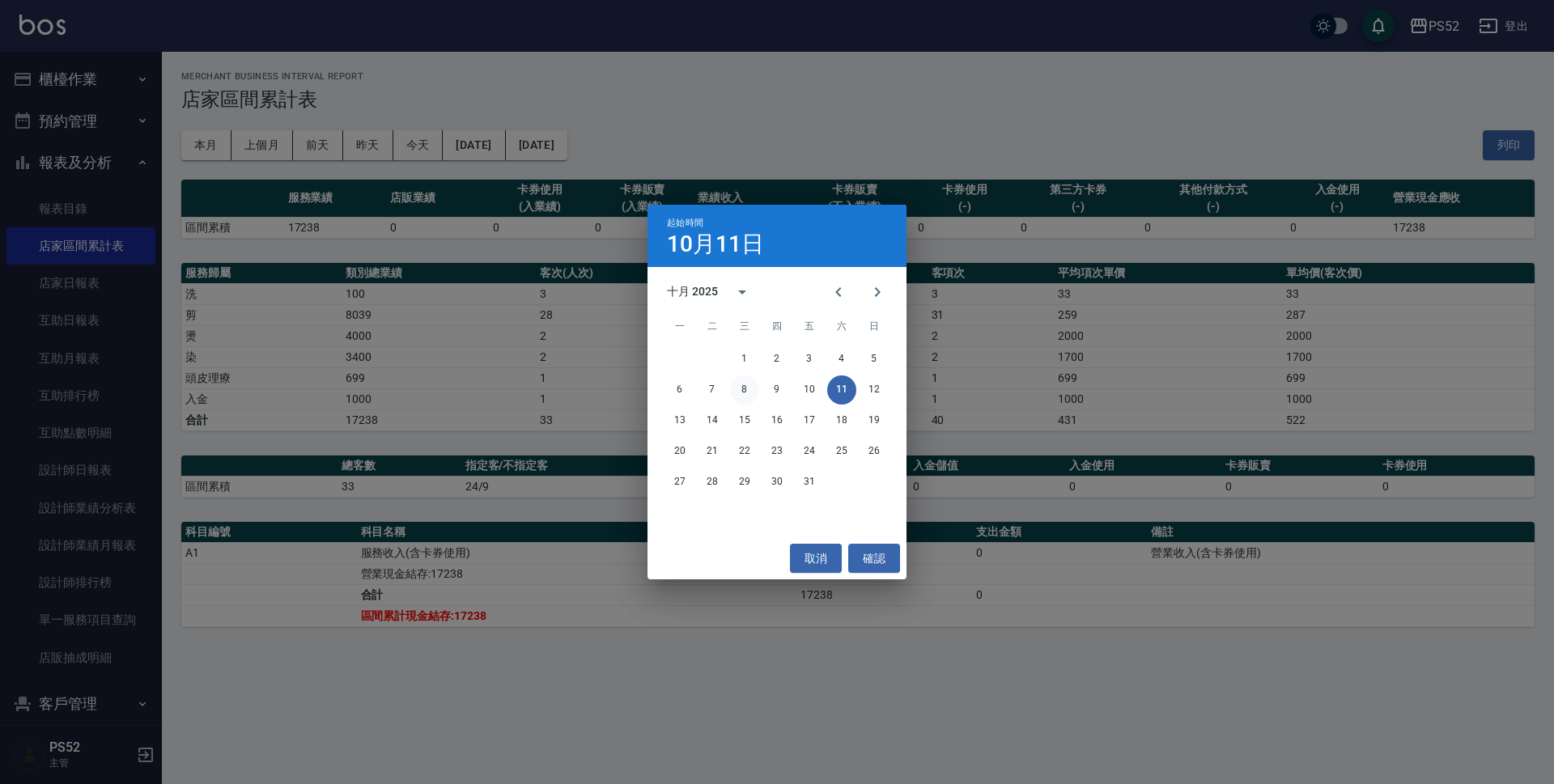
click at [752, 389] on button "8" at bounding box center [744, 390] width 29 height 29
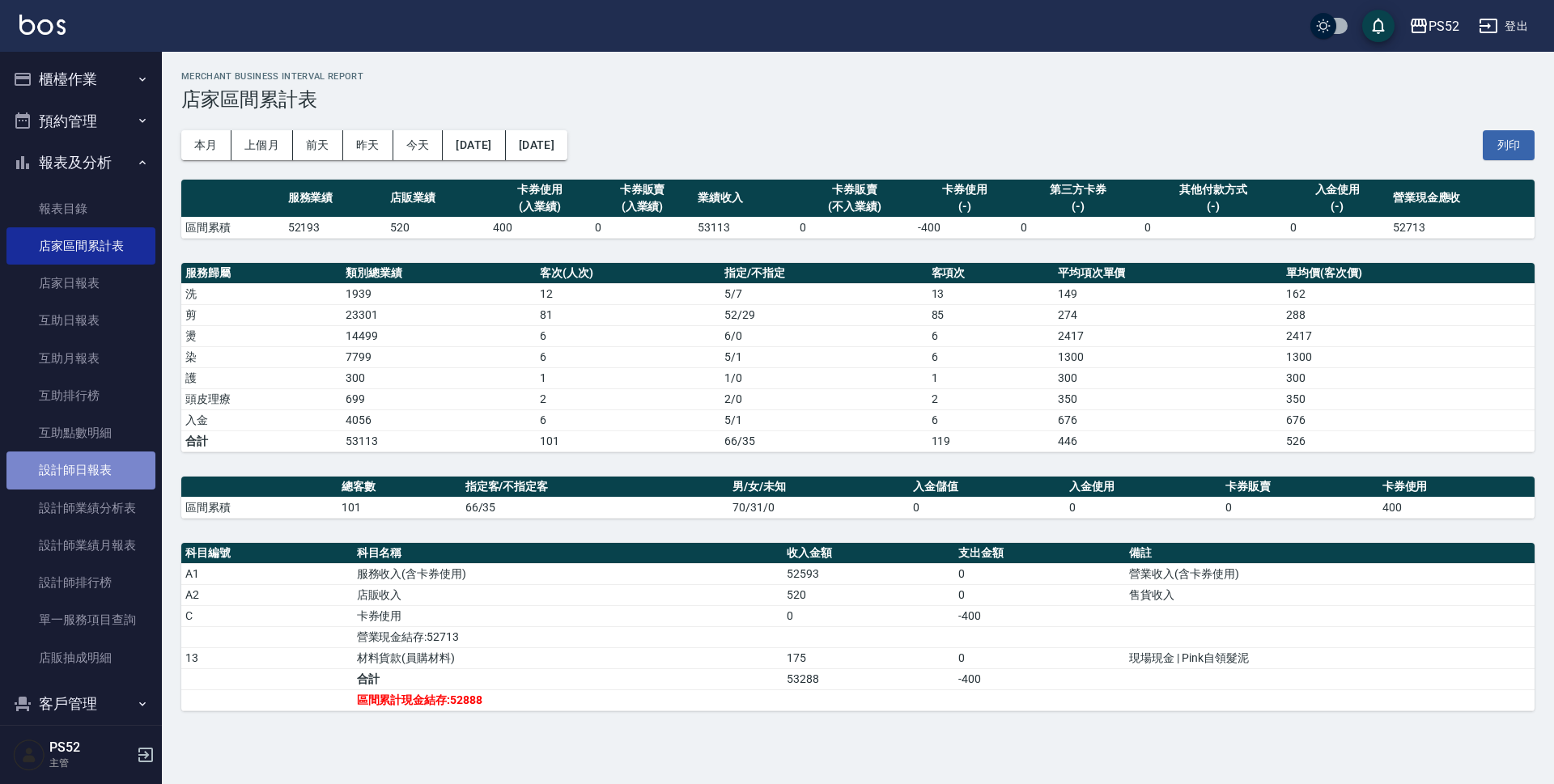
click at [98, 471] on link "設計師日報表" at bounding box center [81, 469] width 149 height 37
